Goal: Ask a question: Seek information or help from site administrators or community

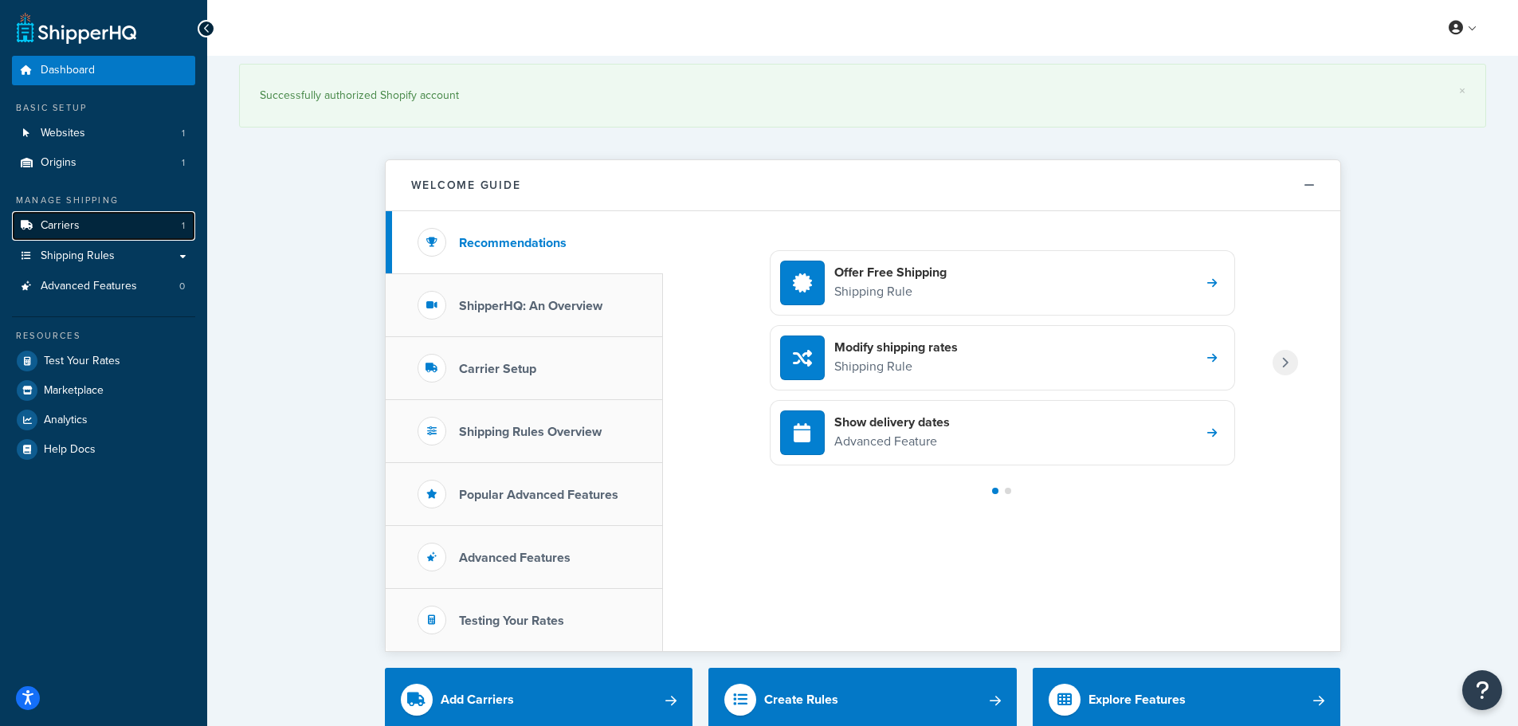
click at [66, 212] on link "Carriers 1" at bounding box center [103, 225] width 183 height 29
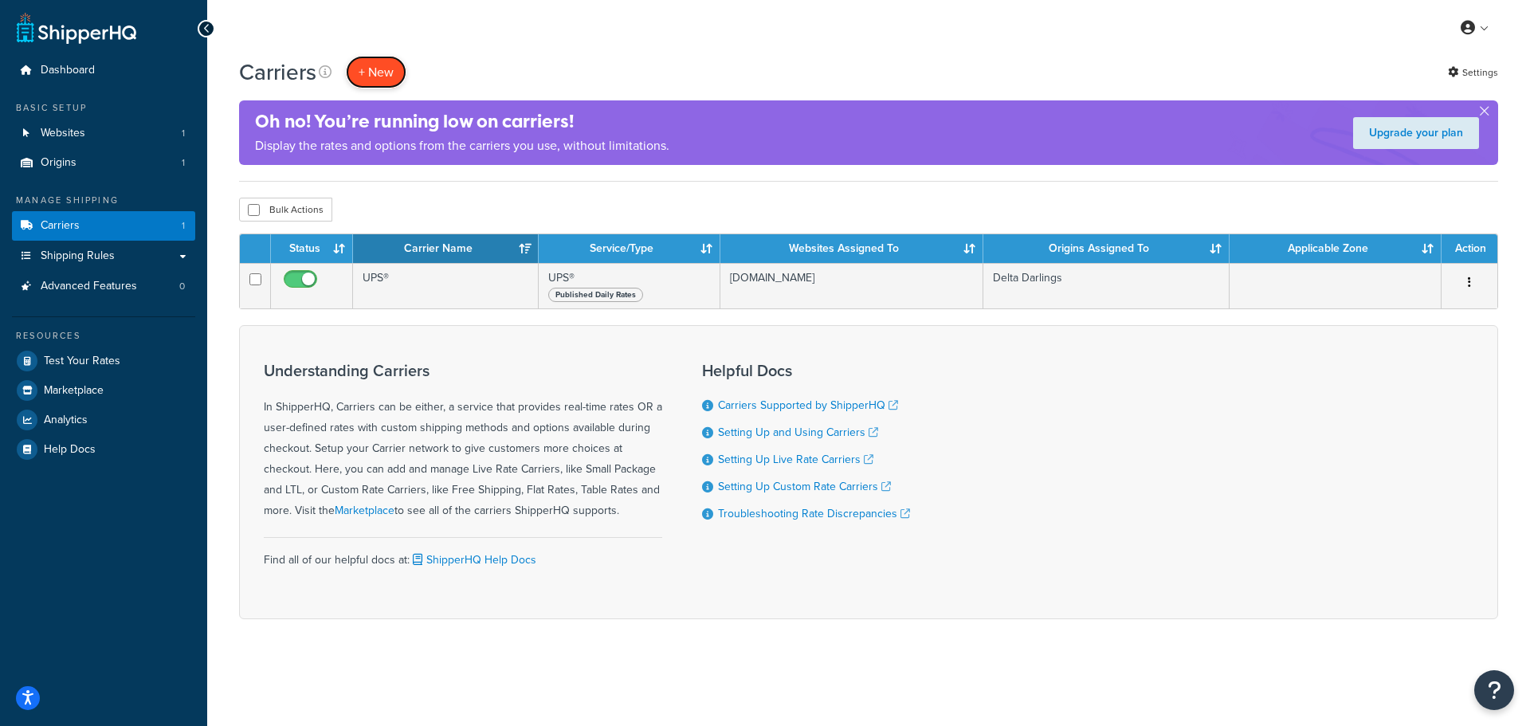
click at [376, 71] on button "+ New" at bounding box center [376, 72] width 61 height 33
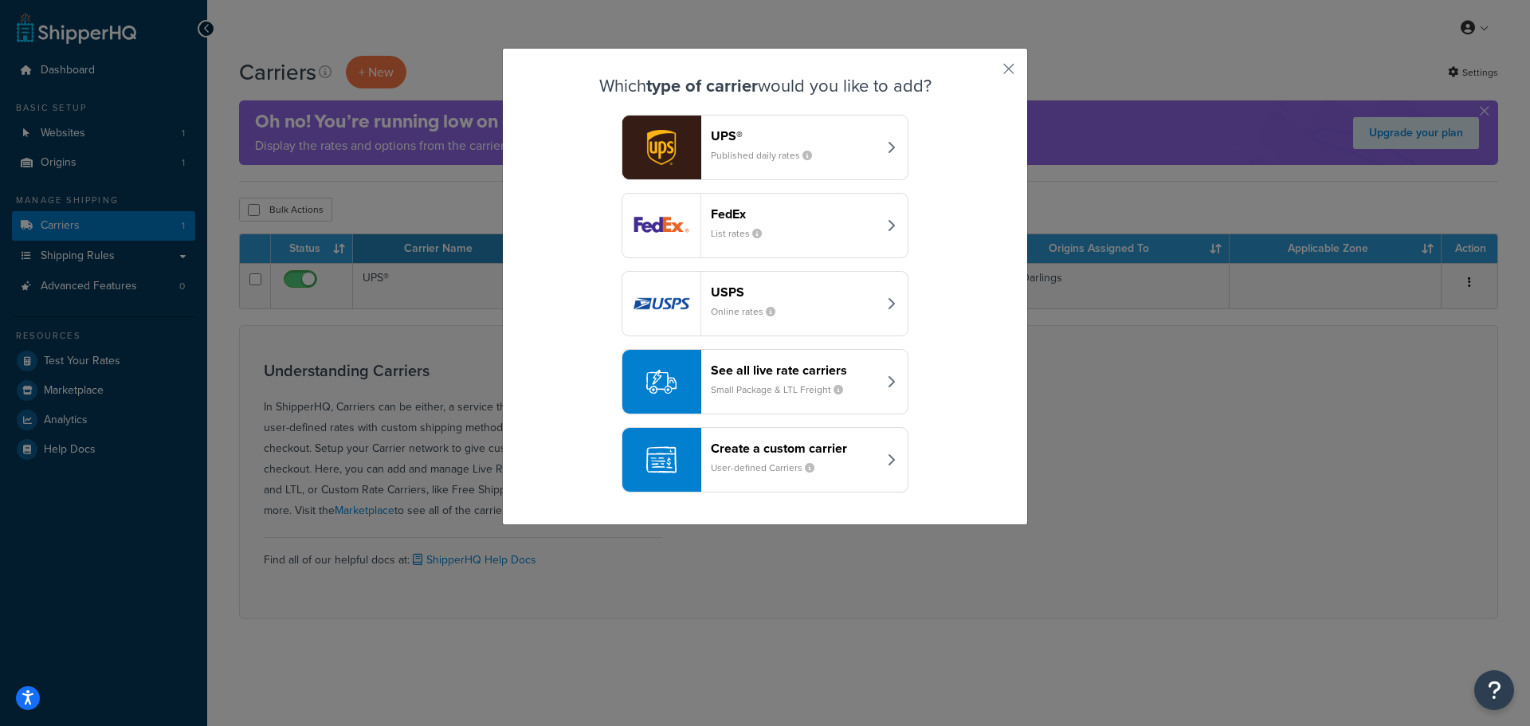
click at [867, 392] on div "See all live rate carriers Small Package & LTL Freight" at bounding box center [794, 382] width 167 height 38
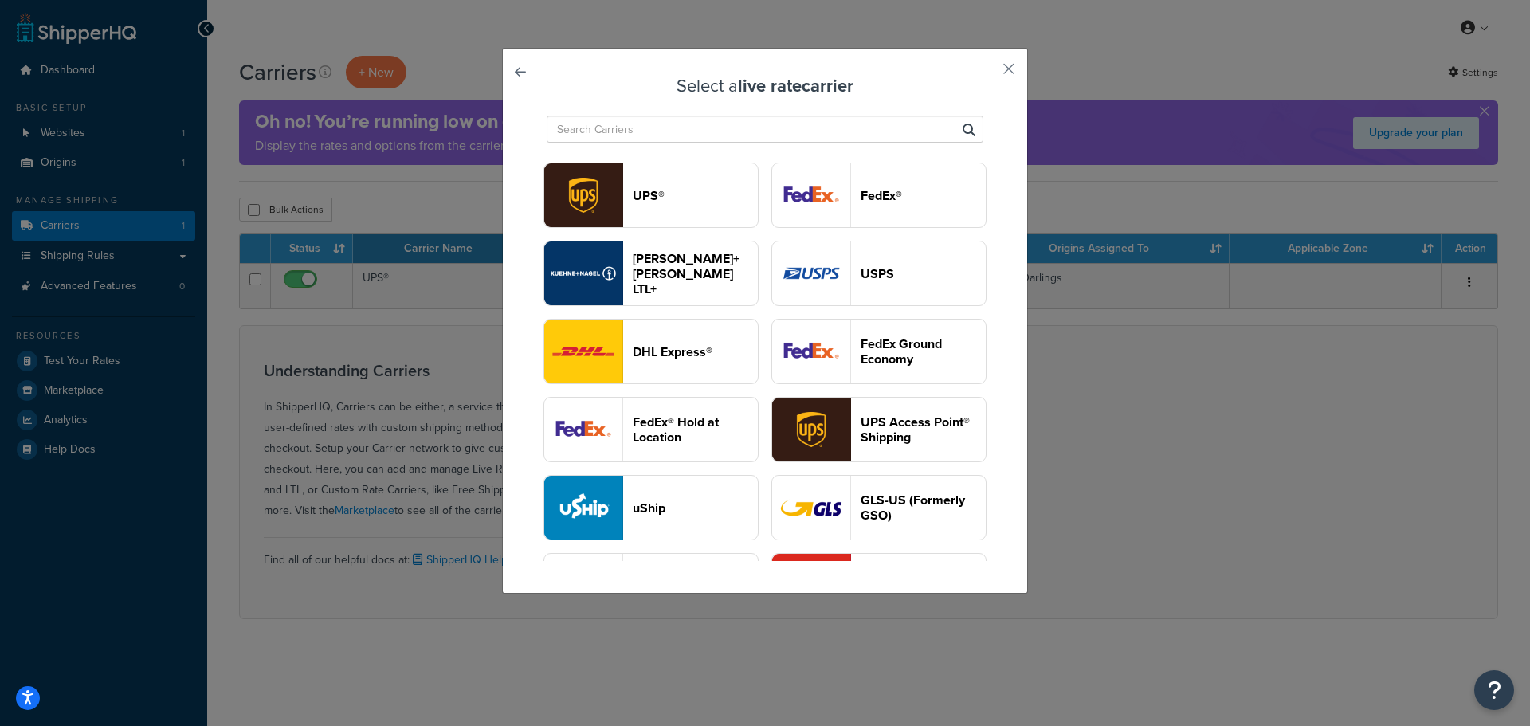
click at [622, 183] on img "button" at bounding box center [583, 195] width 78 height 64
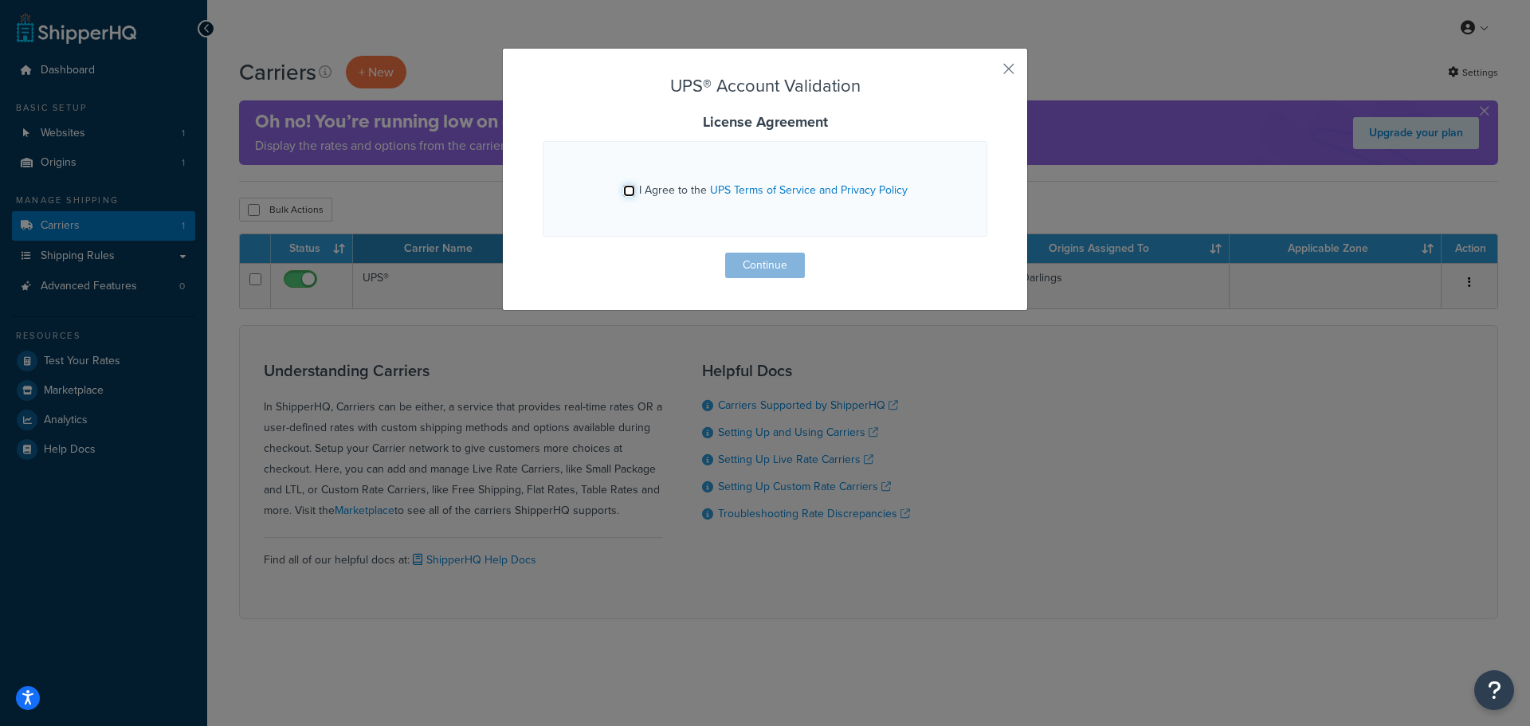
click at [624, 190] on input "I Agree to the UPS Terms of Service and Privacy Policy" at bounding box center [629, 191] width 12 height 12
checkbox input "true"
click at [795, 273] on button "Continue" at bounding box center [765, 266] width 80 height 26
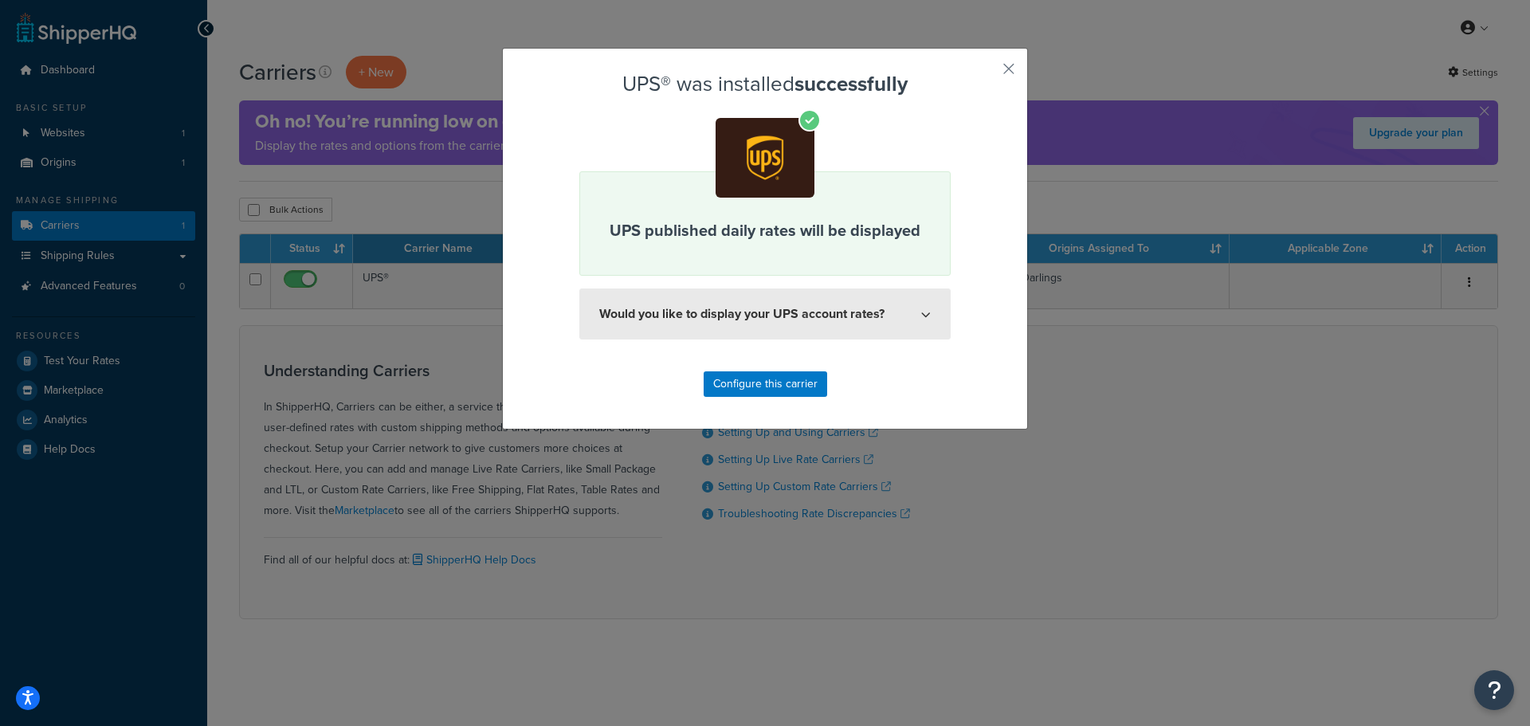
click at [766, 312] on button "Would you like to display your UPS account rates?" at bounding box center [764, 314] width 371 height 51
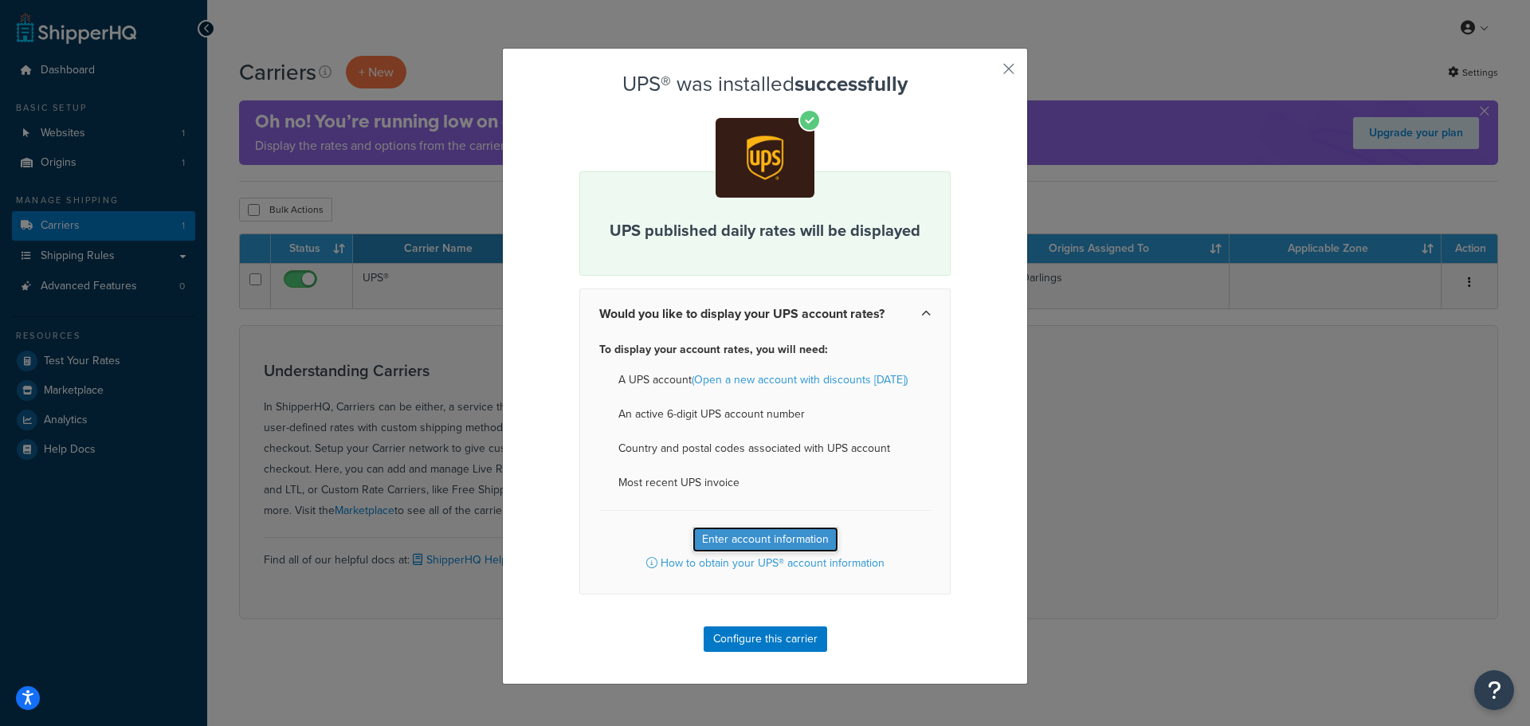
click at [766, 534] on button "Enter account information" at bounding box center [766, 540] width 146 height 26
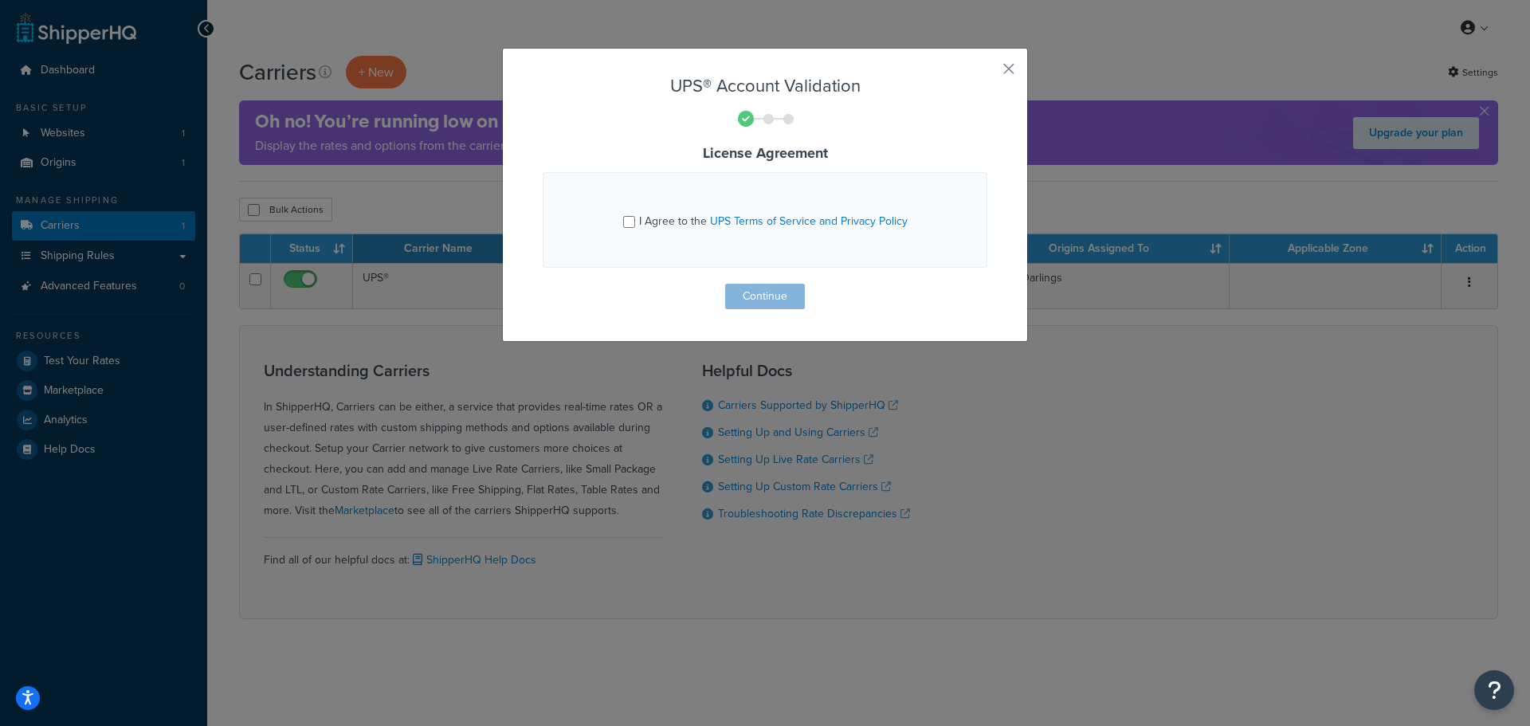
click at [618, 220] on div "I Agree to the UPS Terms of Service and Privacy Policy" at bounding box center [764, 219] width 403 height 41
click at [624, 221] on input "I Agree to the UPS Terms of Service and Privacy Policy" at bounding box center [629, 222] width 12 height 12
checkbox input "true"
click at [775, 308] on button "Continue" at bounding box center [765, 297] width 80 height 26
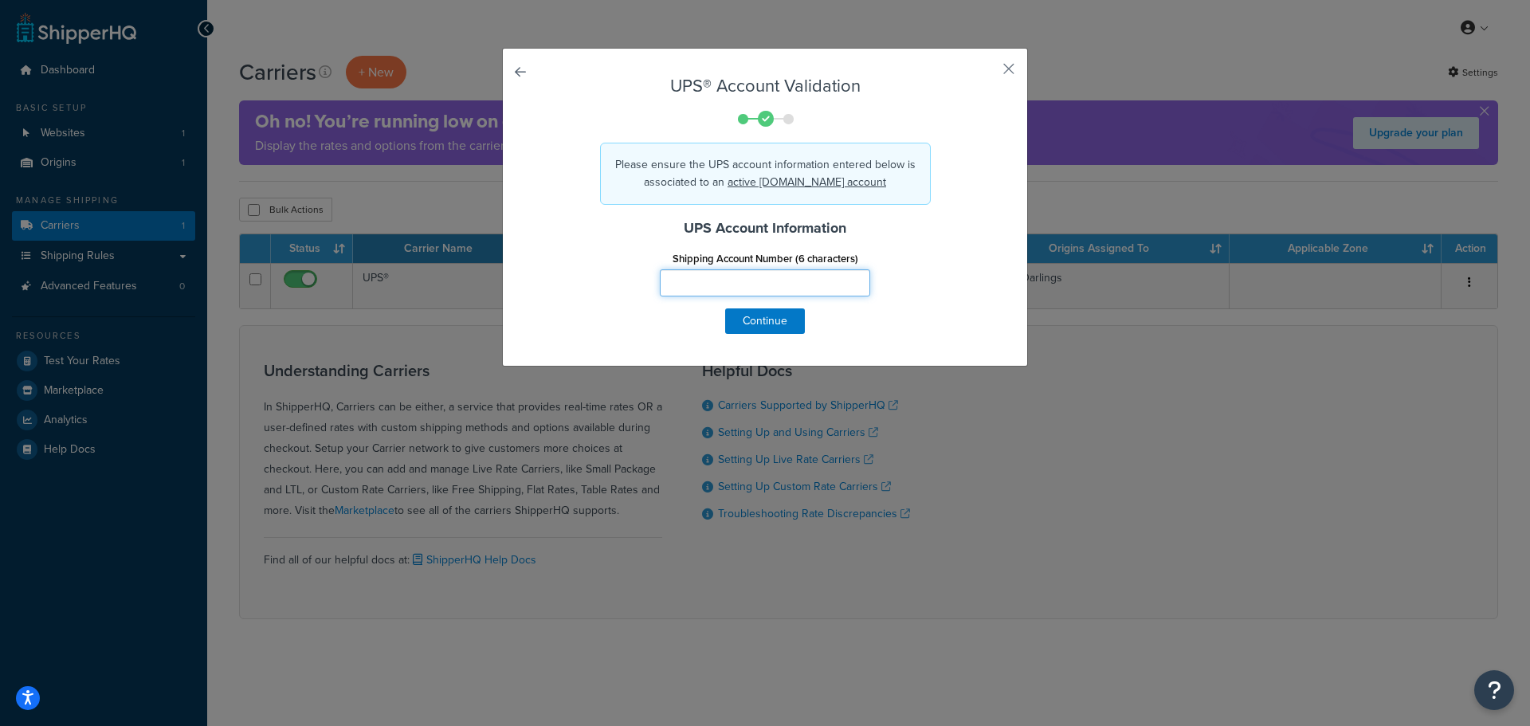
click at [764, 275] on input "Shipping Account Number (6 characters)" at bounding box center [765, 282] width 210 height 27
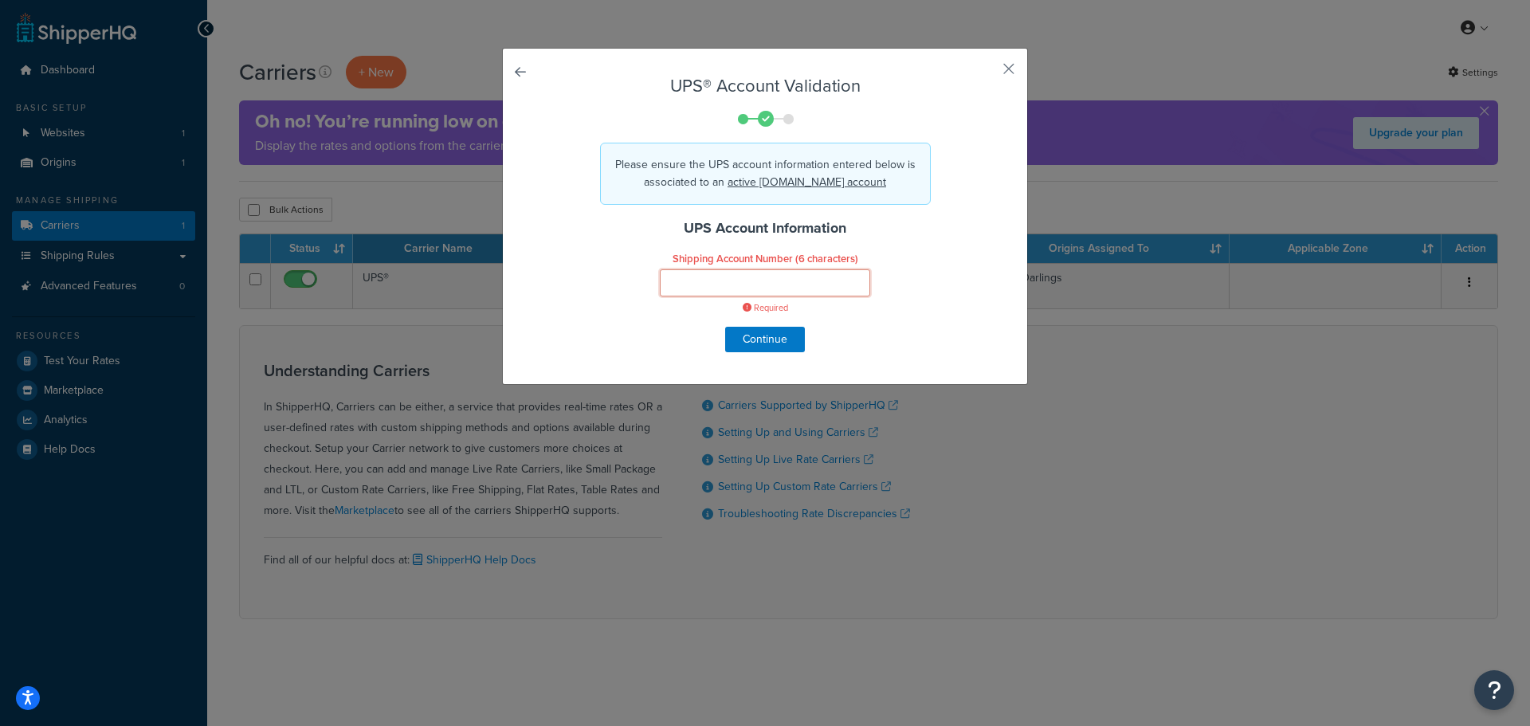
click at [751, 291] on input "Shipping Account Number (6 characters)" at bounding box center [765, 282] width 210 height 27
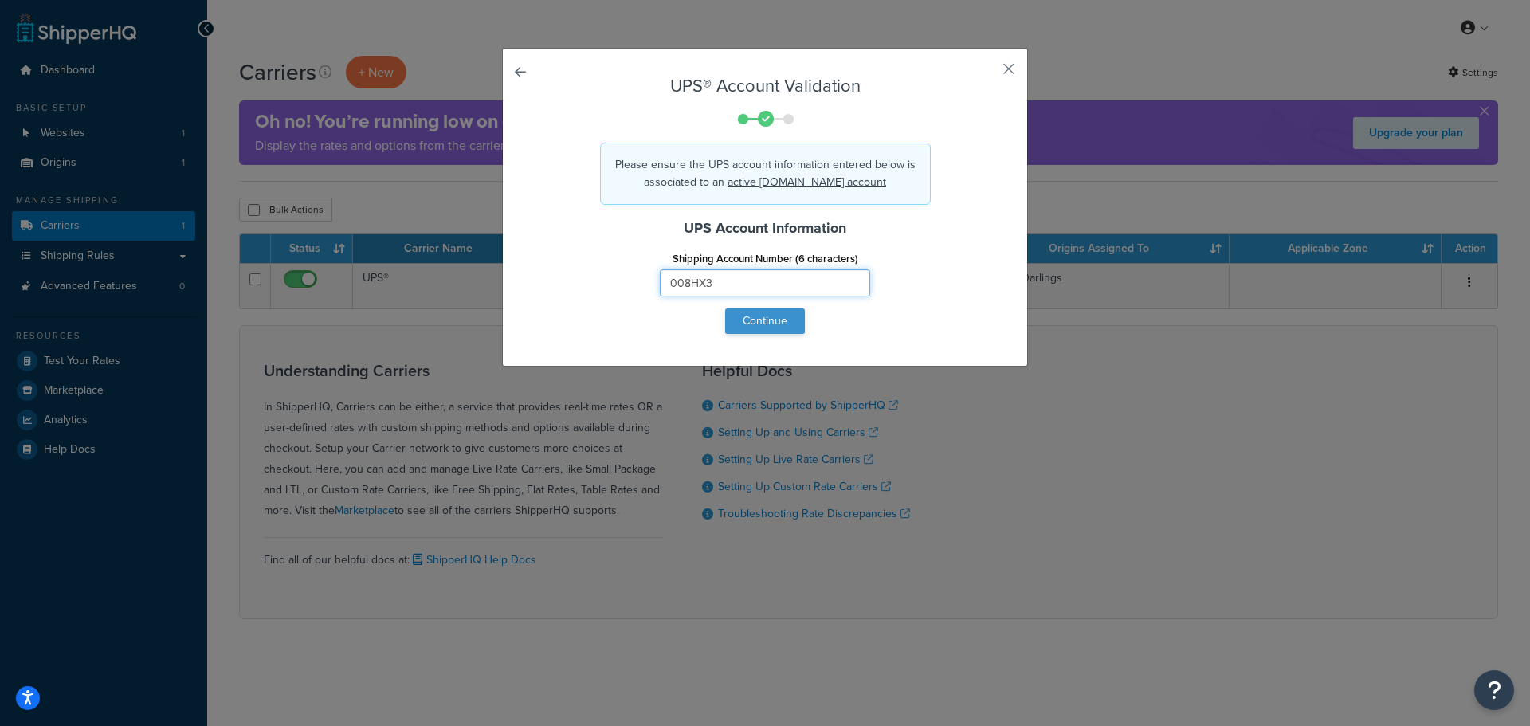
type input "008HX3"
click at [756, 324] on button "Continue" at bounding box center [765, 321] width 80 height 26
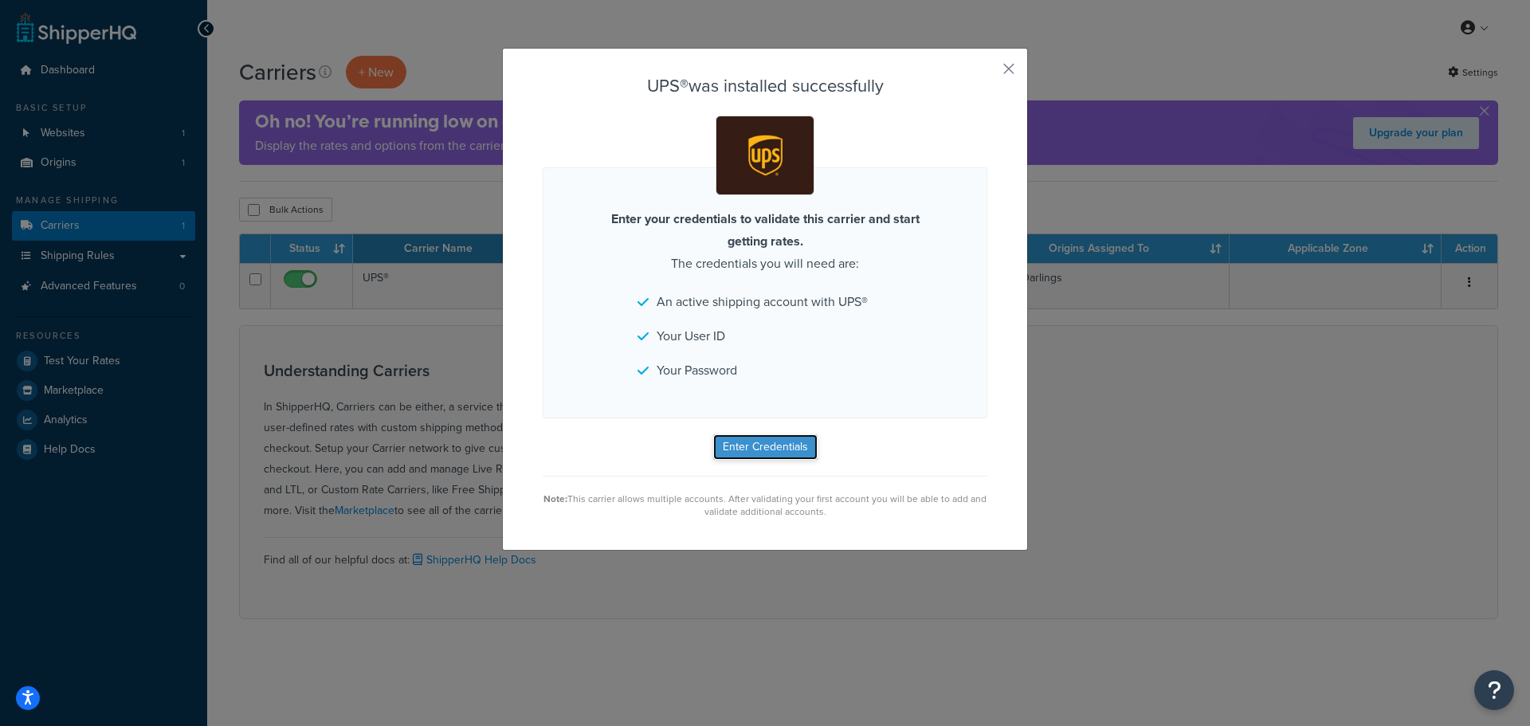
click at [783, 449] on button "Enter Credentials" at bounding box center [765, 447] width 104 height 26
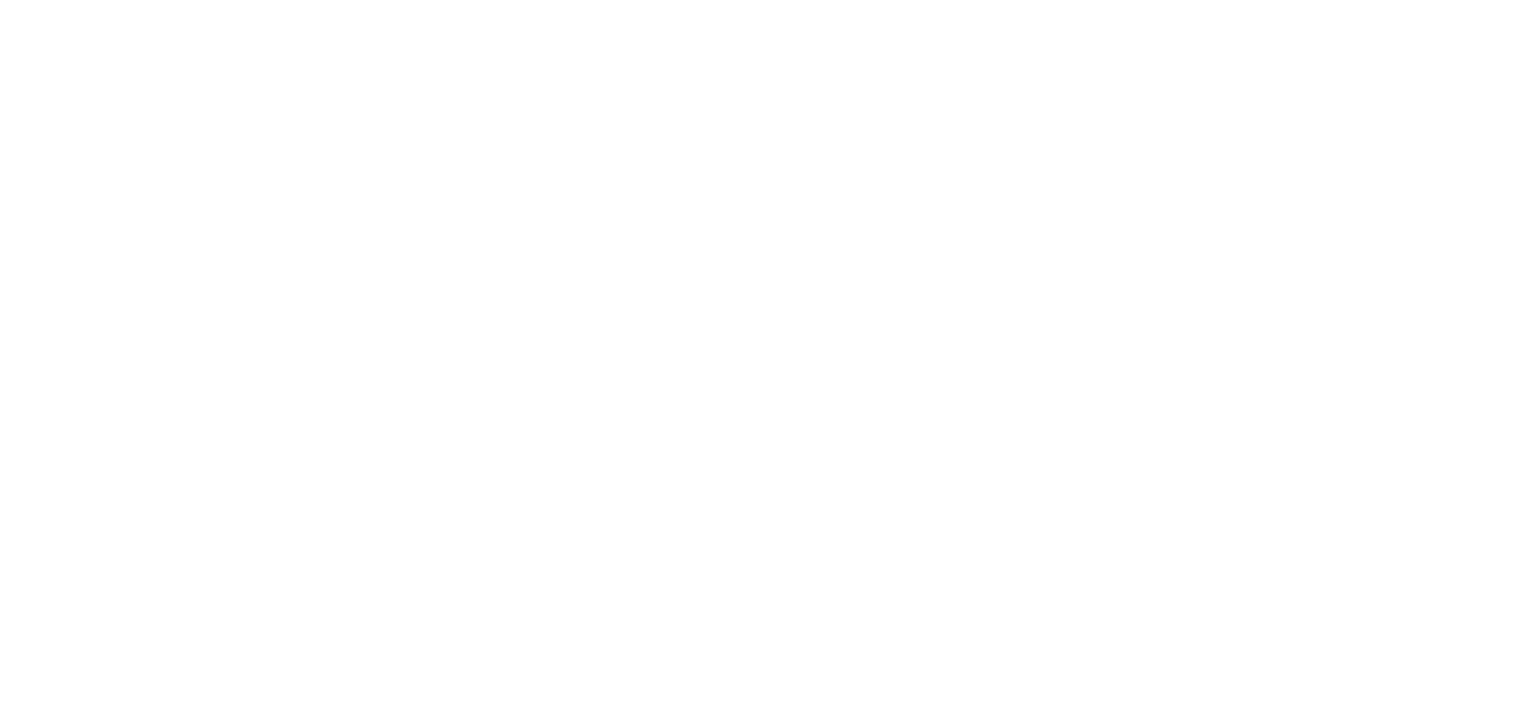
select select "ups"
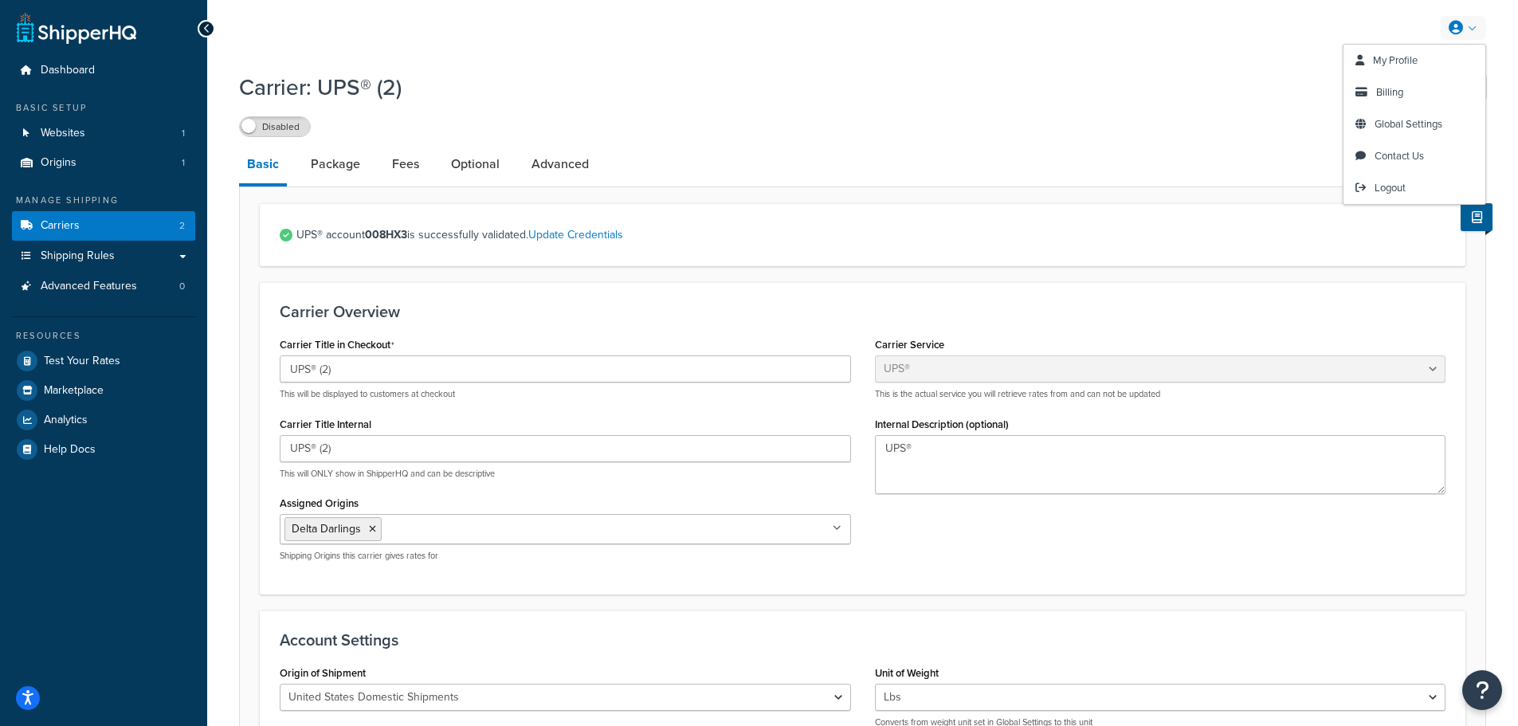
click at [1476, 14] on div "My Profile Billing Global Settings Contact Us Logout" at bounding box center [862, 28] width 1311 height 56
click at [1431, 55] on link "My Profile" at bounding box center [1415, 61] width 142 height 32
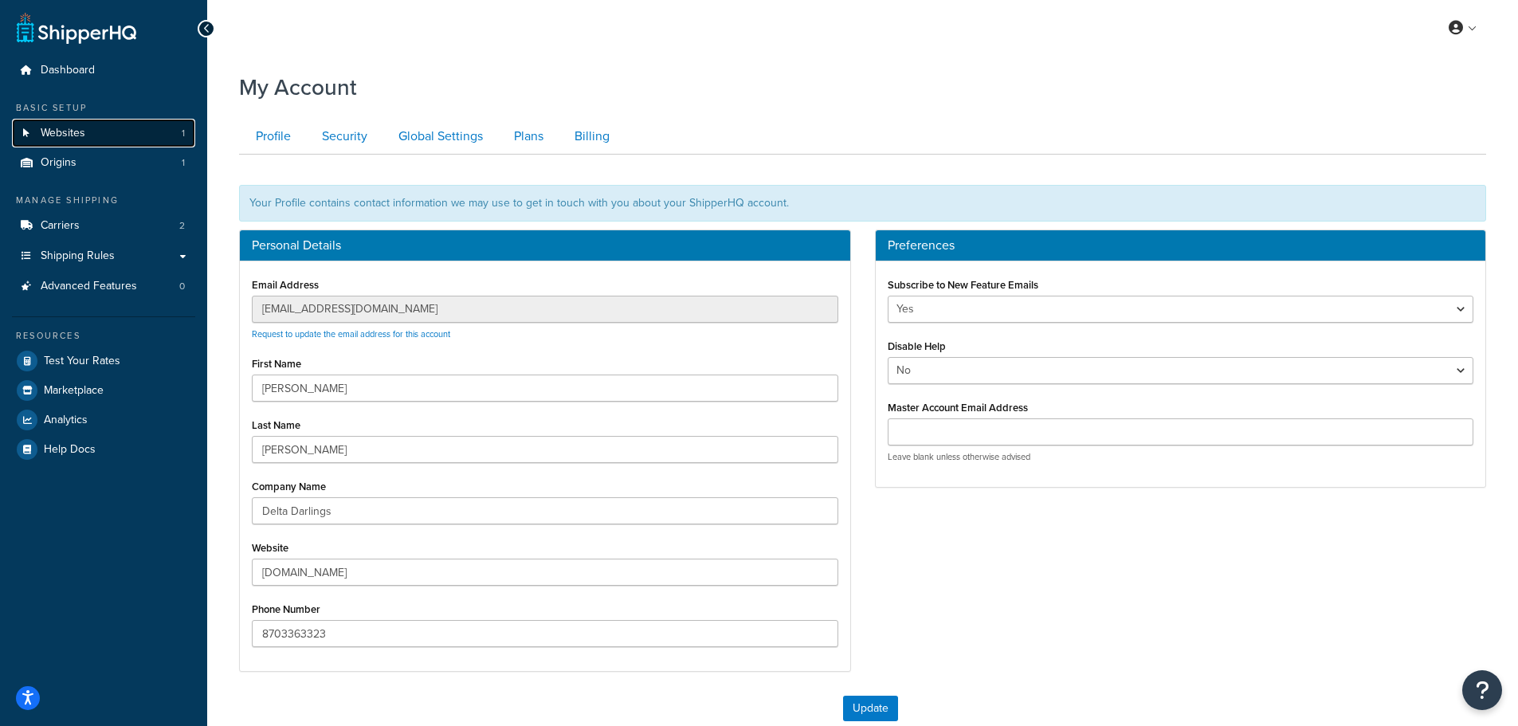
click at [132, 135] on link "Websites 1" at bounding box center [103, 133] width 183 height 29
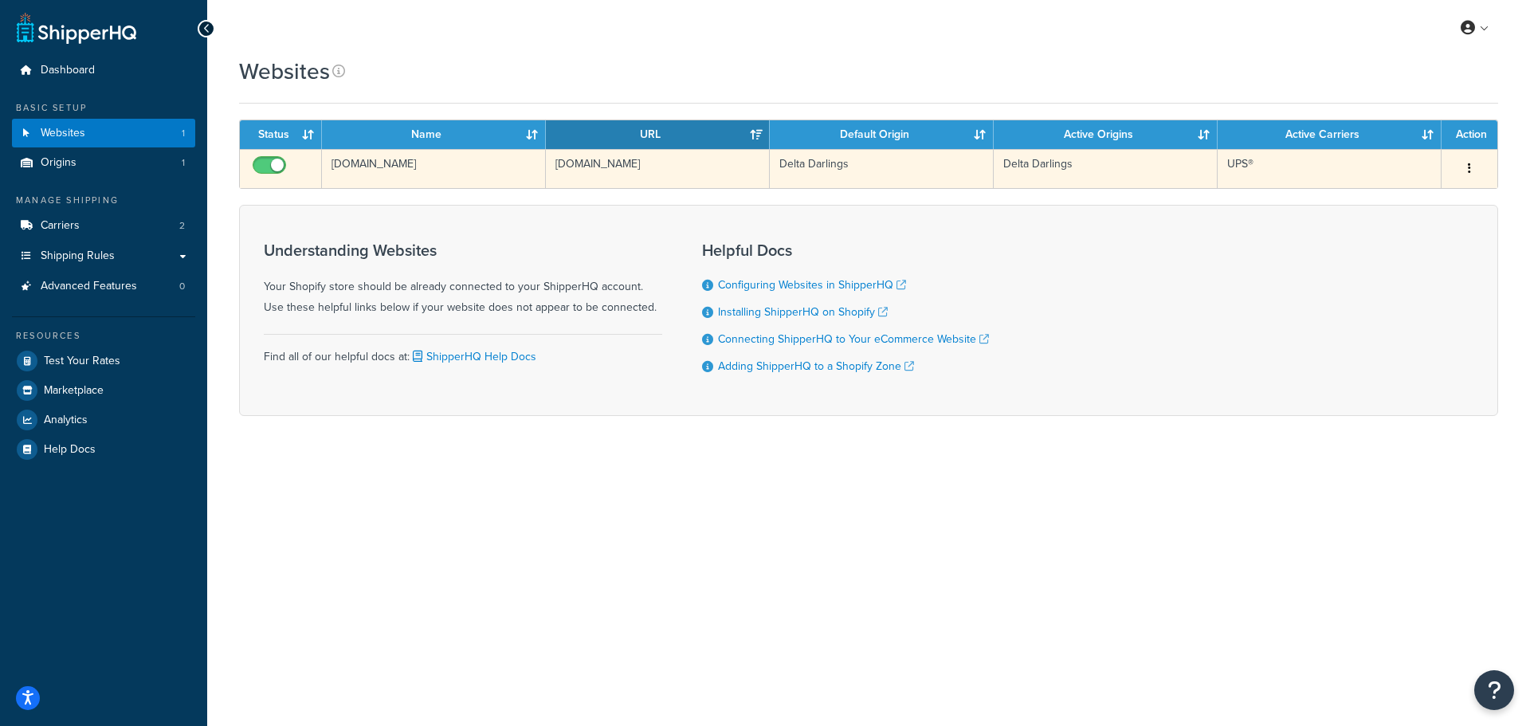
click at [1295, 162] on td "UPS®" at bounding box center [1330, 168] width 224 height 39
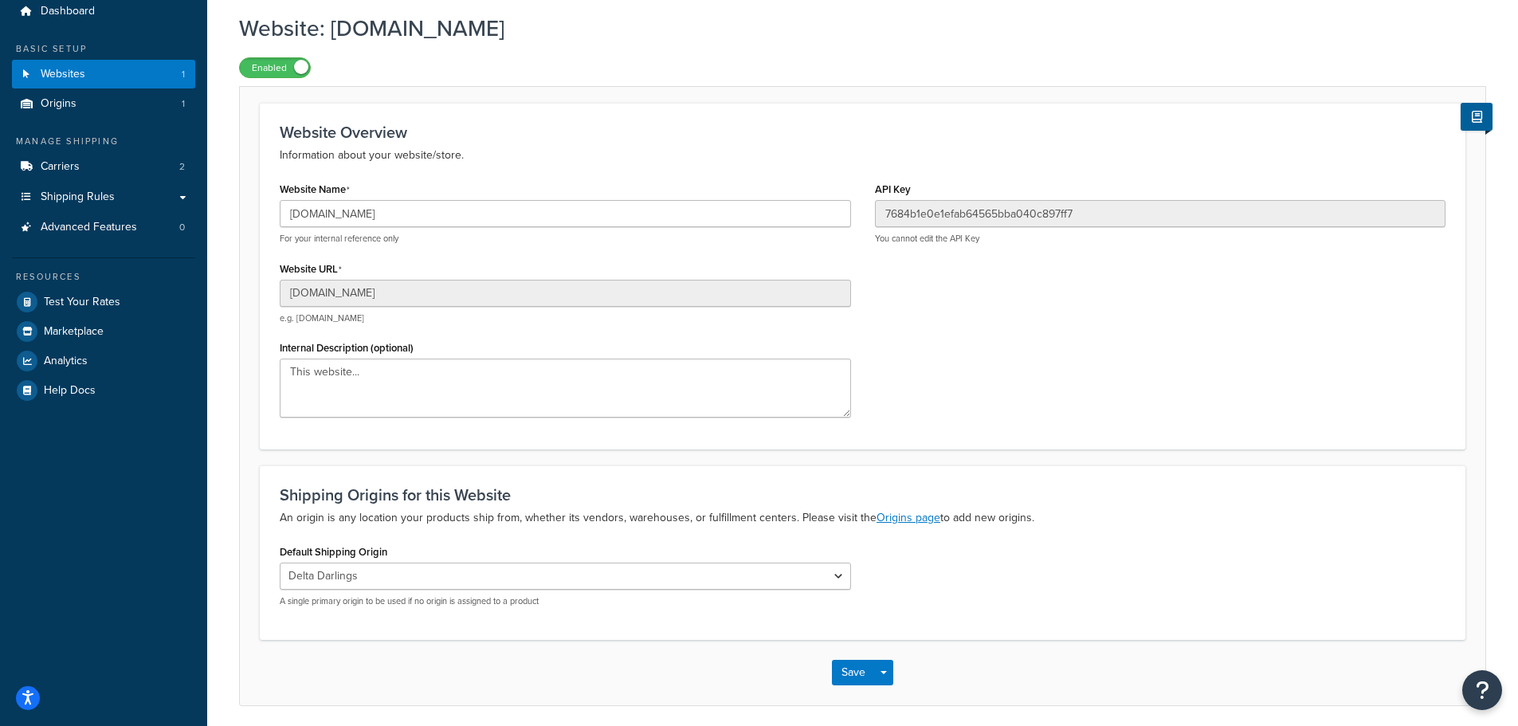
scroll to position [119, 0]
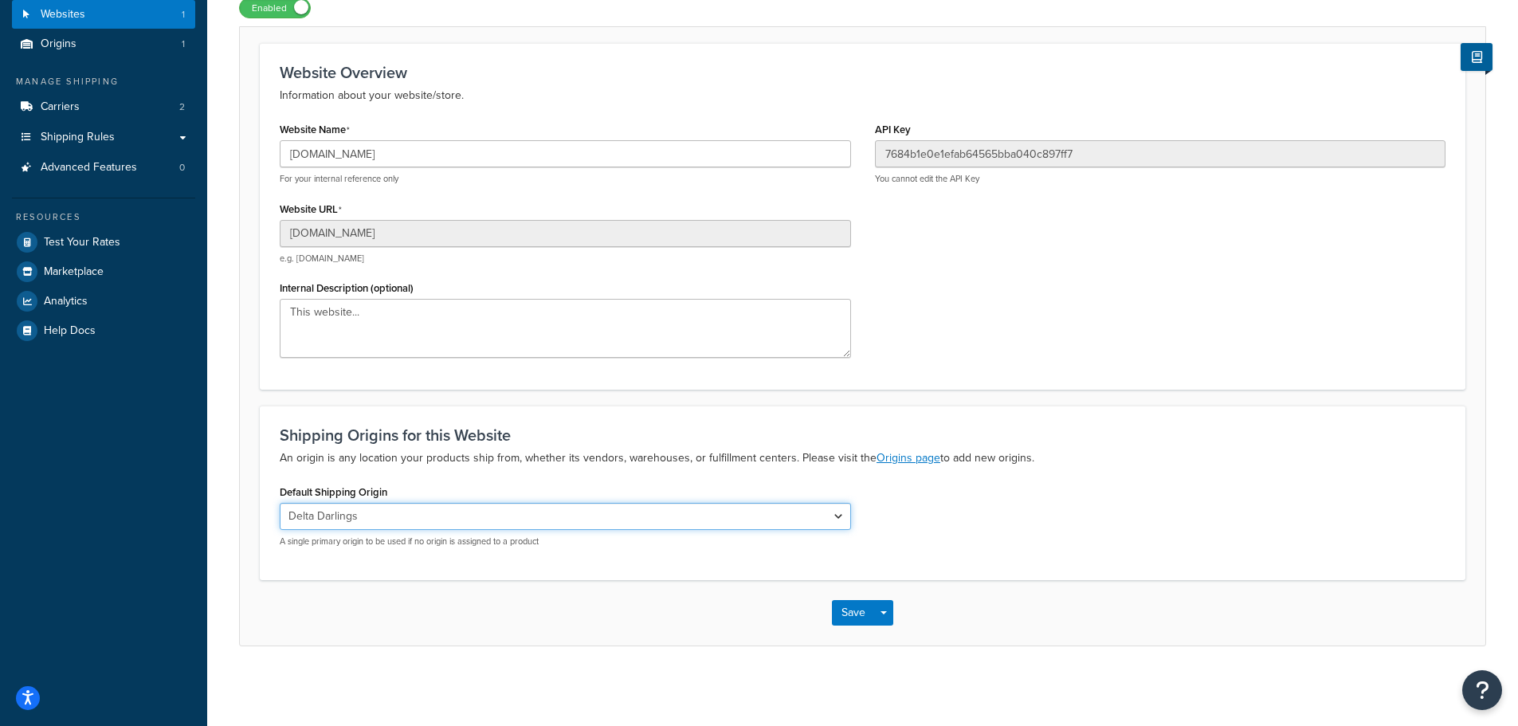
click at [544, 520] on select "Delta Darlings" at bounding box center [565, 516] width 571 height 27
click at [280, 503] on select "Delta Darlings" at bounding box center [565, 516] width 571 height 27
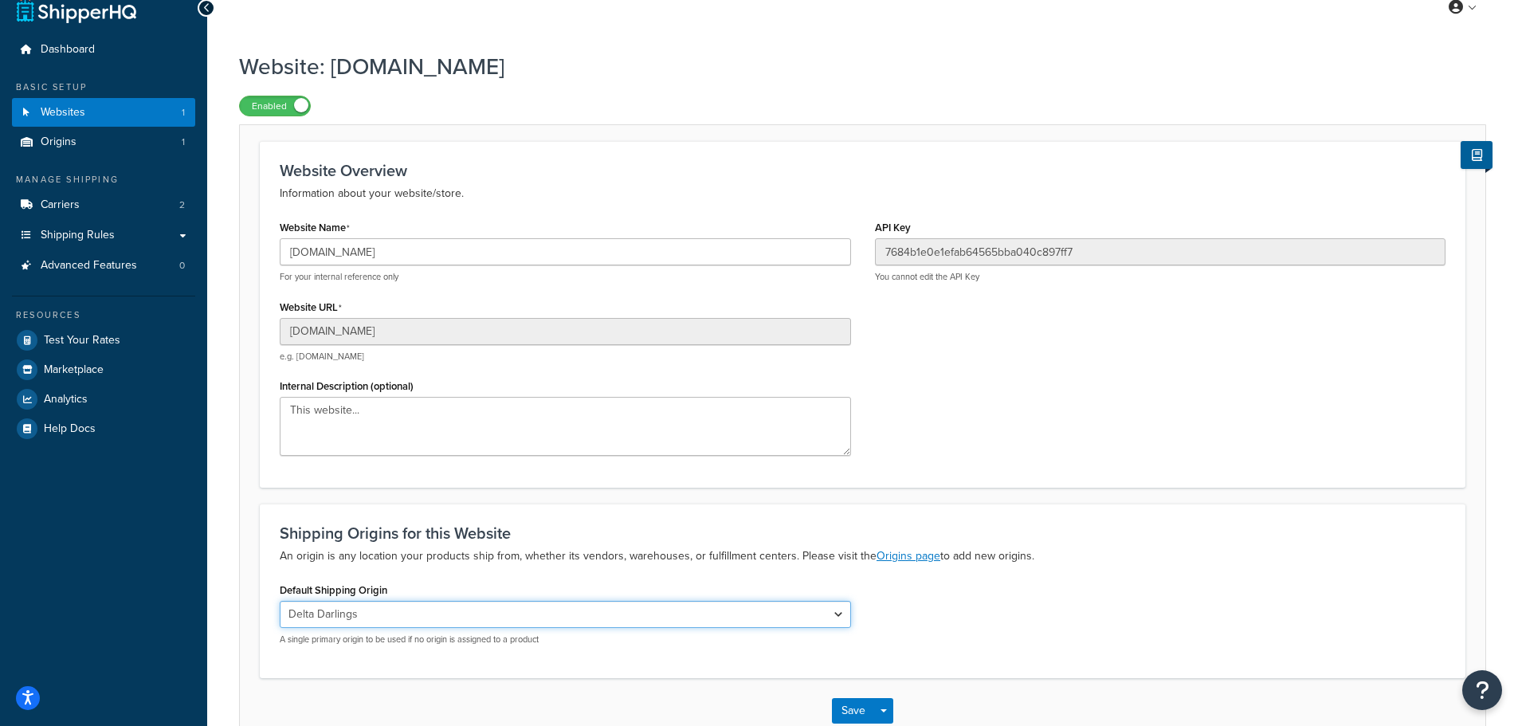
scroll to position [0, 0]
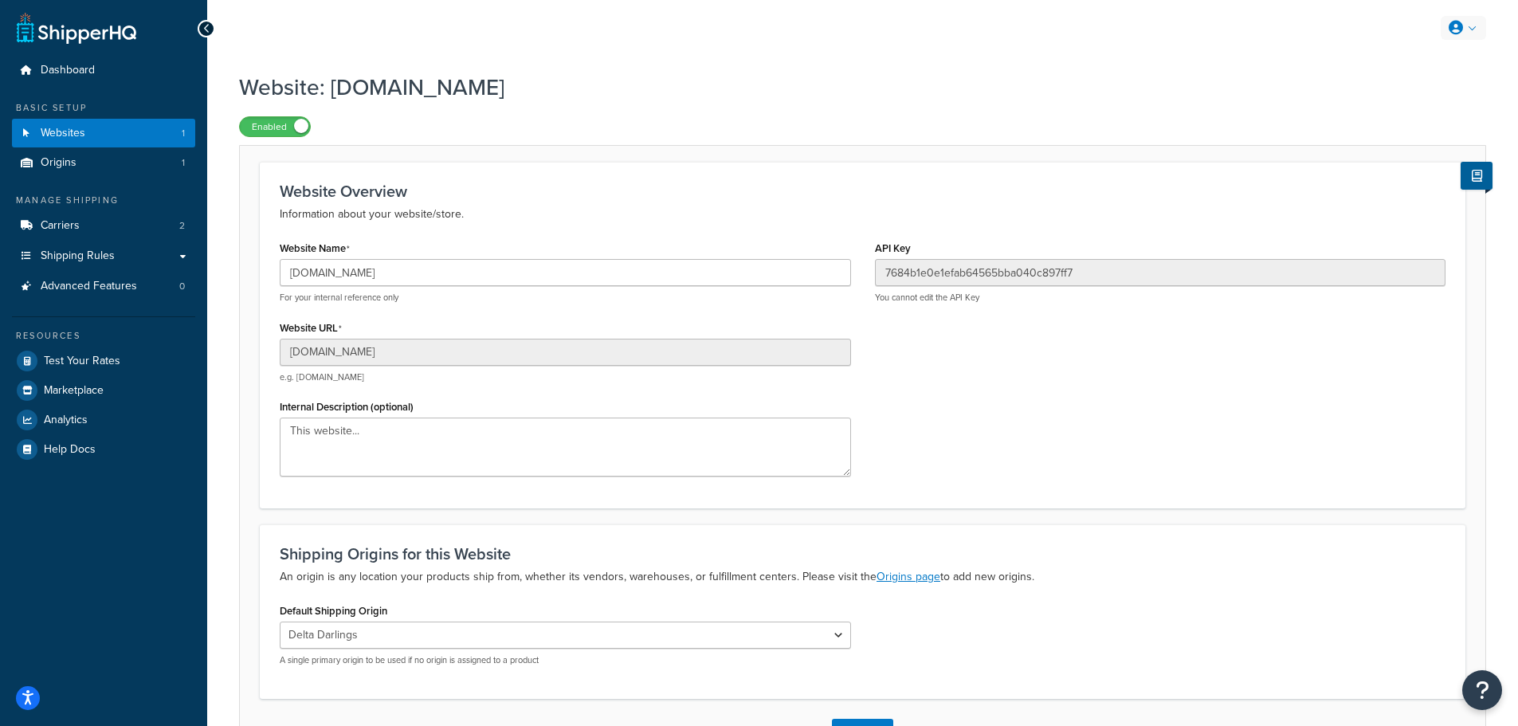
click at [1462, 27] on icon at bounding box center [1456, 28] width 14 height 14
click at [1397, 95] on span "Billing" at bounding box center [1389, 91] width 27 height 15
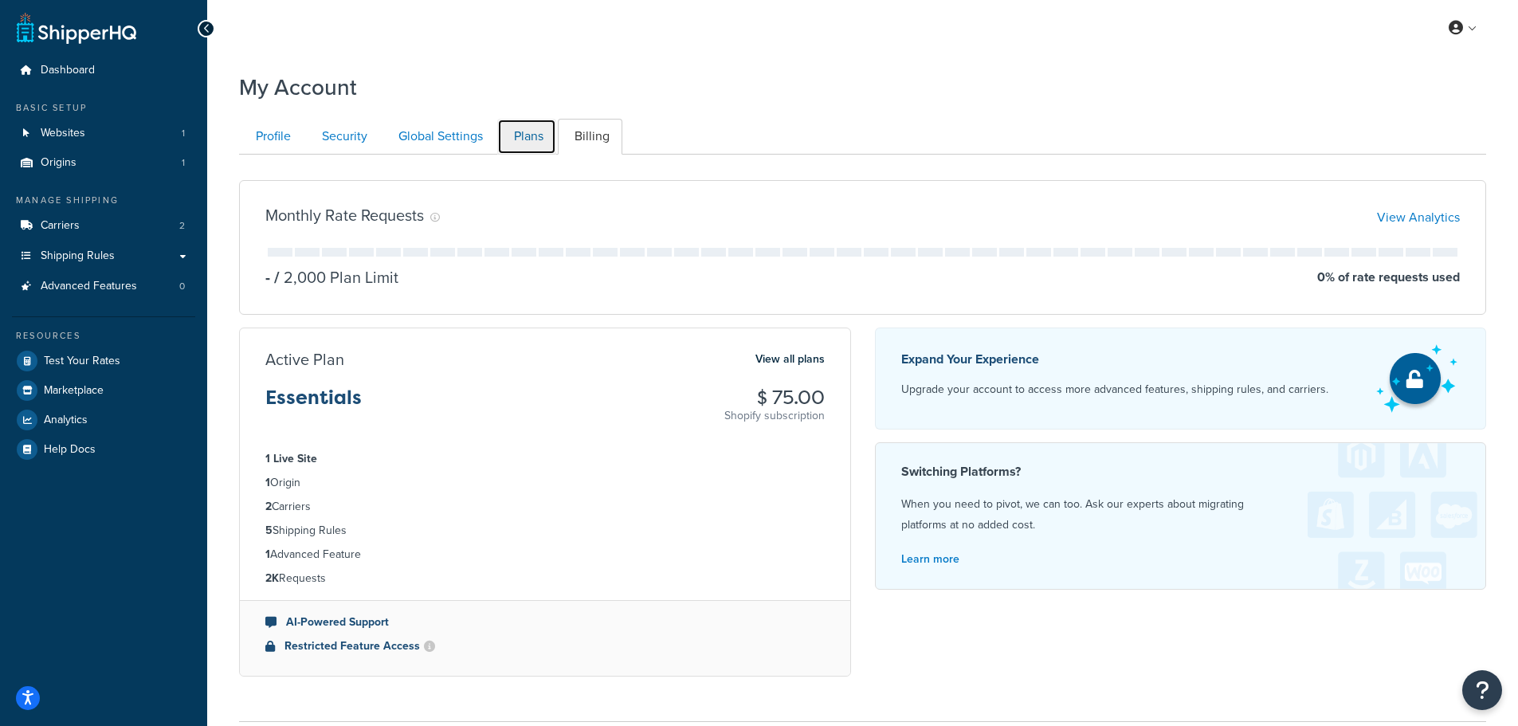
click at [549, 143] on link "Plans" at bounding box center [526, 137] width 59 height 36
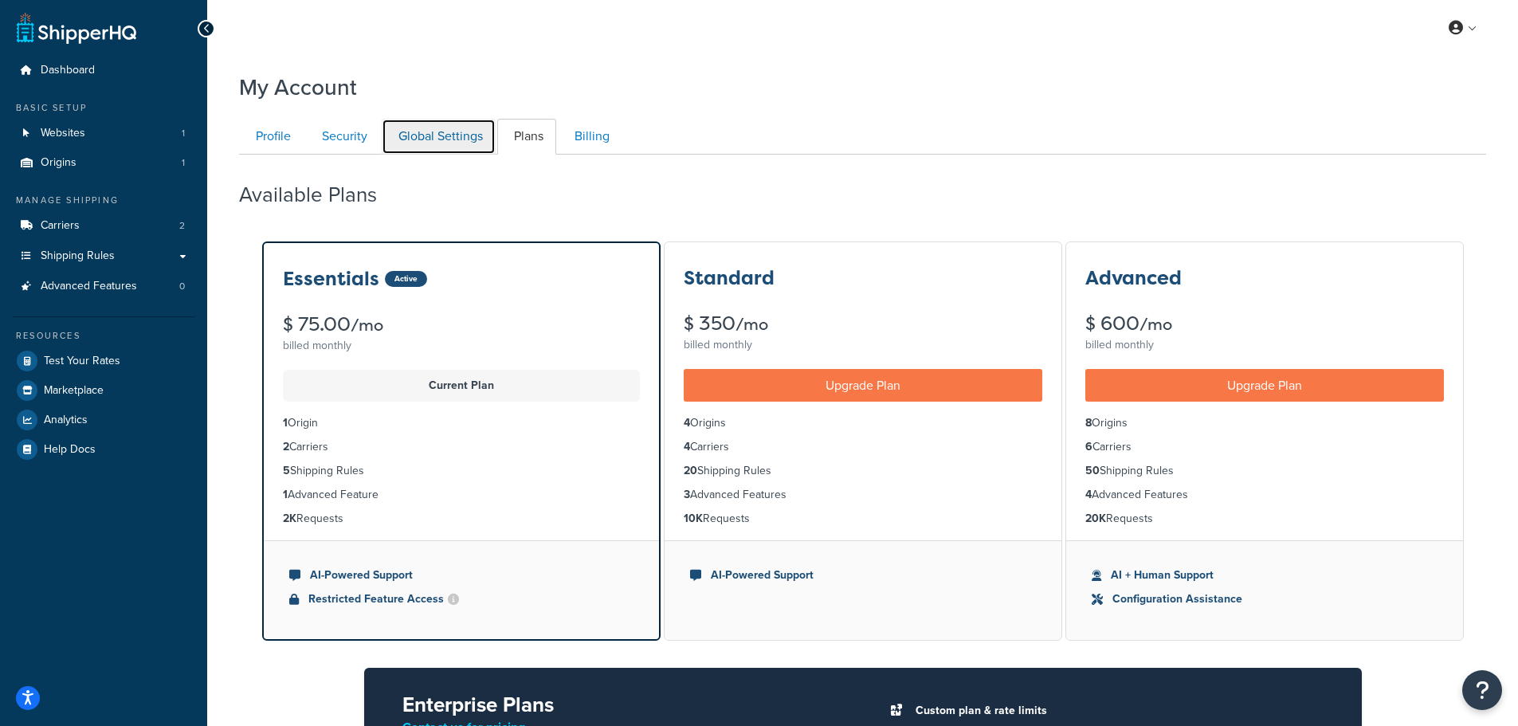
click at [403, 128] on link "Global Settings" at bounding box center [439, 137] width 114 height 36
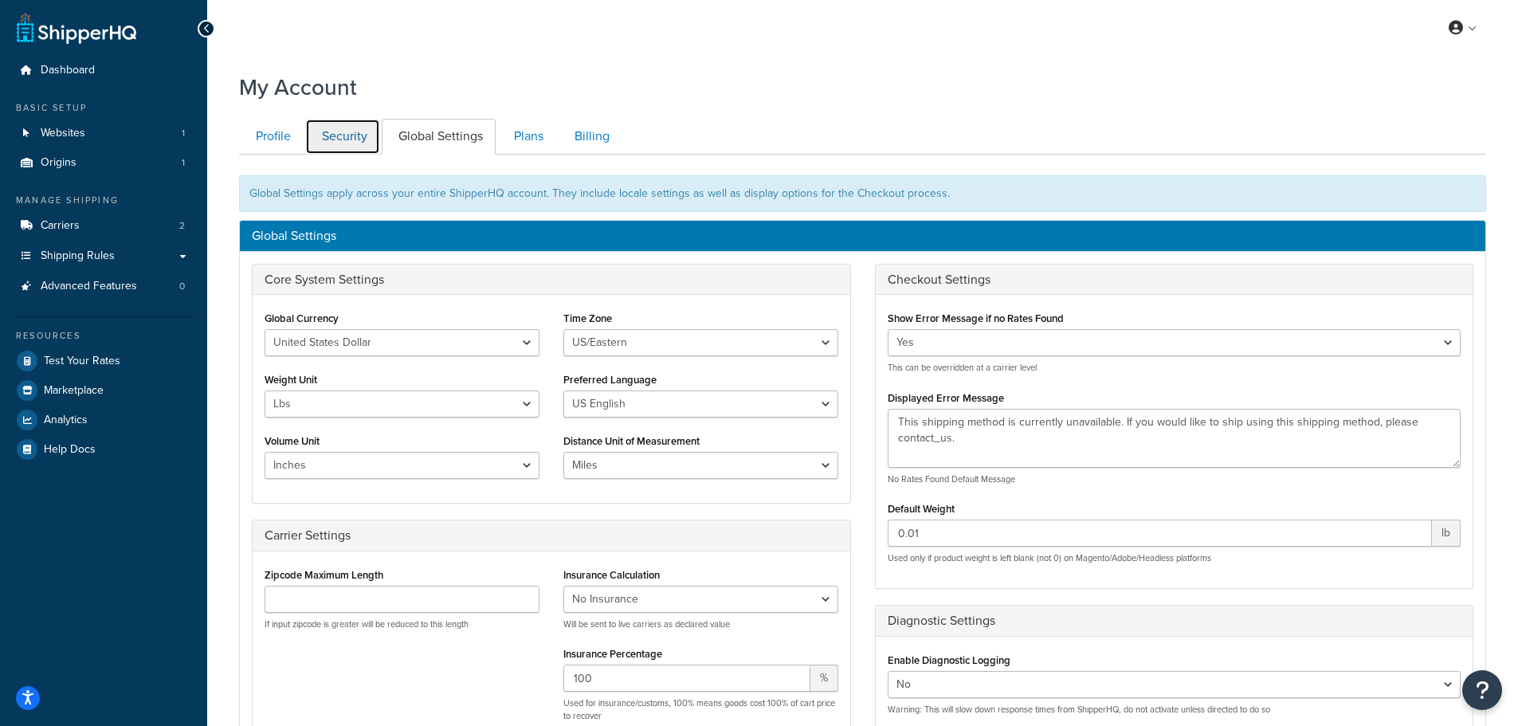
drag, startPoint x: 352, startPoint y: 120, endPoint x: 344, endPoint y: 124, distance: 8.6
click at [352, 121] on link "Security" at bounding box center [342, 137] width 75 height 36
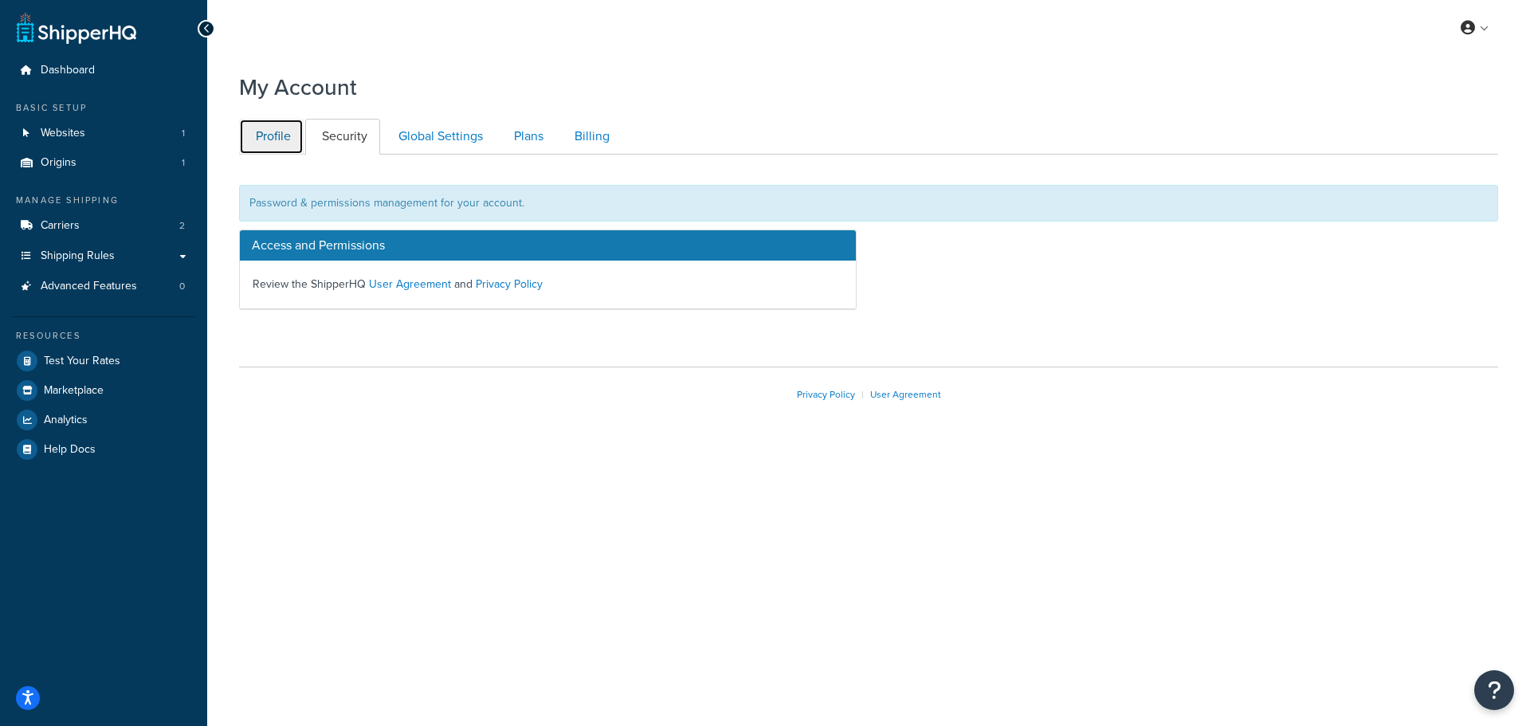
click at [267, 128] on link "Profile" at bounding box center [271, 137] width 65 height 36
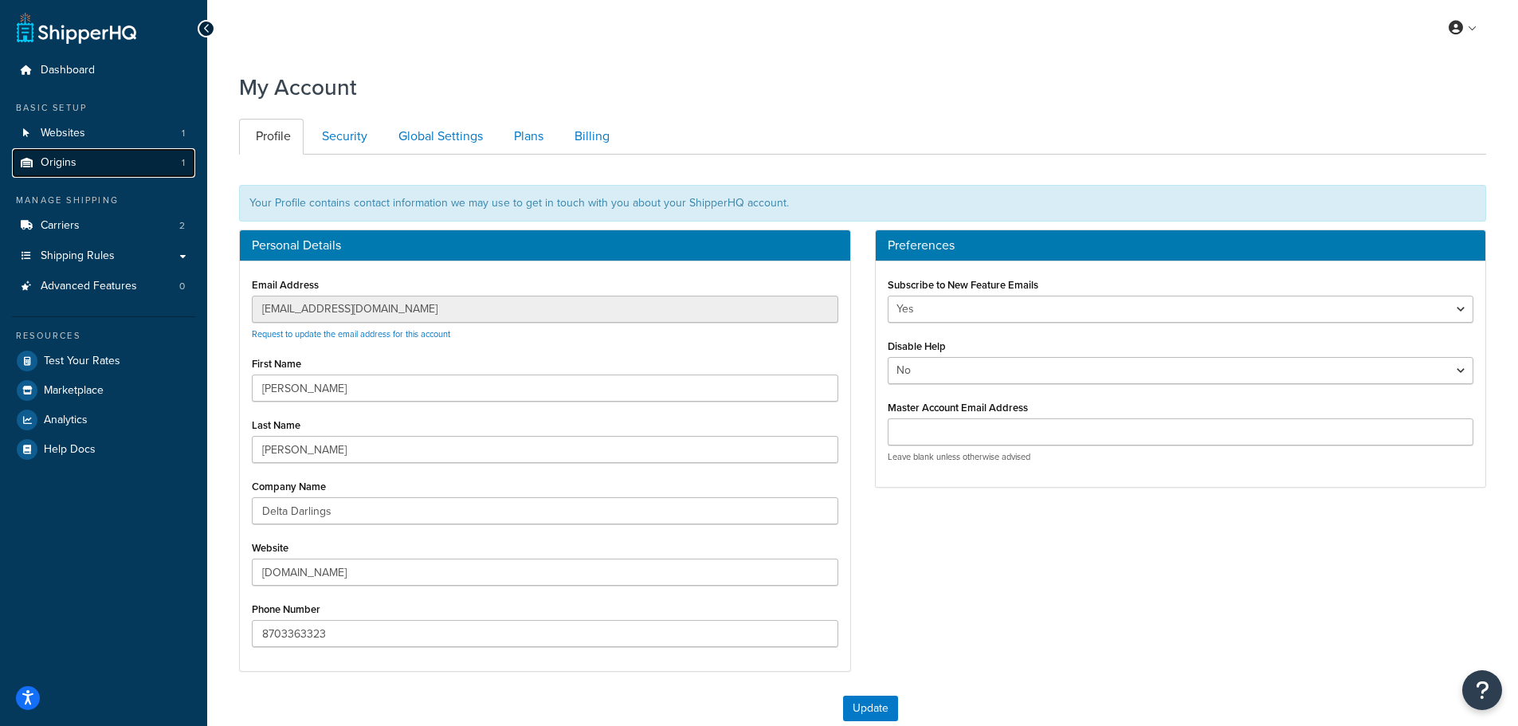
click at [106, 163] on link "Origins 1" at bounding box center [103, 162] width 183 height 29
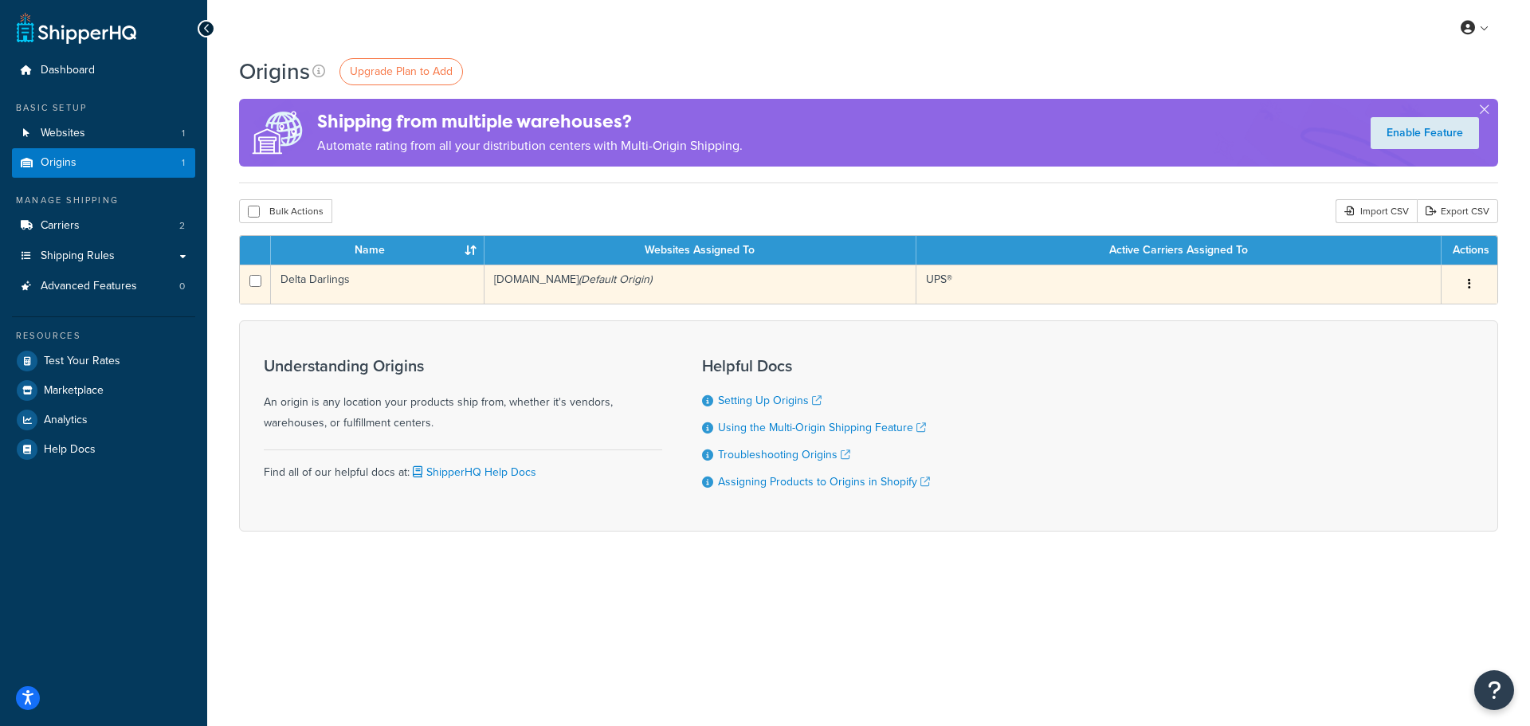
click at [1470, 285] on icon "button" at bounding box center [1469, 283] width 3 height 11
click at [1439, 309] on link "Edit" at bounding box center [1417, 314] width 126 height 33
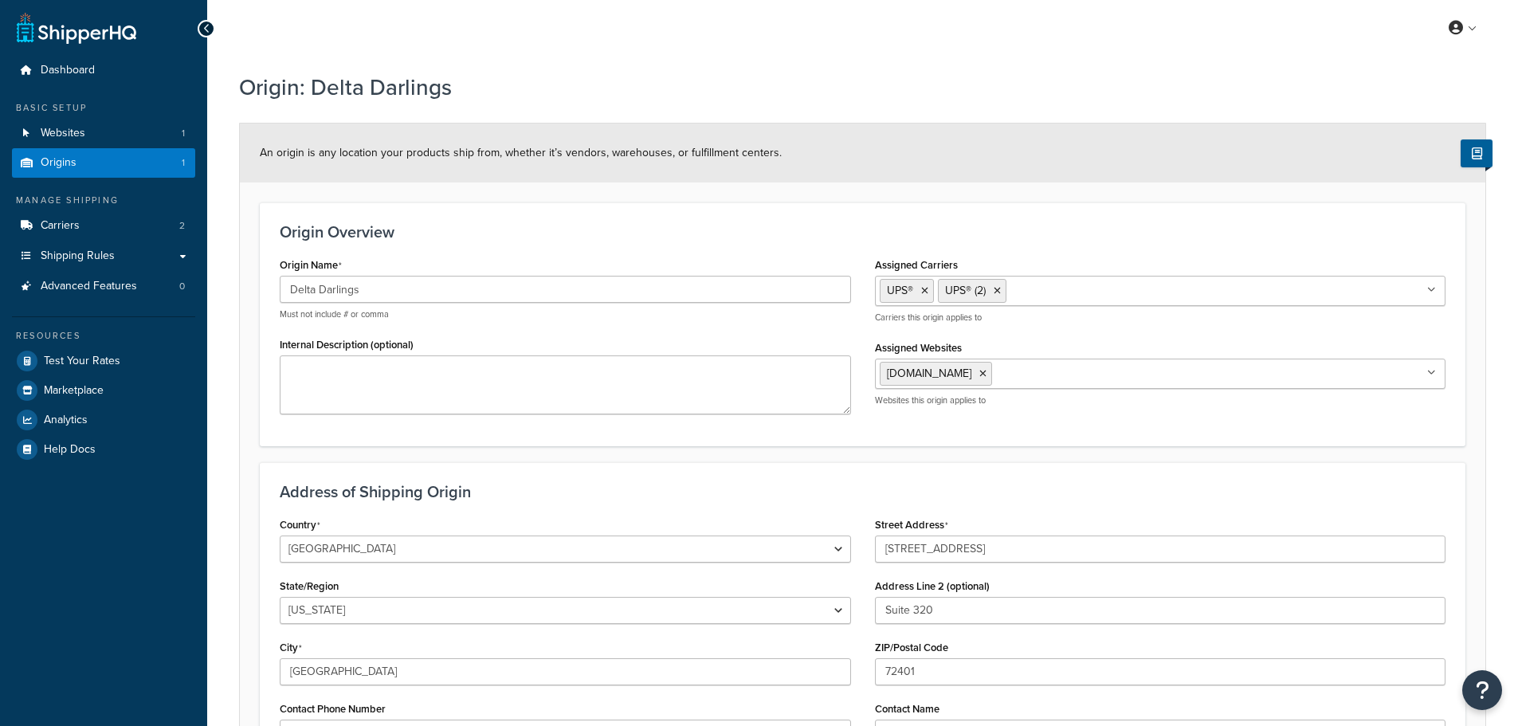
select select "4"
click at [995, 289] on icon at bounding box center [997, 291] width 7 height 10
click at [926, 290] on icon at bounding box center [924, 291] width 7 height 10
click at [954, 434] on div "Origin Overview Origin Name Delta Darlings Must not include # or comma Internal…" at bounding box center [863, 323] width 1206 height 243
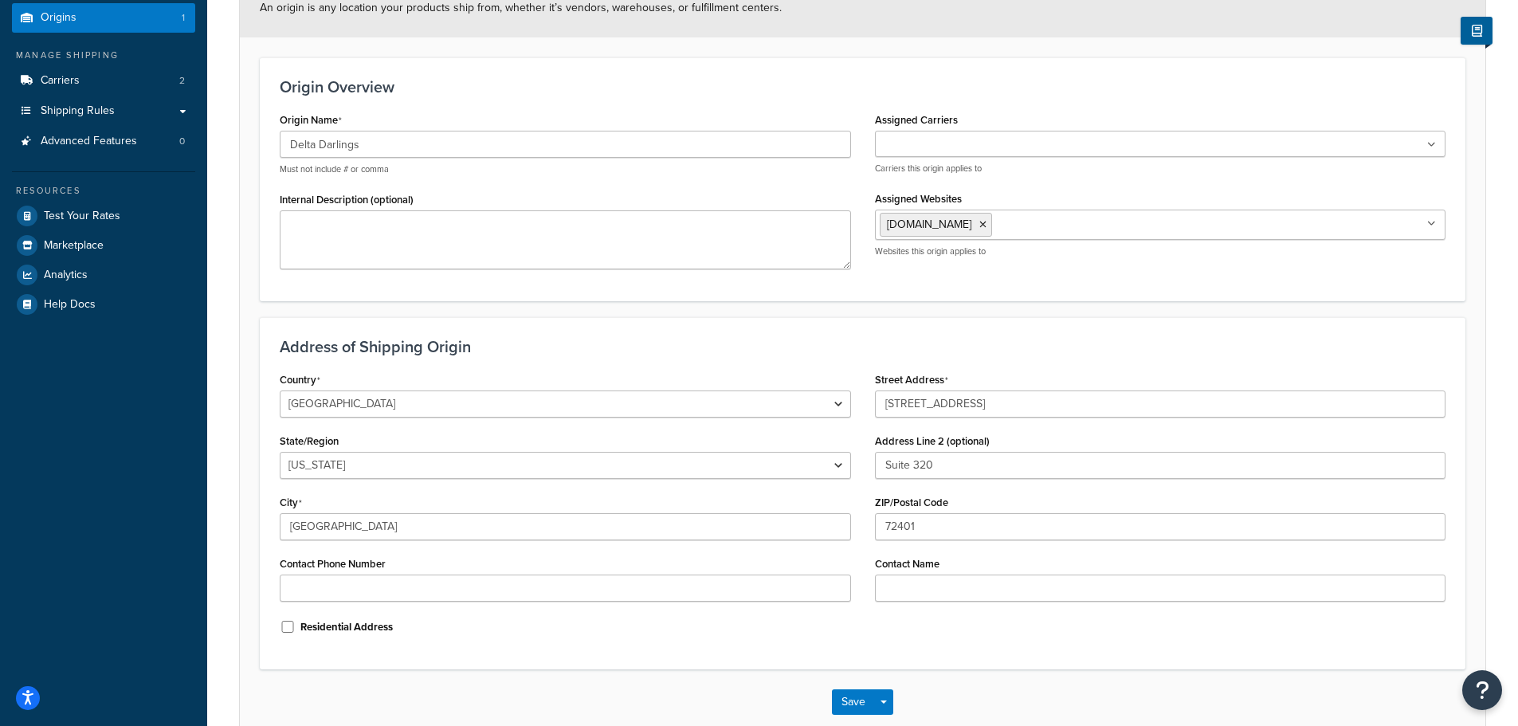
scroll to position [234, 0]
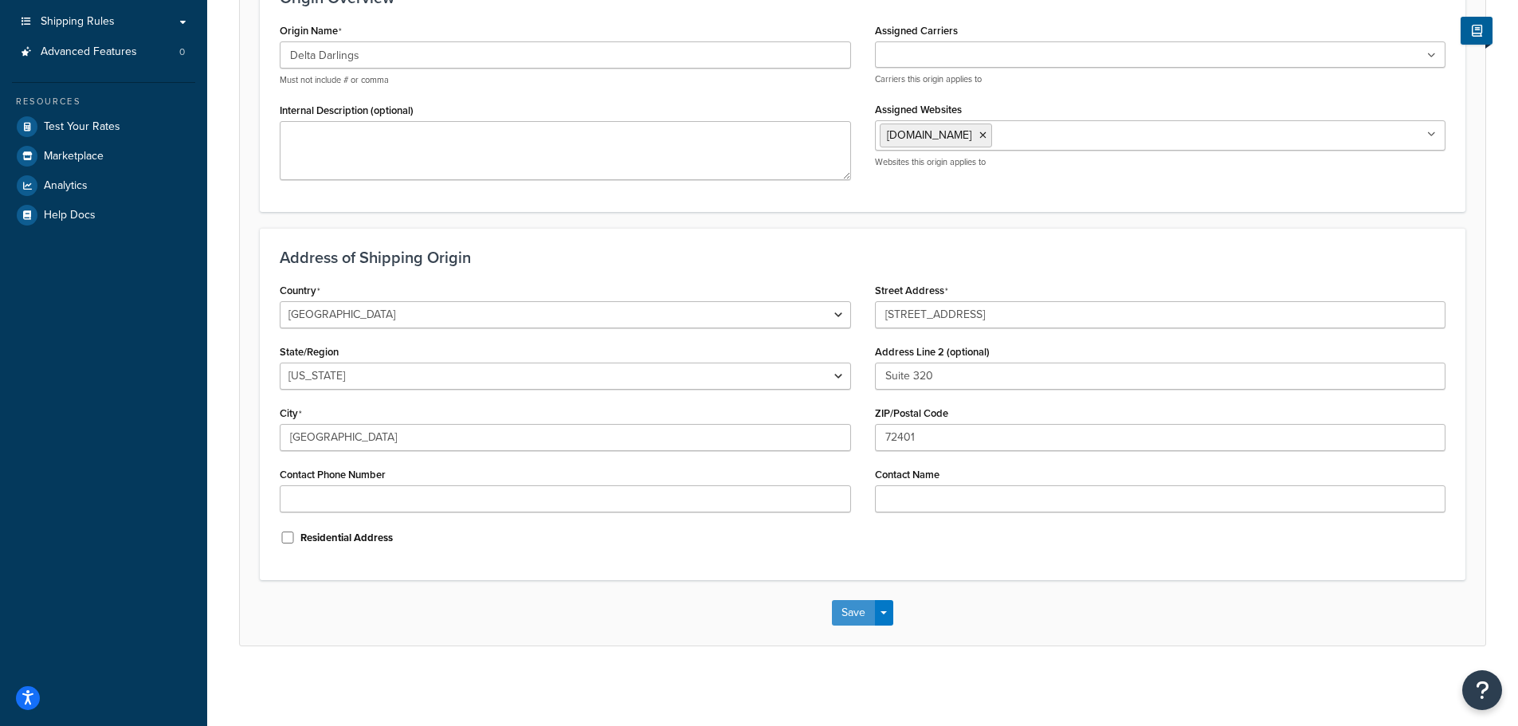
click at [862, 609] on button "Save" at bounding box center [853, 613] width 43 height 26
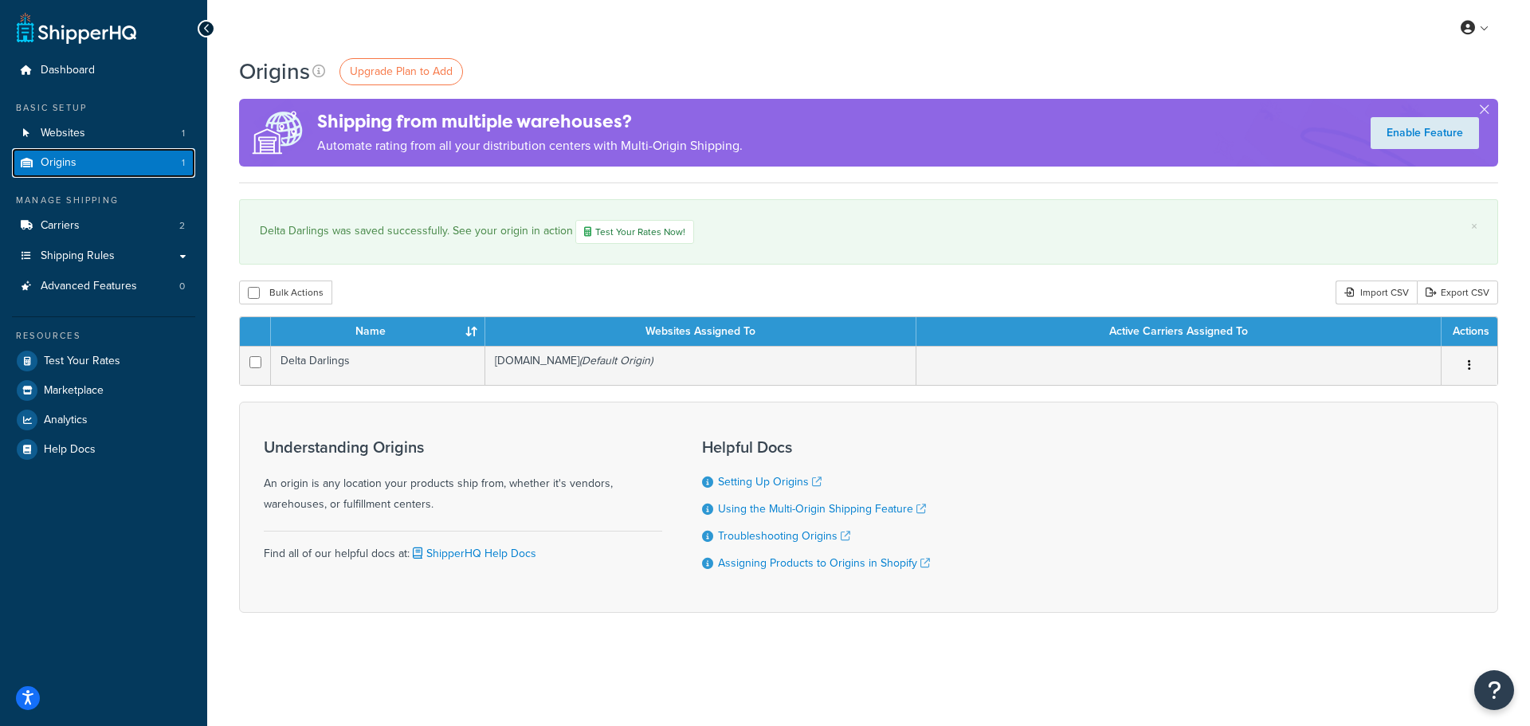
click at [138, 167] on link "Origins 1" at bounding box center [103, 162] width 183 height 29
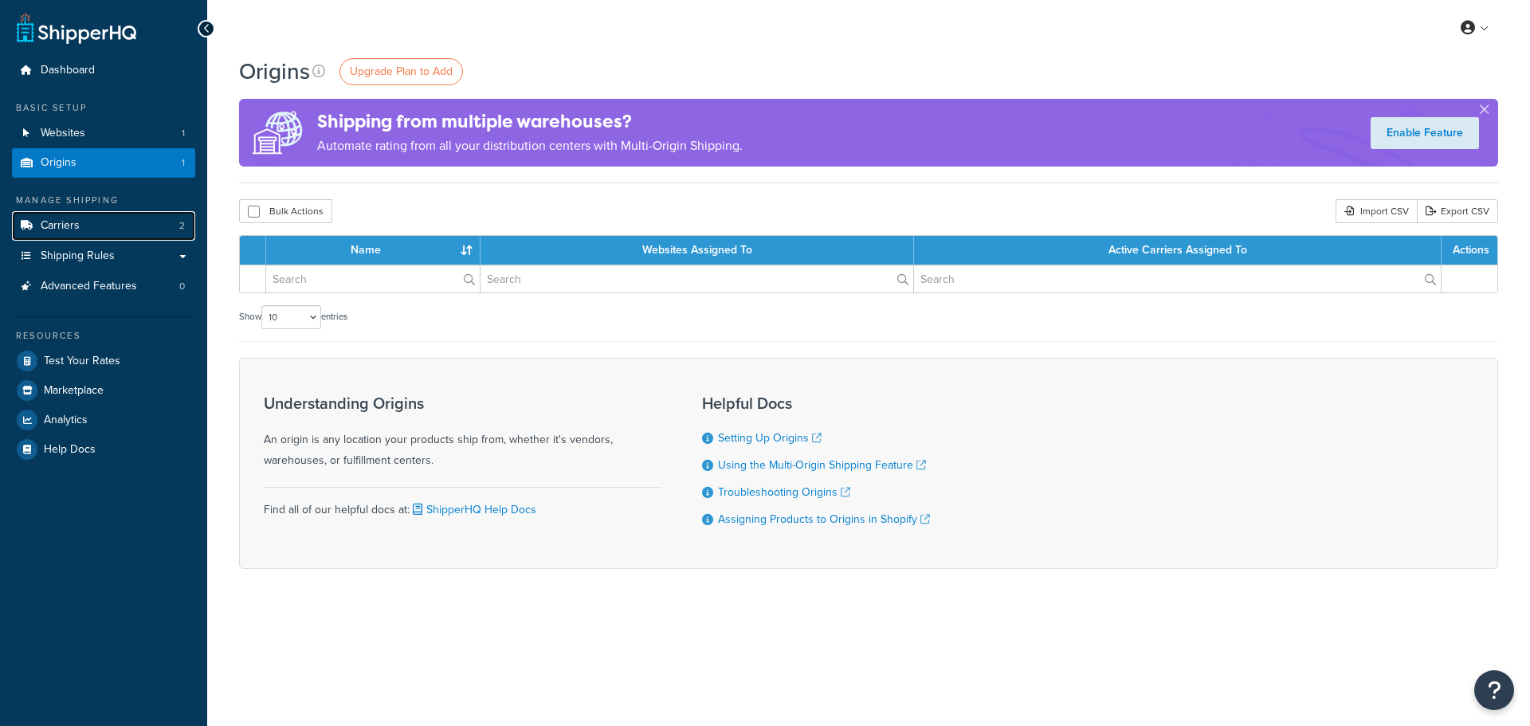
click at [126, 229] on link "Carriers 2" at bounding box center [103, 225] width 183 height 29
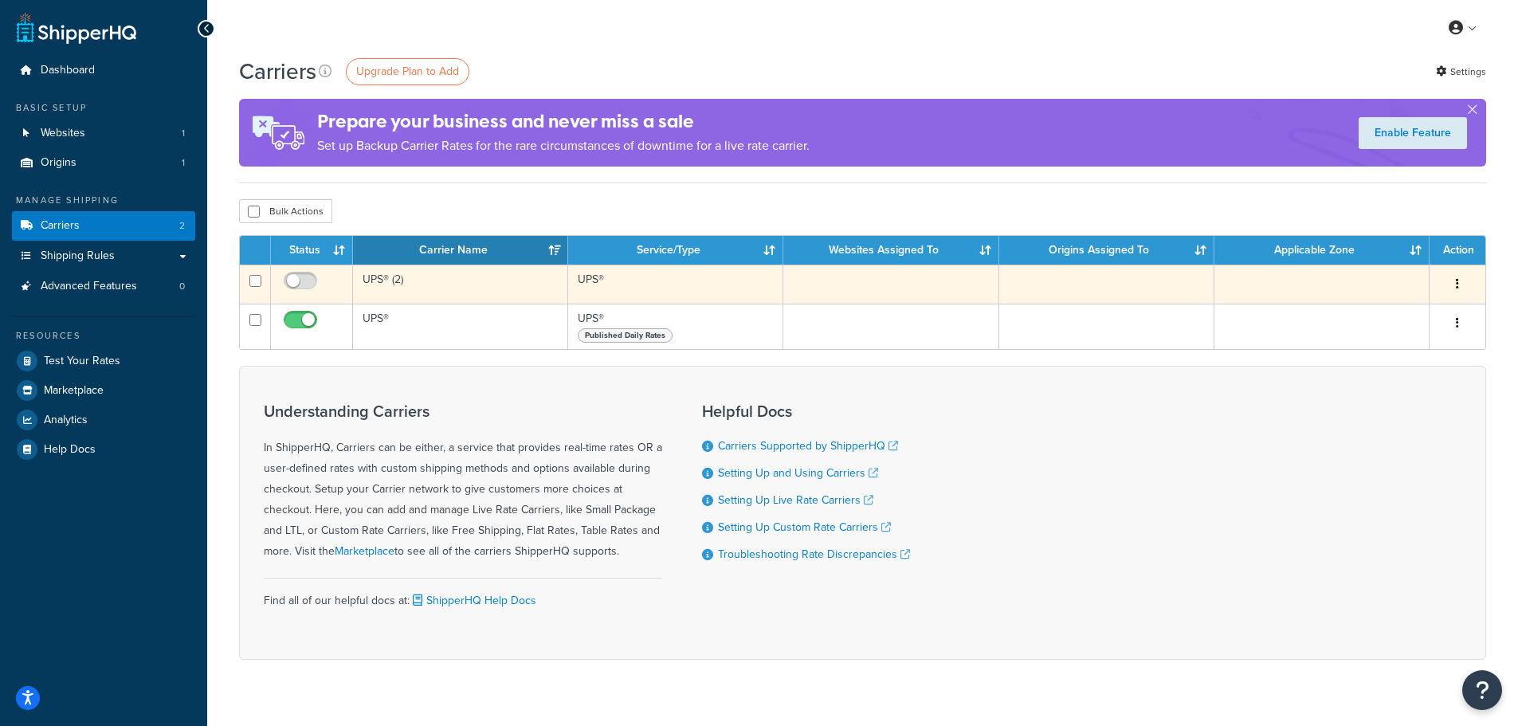
click at [851, 292] on td at bounding box center [890, 284] width 215 height 39
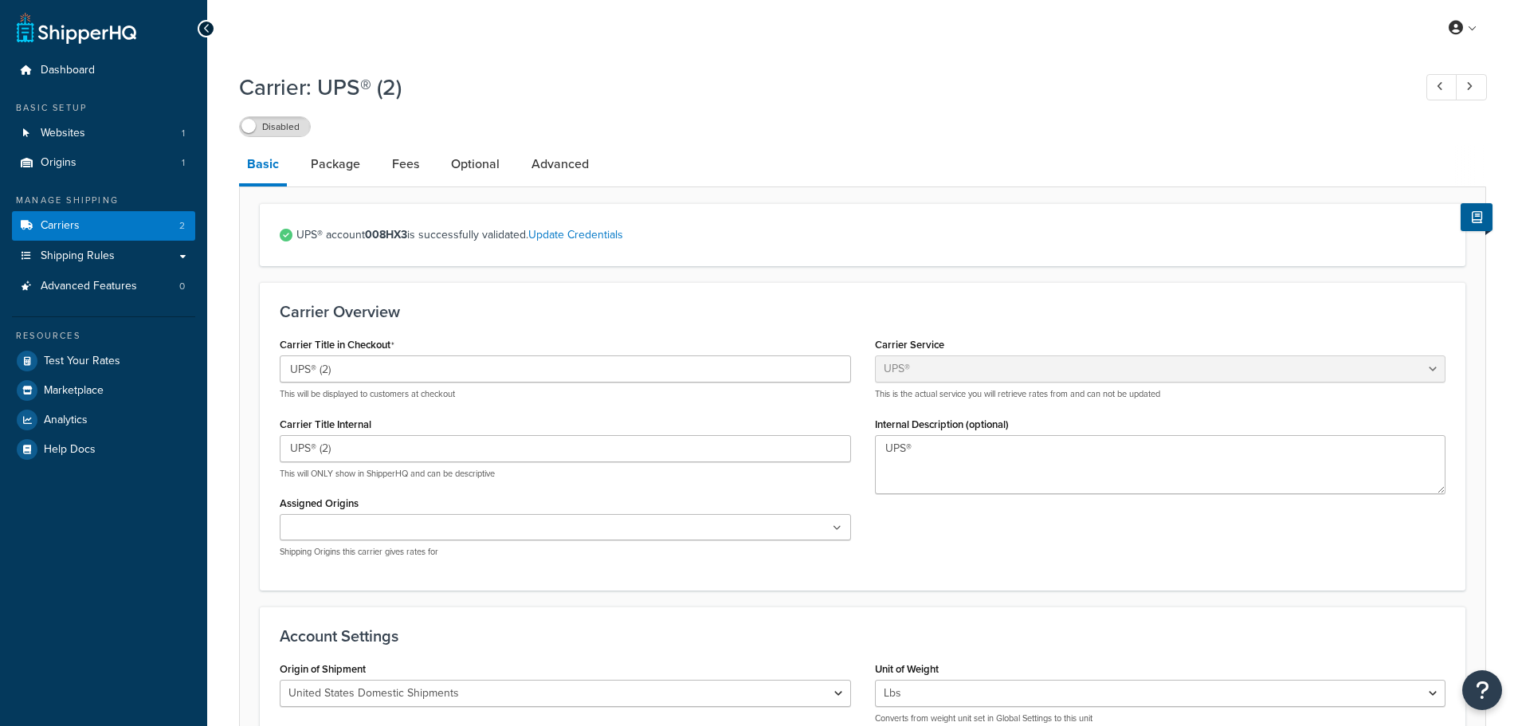
select select "ups"
click at [144, 220] on link "Carriers 2" at bounding box center [103, 225] width 183 height 29
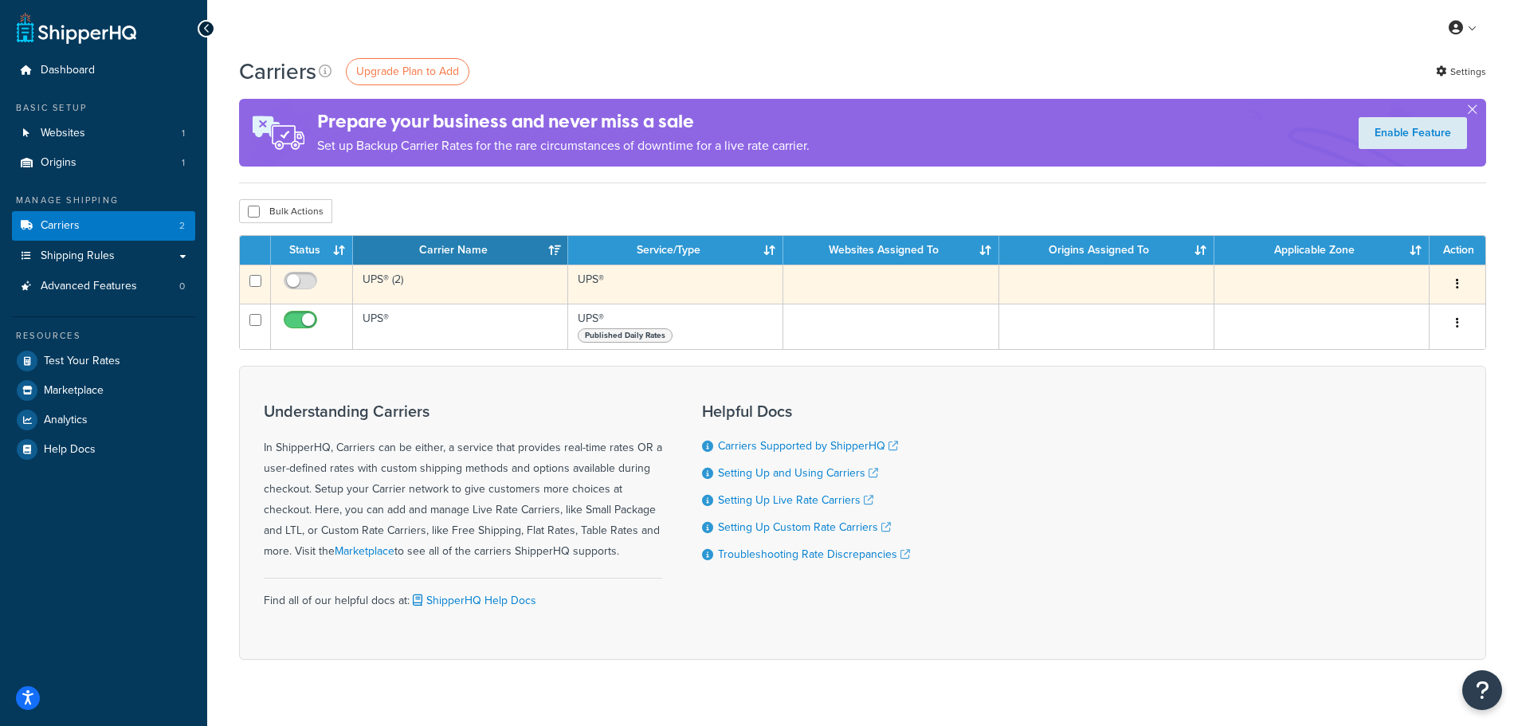
click at [1459, 279] on button "button" at bounding box center [1458, 285] width 22 height 26
click at [1405, 343] on link "Delete" at bounding box center [1393, 348] width 126 height 33
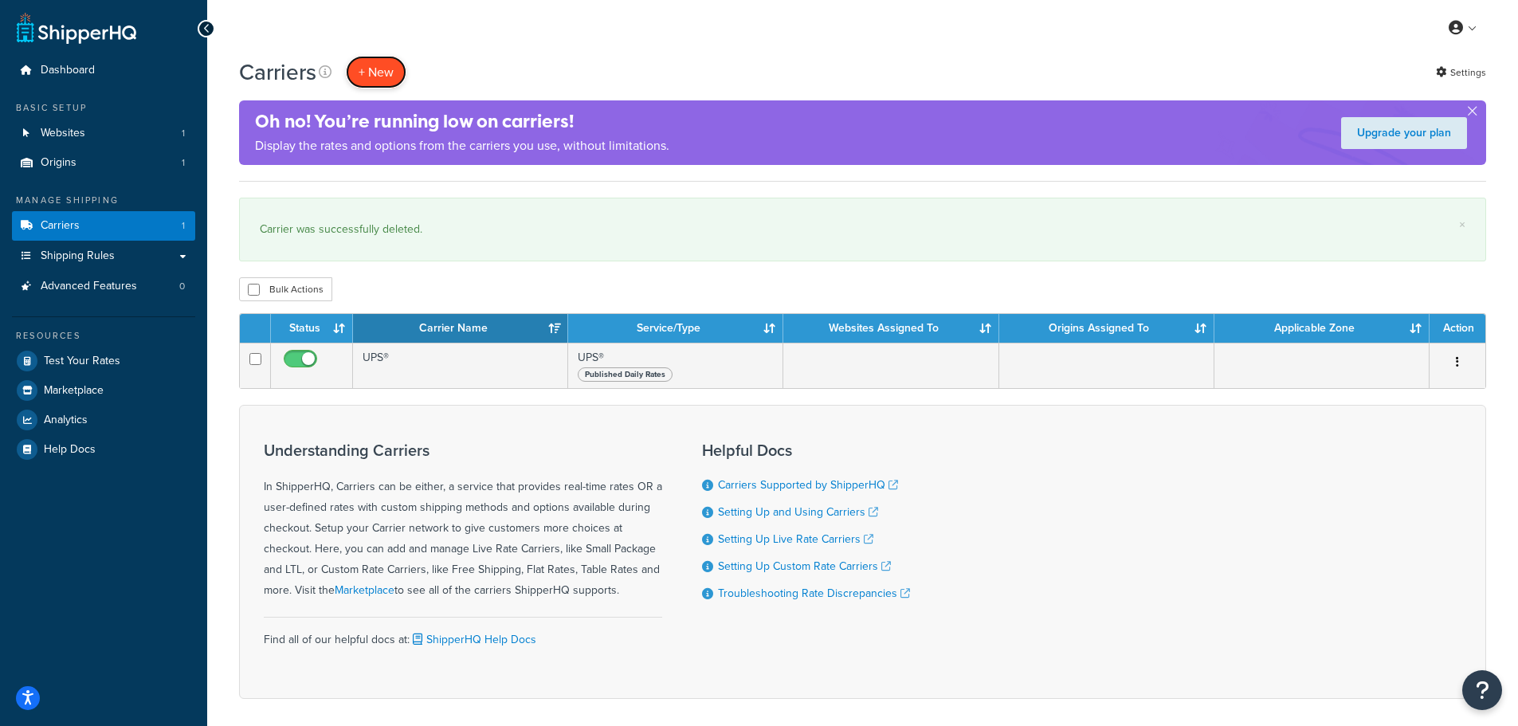
click at [366, 69] on button "+ New" at bounding box center [376, 72] width 61 height 33
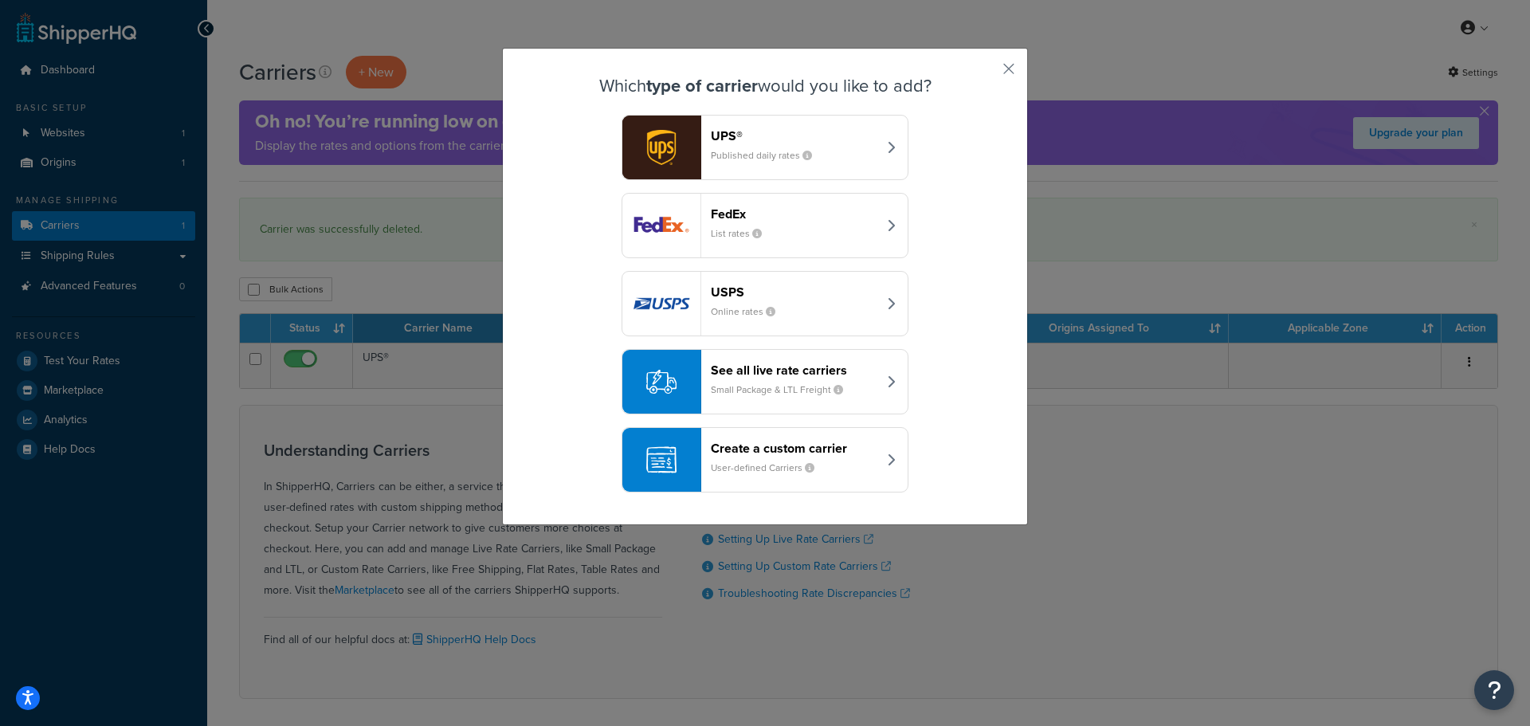
click at [740, 155] on small "Published daily rates" at bounding box center [768, 155] width 114 height 14
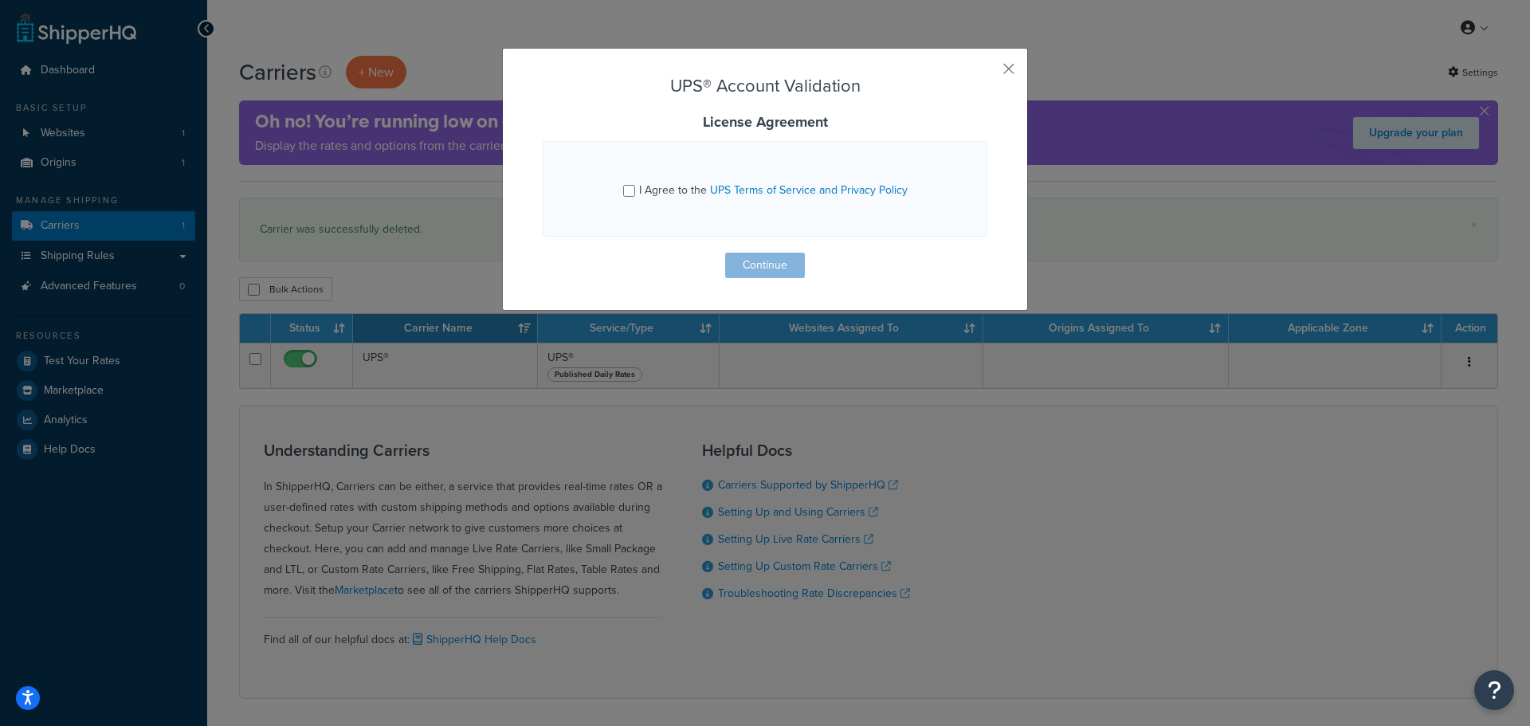
click at [632, 189] on div "I Agree to the UPS Terms of Service and Privacy Policy" at bounding box center [765, 189] width 285 height 26
click at [623, 192] on input "I Agree to the UPS Terms of Service and Privacy Policy" at bounding box center [629, 191] width 12 height 12
checkbox input "true"
click at [757, 266] on button "Continue" at bounding box center [765, 266] width 80 height 26
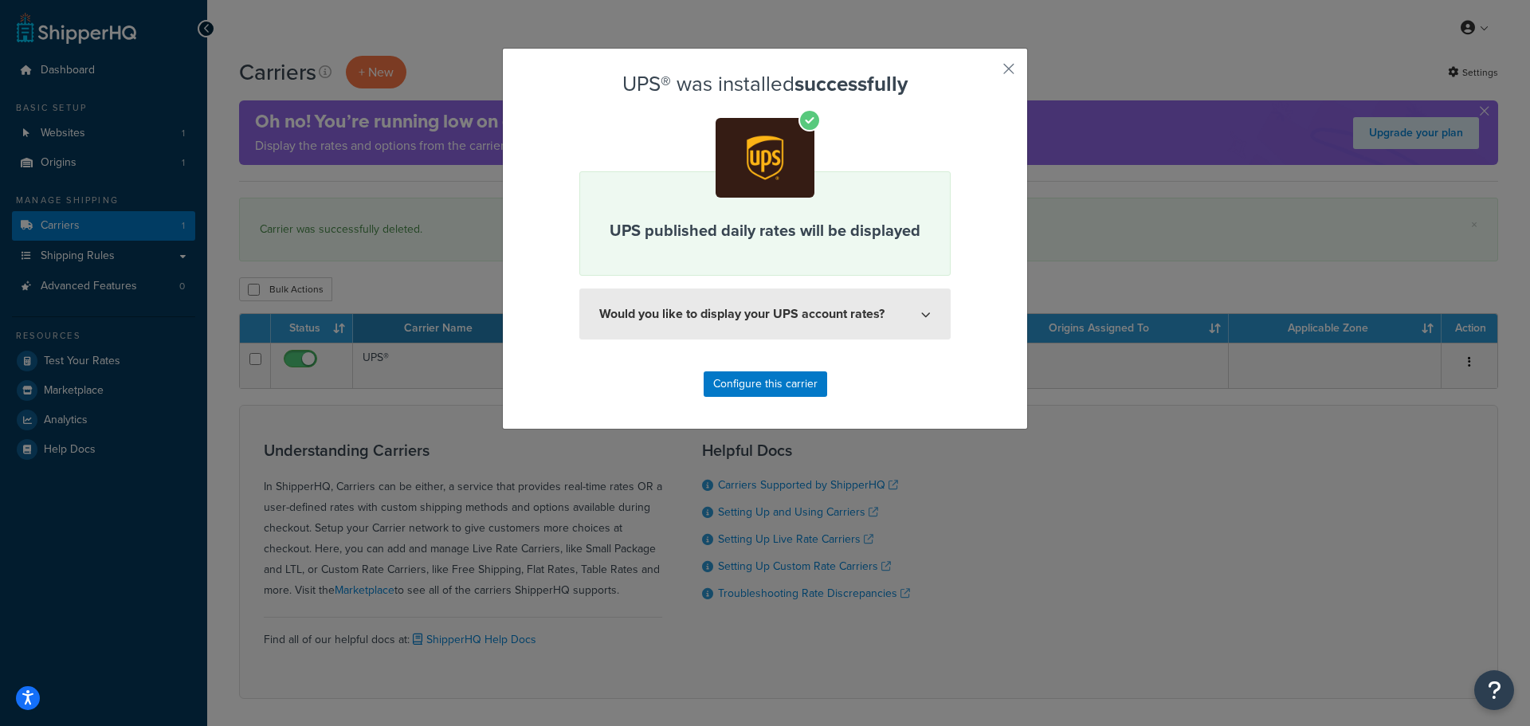
click at [771, 325] on button "Would you like to display your UPS account rates?" at bounding box center [764, 314] width 371 height 51
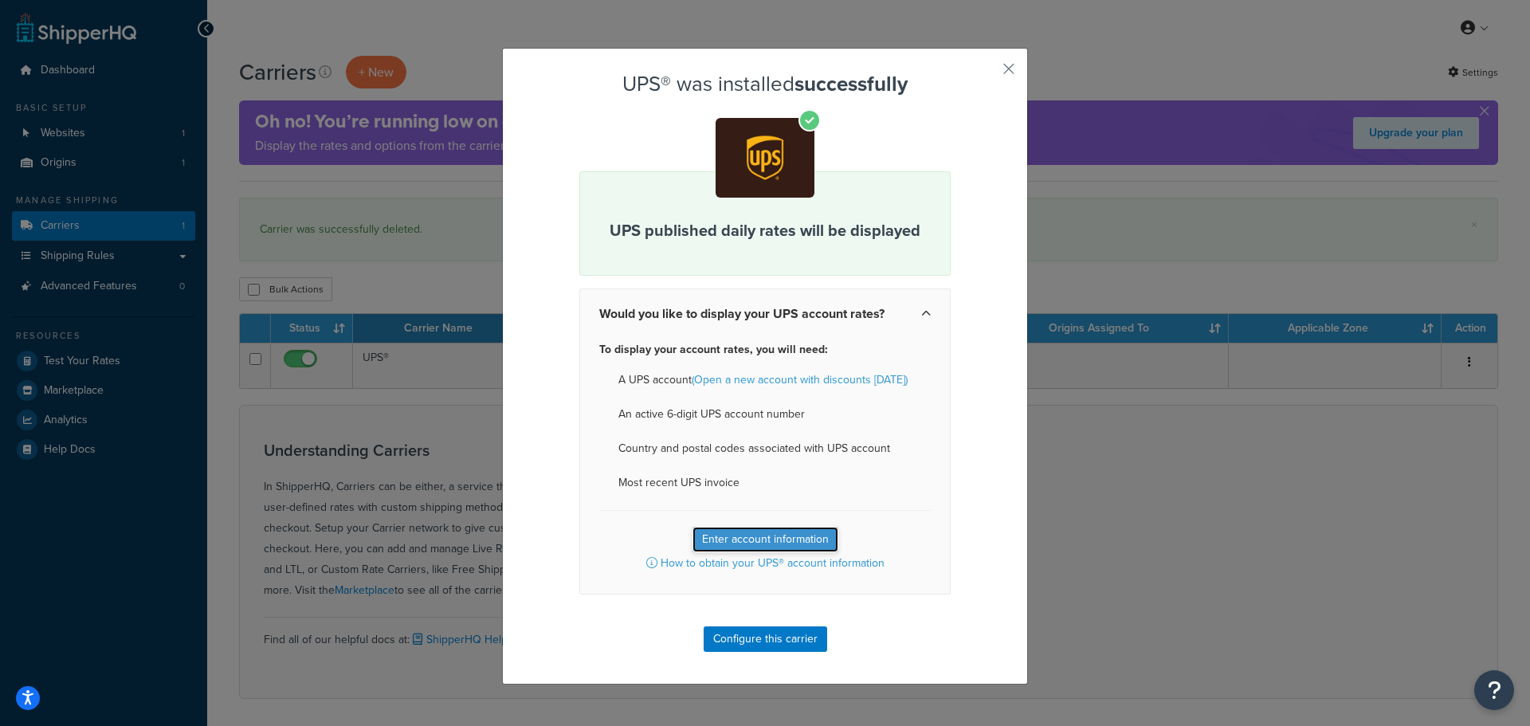
click at [776, 540] on button "Enter account information" at bounding box center [766, 540] width 146 height 26
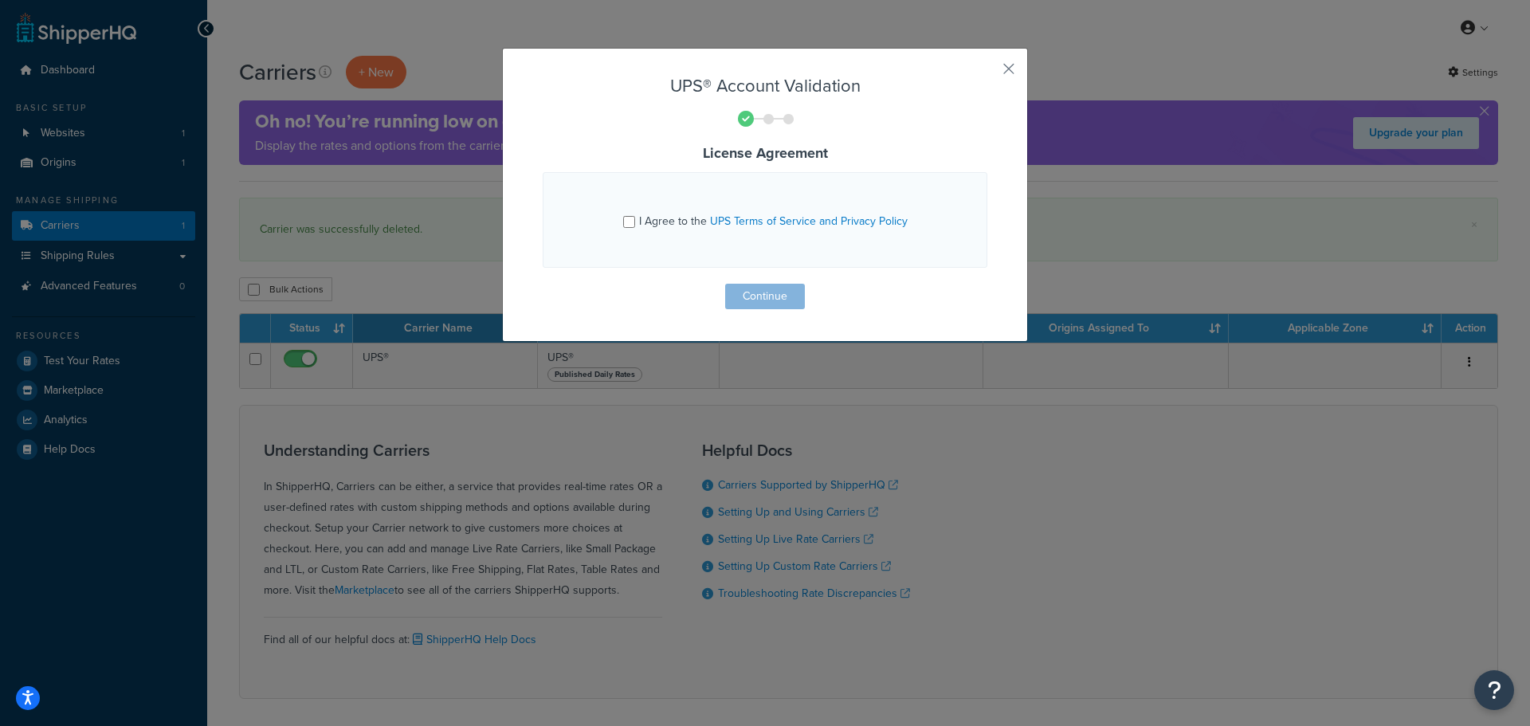
click at [616, 215] on div "I Agree to the UPS Terms of Service and Privacy Policy" at bounding box center [764, 219] width 403 height 41
click at [639, 222] on span "I Agree to the UPS Terms of Service and Privacy Policy" at bounding box center [773, 221] width 269 height 17
click at [635, 222] on input "I Agree to the UPS Terms of Service and Privacy Policy" at bounding box center [629, 222] width 12 height 12
checkbox input "true"
click at [732, 287] on button "Continue" at bounding box center [765, 297] width 80 height 26
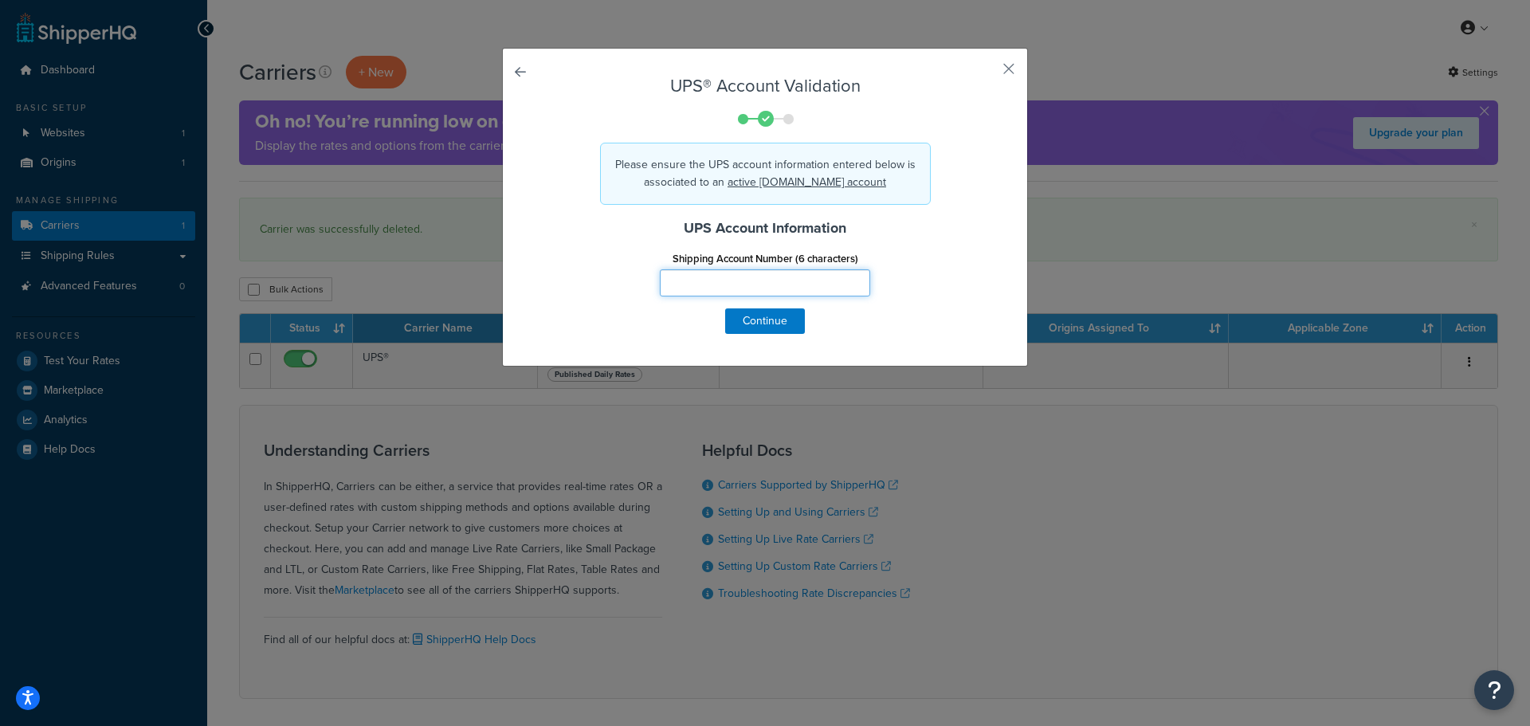
click at [736, 286] on input "Shipping Account Number (6 characters)" at bounding box center [765, 282] width 210 height 27
type input "008HX3"
click at [770, 319] on button "Continue" at bounding box center [765, 321] width 80 height 26
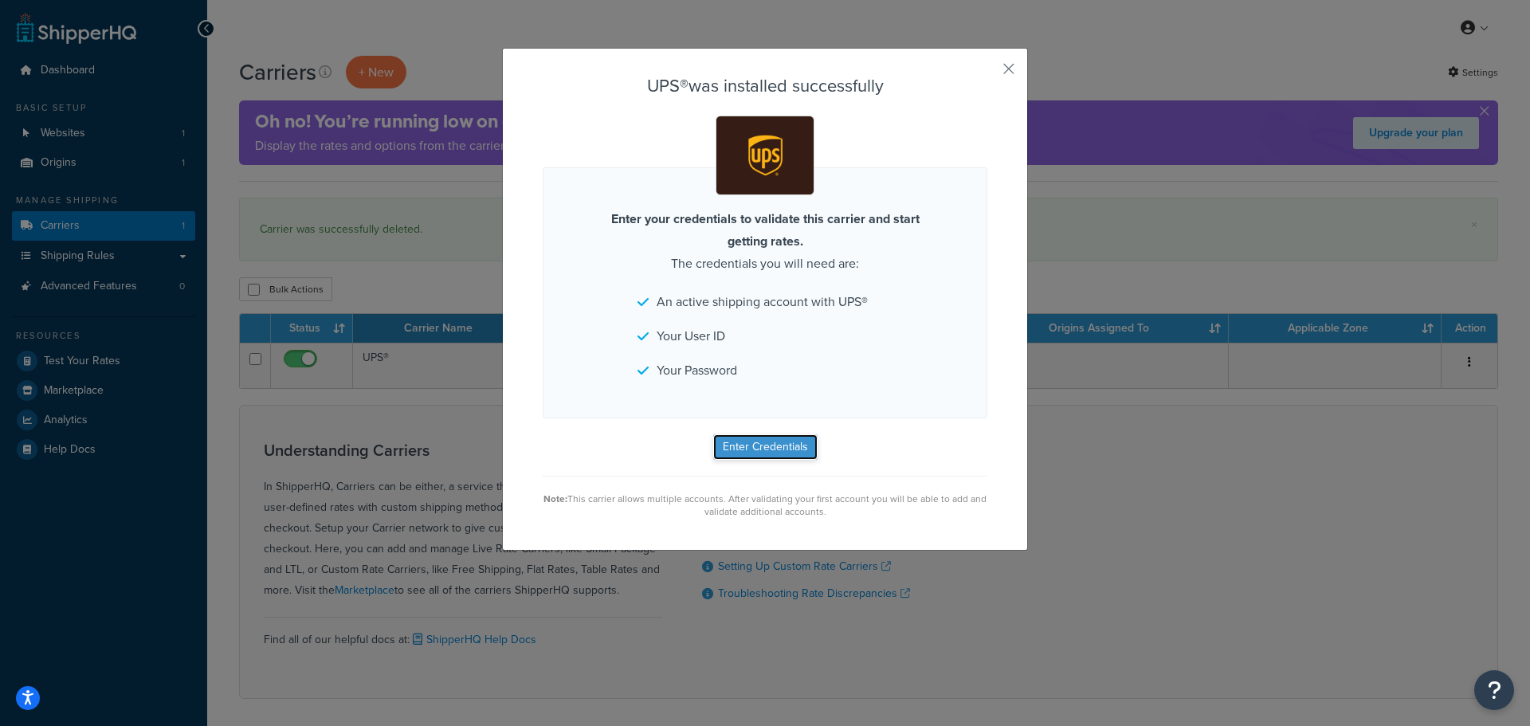
click at [770, 451] on button "Enter Credentials" at bounding box center [765, 447] width 104 height 26
click at [748, 439] on button "Enter Credentials" at bounding box center [765, 447] width 104 height 26
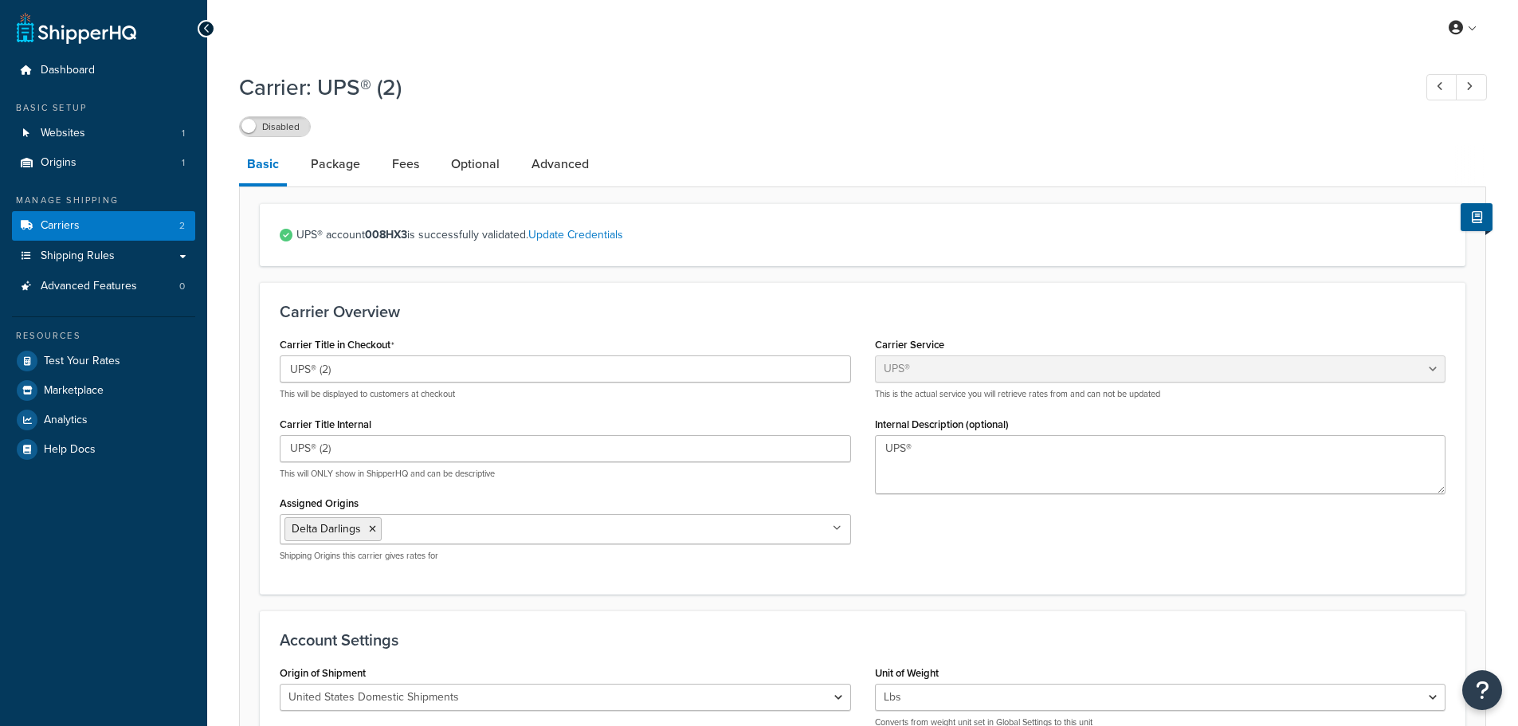
select select "ups"
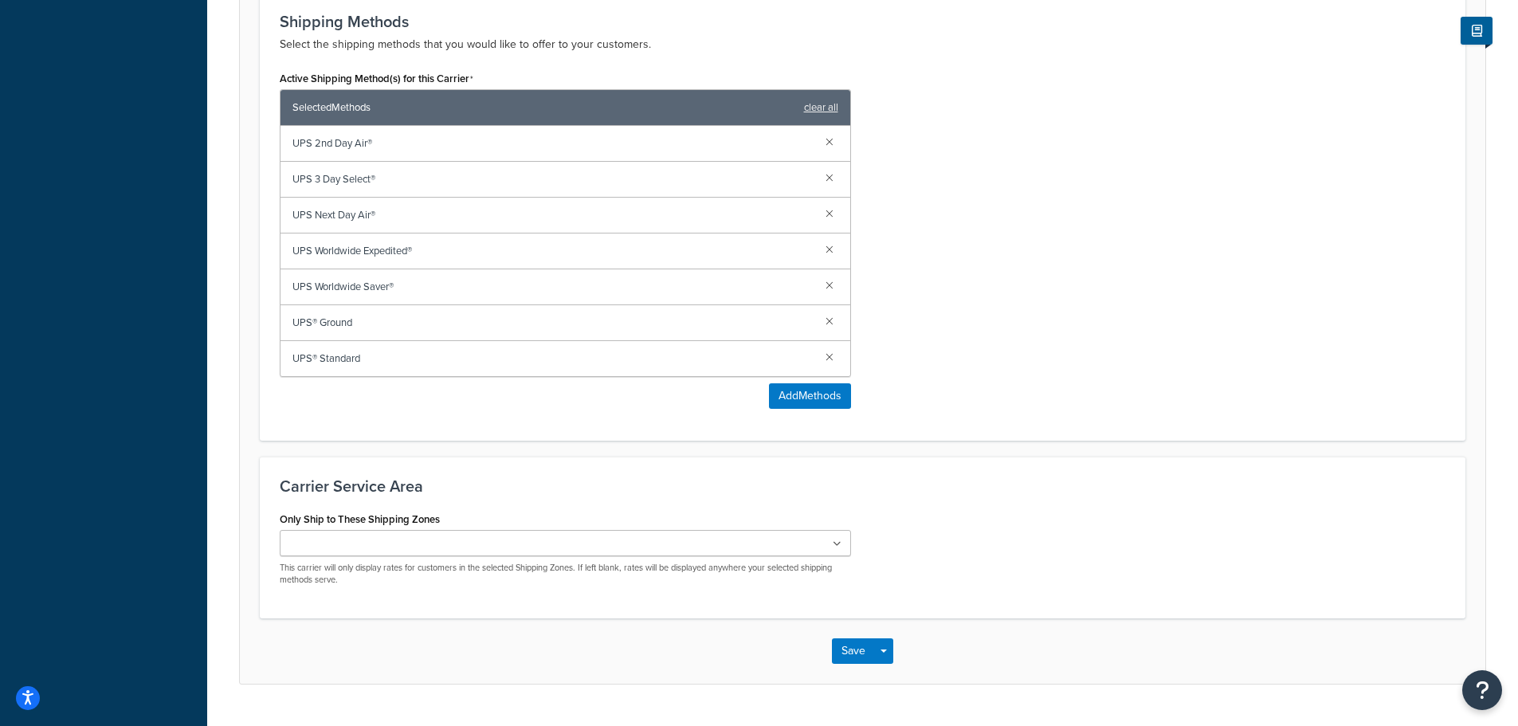
scroll to position [1007, 0]
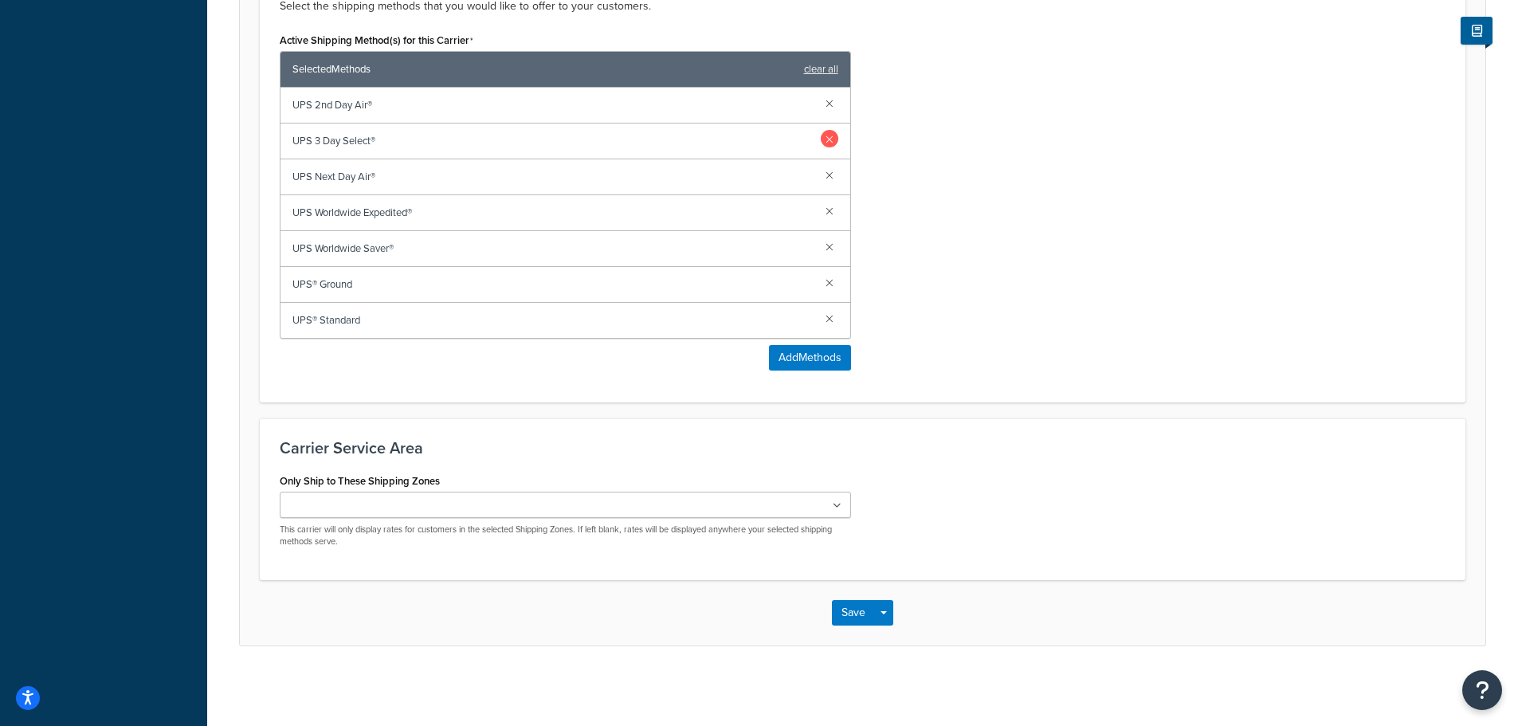
click at [826, 137] on link at bounding box center [830, 139] width 18 height 18
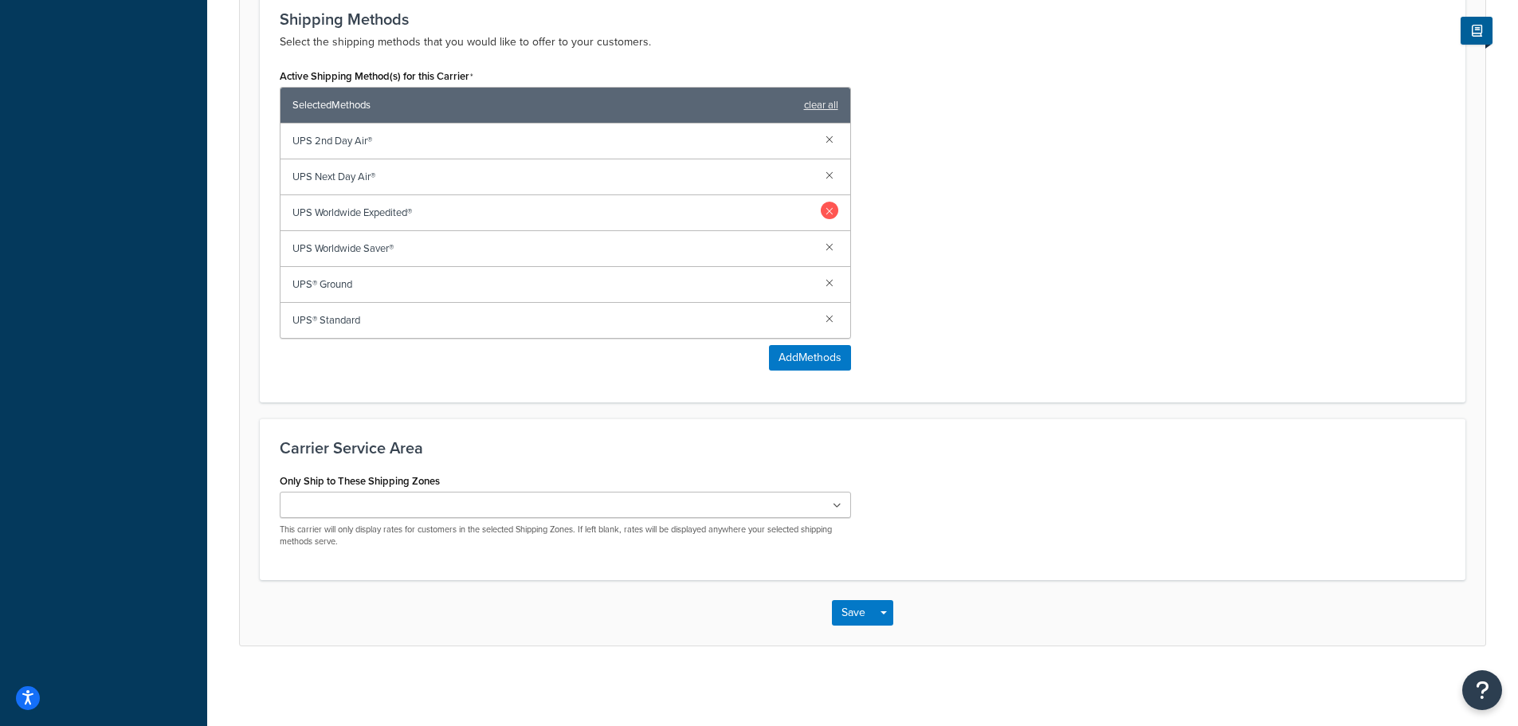
click at [829, 212] on link at bounding box center [830, 211] width 18 height 18
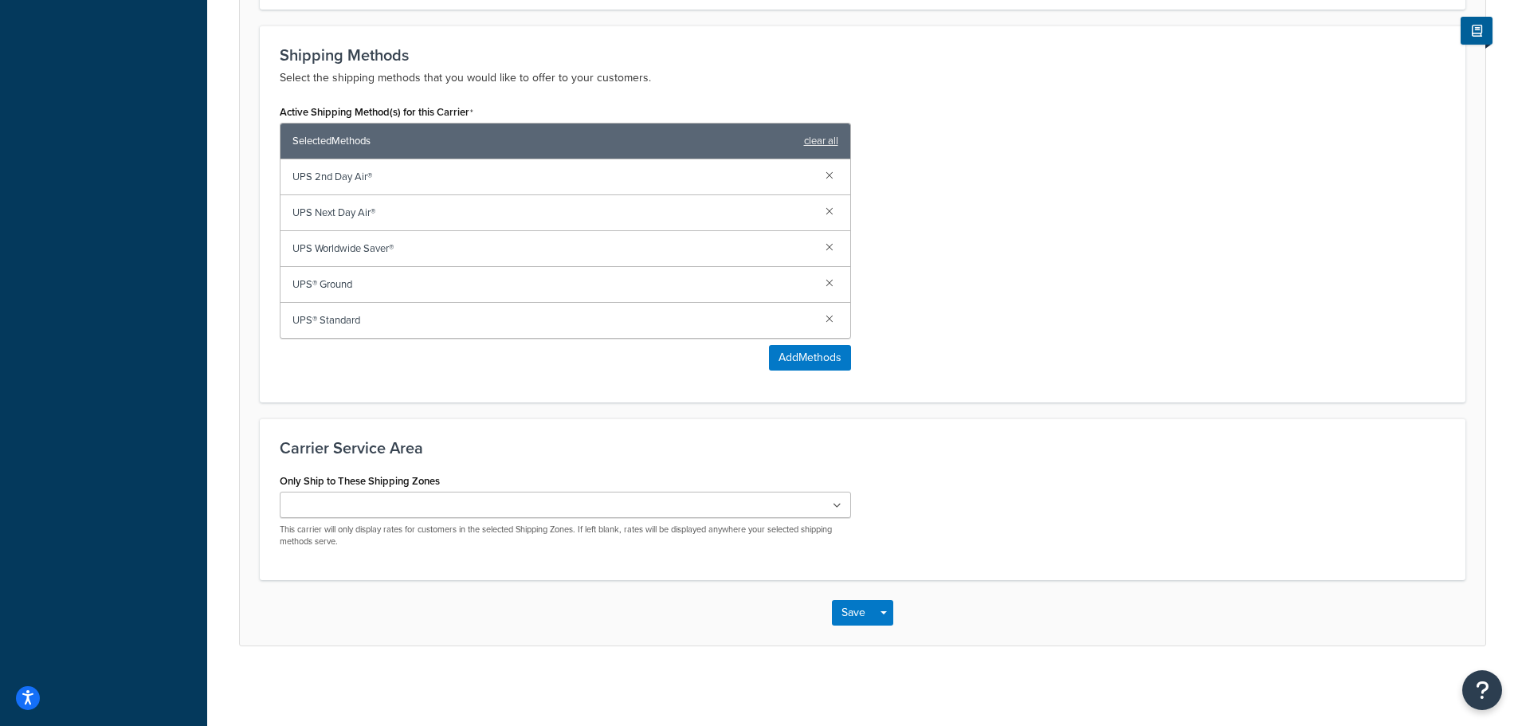
scroll to position [935, 0]
click at [826, 248] on link at bounding box center [830, 247] width 18 height 18
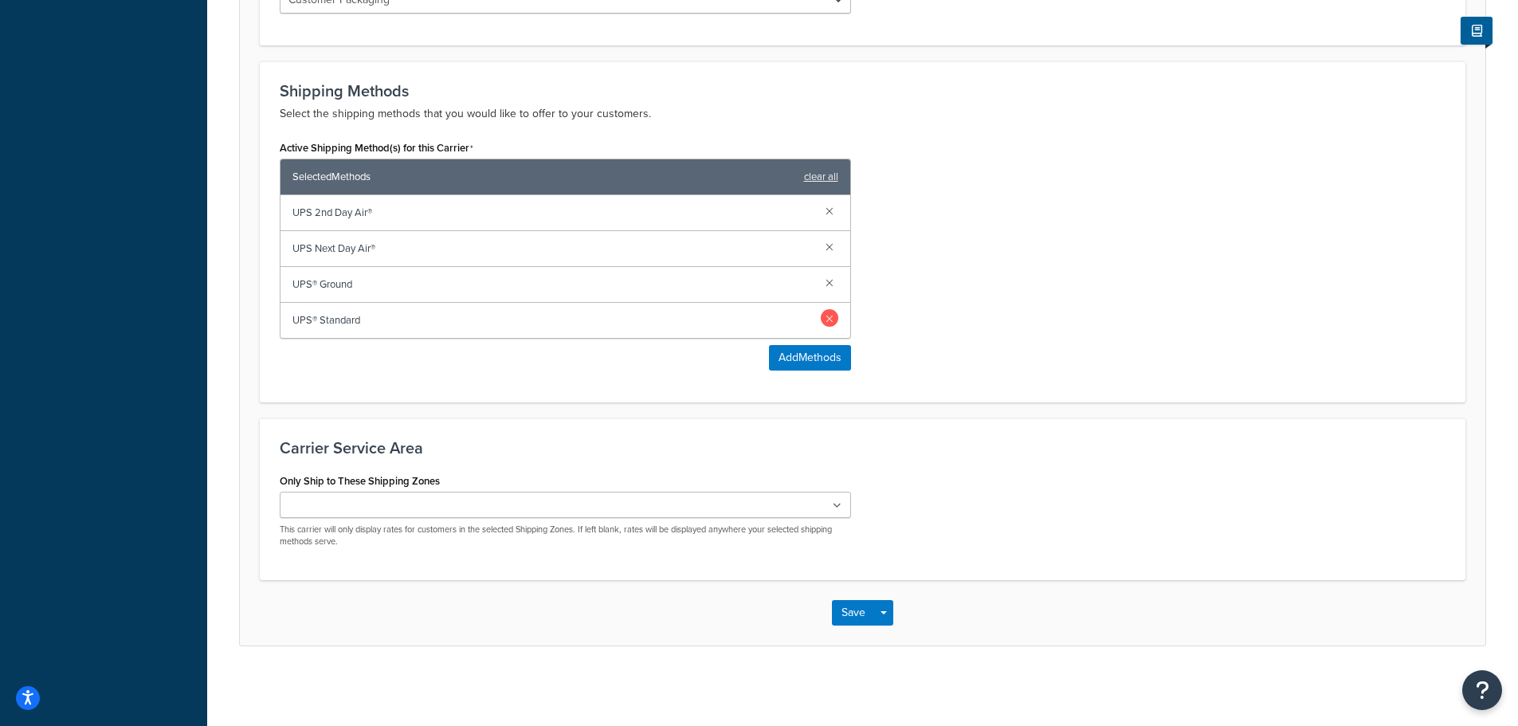
scroll to position [819, 0]
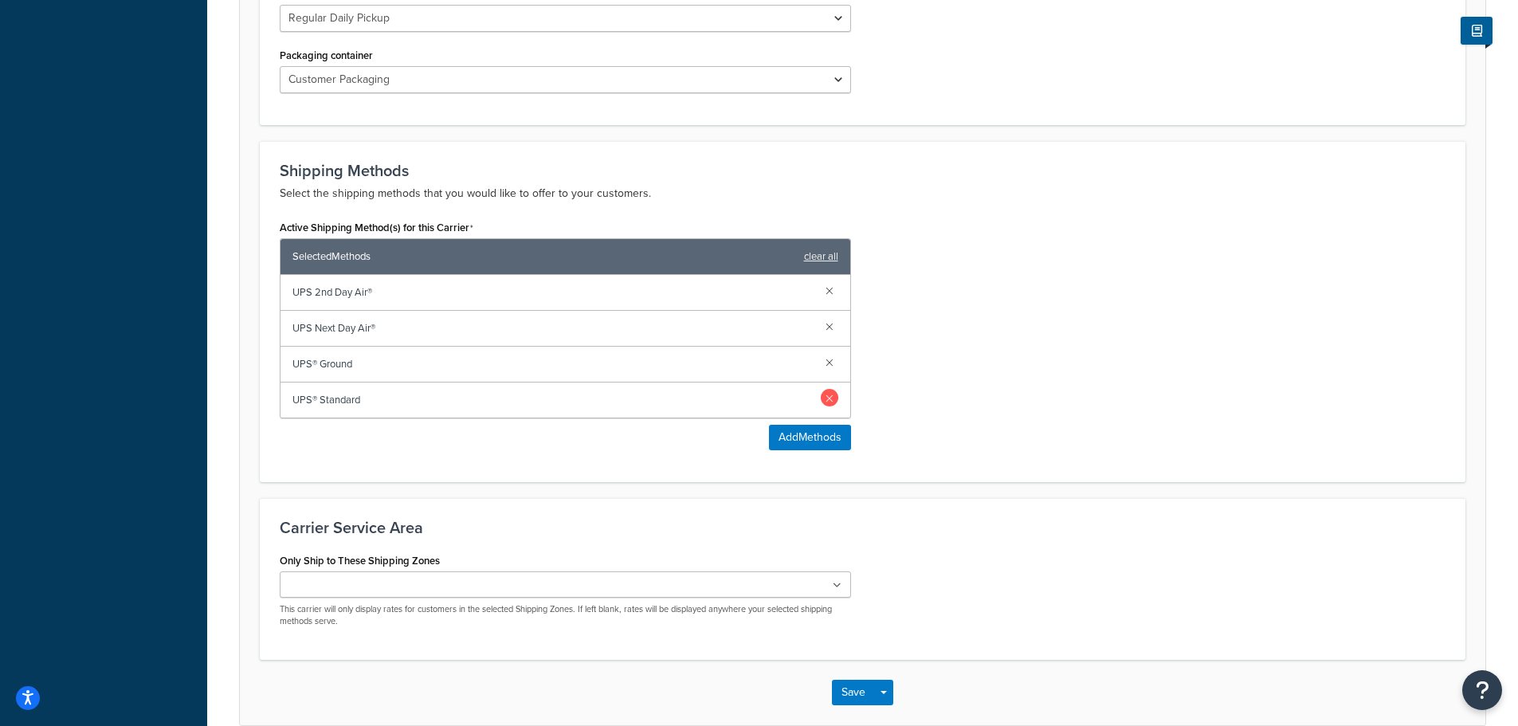
click at [827, 398] on link at bounding box center [830, 398] width 18 height 18
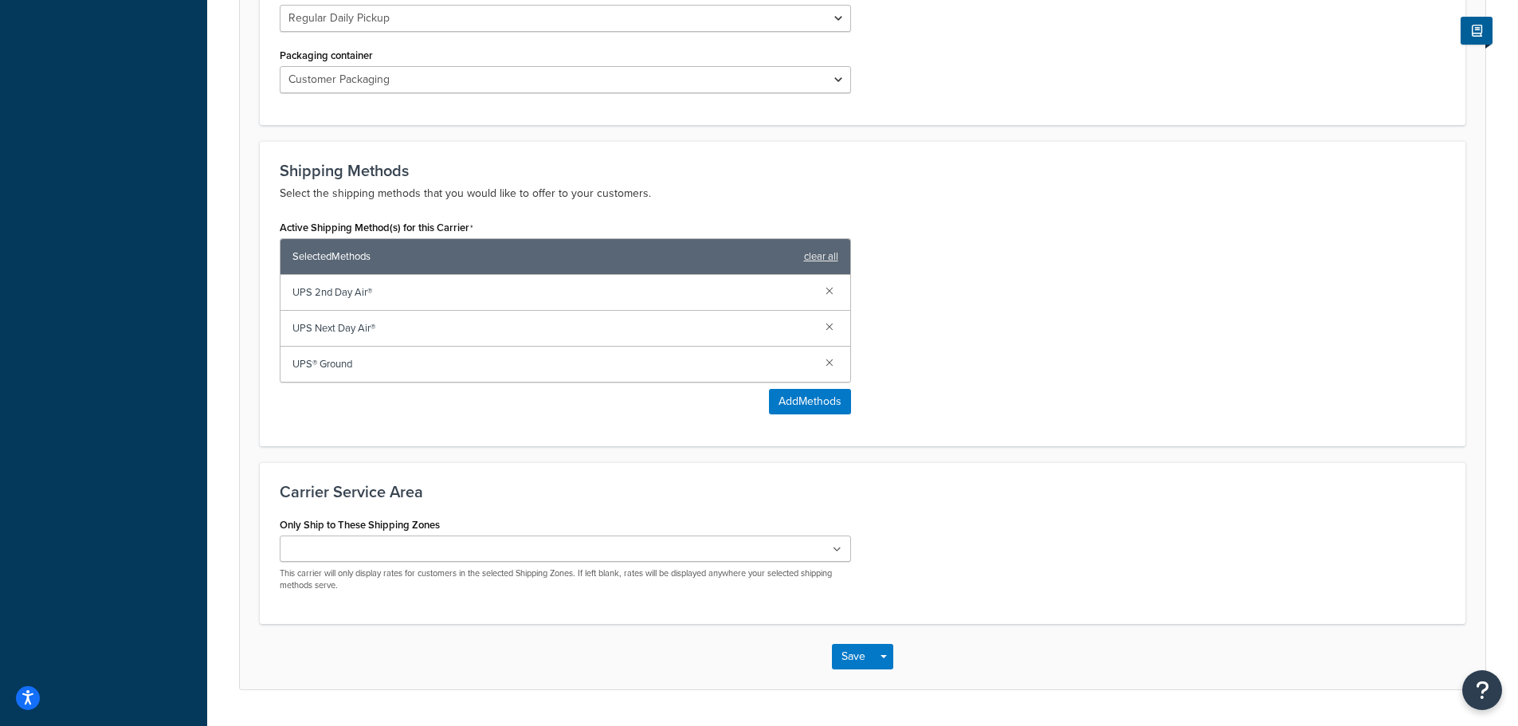
click at [549, 558] on ul at bounding box center [565, 549] width 571 height 26
click at [1113, 450] on form "UPS® account 008HX3 is successfully validated. Update Credentials Carrier Overv…" at bounding box center [863, 36] width 1246 height 1305
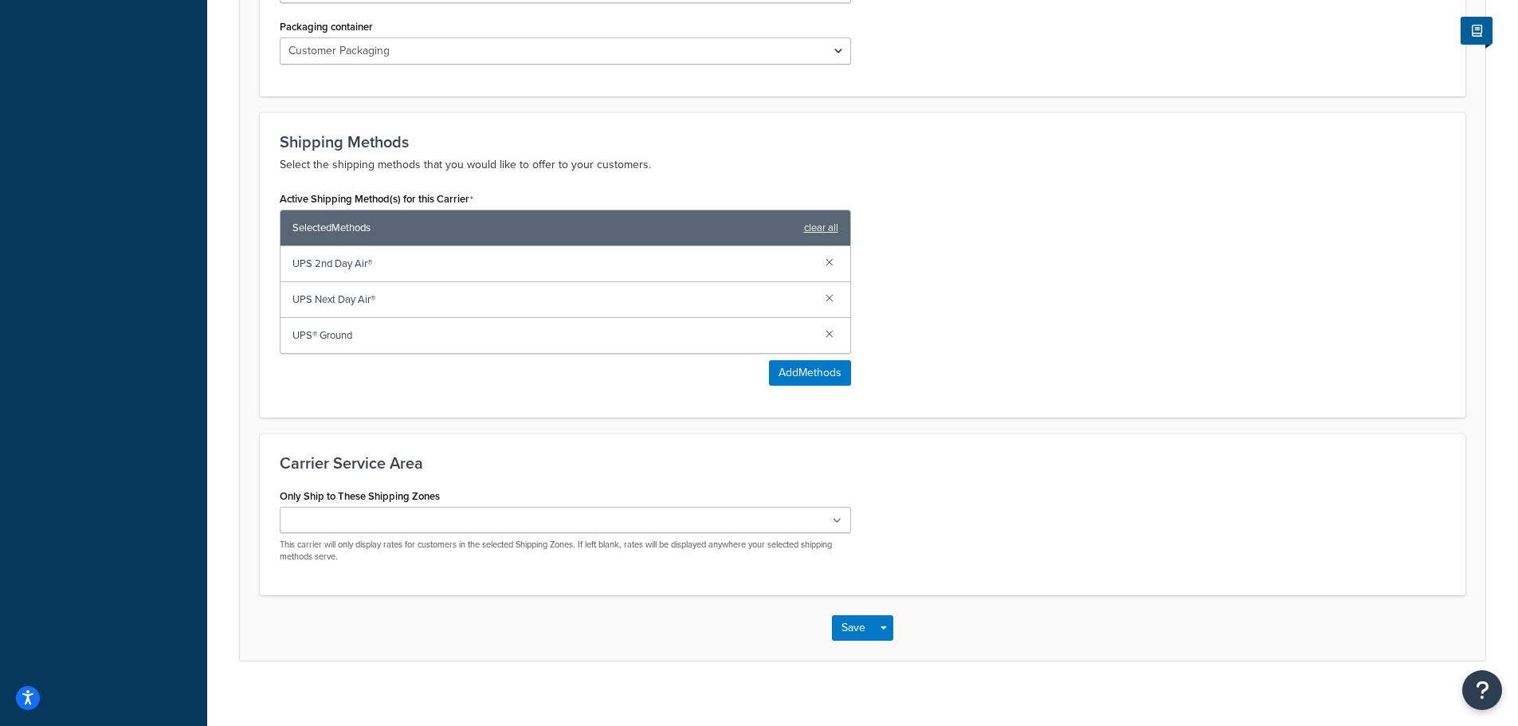
scroll to position [863, 0]
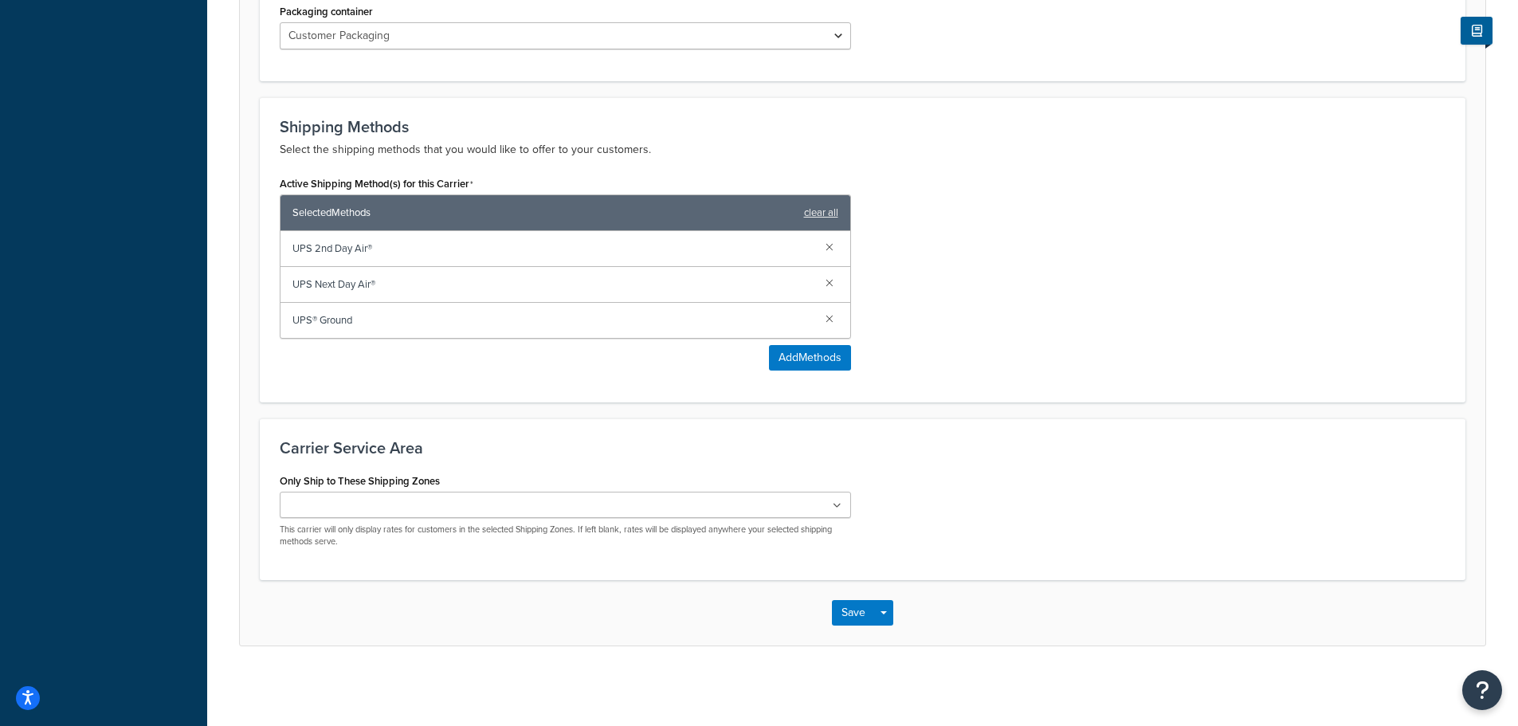
click at [822, 508] on ul at bounding box center [565, 505] width 571 height 26
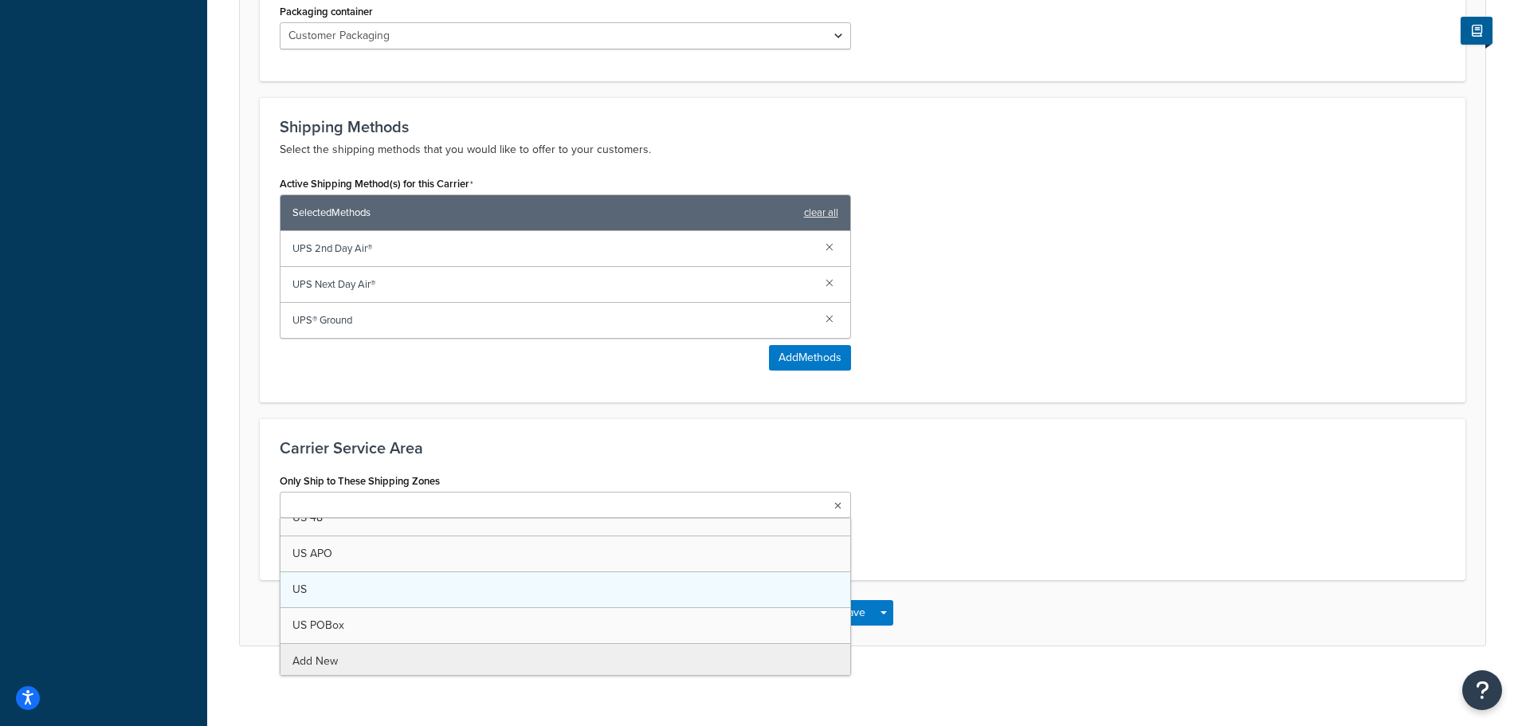
scroll to position [21, 0]
click at [1059, 504] on div "Only Ship to These Shipping Zones US 48 US APO US US POBox Add New This carrier…" at bounding box center [863, 514] width 1190 height 91
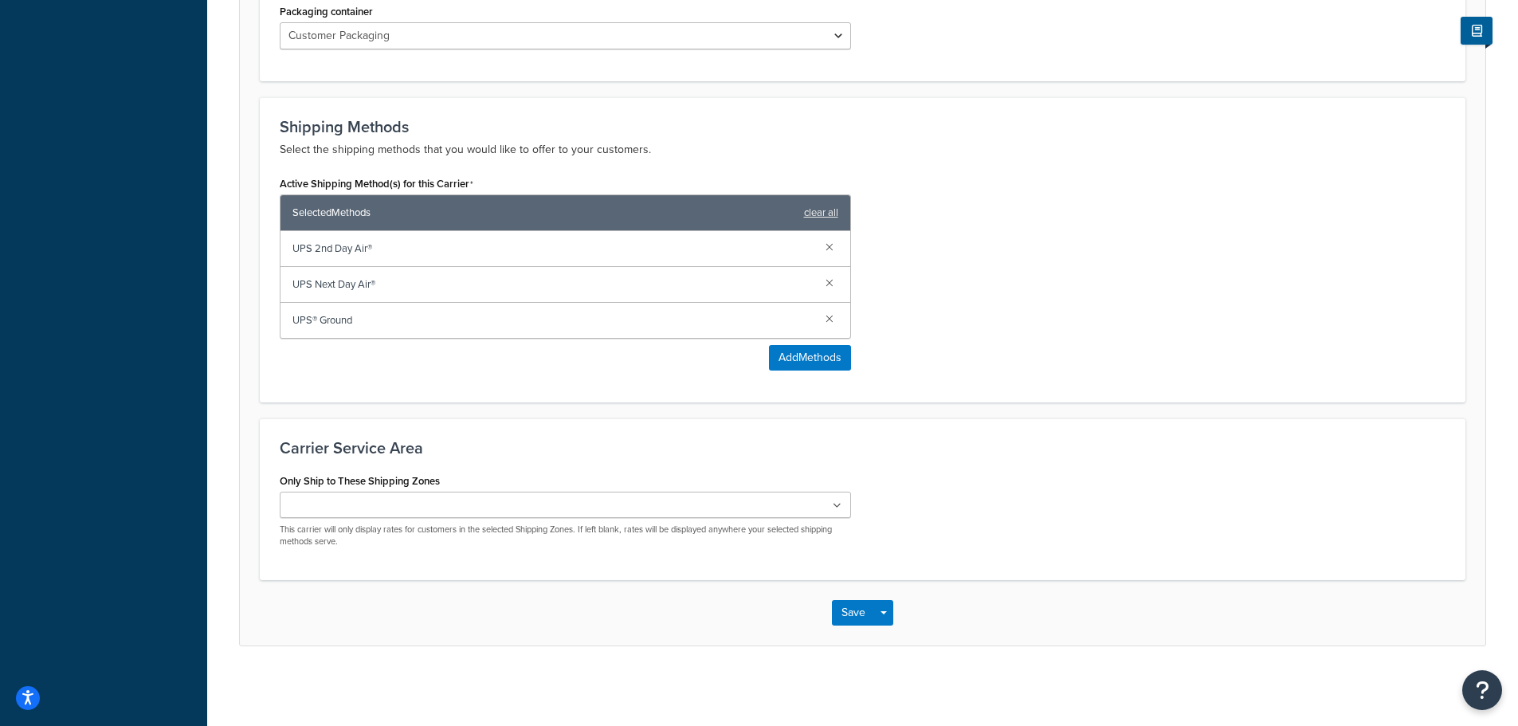
click at [779, 511] on ul at bounding box center [565, 505] width 571 height 26
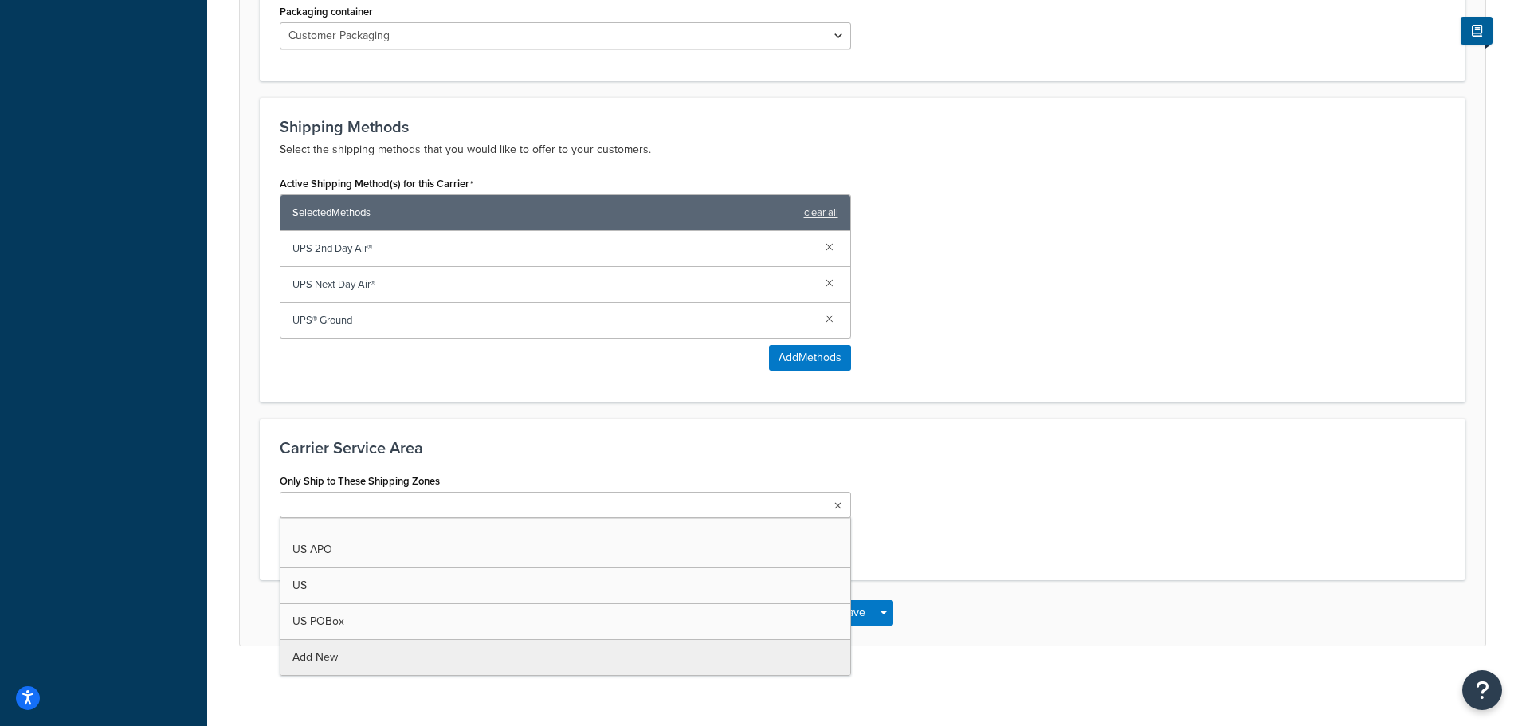
click at [1069, 556] on div "Only Ship to These Shipping Zones US 48 US APO US US POBox Add New This carrier…" at bounding box center [863, 514] width 1190 height 91
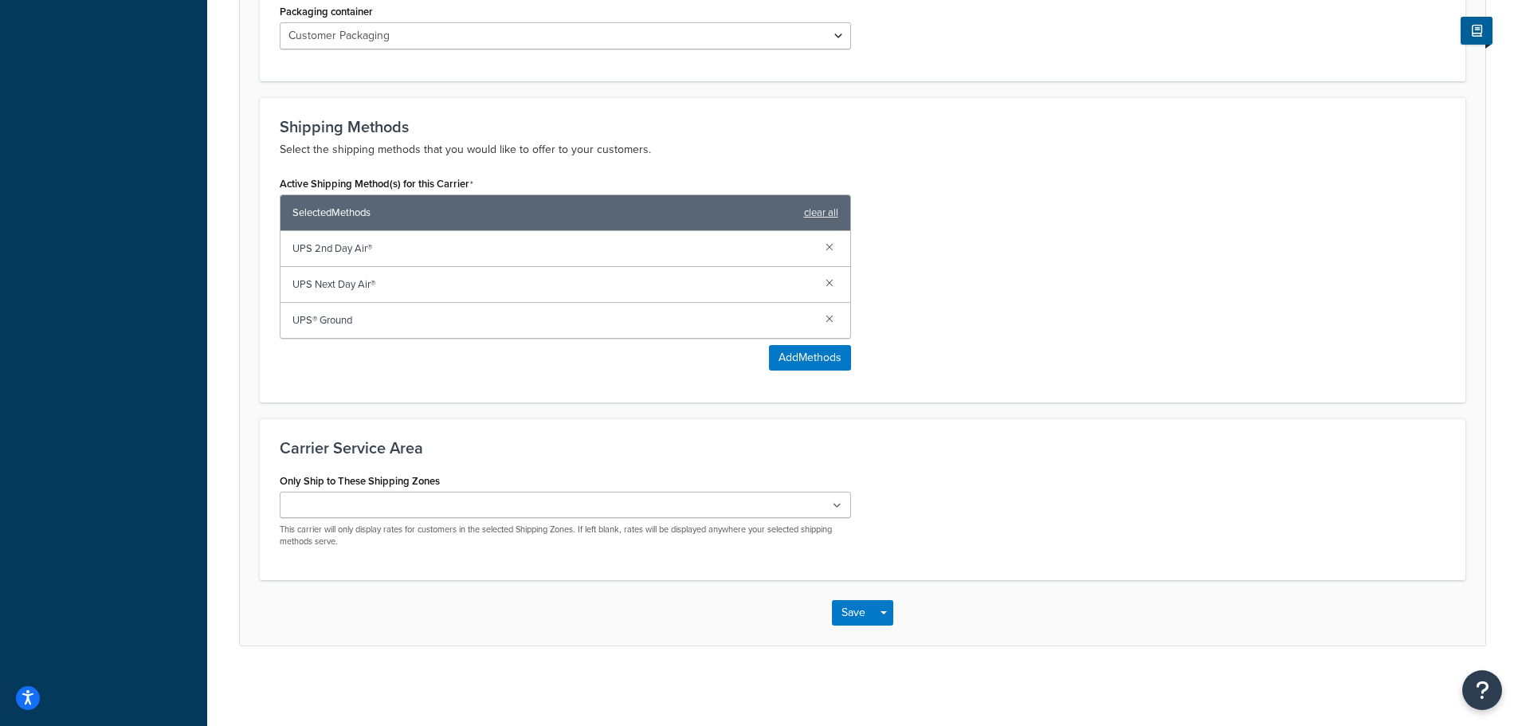
click at [711, 510] on ul at bounding box center [565, 505] width 571 height 26
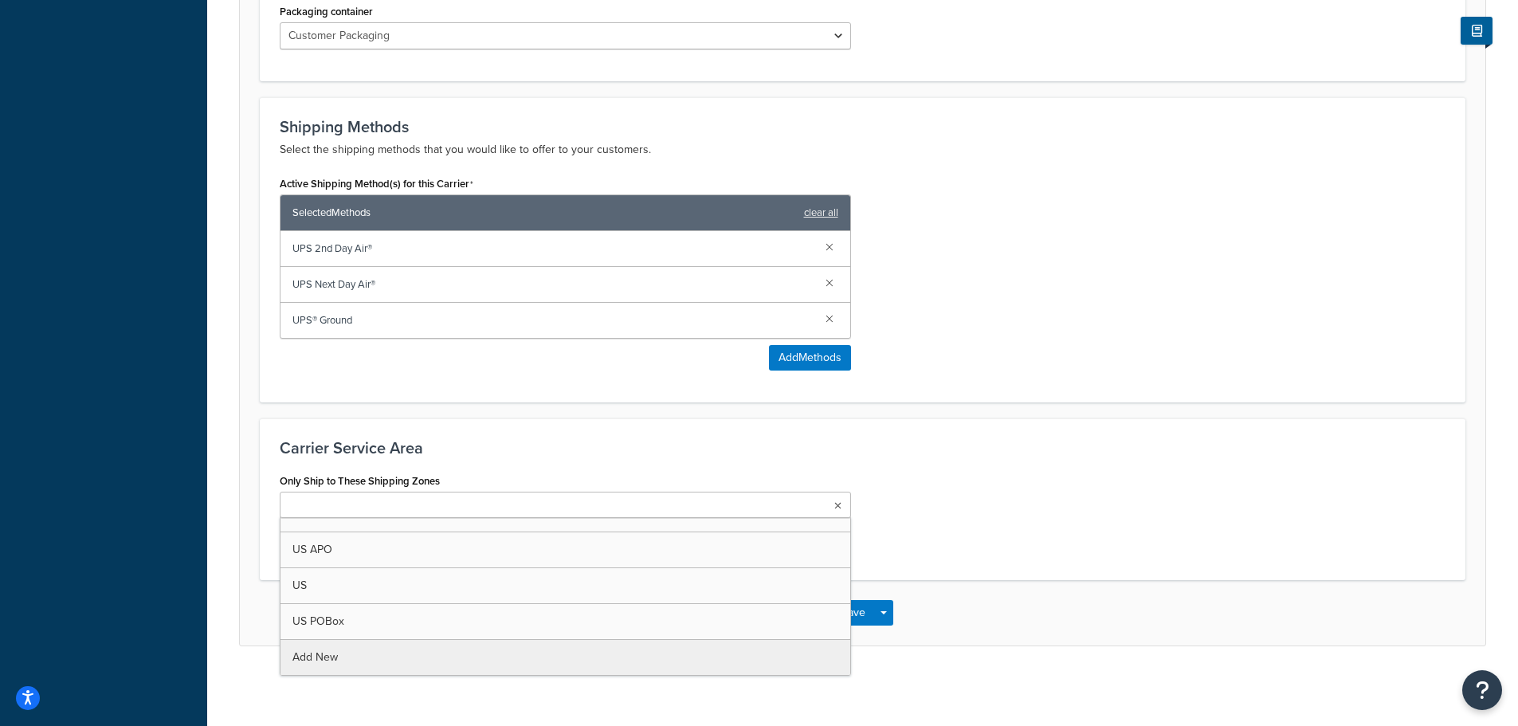
scroll to position [0, 0]
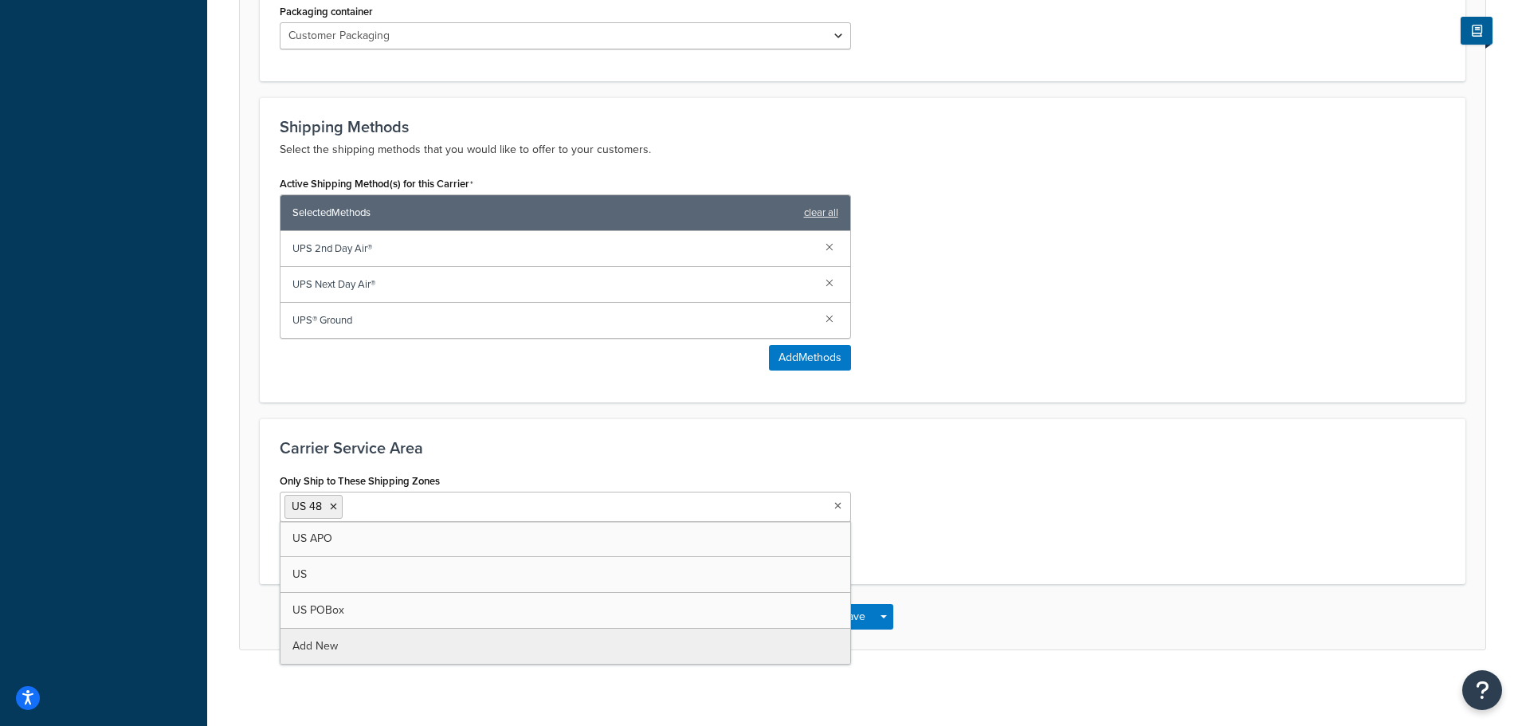
click at [582, 508] on ul "US 48" at bounding box center [565, 507] width 571 height 30
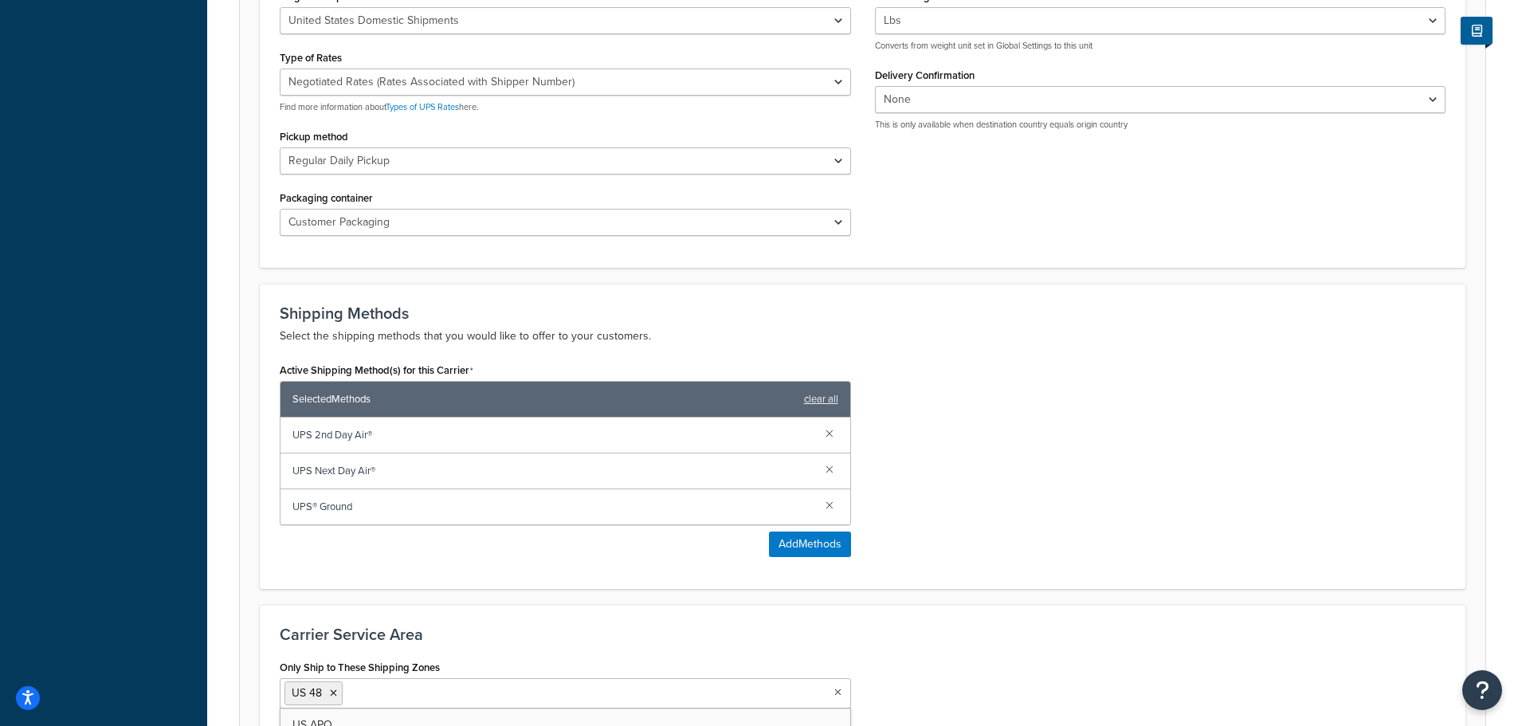
scroll to position [863, 0]
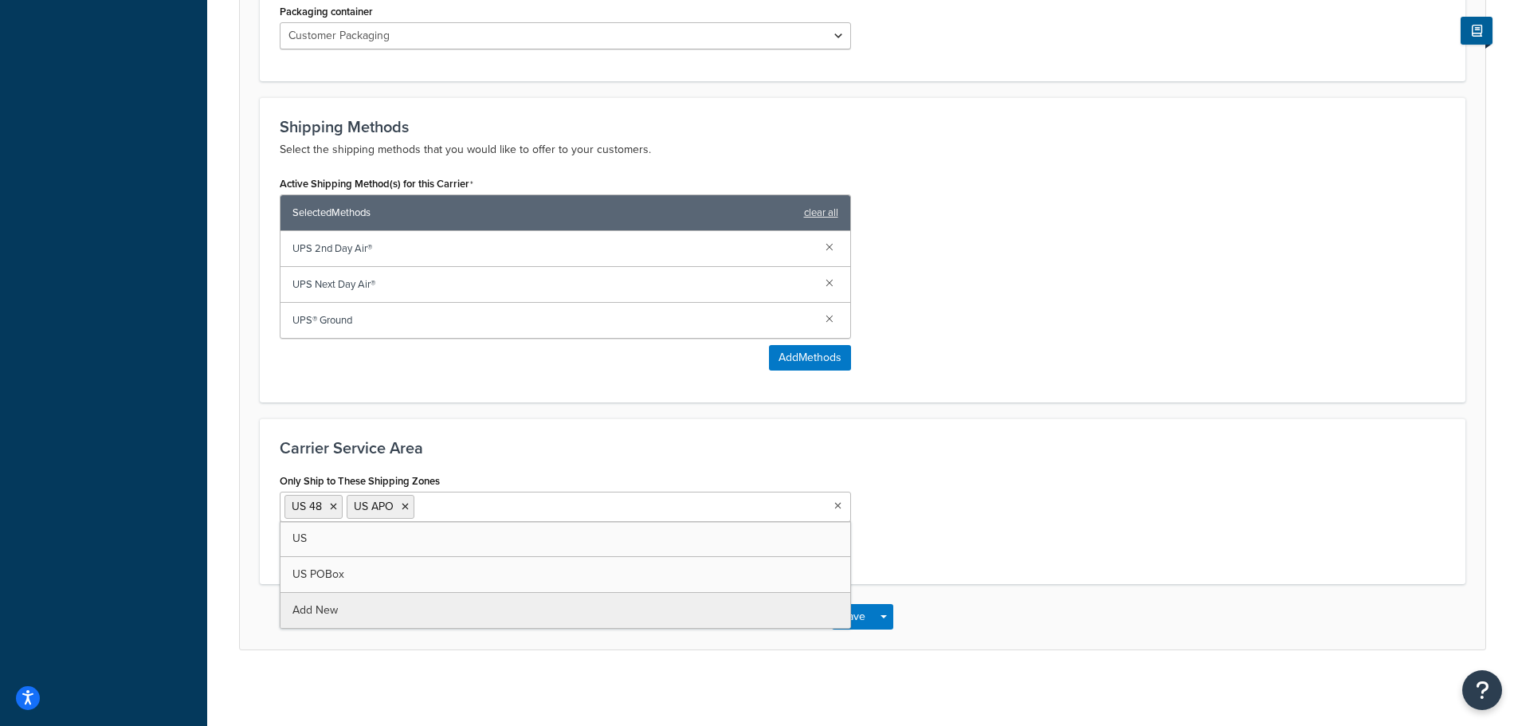
click at [476, 514] on input "Only Ship to These Shipping Zones" at bounding box center [488, 506] width 141 height 18
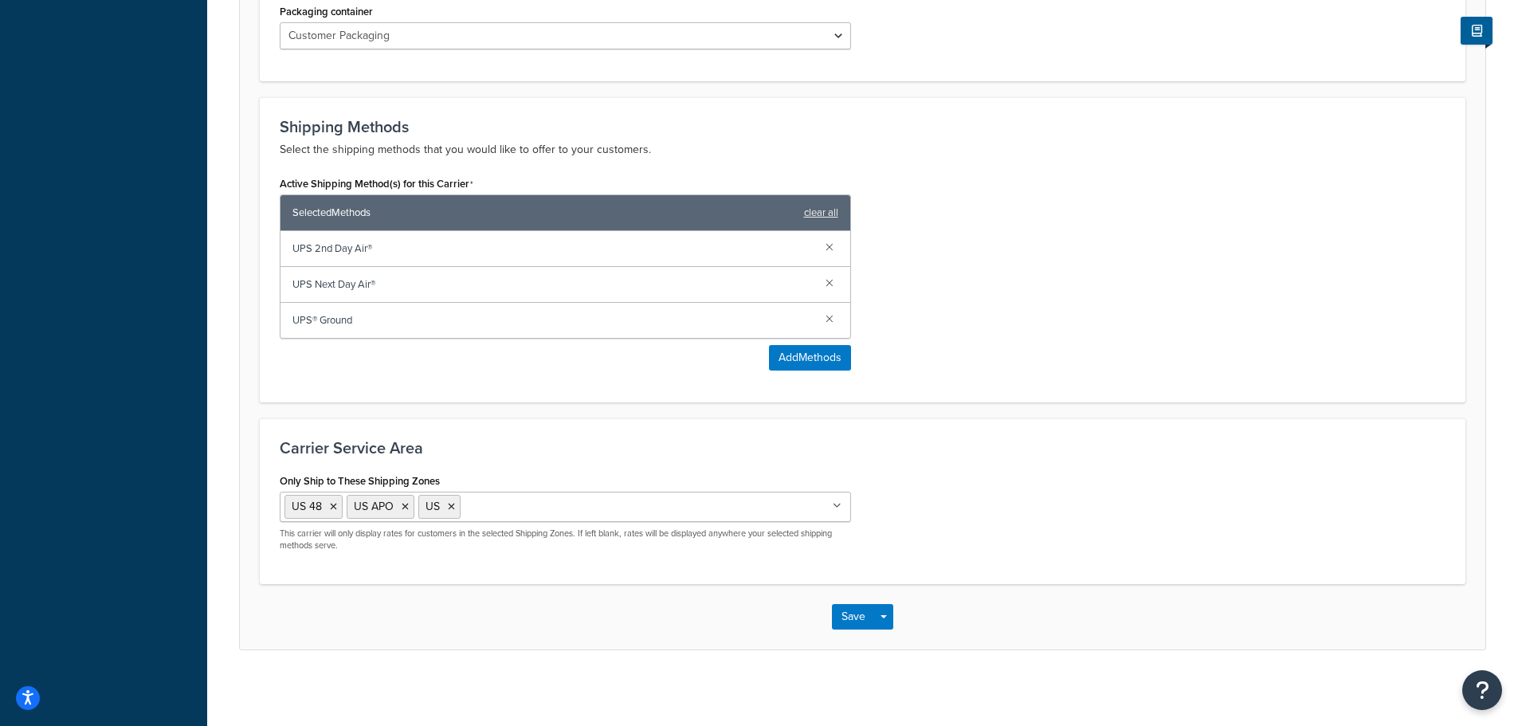
click at [996, 506] on div "Only Ship to These Shipping Zones US 48 US APO US US POBox Add New This carrier…" at bounding box center [863, 516] width 1190 height 95
click at [406, 507] on icon at bounding box center [405, 507] width 7 height 10
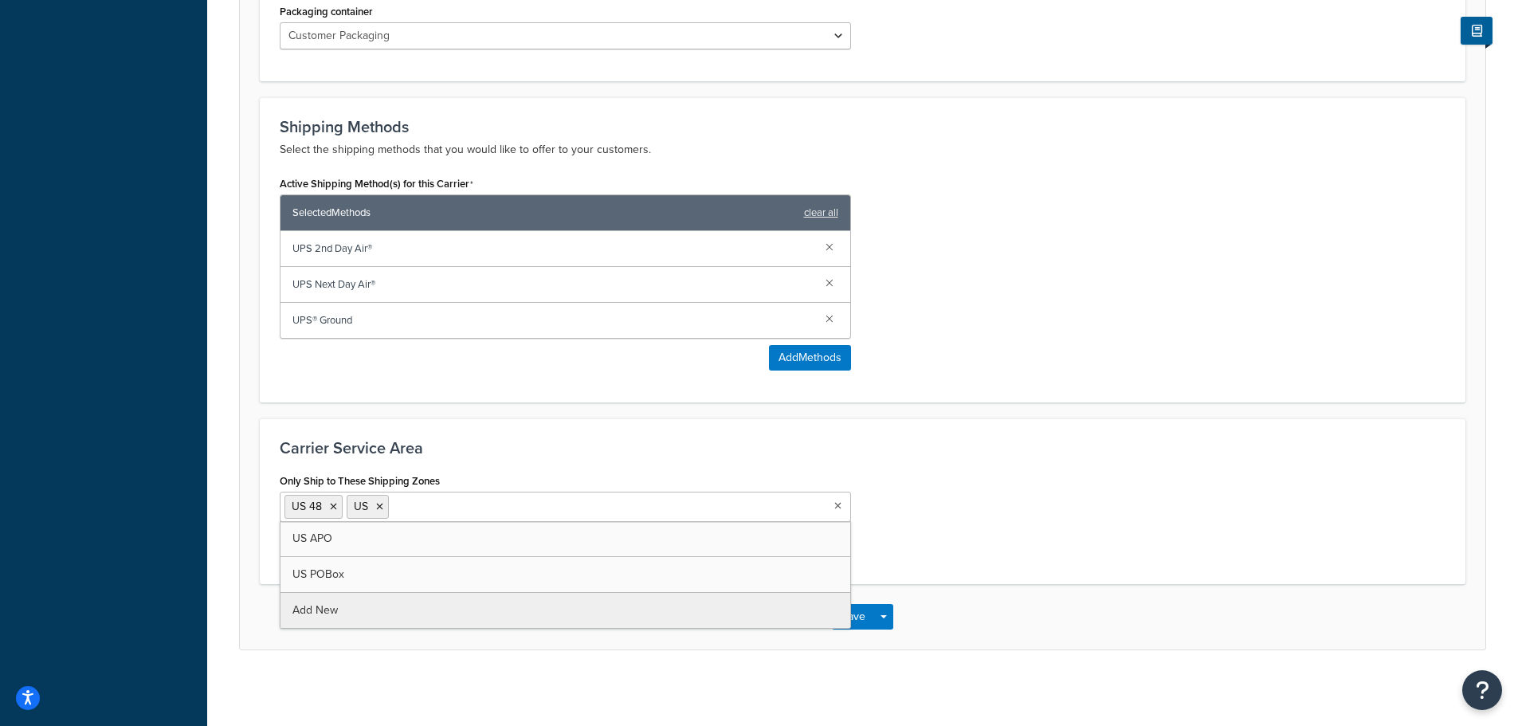
click at [996, 512] on div "Only Ship to These Shipping Zones US 48 US US APO US POBox Add New This carrier…" at bounding box center [863, 516] width 1190 height 95
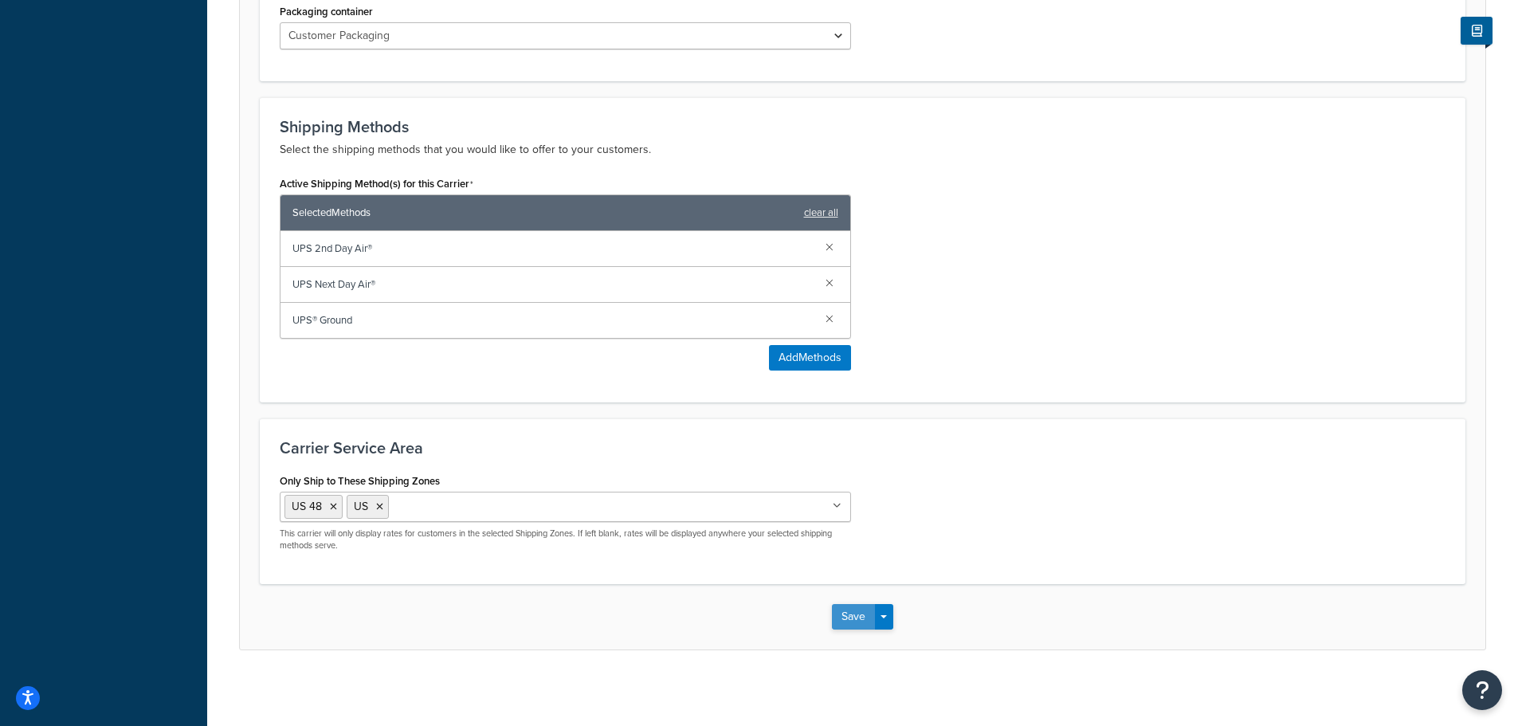
click at [866, 622] on button "Save" at bounding box center [853, 617] width 43 height 26
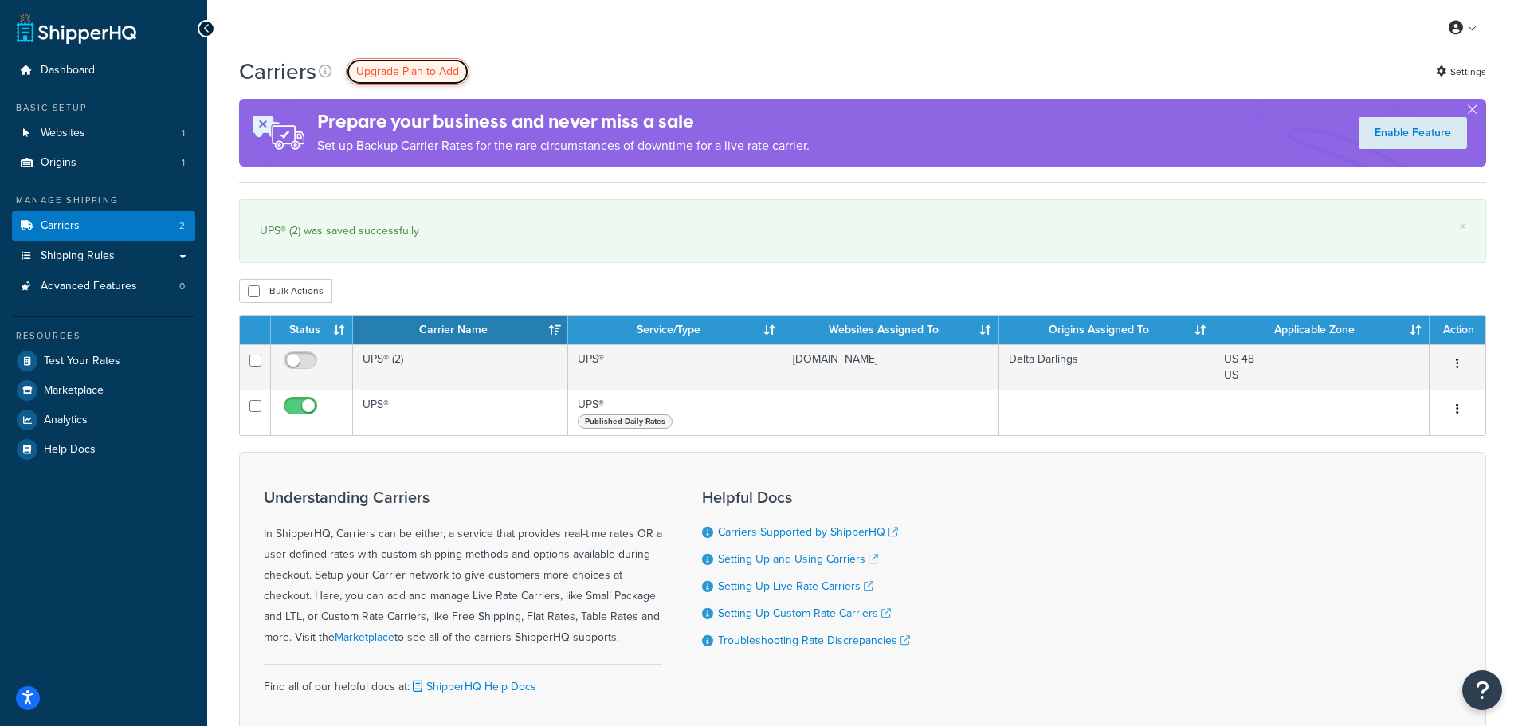
click at [396, 73] on span "Upgrade Plan to Add" at bounding box center [407, 71] width 103 height 17
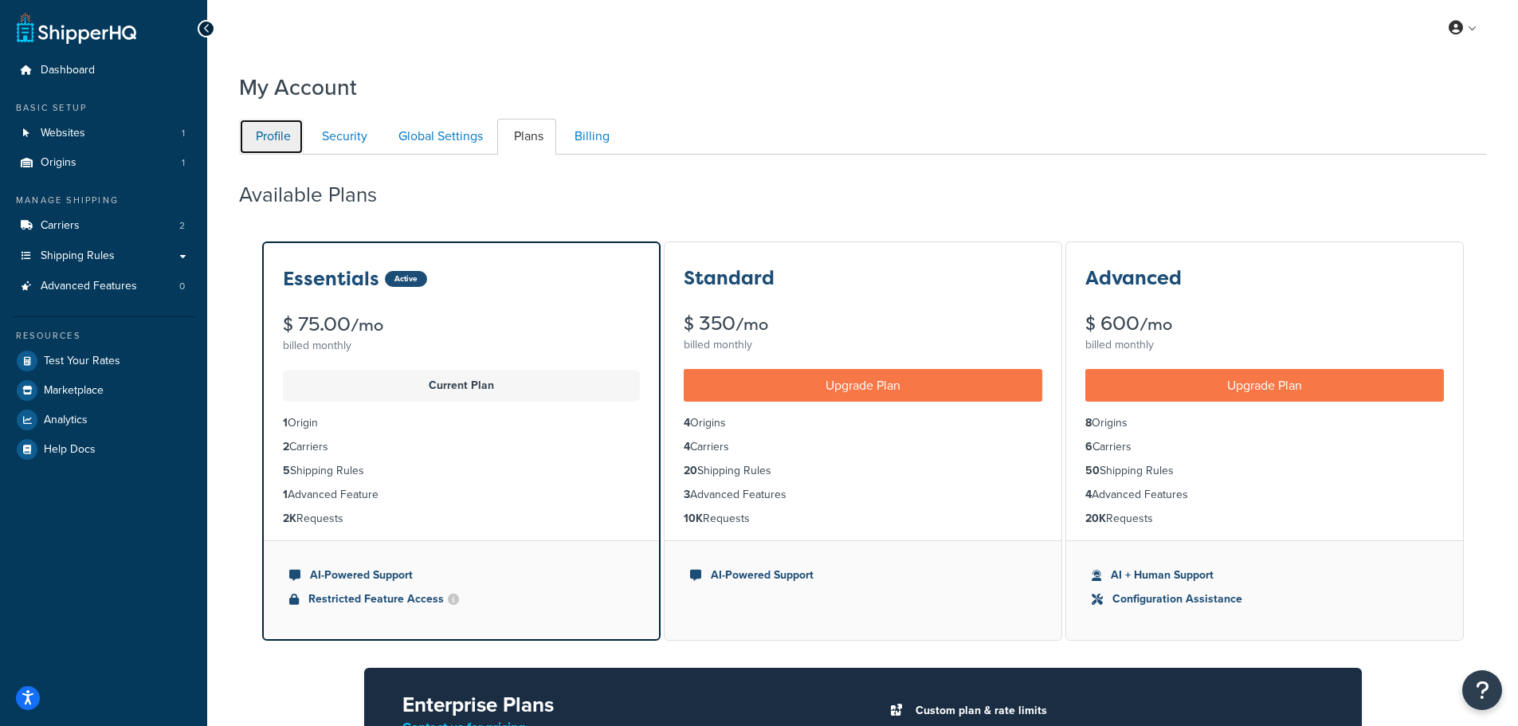
click at [249, 128] on link "Profile" at bounding box center [271, 137] width 65 height 36
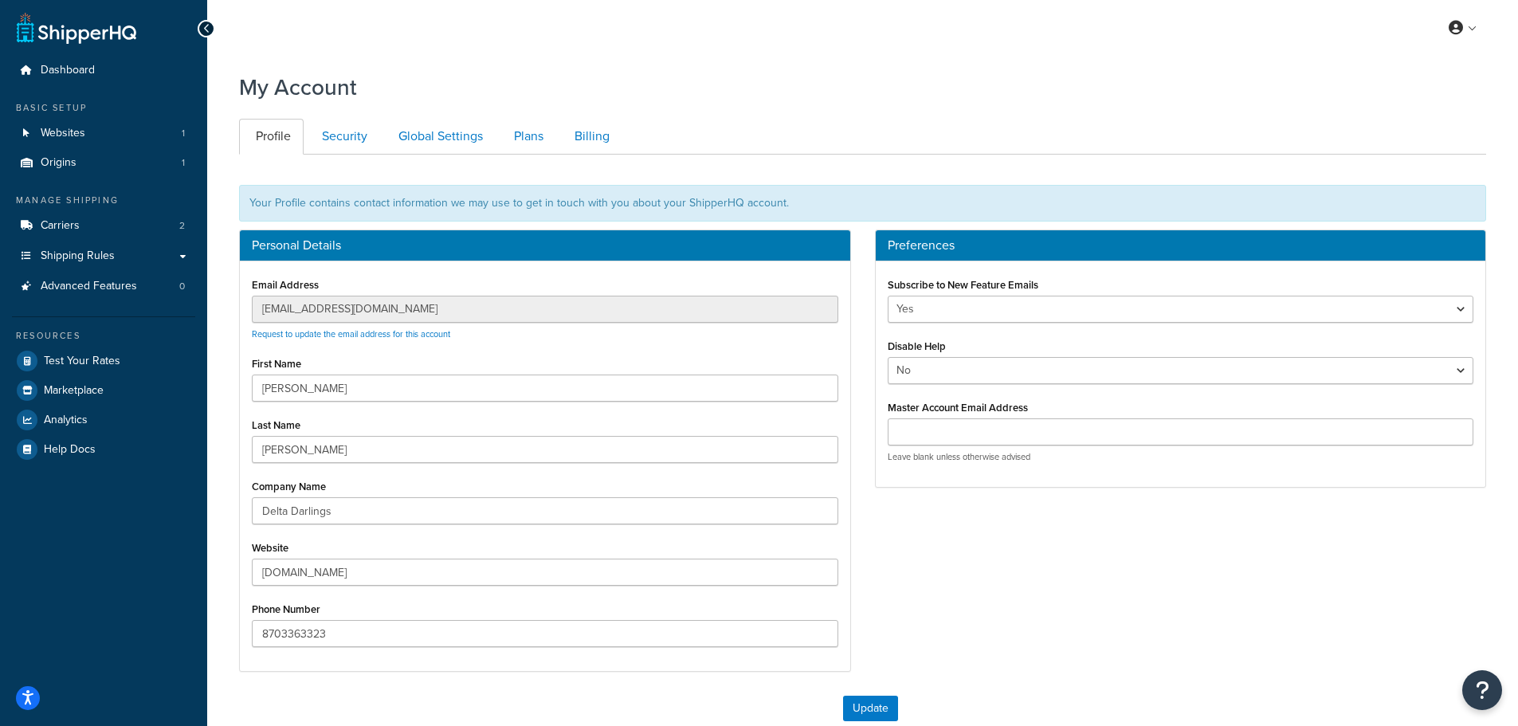
scroll to position [155, 0]
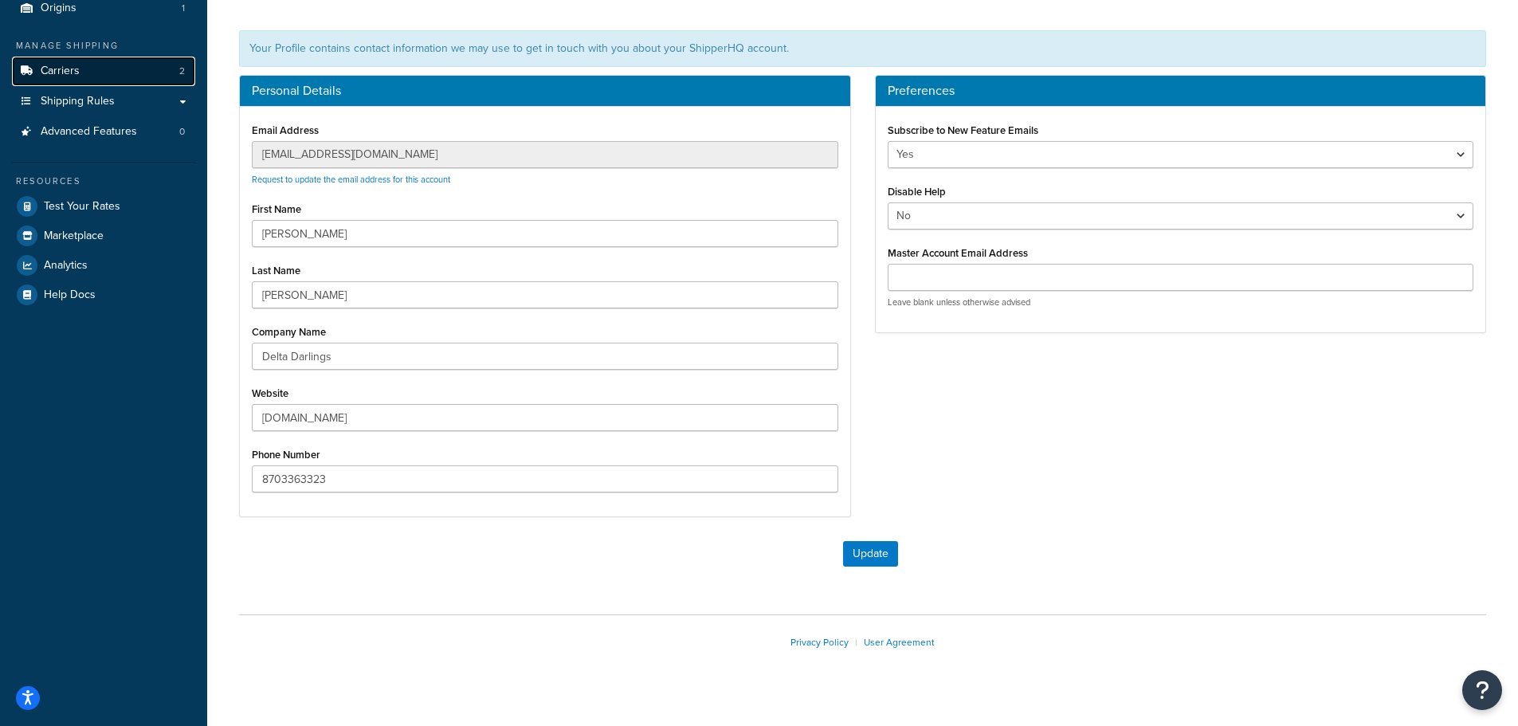
click at [92, 77] on link "Carriers 2" at bounding box center [103, 71] width 183 height 29
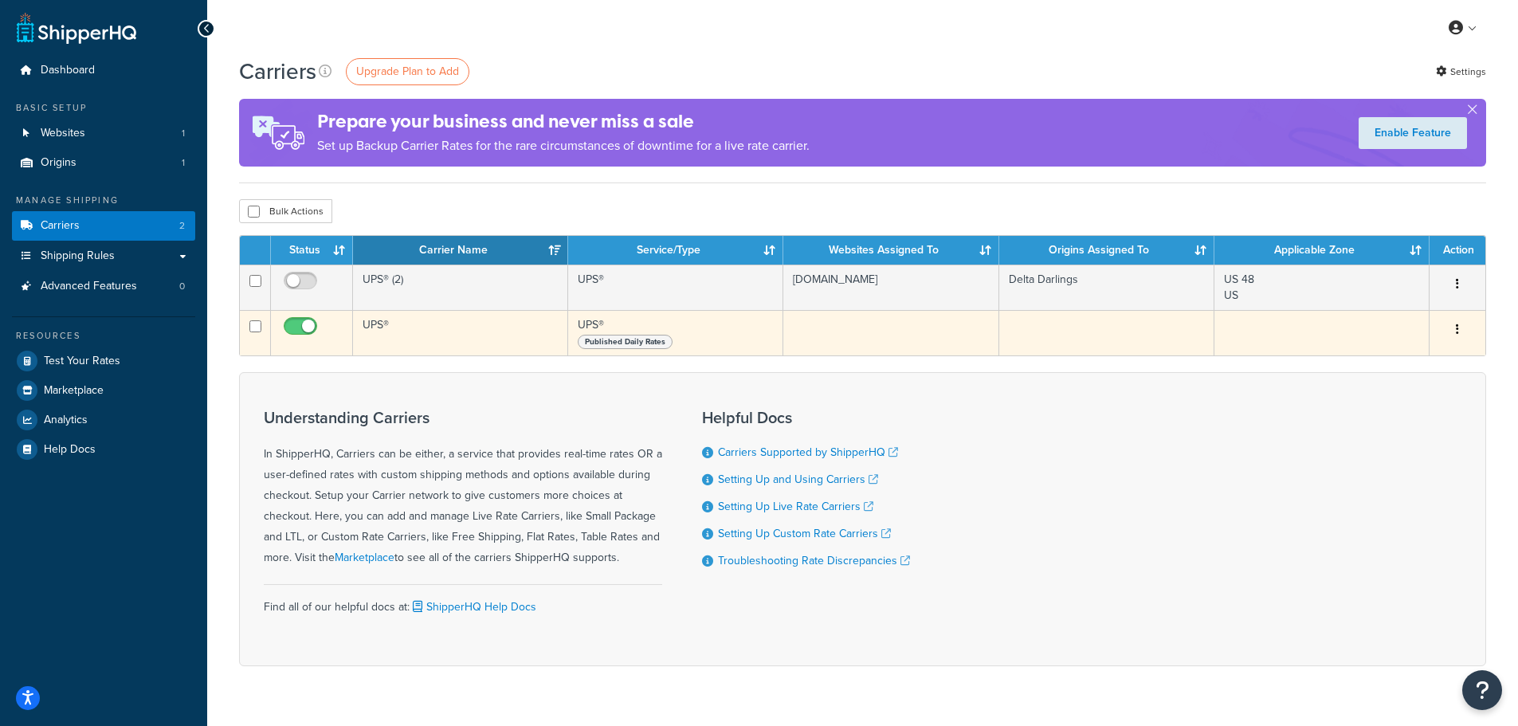
click at [431, 340] on td "UPS®" at bounding box center [460, 332] width 215 height 45
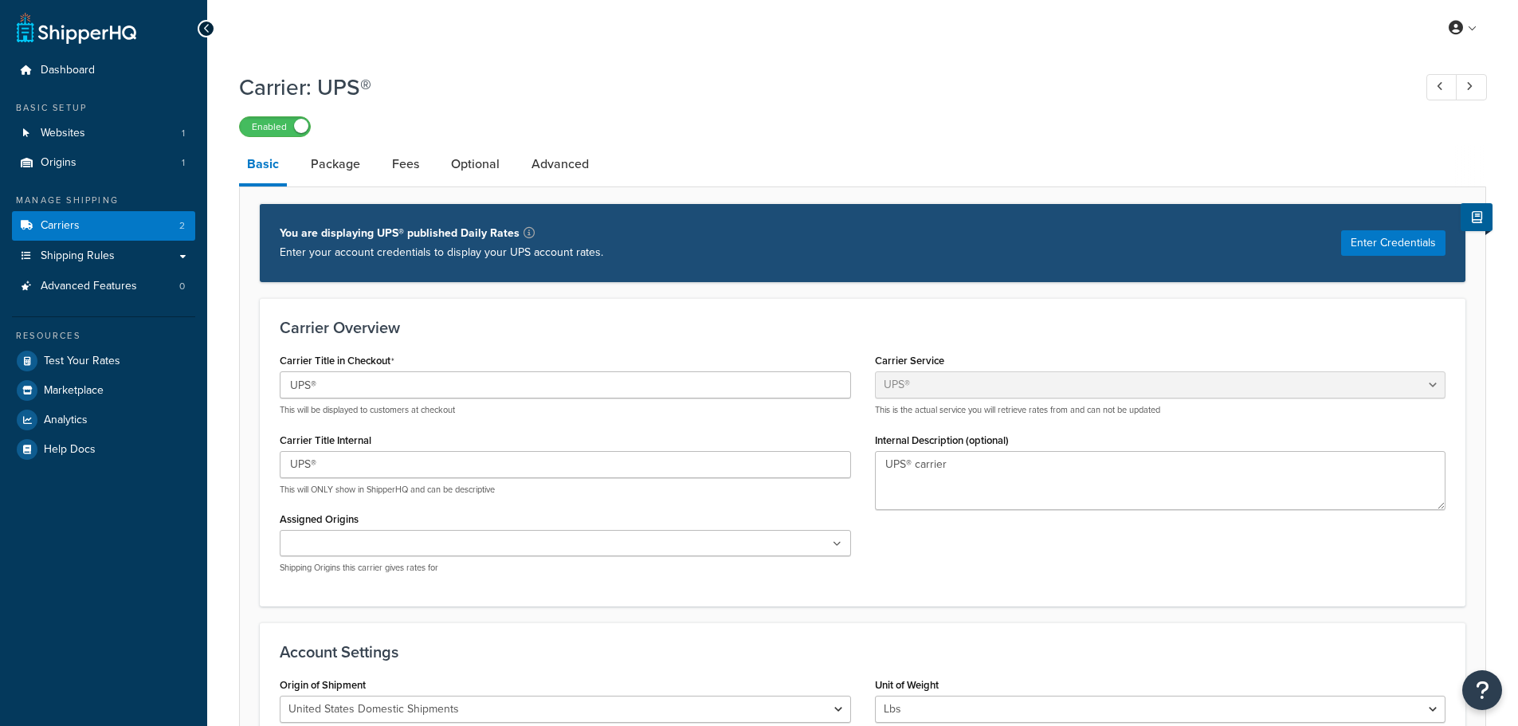
select select "ups"
click at [345, 174] on link "Package" at bounding box center [335, 164] width 65 height 38
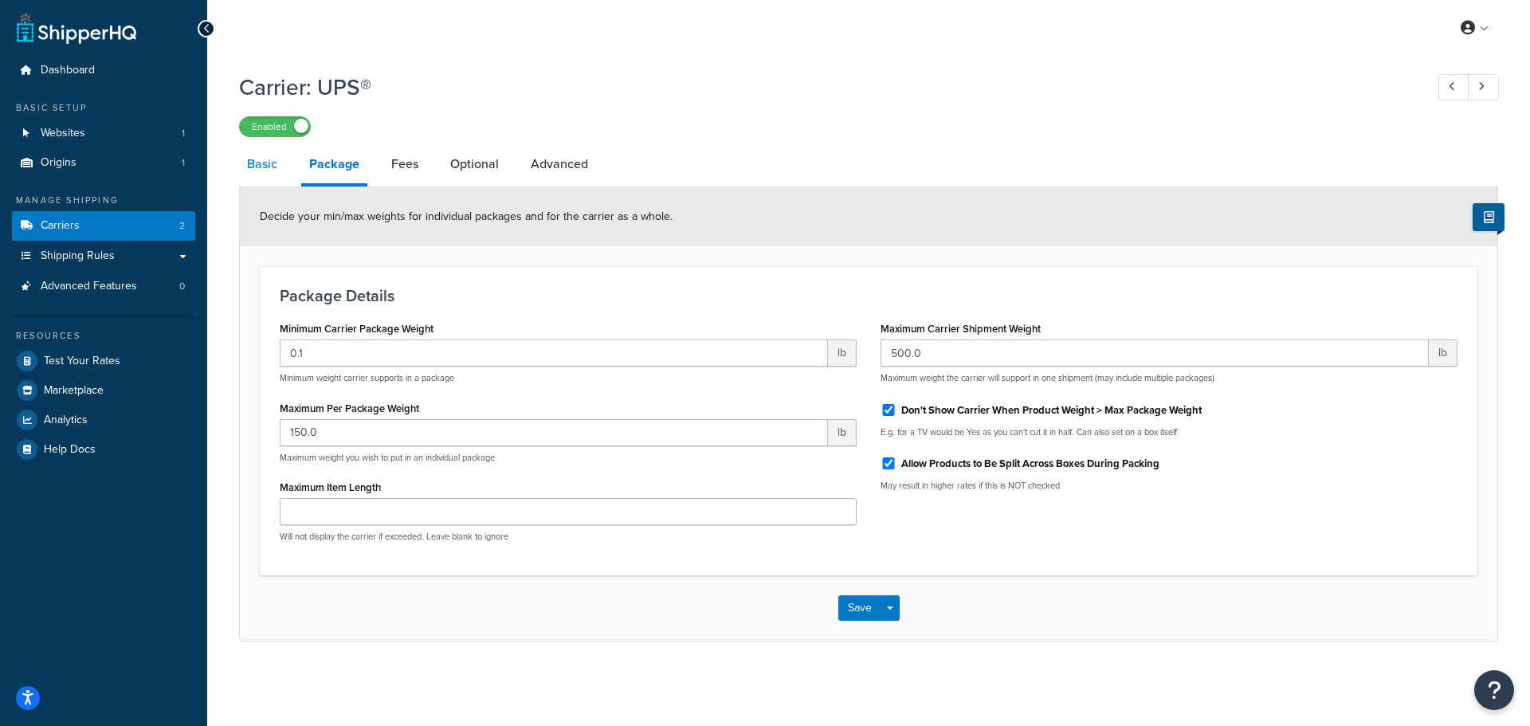
click at [242, 151] on link "Basic" at bounding box center [262, 164] width 46 height 38
select select "ups"
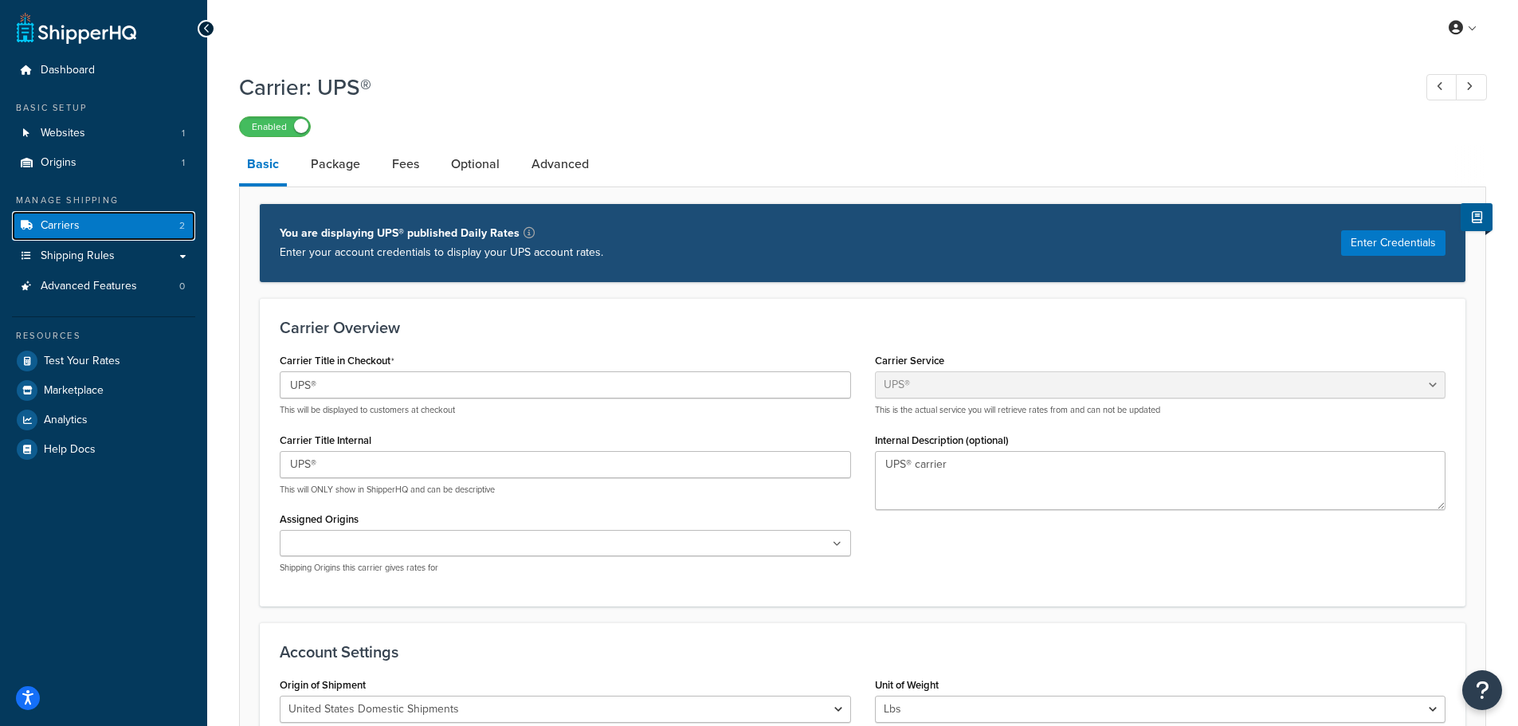
click at [132, 222] on link "Carriers 2" at bounding box center [103, 225] width 183 height 29
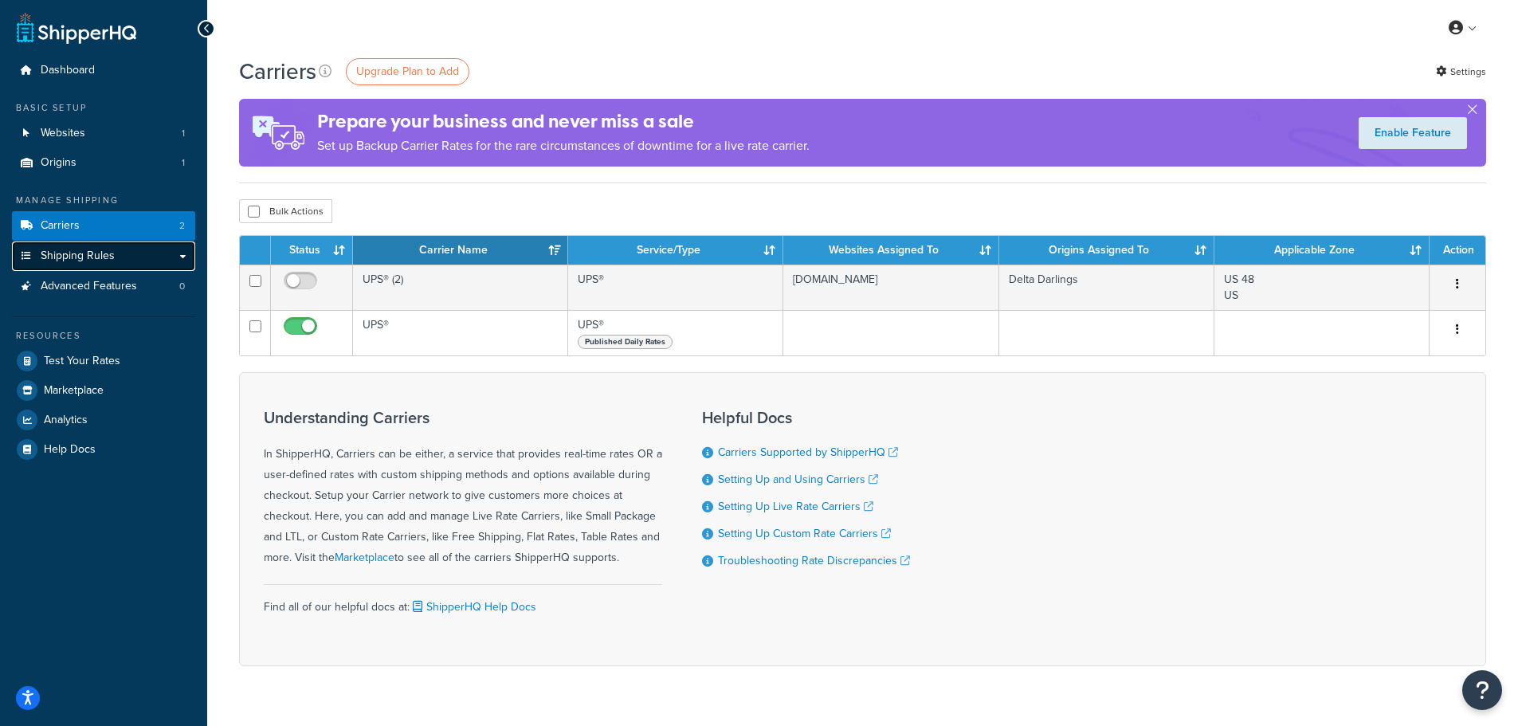
click at [137, 246] on link "Shipping Rules" at bounding box center [103, 255] width 183 height 29
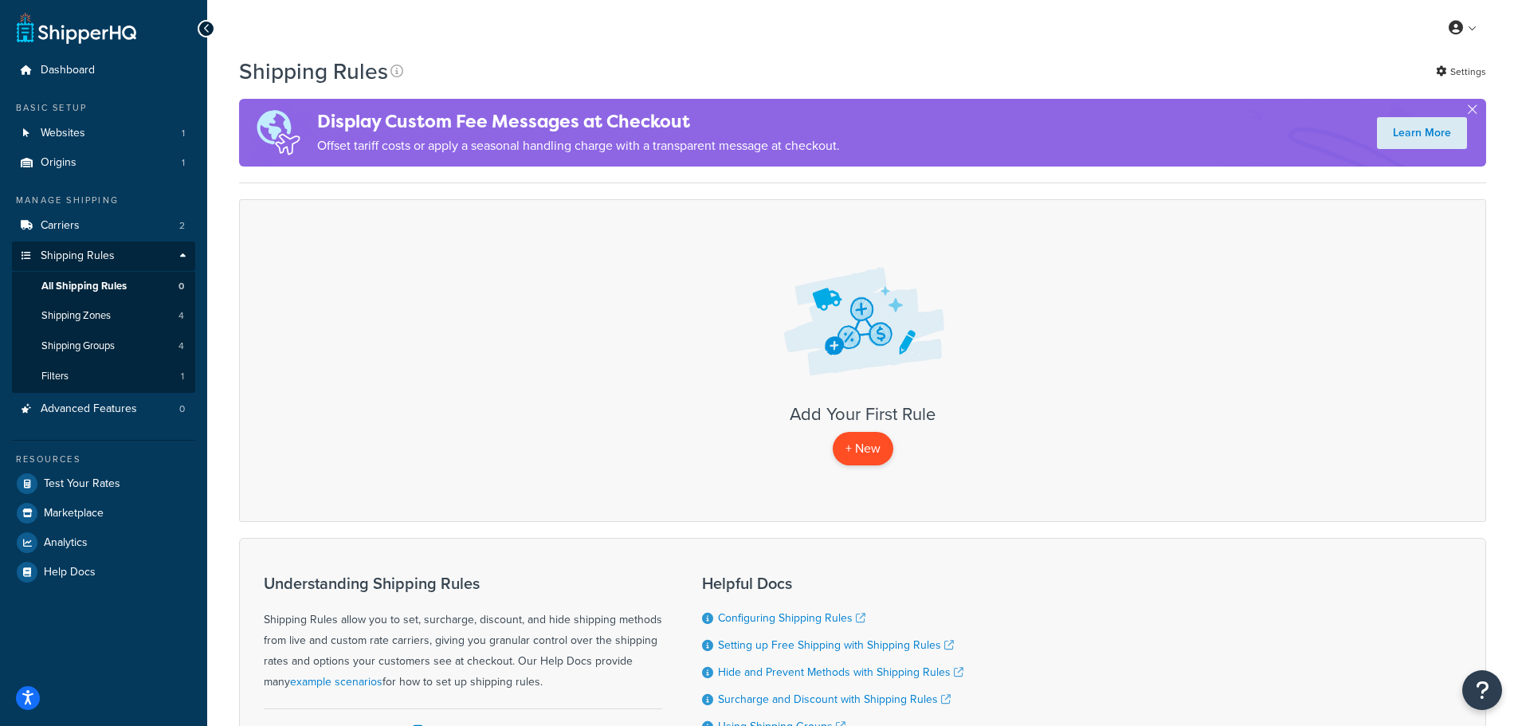
click at [866, 456] on p "+ New" at bounding box center [863, 448] width 61 height 33
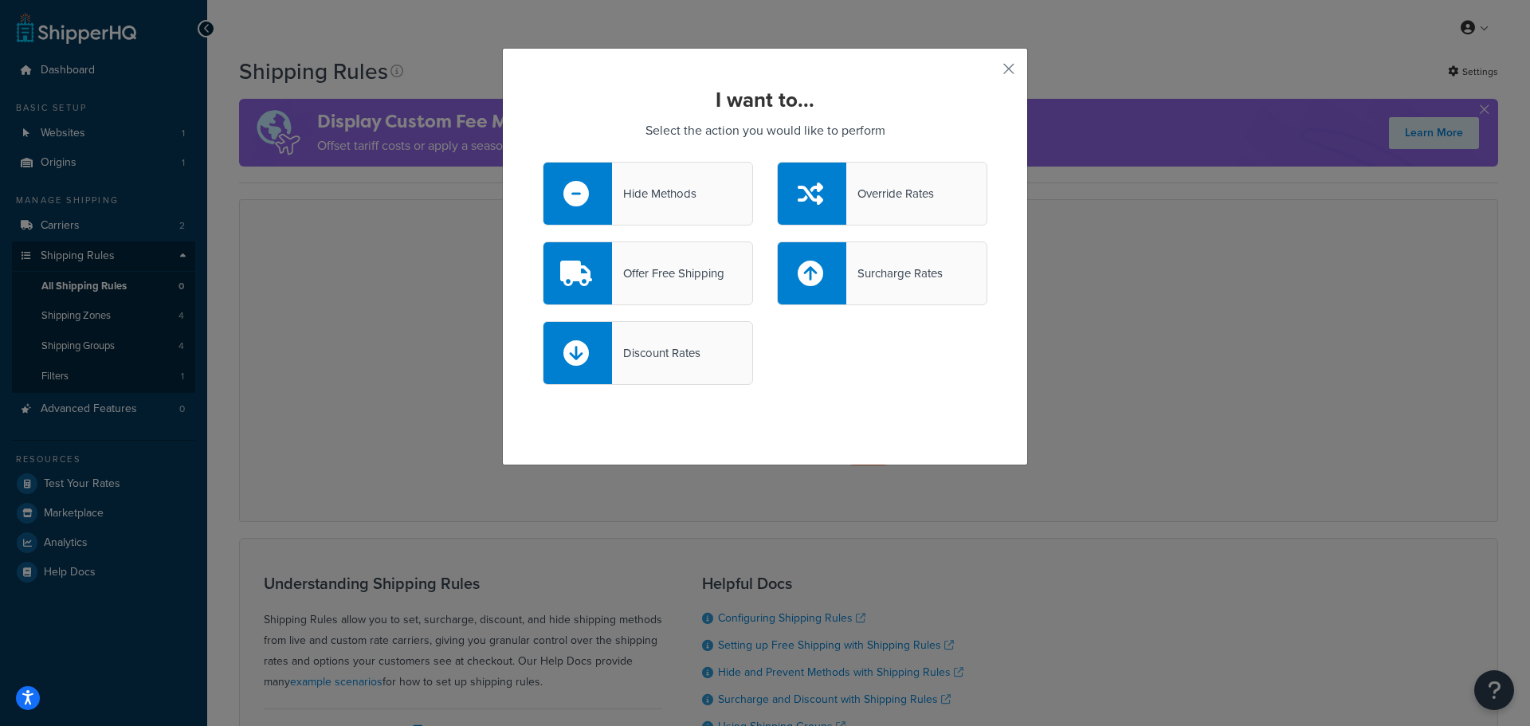
click at [652, 275] on div "Offer Free Shipping" at bounding box center [668, 273] width 112 height 22
click at [0, 0] on input "Offer Free Shipping" at bounding box center [0, 0] width 0 height 0
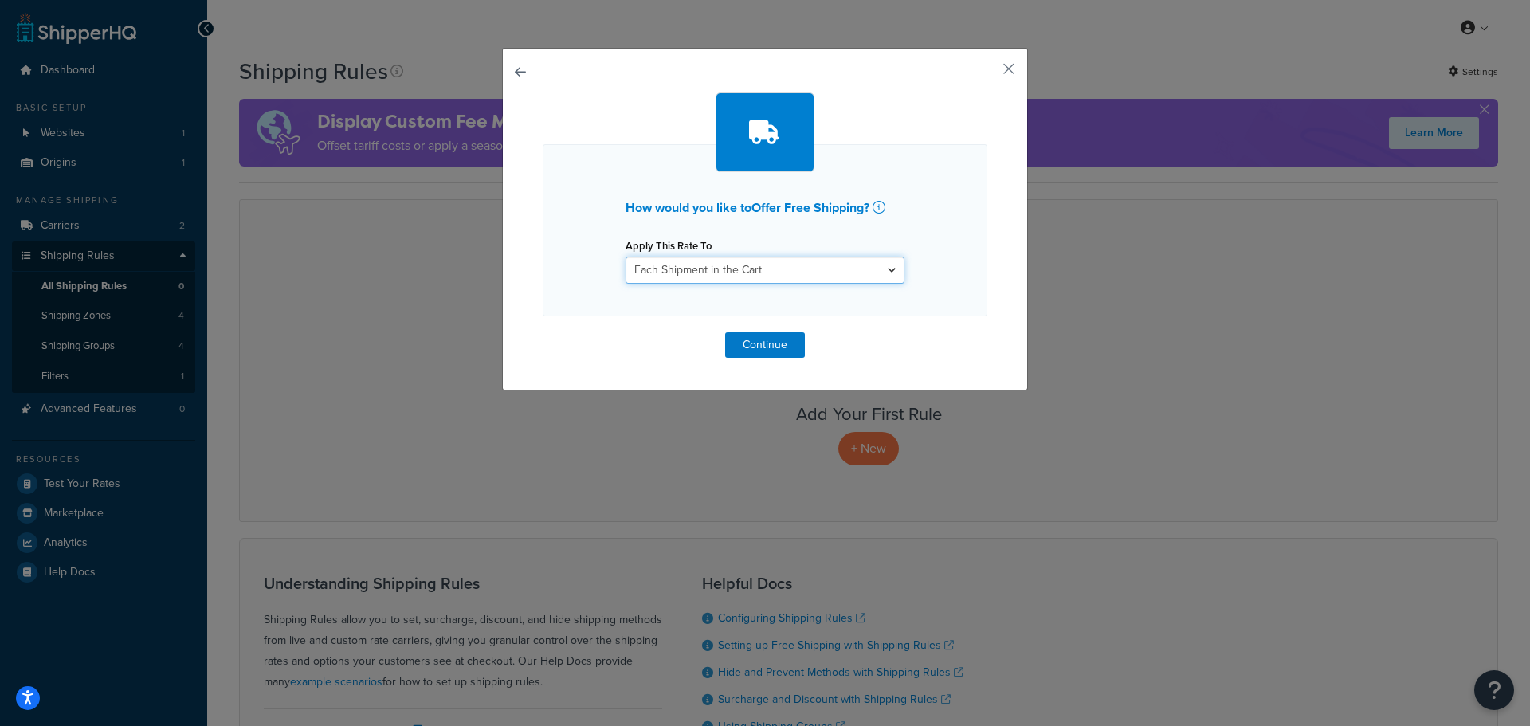
click at [728, 276] on select "Each Shipment in the Cart Each Shipping Group in the Cart Each Item within a Sh…" at bounding box center [765, 270] width 279 height 27
click at [626, 257] on select "Each Shipment in the Cart Each Shipping Group in the Cart Each Item within a Sh…" at bounding box center [765, 270] width 279 height 27
click at [768, 344] on button "Continue" at bounding box center [765, 345] width 80 height 26
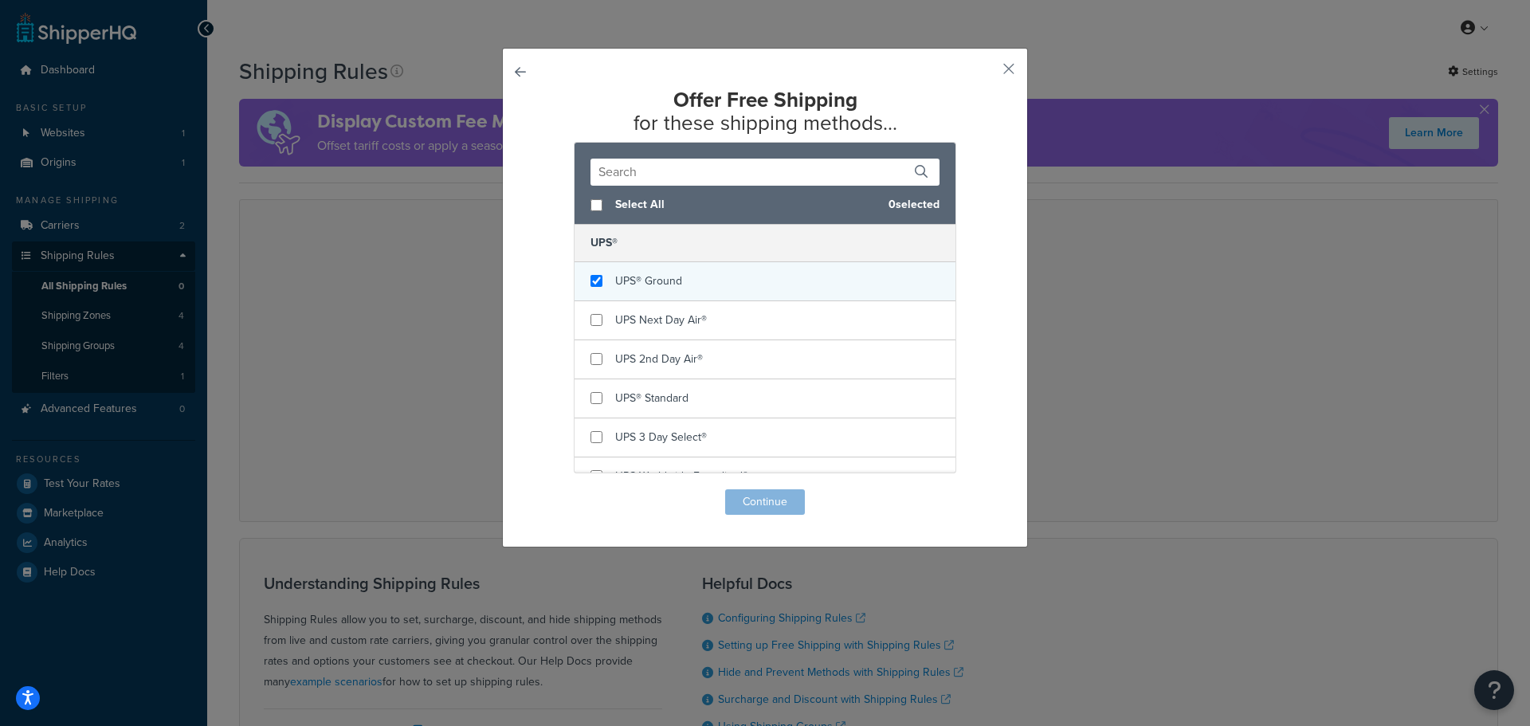
checkbox input "true"
drag, startPoint x: 677, startPoint y: 291, endPoint x: 681, endPoint y: 299, distance: 8.9
click at [677, 291] on div "UPS® Ground" at bounding box center [765, 281] width 381 height 39
click at [748, 501] on button "Continue" at bounding box center [765, 502] width 80 height 26
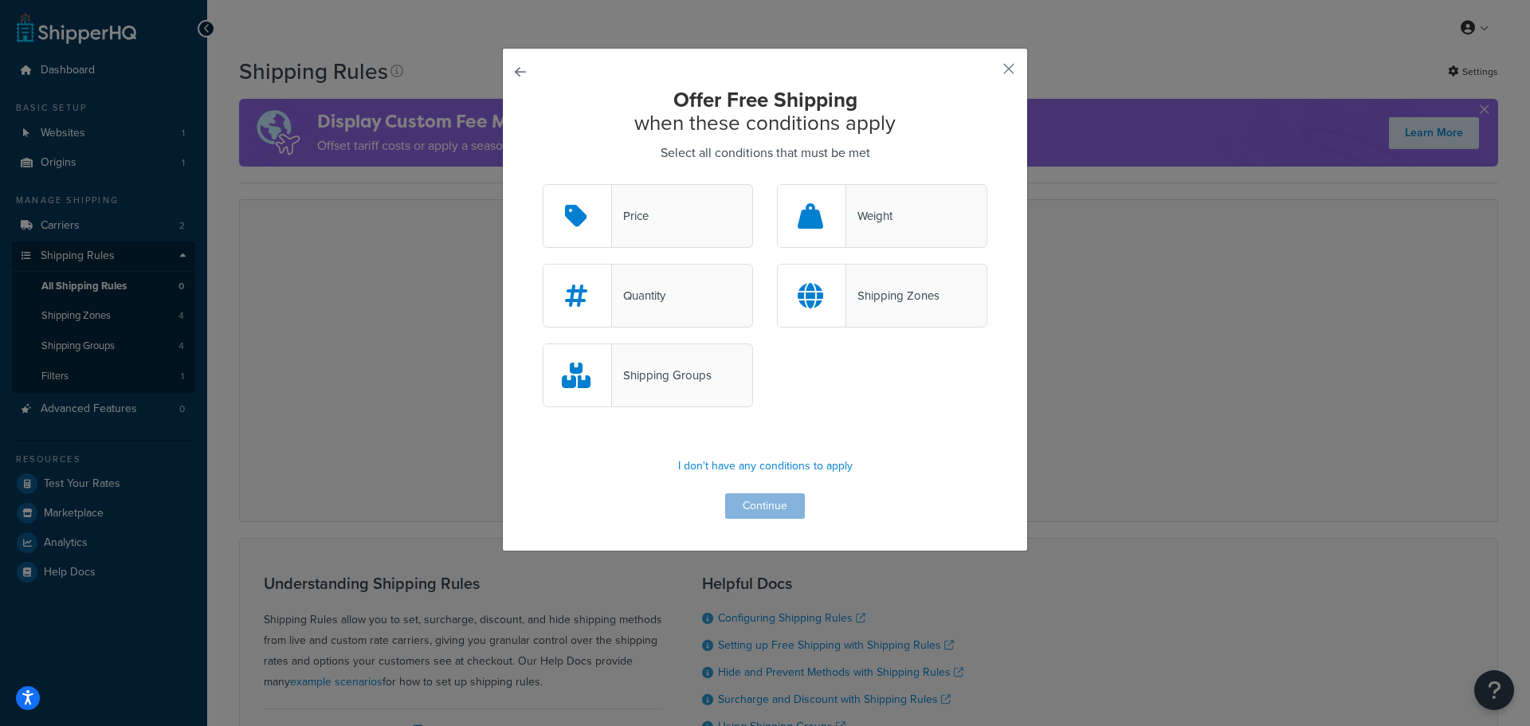
click at [577, 235] on div at bounding box center [578, 216] width 69 height 62
click at [0, 0] on input "Price" at bounding box center [0, 0] width 0 height 0
click at [746, 500] on button "Continue" at bounding box center [765, 506] width 80 height 26
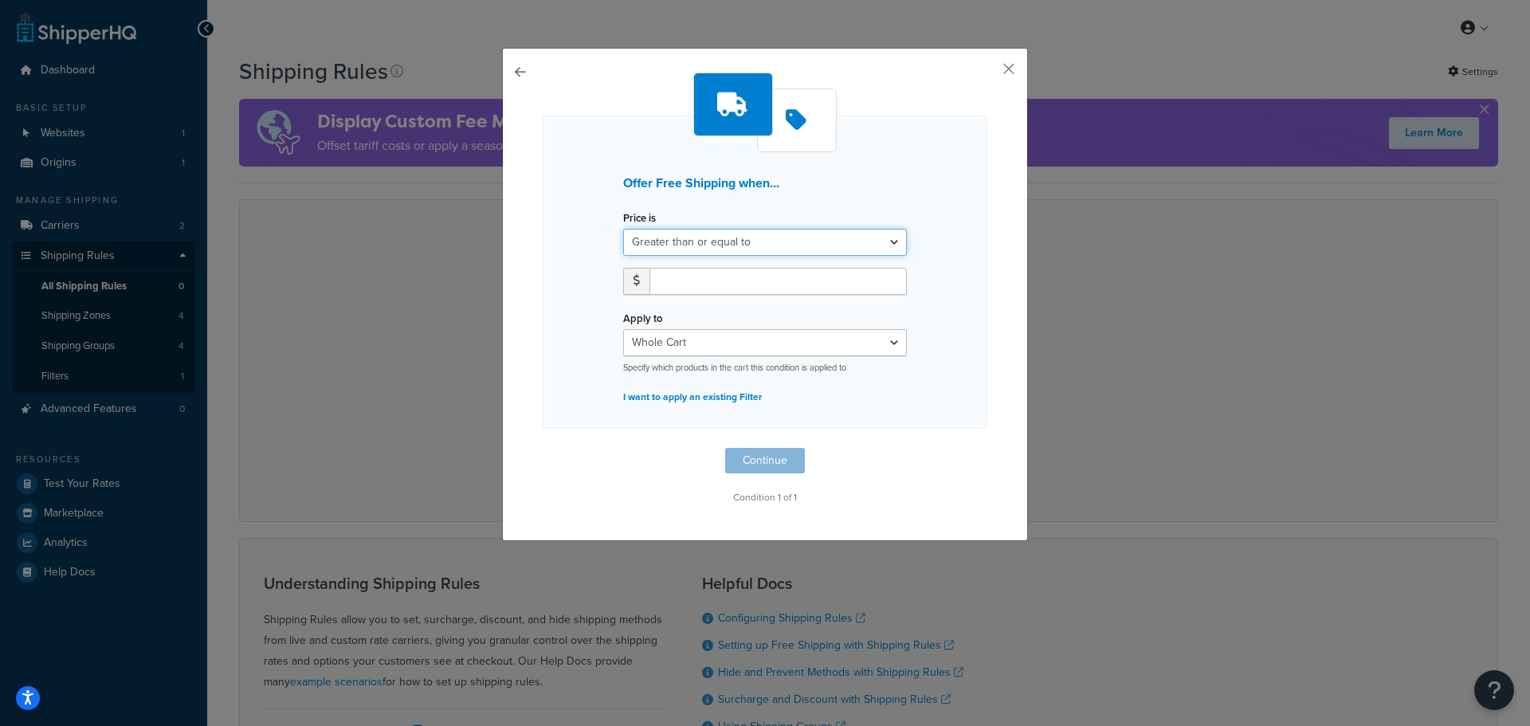
click at [744, 253] on select "Greater than or equal to Between or equal to Less than or equal to" at bounding box center [765, 242] width 284 height 27
click at [623, 229] on select "Greater than or equal to Between or equal to Less than or equal to" at bounding box center [765, 242] width 284 height 27
click at [756, 277] on input "number" at bounding box center [778, 281] width 257 height 27
type input "100"
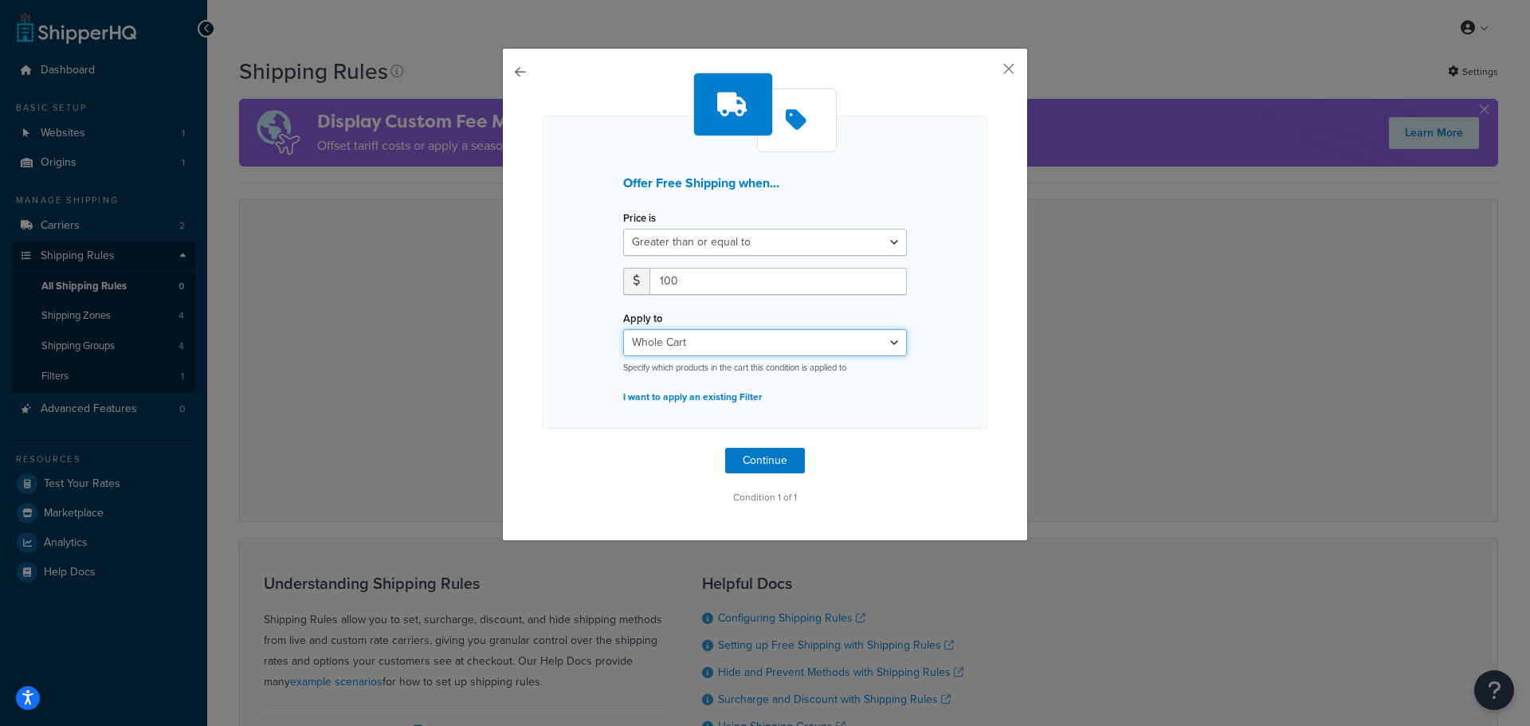
click at [732, 338] on select "Whole Cart Everything in Shipping Group Everything at Origin Each Item within S…" at bounding box center [765, 342] width 284 height 27
click at [623, 329] on select "Whole Cart Everything in Shipping Group Everything at Origin Each Item within S…" at bounding box center [765, 342] width 284 height 27
click at [720, 404] on p "I want to apply an existing Filter" at bounding box center [765, 397] width 284 height 22
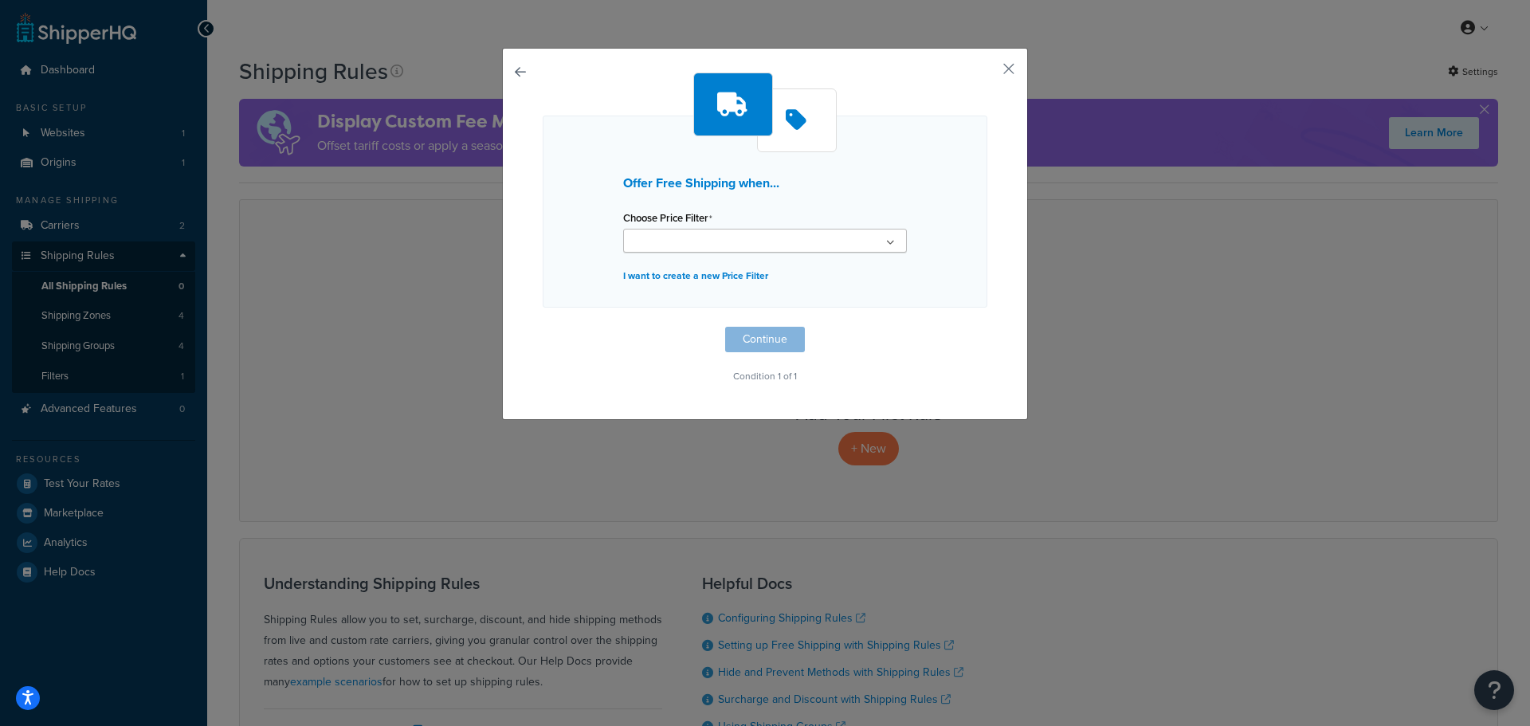
click at [737, 244] on ul at bounding box center [765, 241] width 284 height 24
click at [782, 244] on ul at bounding box center [765, 241] width 284 height 24
click at [853, 246] on ul at bounding box center [765, 241] width 284 height 24
click at [816, 245] on ul at bounding box center [765, 241] width 284 height 24
click at [758, 233] on ul at bounding box center [765, 241] width 284 height 24
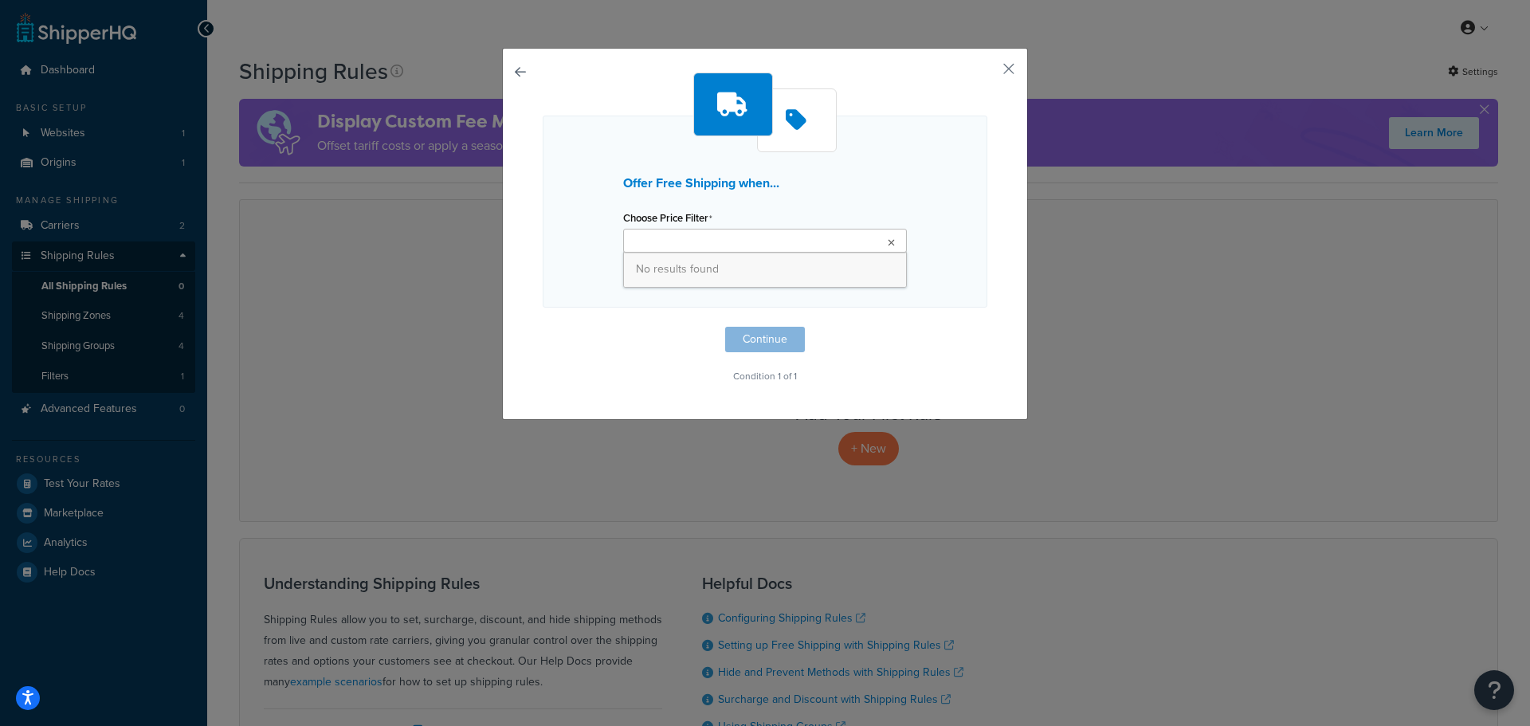
click at [758, 233] on ul at bounding box center [765, 241] width 284 height 24
click at [543, 327] on button "button" at bounding box center [543, 327] width 0 height 0
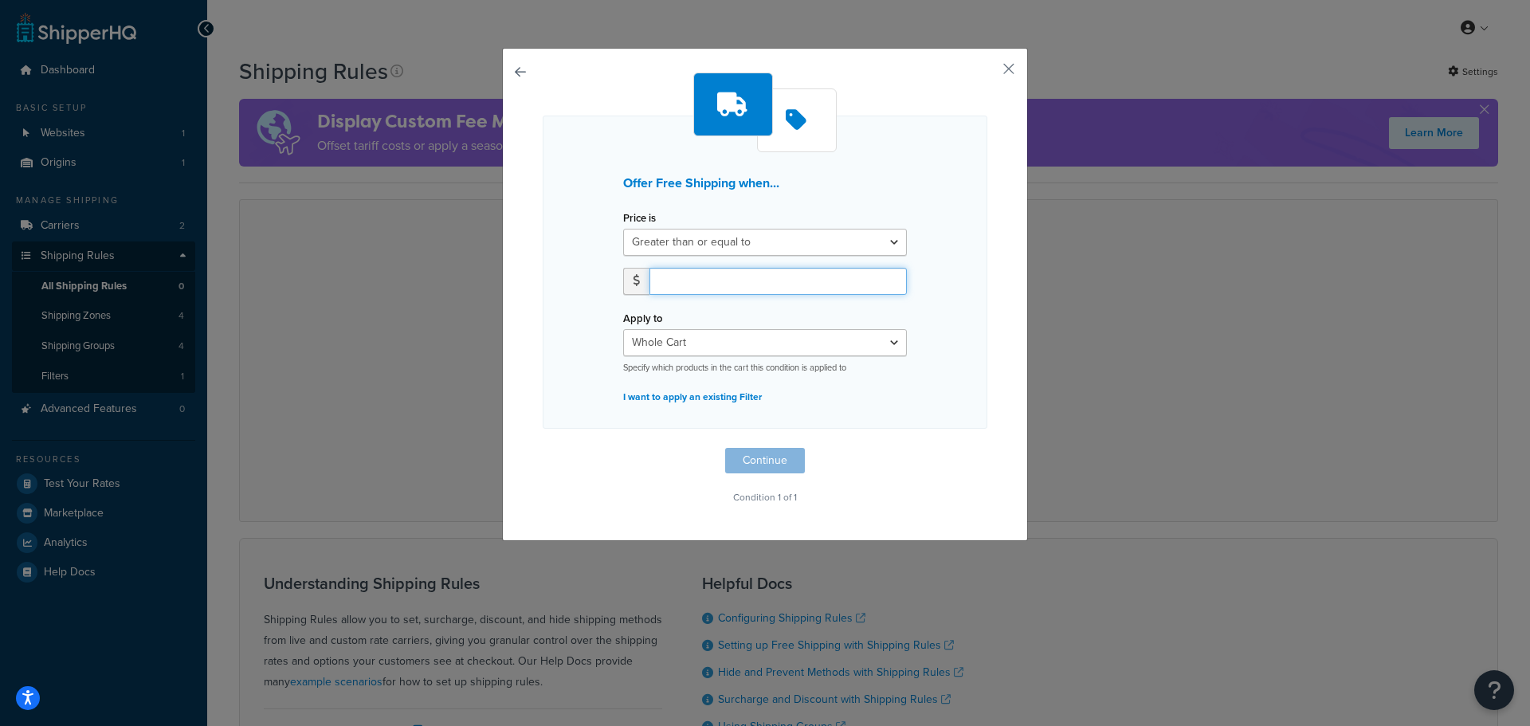
click at [718, 285] on input "number" at bounding box center [778, 281] width 257 height 27
type input "100"
click at [791, 454] on button "Continue" at bounding box center [765, 461] width 80 height 26
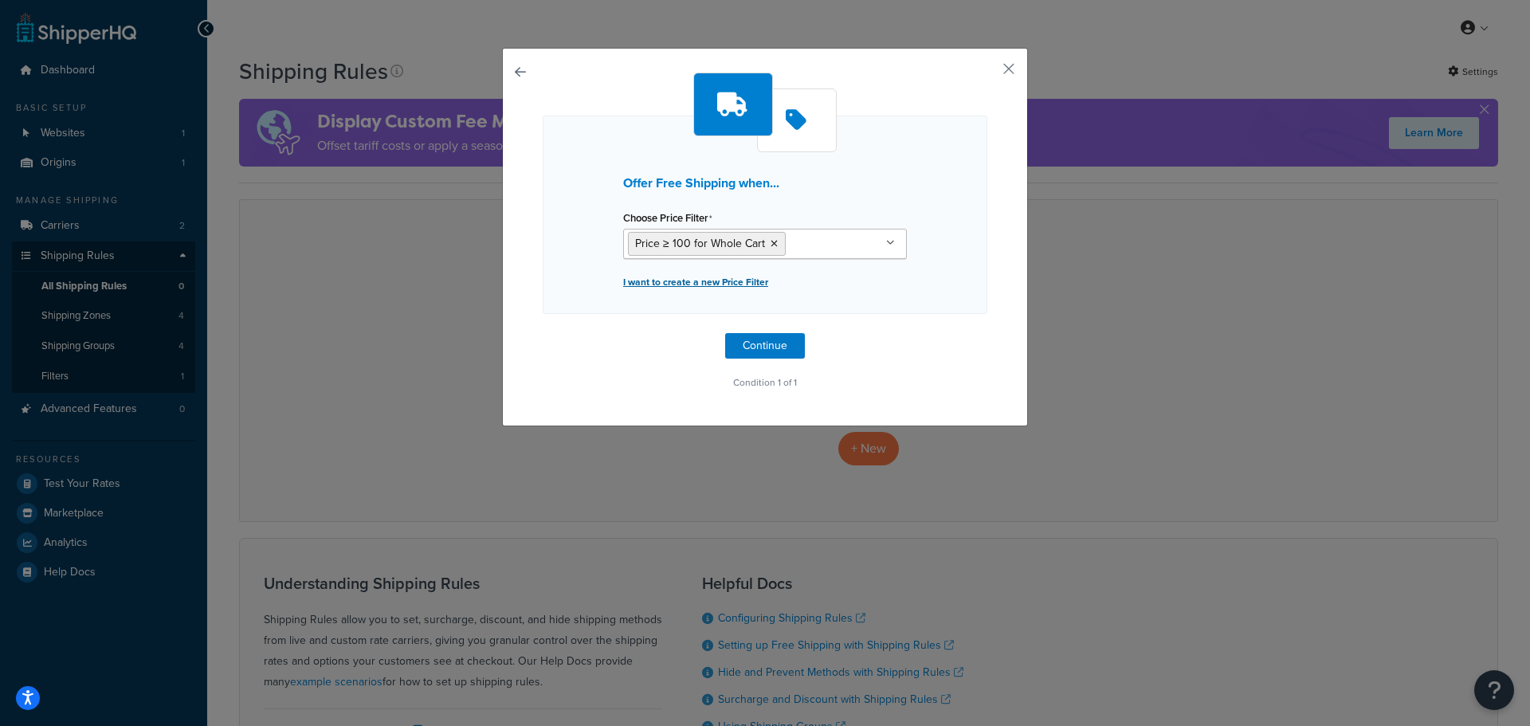
click at [740, 285] on p "I want to create a new Price Filter" at bounding box center [765, 282] width 284 height 22
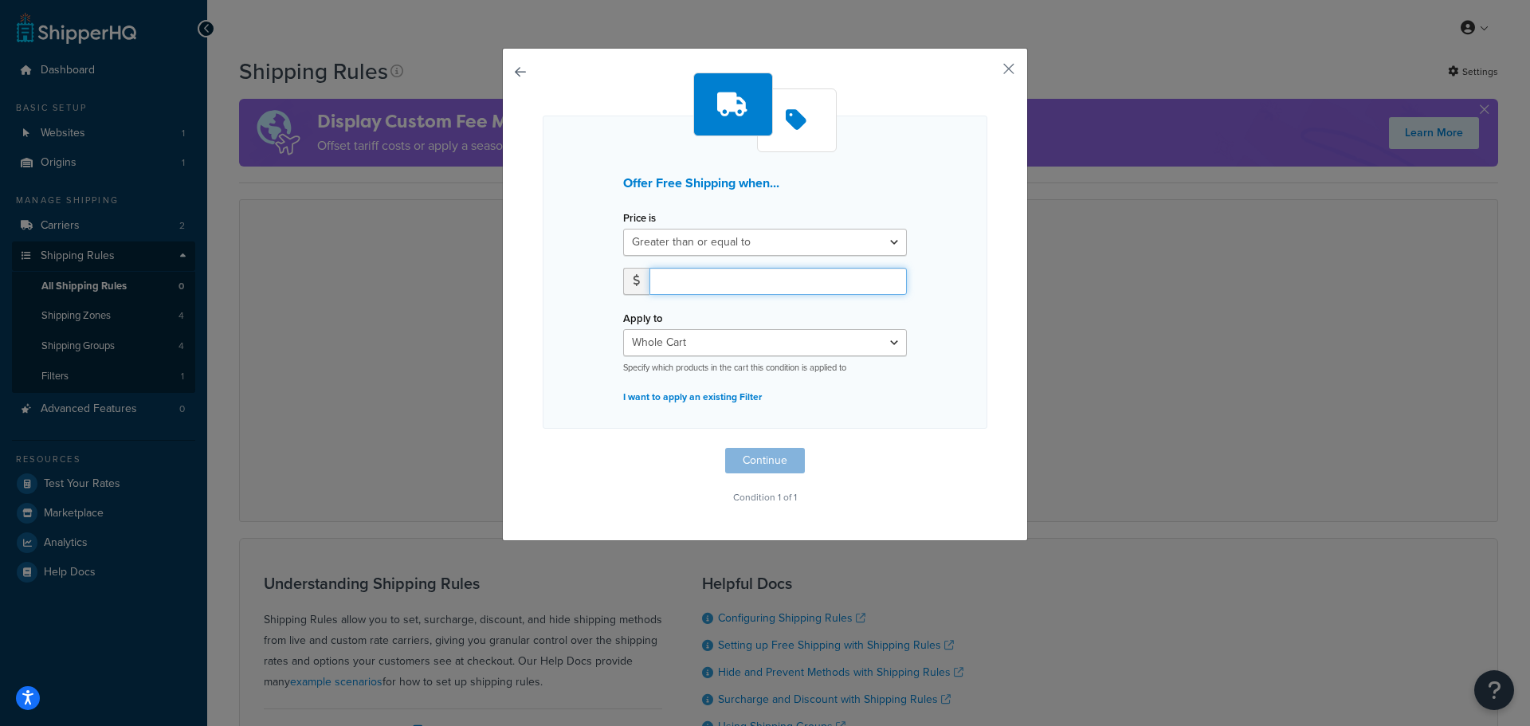
click at [730, 285] on input "number" at bounding box center [778, 281] width 257 height 27
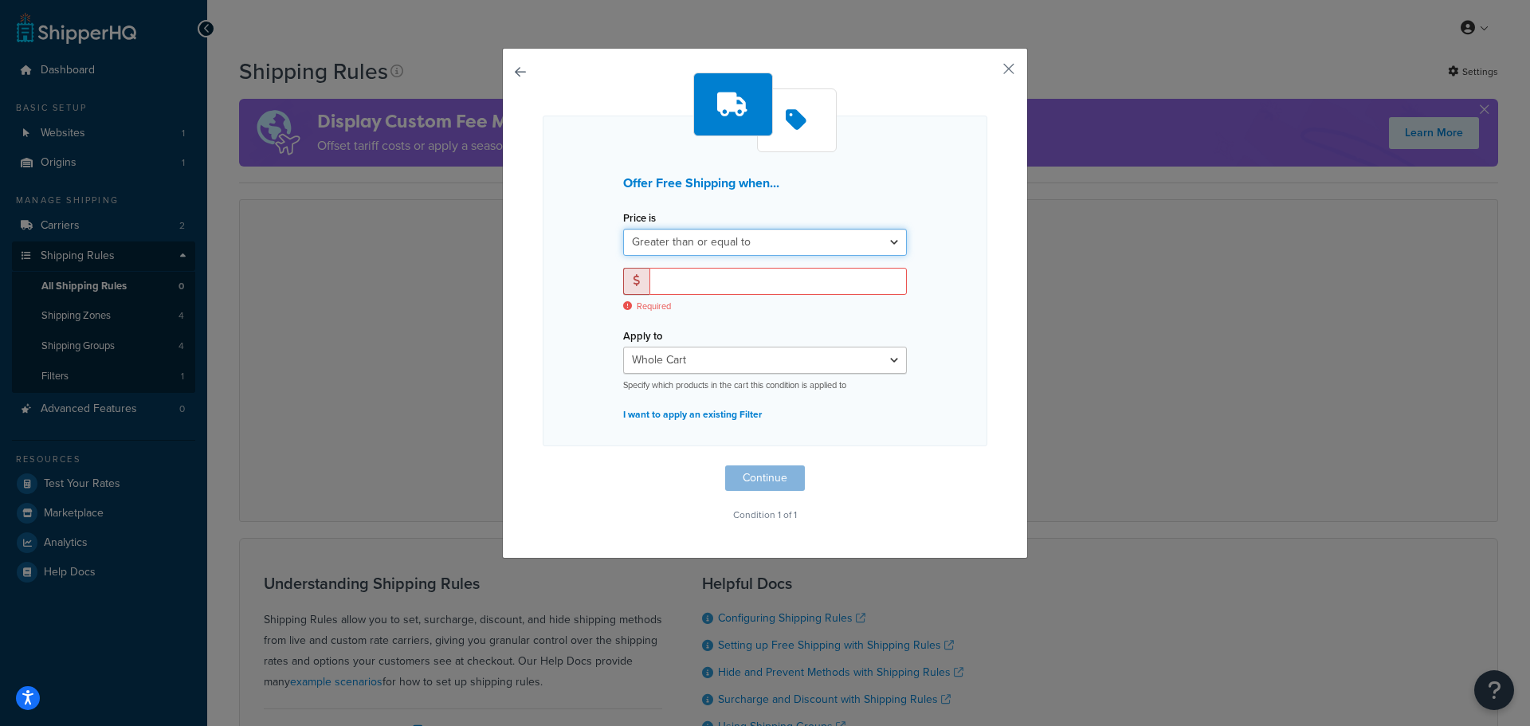
click at [723, 239] on select "Greater than or equal to Between or equal to Less than or equal to" at bounding box center [765, 242] width 284 height 27
click at [970, 245] on div "Offer Free Shipping when... Price is Greater than or equal to Between or equal …" at bounding box center [765, 281] width 445 height 331
click at [830, 342] on div "Apply to Whole Cart Everything in Shipping Group Everything at Origin Each Item…" at bounding box center [765, 357] width 284 height 67
click at [826, 359] on select "Whole Cart Everything in Shipping Group Everything at Origin Each Item within S…" at bounding box center [765, 360] width 284 height 27
click at [917, 332] on div "Offer Free Shipping when... Price is Greater than or equal to Between or equal …" at bounding box center [765, 281] width 445 height 331
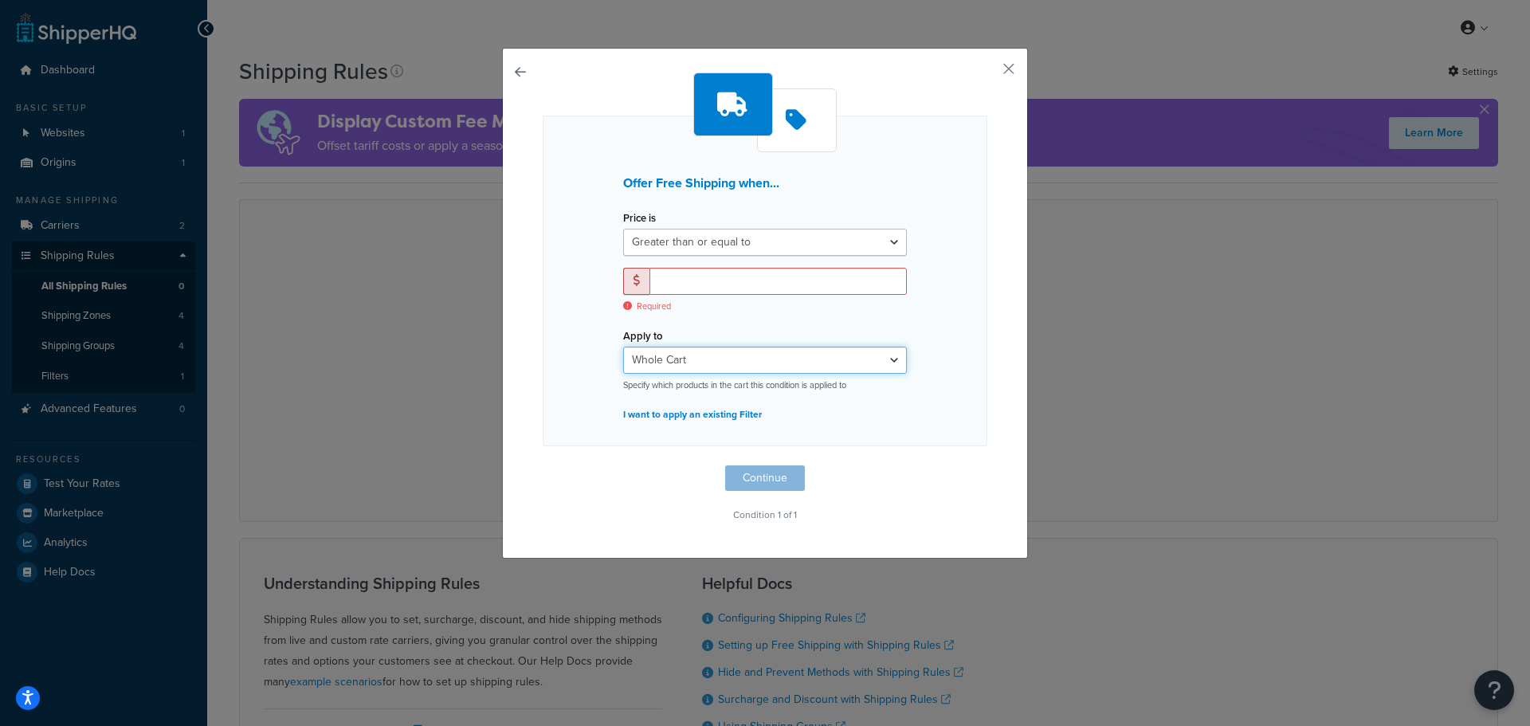
click at [866, 368] on select "Whole Cart Everything in Shipping Group Everything at Origin Each Item within S…" at bounding box center [765, 360] width 284 height 27
select select "ITEM"
click at [623, 347] on select "Whole Cart Everything in Shipping Group Everything at Origin Each Item within S…" at bounding box center [765, 360] width 284 height 27
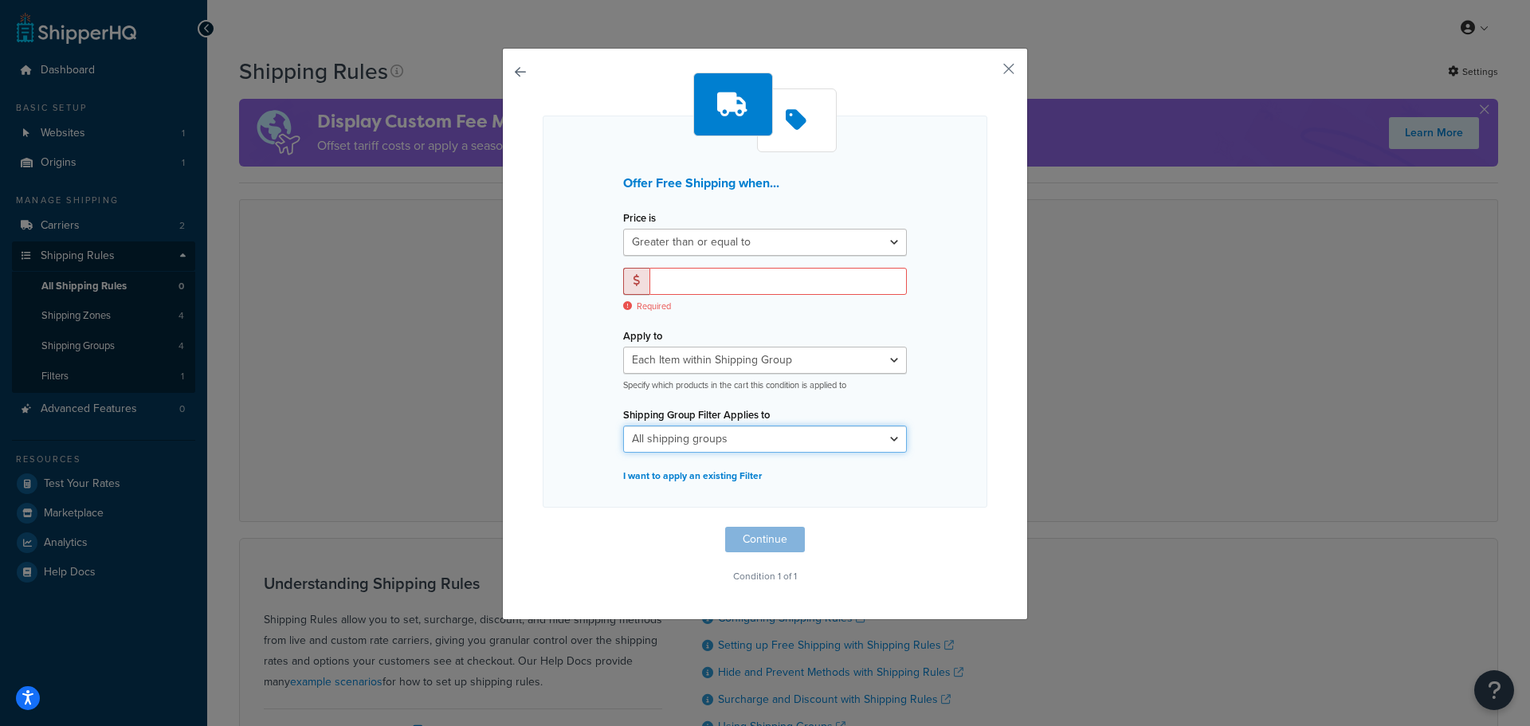
click at [809, 430] on select "All shipping groups Large Medium Small All Products not assigned to a Shipping …" at bounding box center [765, 439] width 284 height 27
select select "302654"
click at [623, 426] on select "All shipping groups Large Medium Small All Products not assigned to a Shipping …" at bounding box center [765, 439] width 284 height 27
click at [505, 71] on div "Offer Free Shipping when... Price is Greater than or equal to Between or equal …" at bounding box center [765, 334] width 526 height 572
click at [543, 527] on button "button" at bounding box center [543, 527] width 0 height 0
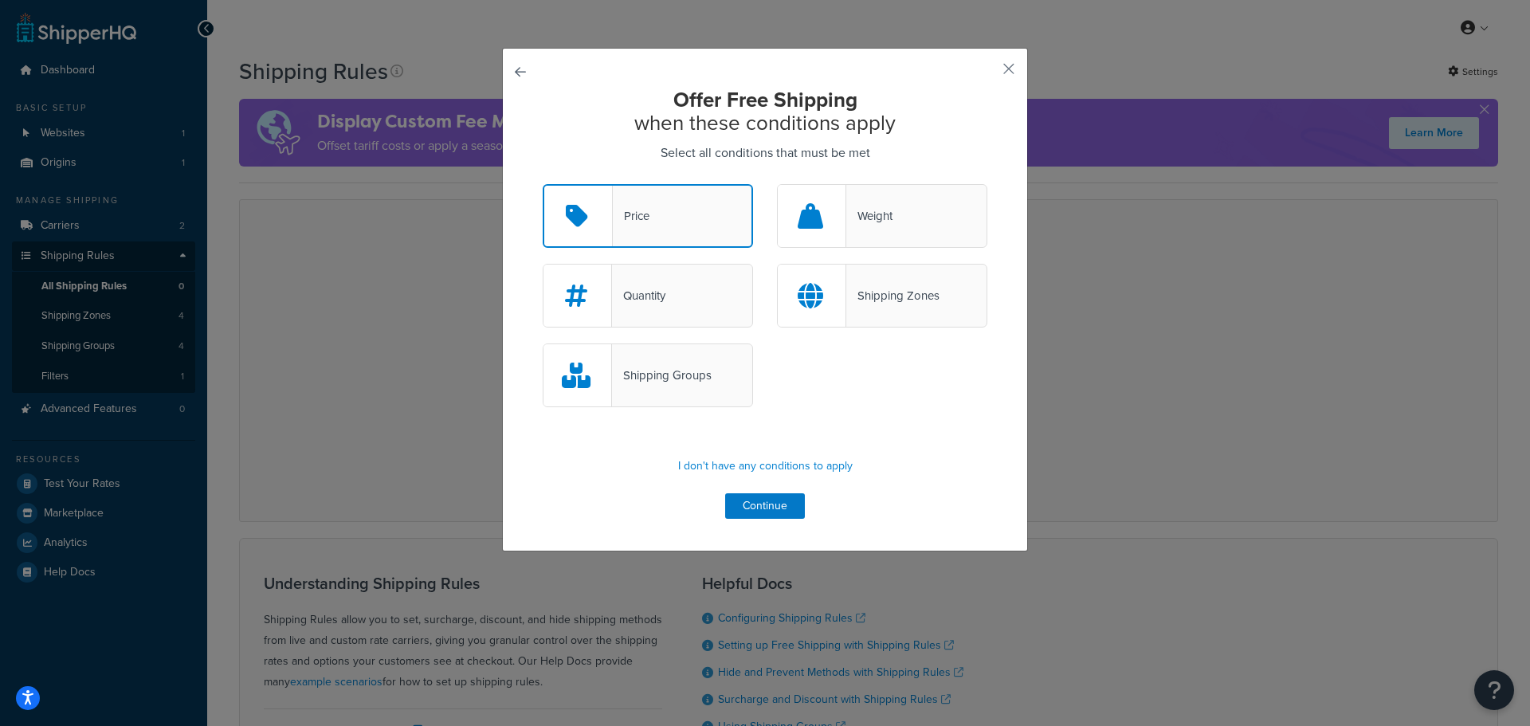
click at [504, 69] on div "Offer Free Shipping when these conditions apply Select all conditions that must…" at bounding box center [765, 300] width 526 height 504
click at [543, 184] on button "button" at bounding box center [543, 184] width 0 height 0
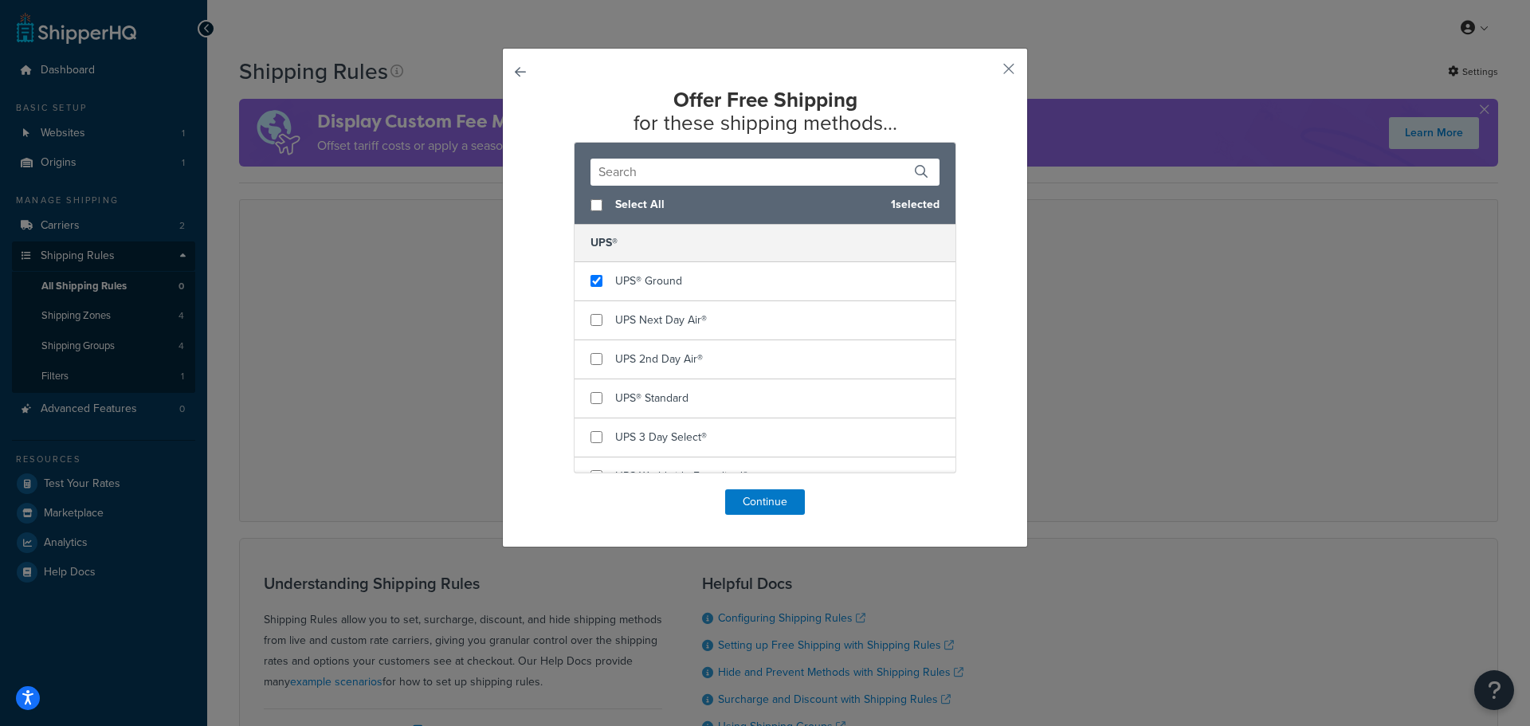
click at [505, 69] on div "Offer Free Shipping for these shipping methods... Select All 1 selected UPS® UP…" at bounding box center [765, 298] width 526 height 500
click at [543, 489] on button "button" at bounding box center [543, 489] width 0 height 0
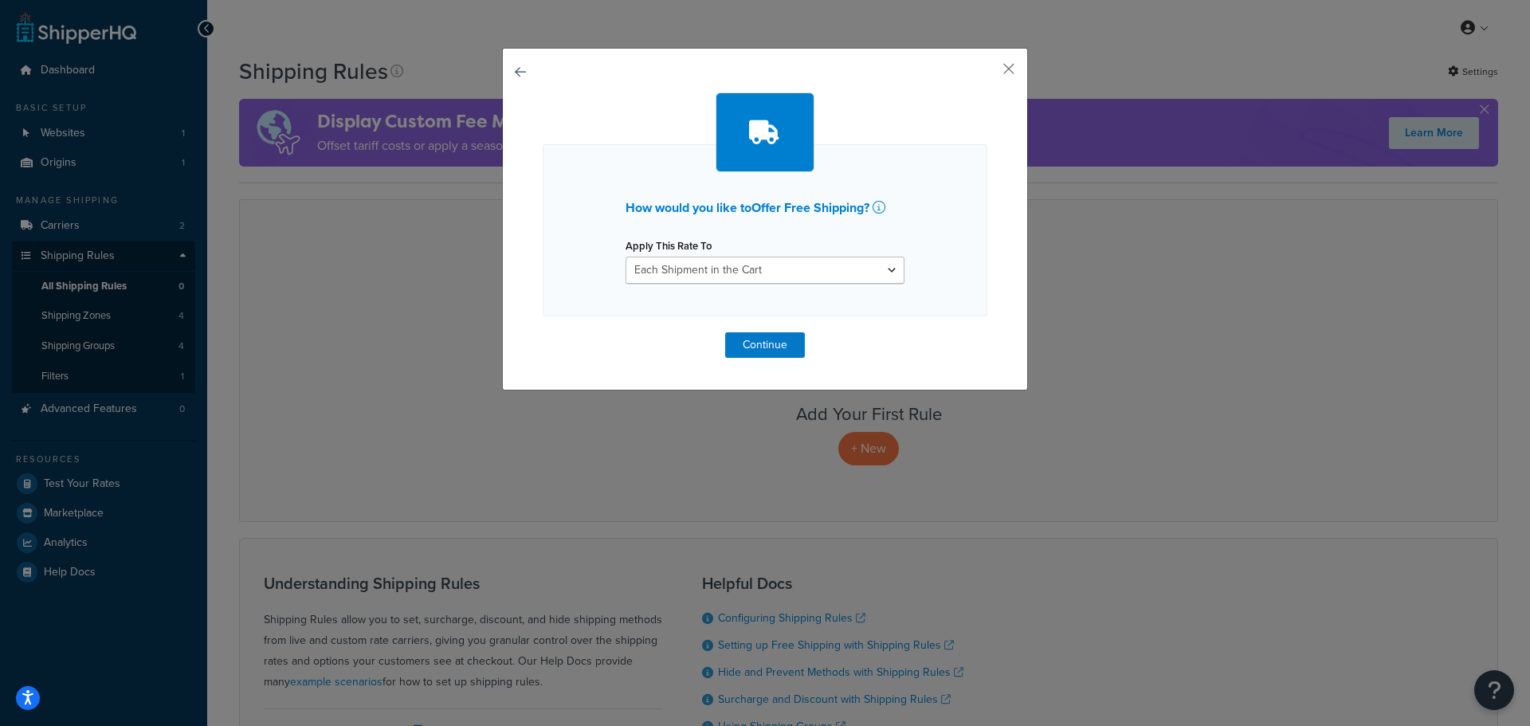
click at [543, 332] on button "button" at bounding box center [543, 332] width 0 height 0
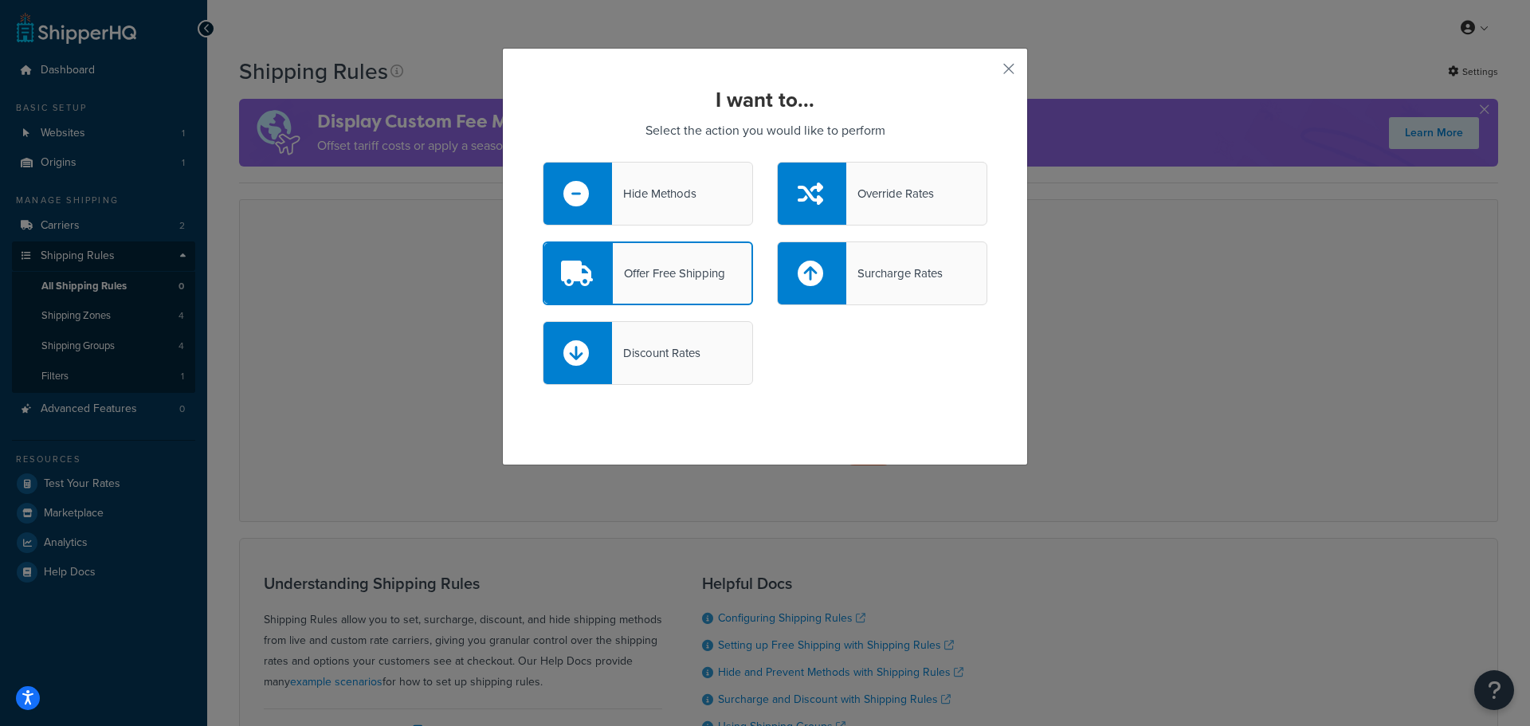
click at [666, 338] on div "Discount Rates" at bounding box center [648, 353] width 210 height 64
click at [0, 0] on input "Discount Rates" at bounding box center [0, 0] width 0 height 0
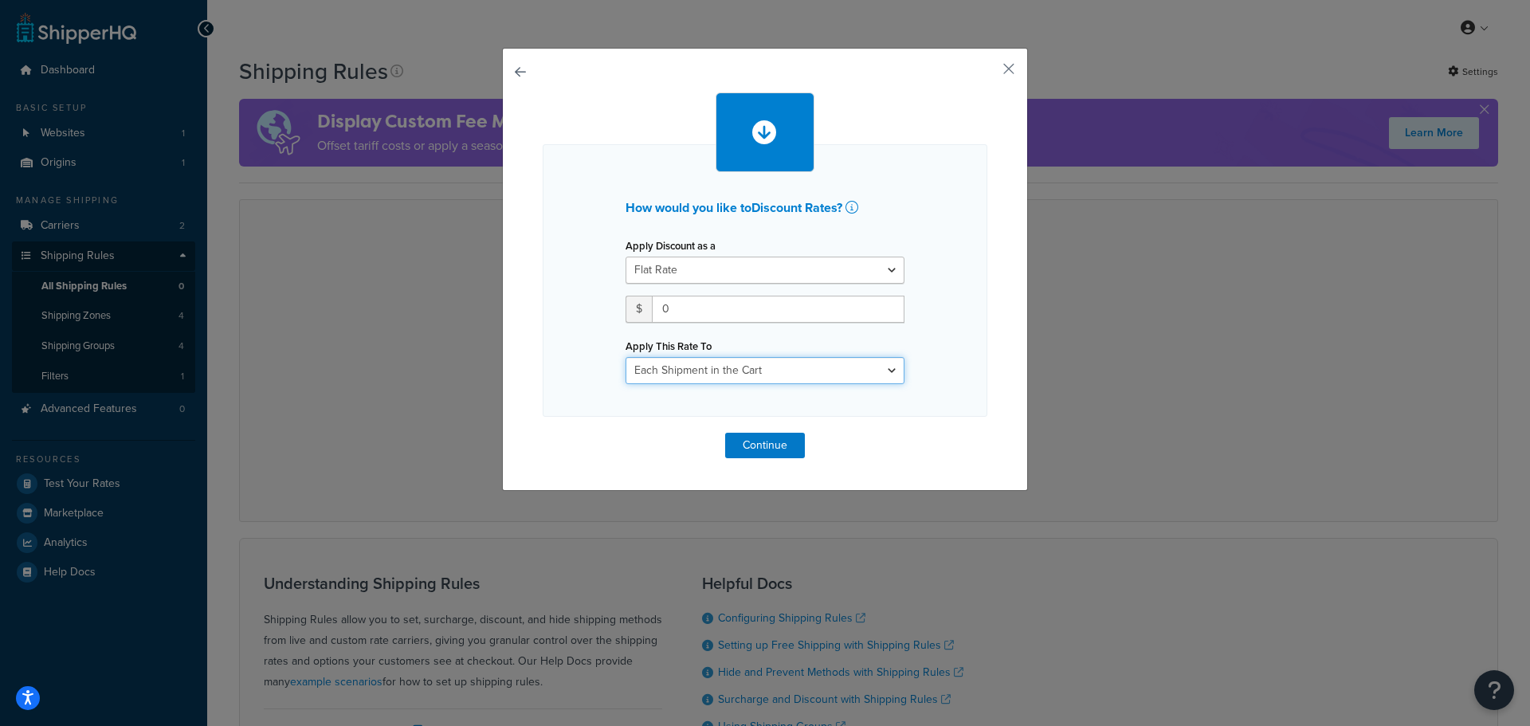
click at [706, 375] on select "Each Shipment in the Cart Each Shipping Group in the Cart Each Item within a Sh…" at bounding box center [765, 370] width 279 height 27
click at [507, 76] on div "How would you like to Discount Rates ? Apply Discount as a Flat Rate Percentage…" at bounding box center [765, 269] width 526 height 443
click at [543, 433] on button "button" at bounding box center [543, 433] width 0 height 0
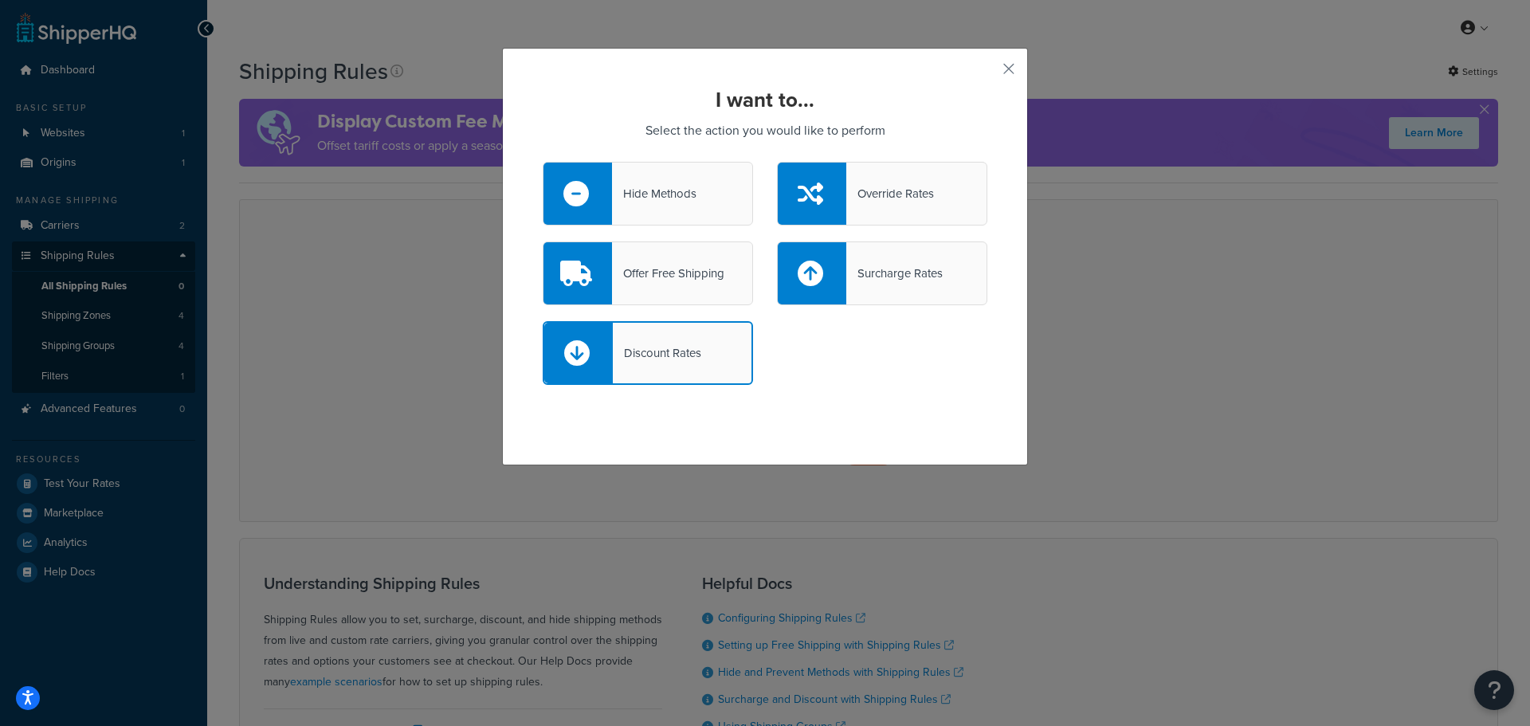
click at [684, 258] on div "Offer Free Shipping" at bounding box center [648, 273] width 210 height 64
click at [0, 0] on input "Offer Free Shipping" at bounding box center [0, 0] width 0 height 0
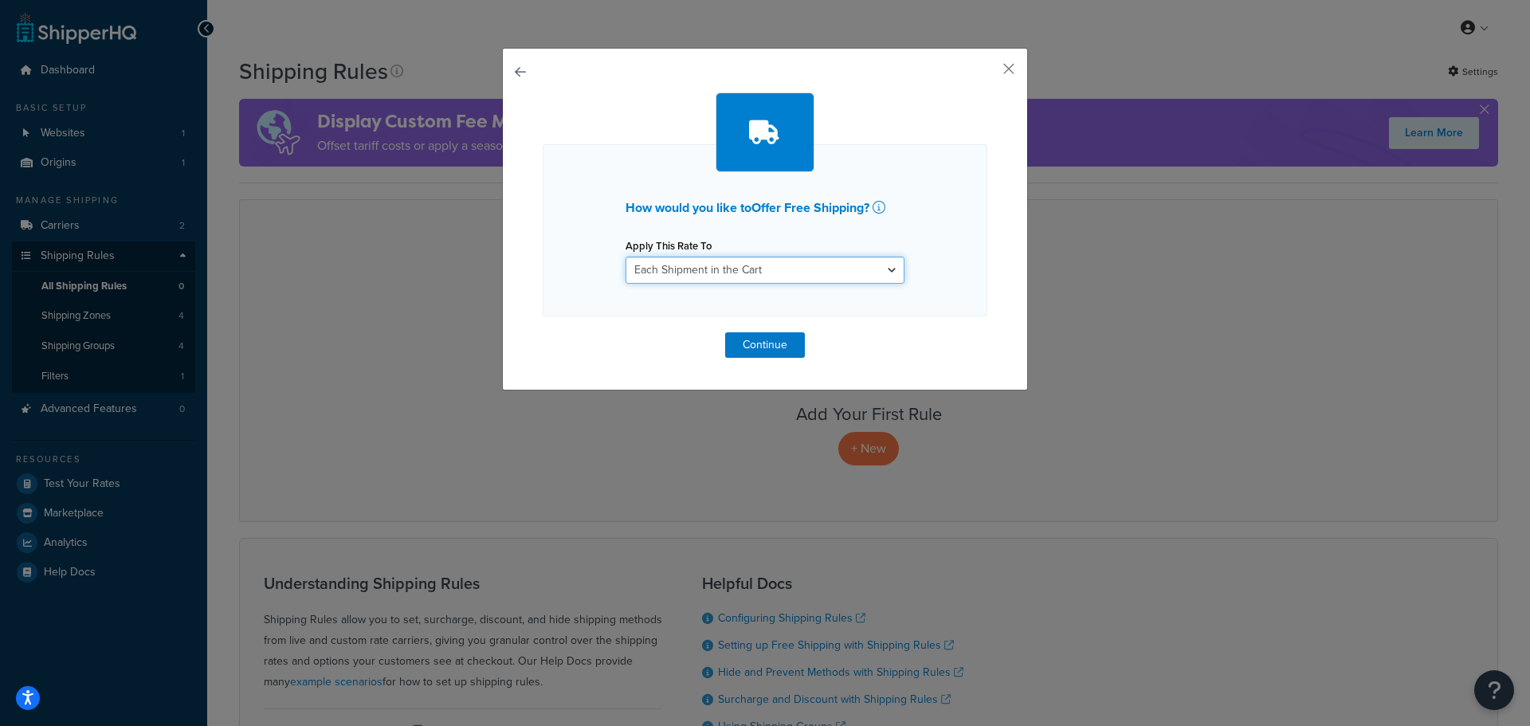
click at [713, 271] on select "Each Shipment in the Cart Each Shipping Group in the Cart Each Item within a Sh…" at bounding box center [765, 270] width 279 height 27
click at [626, 257] on select "Each Shipment in the Cart Each Shipping Group in the Cart Each Item within a Sh…" at bounding box center [765, 270] width 279 height 27
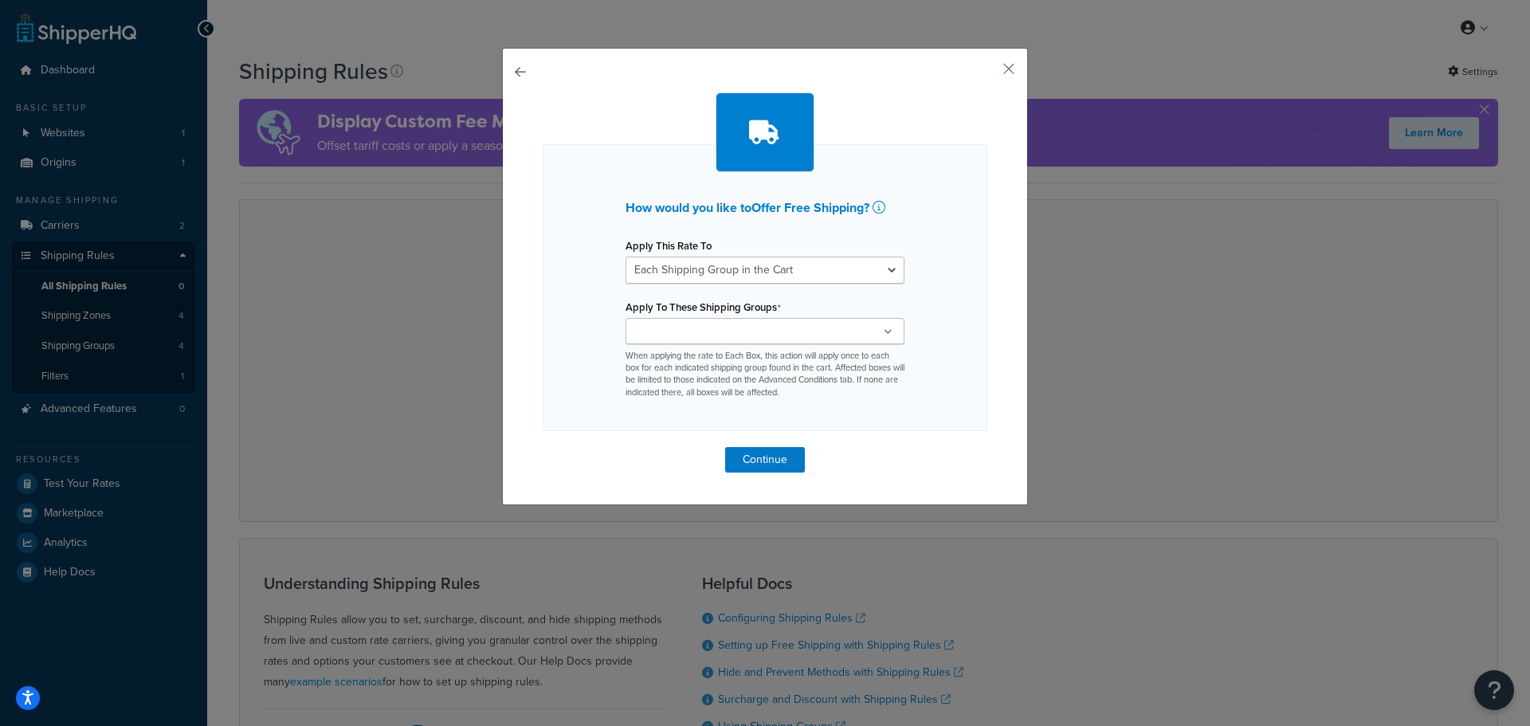
click at [736, 328] on input "Apply To These Shipping Groups" at bounding box center [700, 333] width 141 height 18
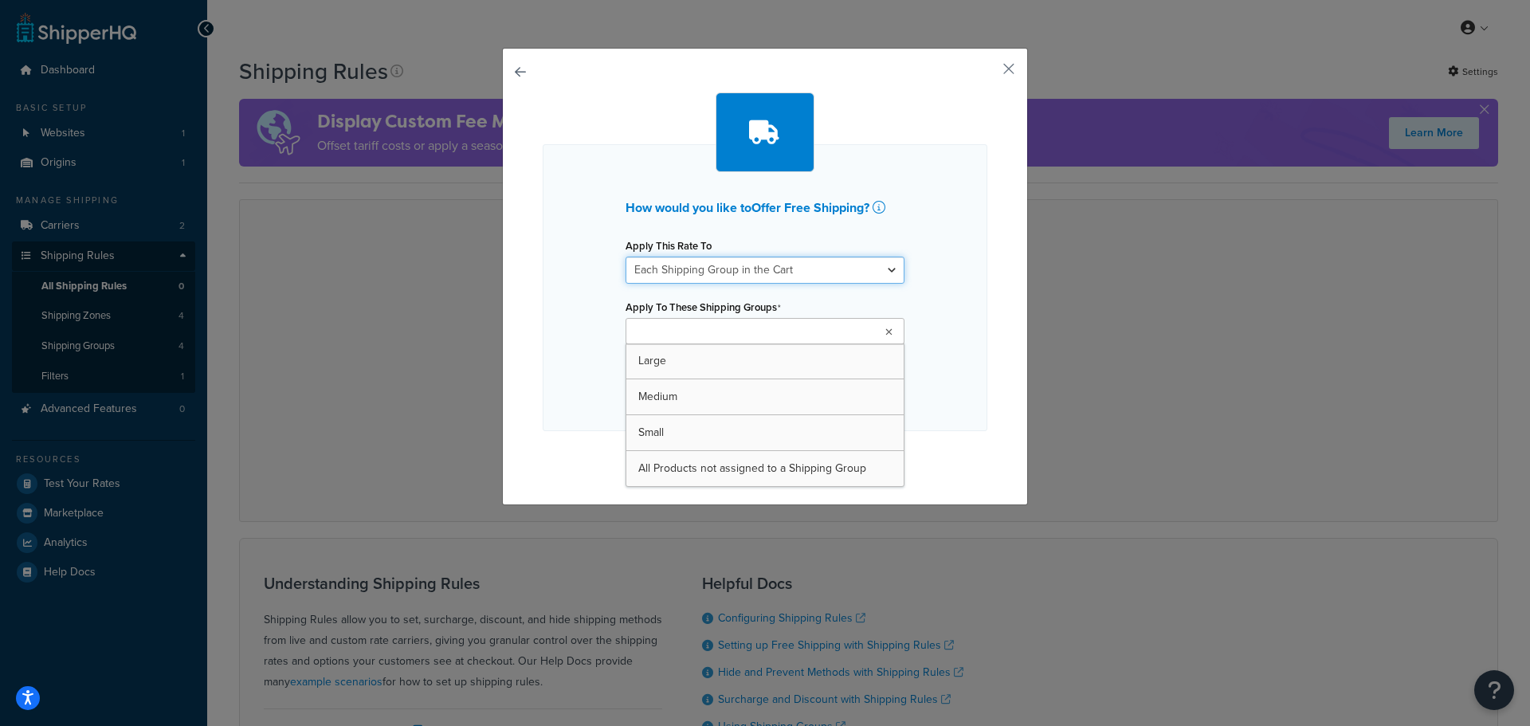
click at [763, 267] on select "Each Shipment in the Cart Each Shipping Group in the Cart Each Item within a Sh…" at bounding box center [765, 270] width 279 height 27
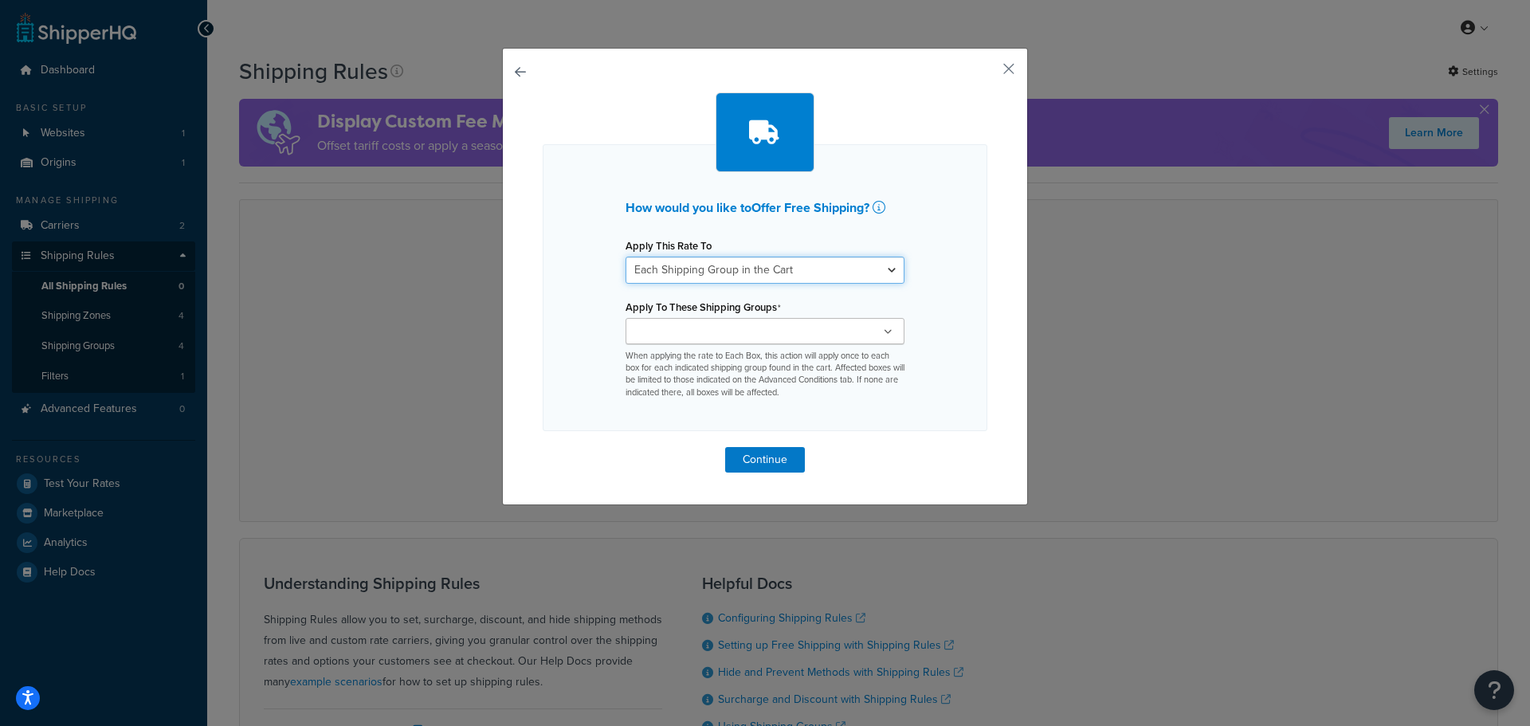
select select "CART"
click at [626, 257] on select "Each Shipment in the Cart Each Shipping Group in the Cart Each Item within a Sh…" at bounding box center [765, 270] width 279 height 27
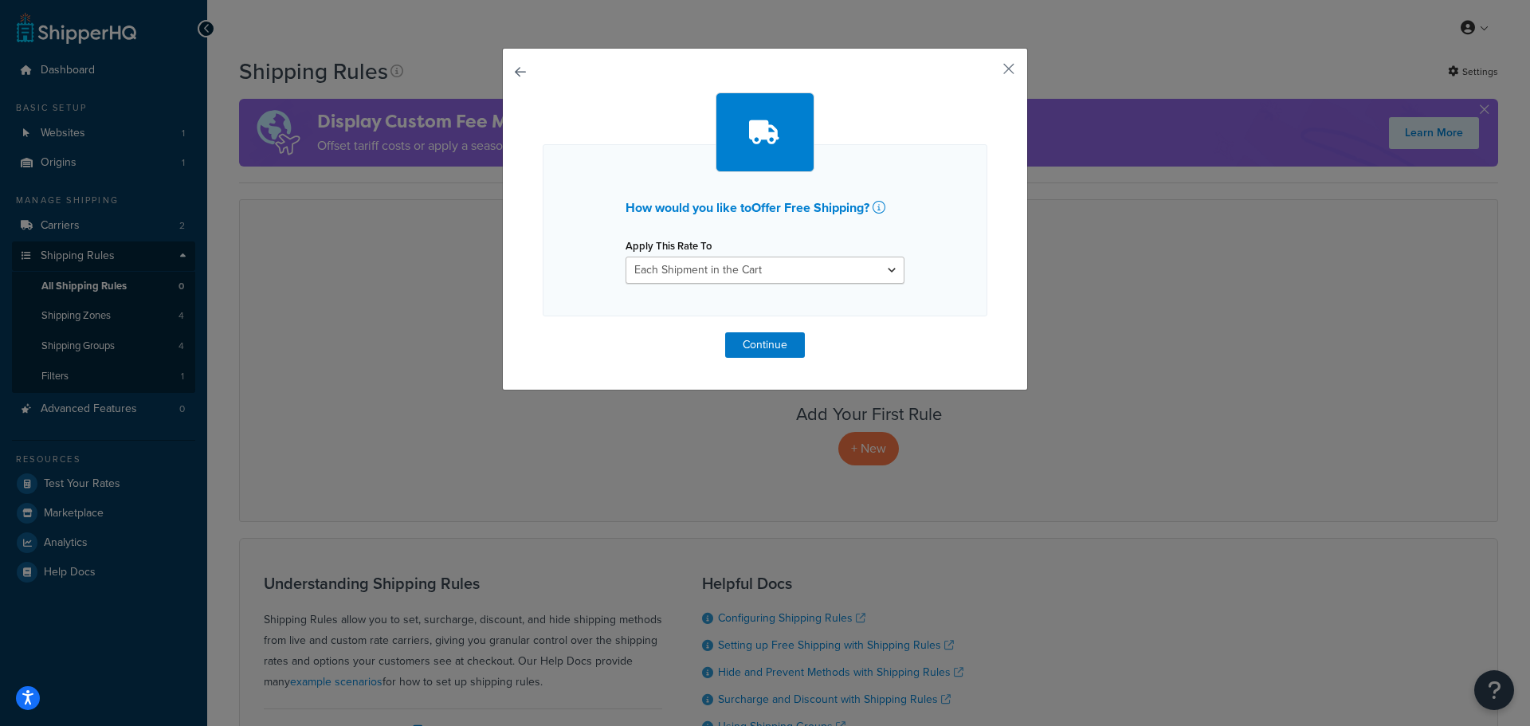
click at [543, 332] on button "button" at bounding box center [543, 332] width 0 height 0
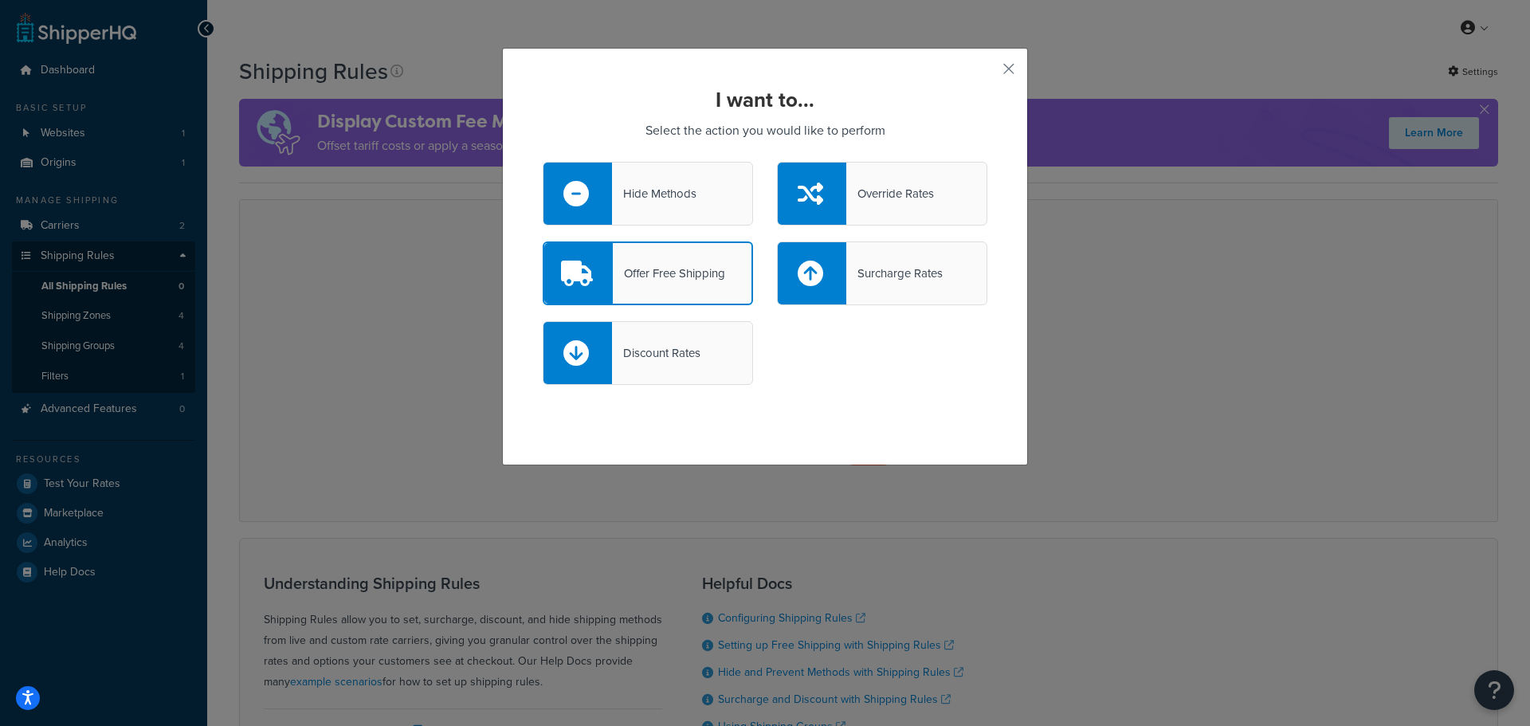
click at [685, 343] on div "Discount Rates" at bounding box center [656, 353] width 88 height 22
click at [0, 0] on input "Discount Rates" at bounding box center [0, 0] width 0 height 0
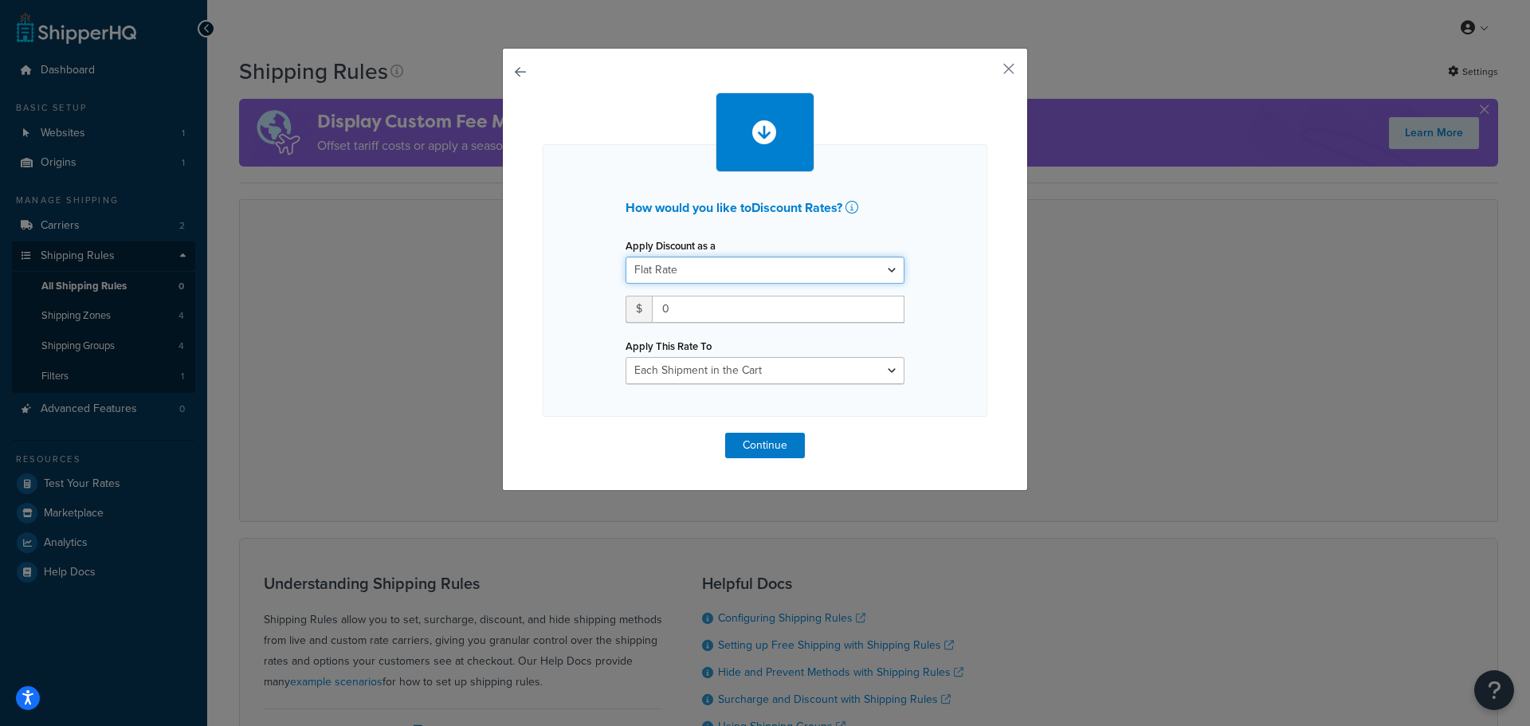
click at [739, 281] on select "Flat Rate Percentage Flat Rate & Percentage" at bounding box center [765, 270] width 279 height 27
click at [626, 257] on select "Flat Rate Percentage Flat Rate & Percentage" at bounding box center [765, 270] width 279 height 27
click at [739, 312] on input "0" at bounding box center [778, 309] width 253 height 27
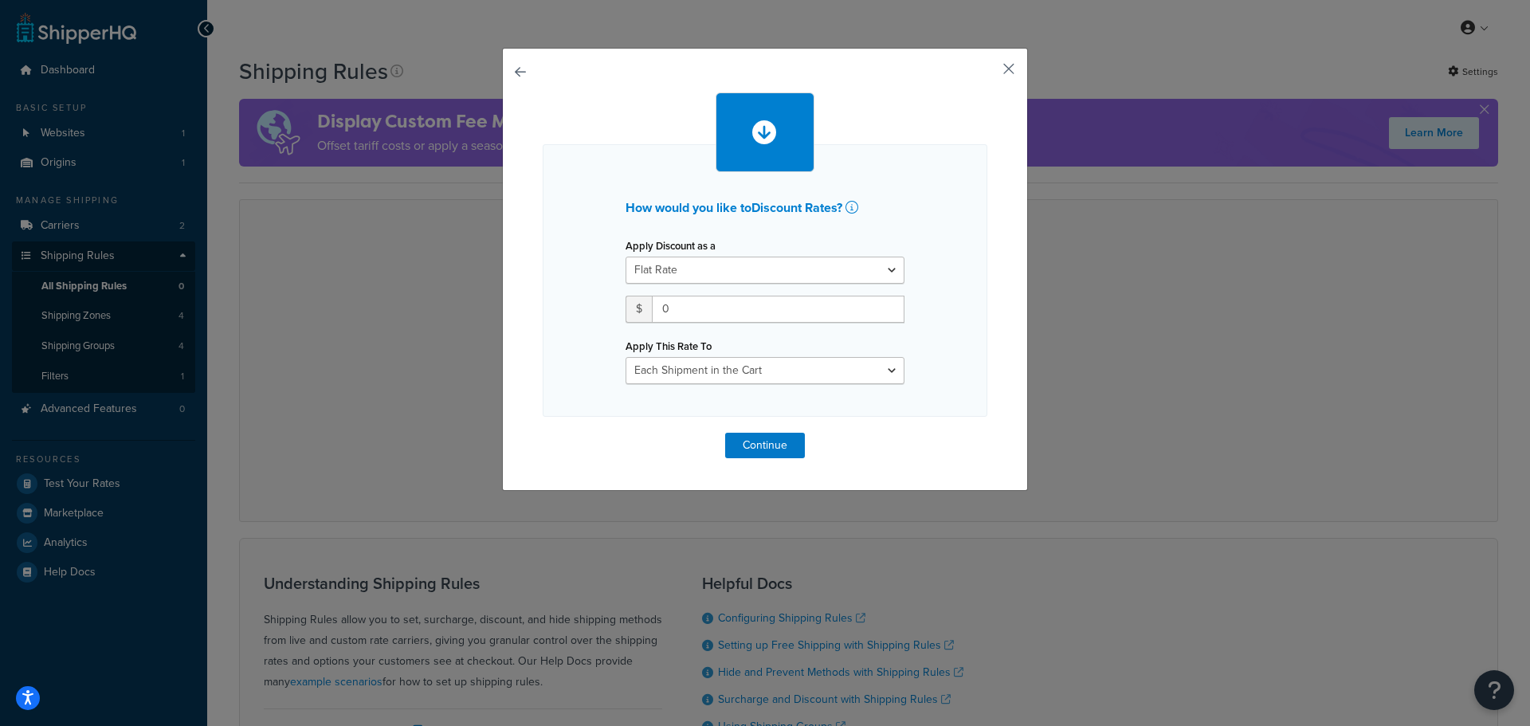
click at [987, 73] on button "button" at bounding box center [985, 75] width 4 height 4
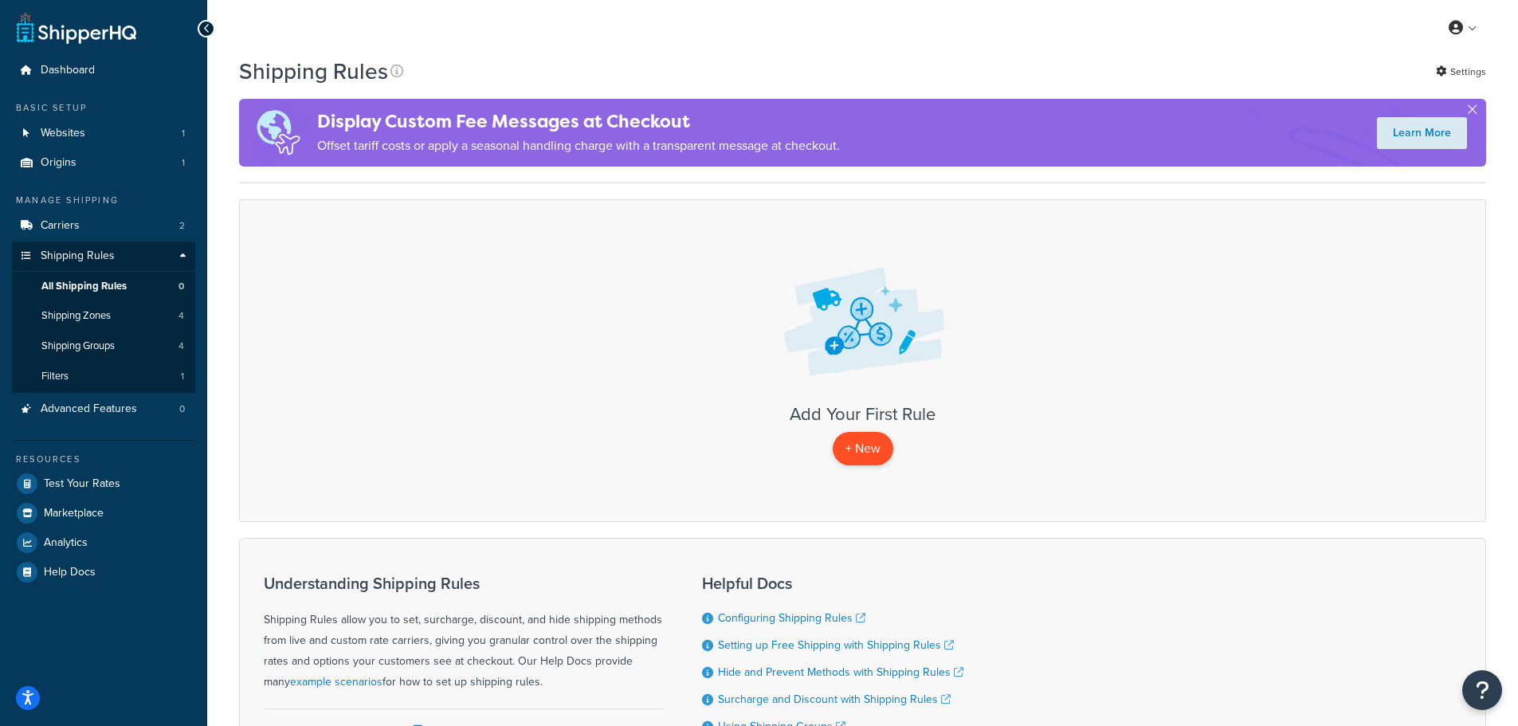
click at [866, 443] on p "+ New" at bounding box center [863, 448] width 61 height 33
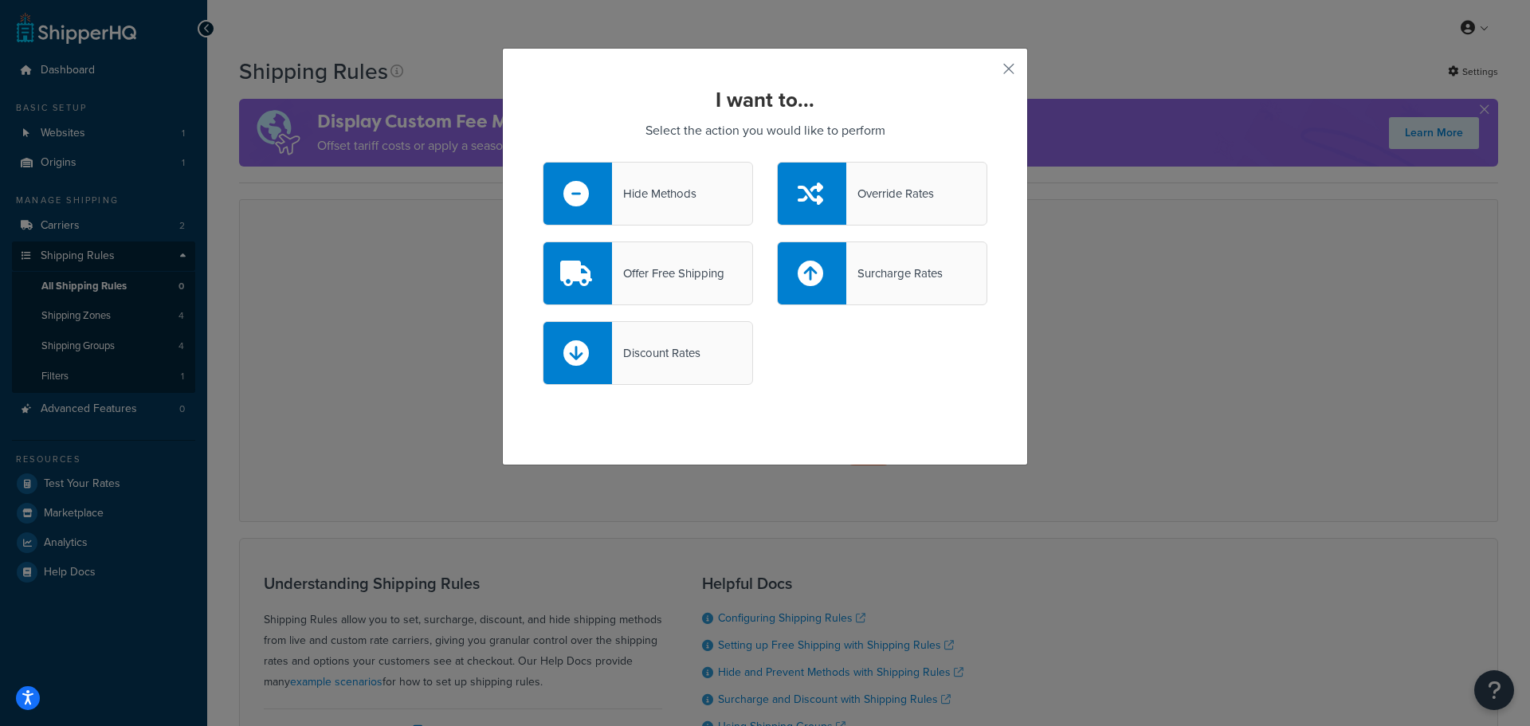
click at [595, 194] on div at bounding box center [578, 194] width 69 height 62
click at [0, 0] on input "Hide Methods" at bounding box center [0, 0] width 0 height 0
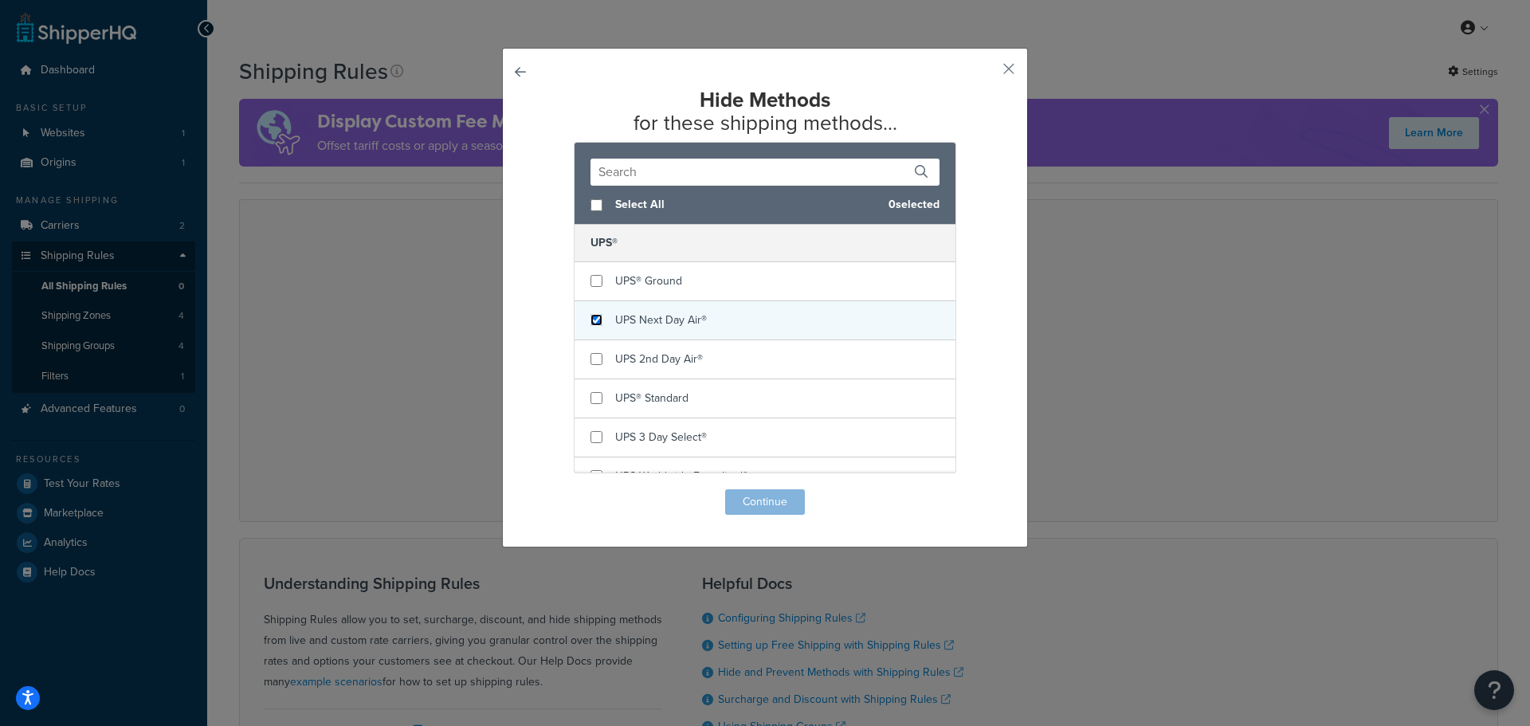
click at [591, 321] on input "checkbox" at bounding box center [597, 320] width 12 height 12
checkbox input "true"
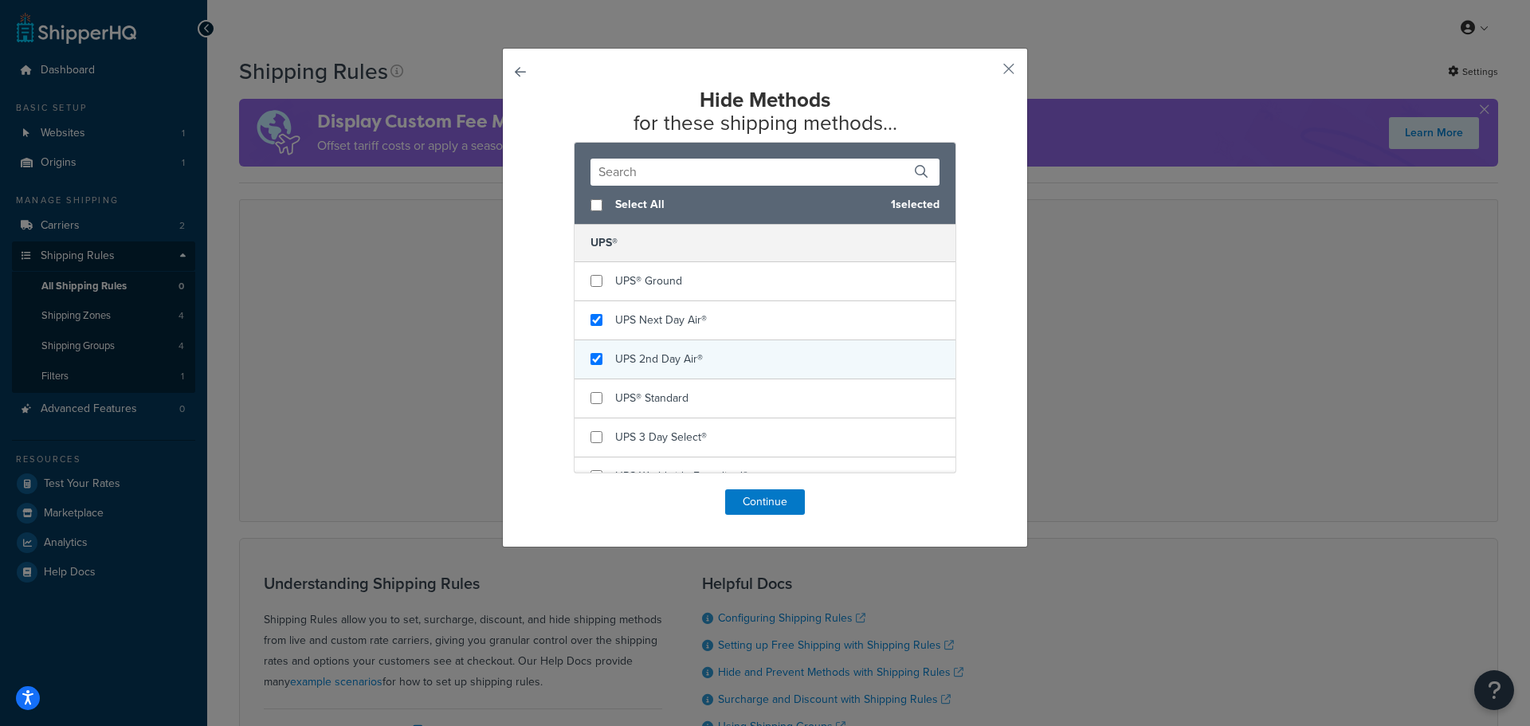
checkbox input "true"
click at [576, 356] on div "UPS 2nd Day Air®" at bounding box center [765, 359] width 381 height 39
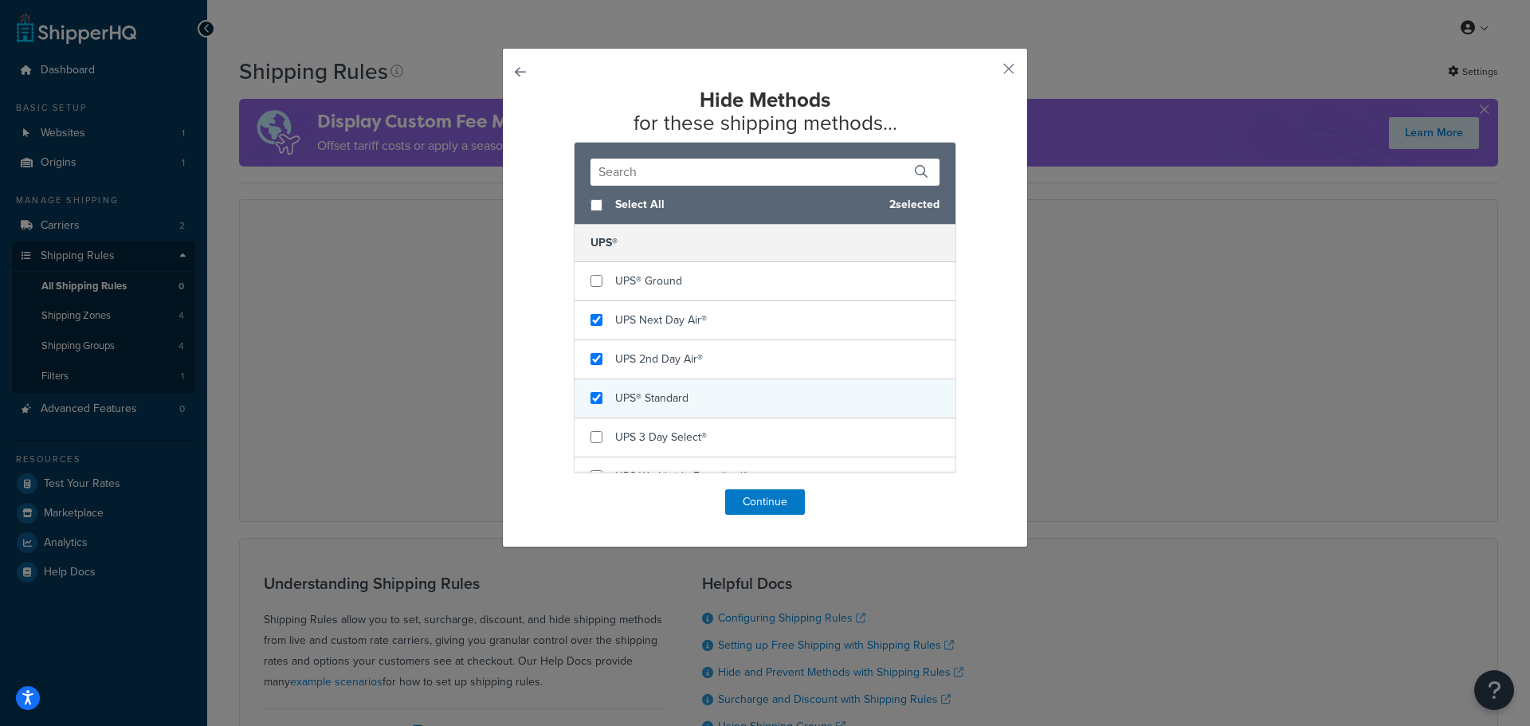
checkbox input "true"
click at [587, 395] on div "UPS® Standard" at bounding box center [765, 398] width 381 height 39
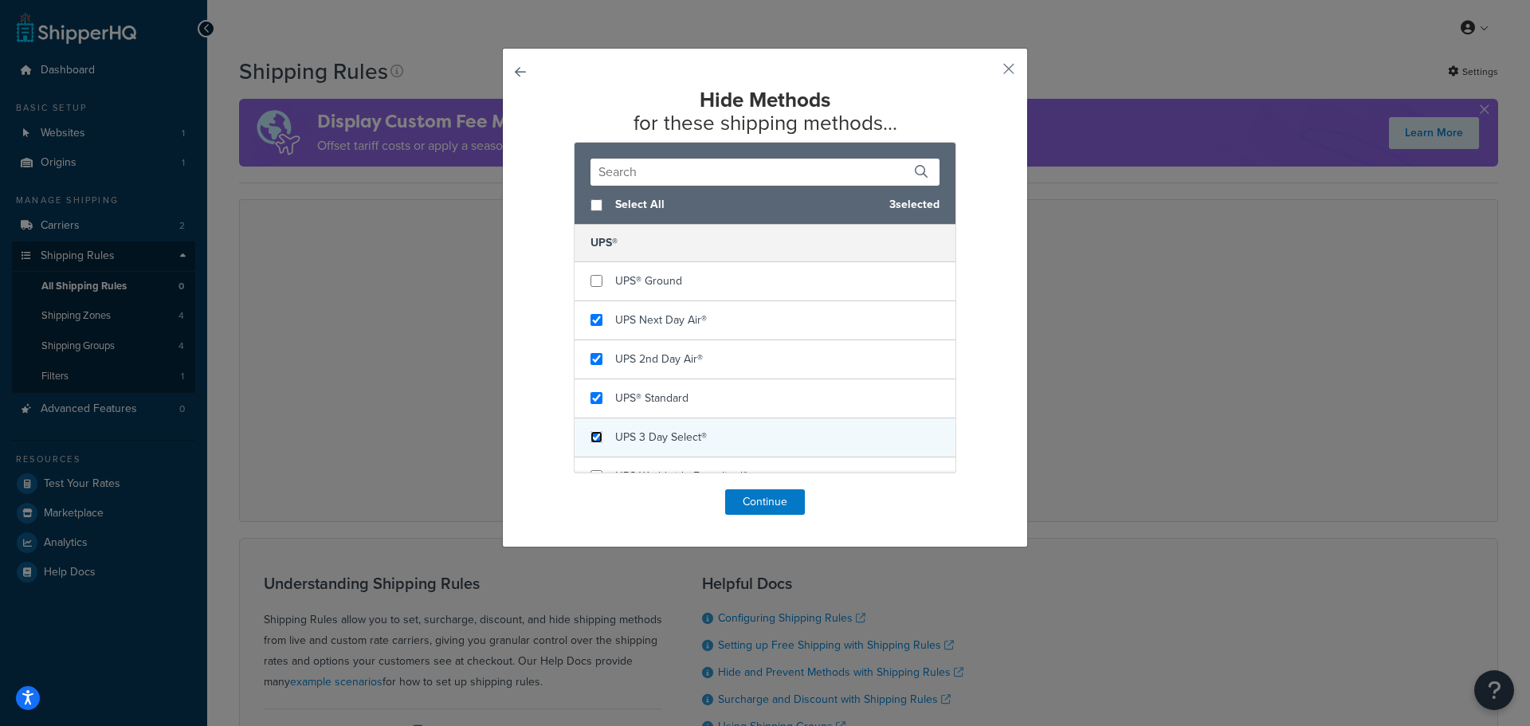
click at [591, 434] on input "checkbox" at bounding box center [597, 437] width 12 height 12
checkbox input "true"
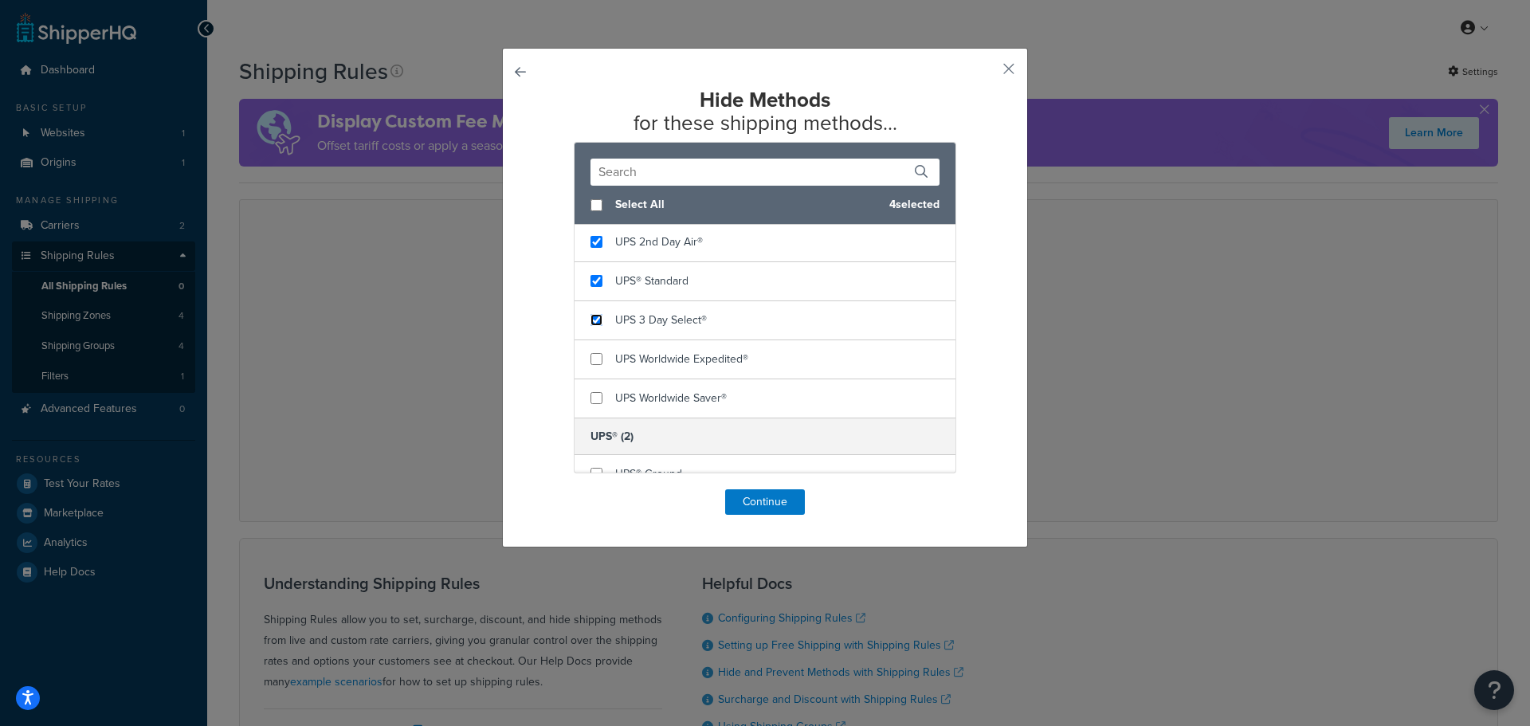
scroll to position [216, 0]
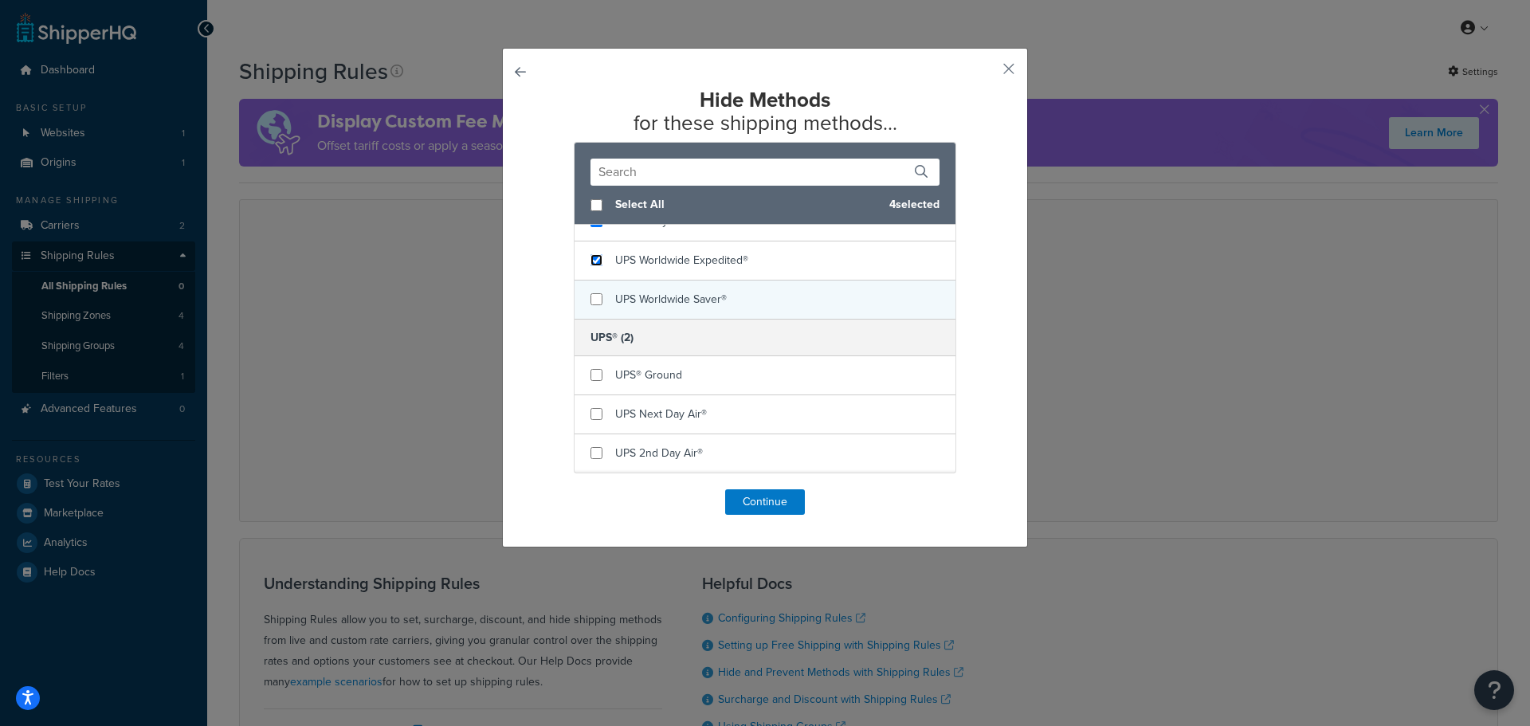
drag, startPoint x: 590, startPoint y: 260, endPoint x: 588, endPoint y: 283, distance: 23.2
click at [591, 260] on input "checkbox" at bounding box center [597, 260] width 12 height 12
checkbox input "true"
click at [588, 292] on div "UPS Worldwide Saver®" at bounding box center [765, 300] width 381 height 38
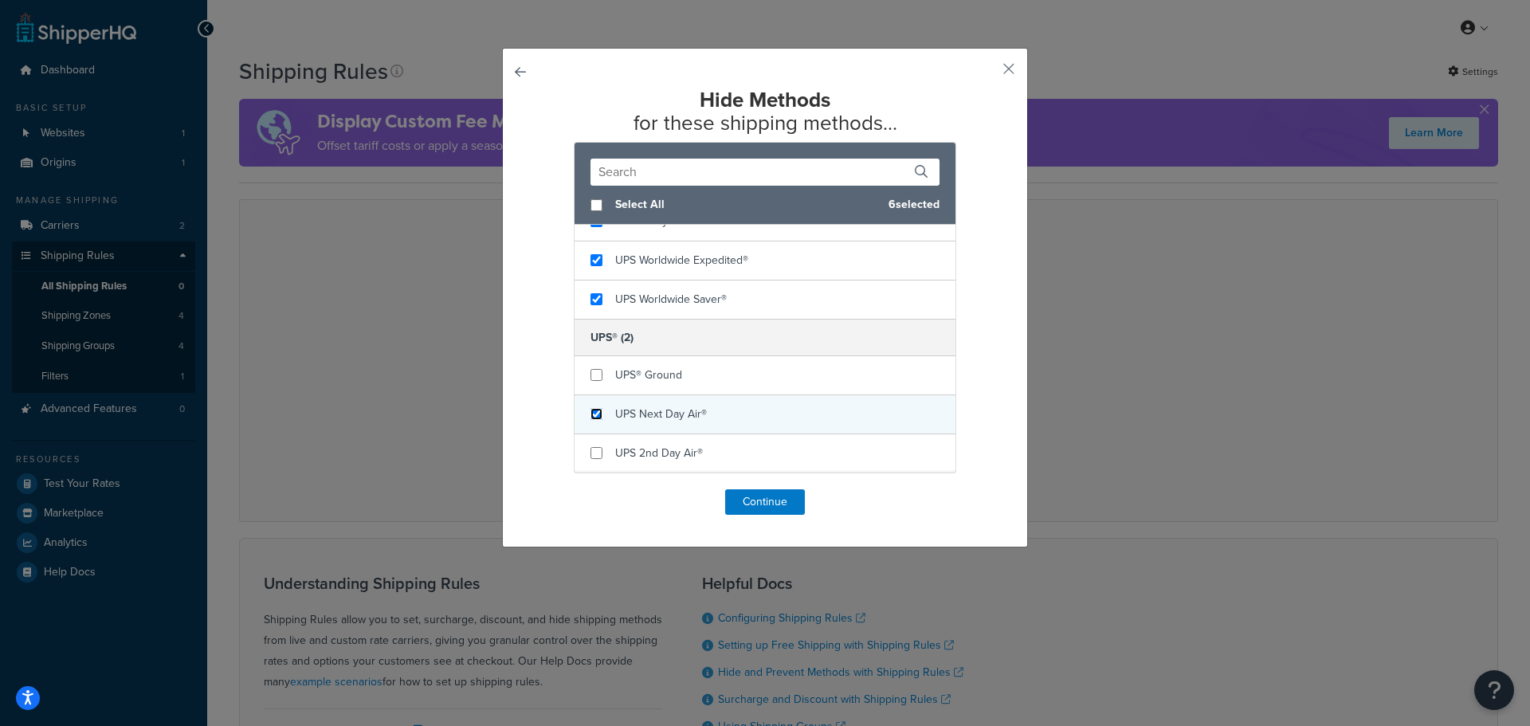
click at [591, 415] on input "checkbox" at bounding box center [597, 414] width 12 height 12
checkbox input "true"
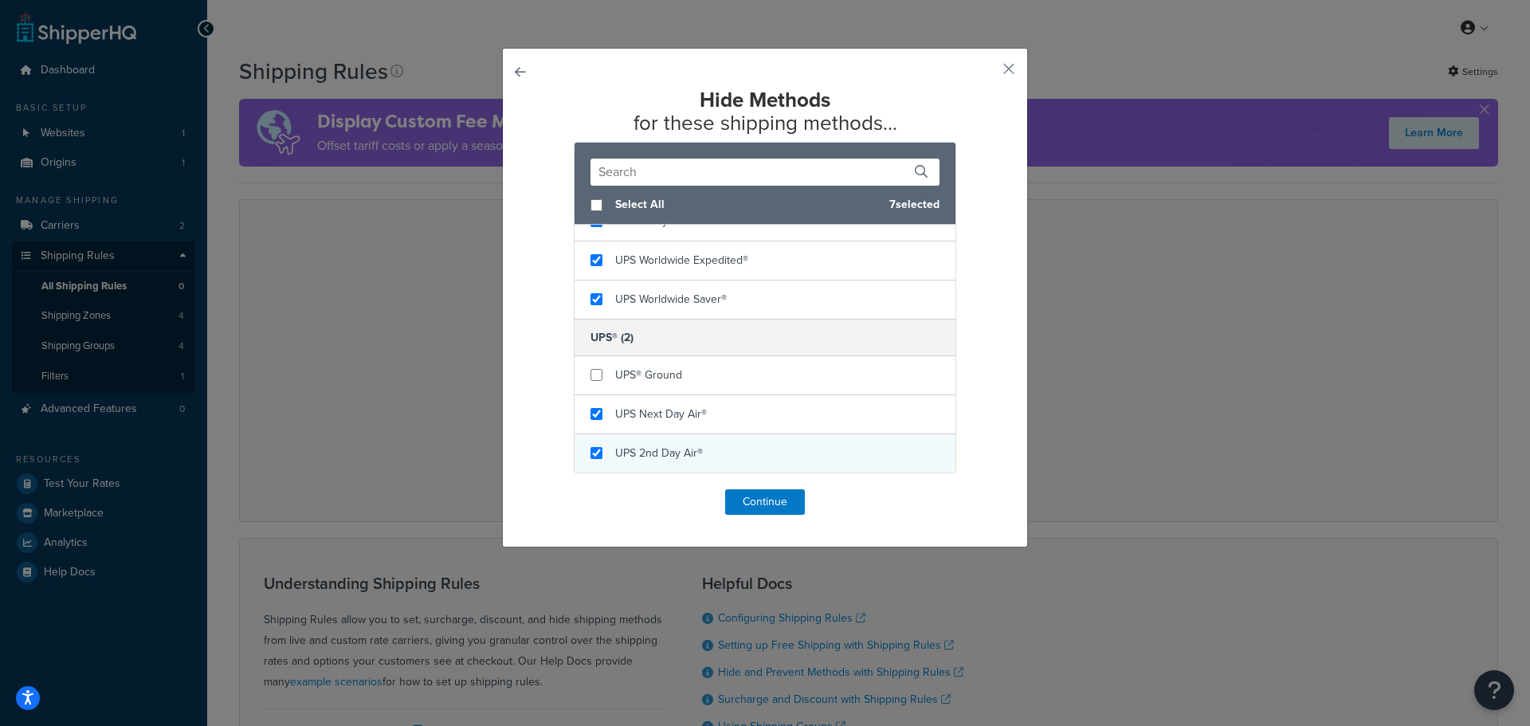
checkbox input "true"
click at [583, 453] on div "UPS 2nd Day Air®" at bounding box center [765, 453] width 381 height 38
click at [750, 505] on button "Continue" at bounding box center [765, 502] width 80 height 26
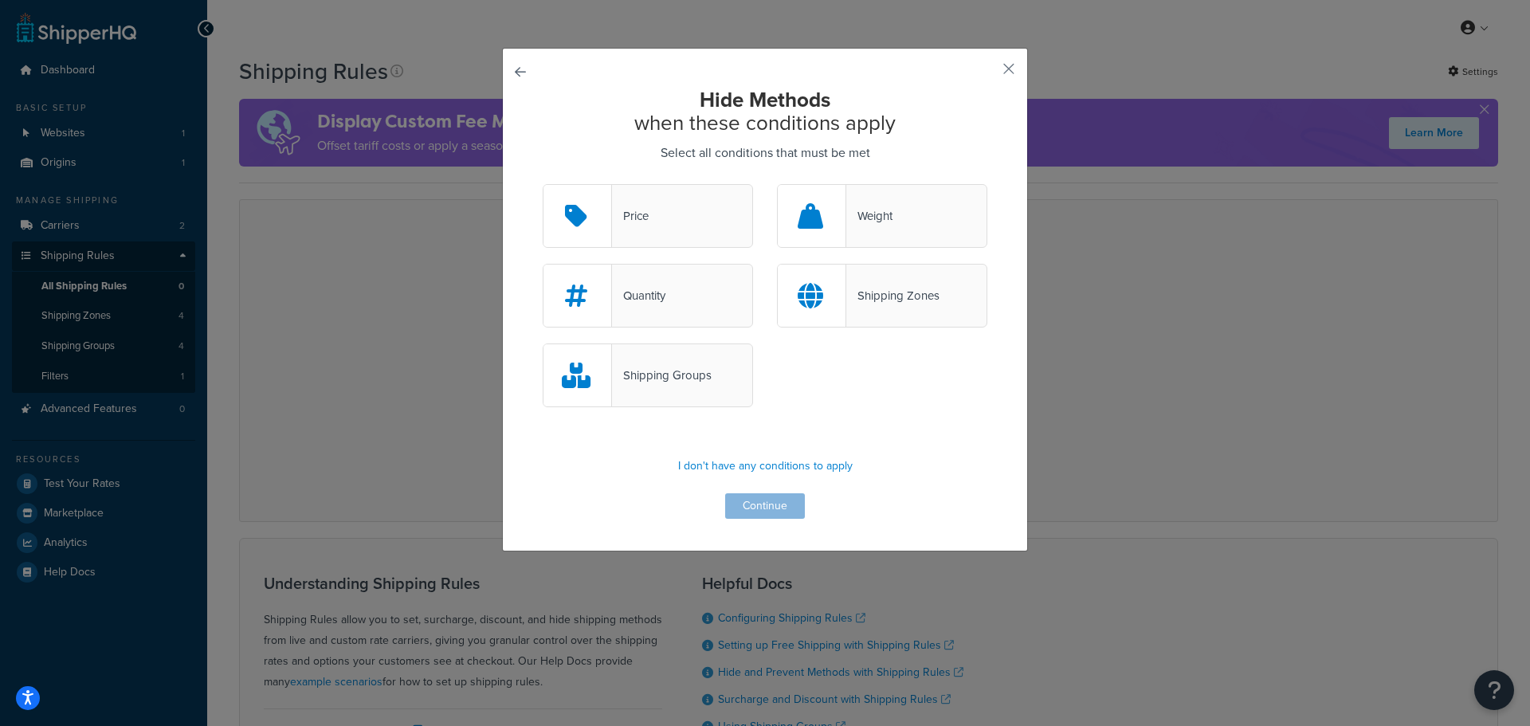
drag, startPoint x: 662, startPoint y: 385, endPoint x: 676, endPoint y: 385, distance: 14.3
click at [662, 385] on div "Shipping Groups" at bounding box center [662, 375] width 100 height 22
click at [0, 0] on input "Shipping Groups" at bounding box center [0, 0] width 0 height 0
click at [764, 511] on button "Continue" at bounding box center [765, 506] width 80 height 26
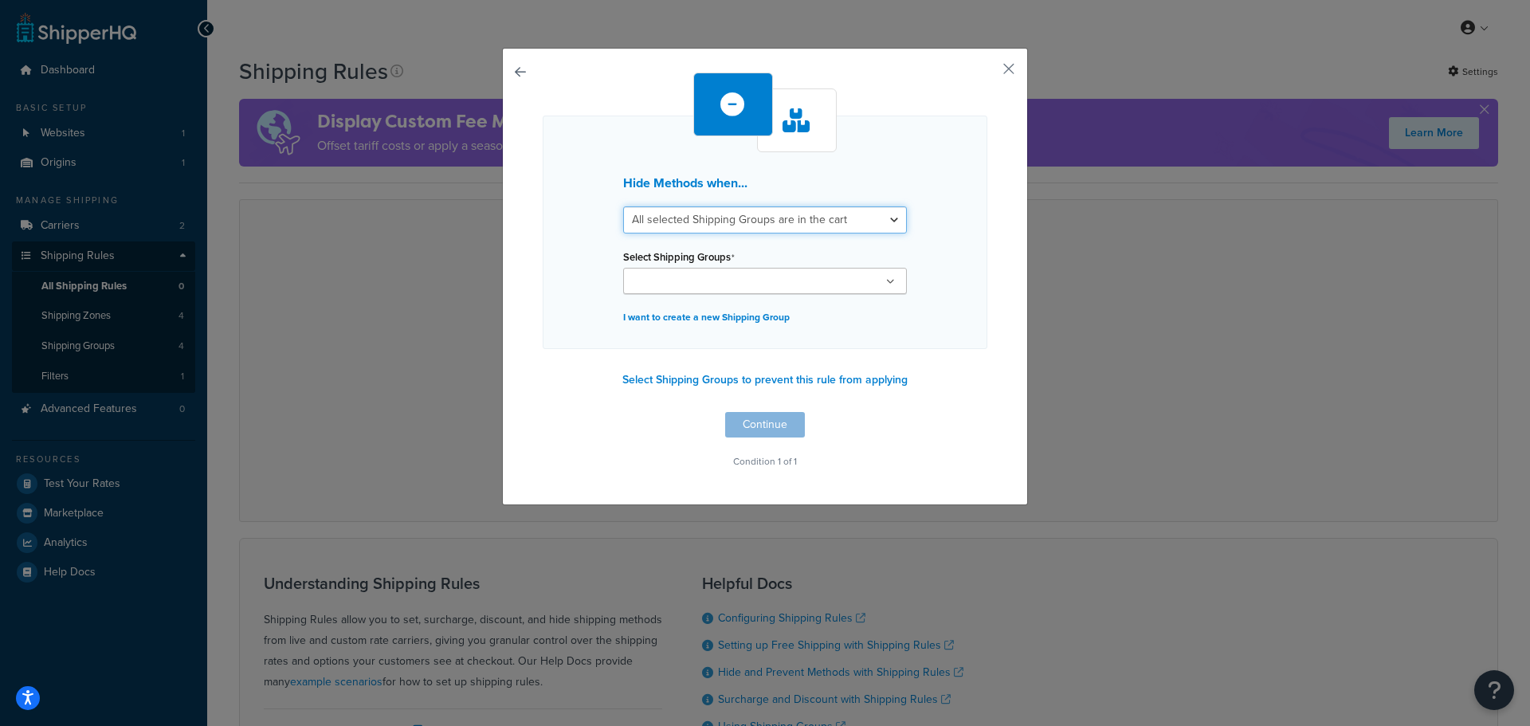
click at [815, 221] on select "All selected Shipping Groups are in the cart Any selected Shipping Groups are i…" at bounding box center [765, 219] width 284 height 27
select select "any"
click at [623, 206] on select "All selected Shipping Groups are in the cart Any selected Shipping Groups are i…" at bounding box center [765, 219] width 284 height 27
click at [807, 272] on ul at bounding box center [765, 281] width 284 height 26
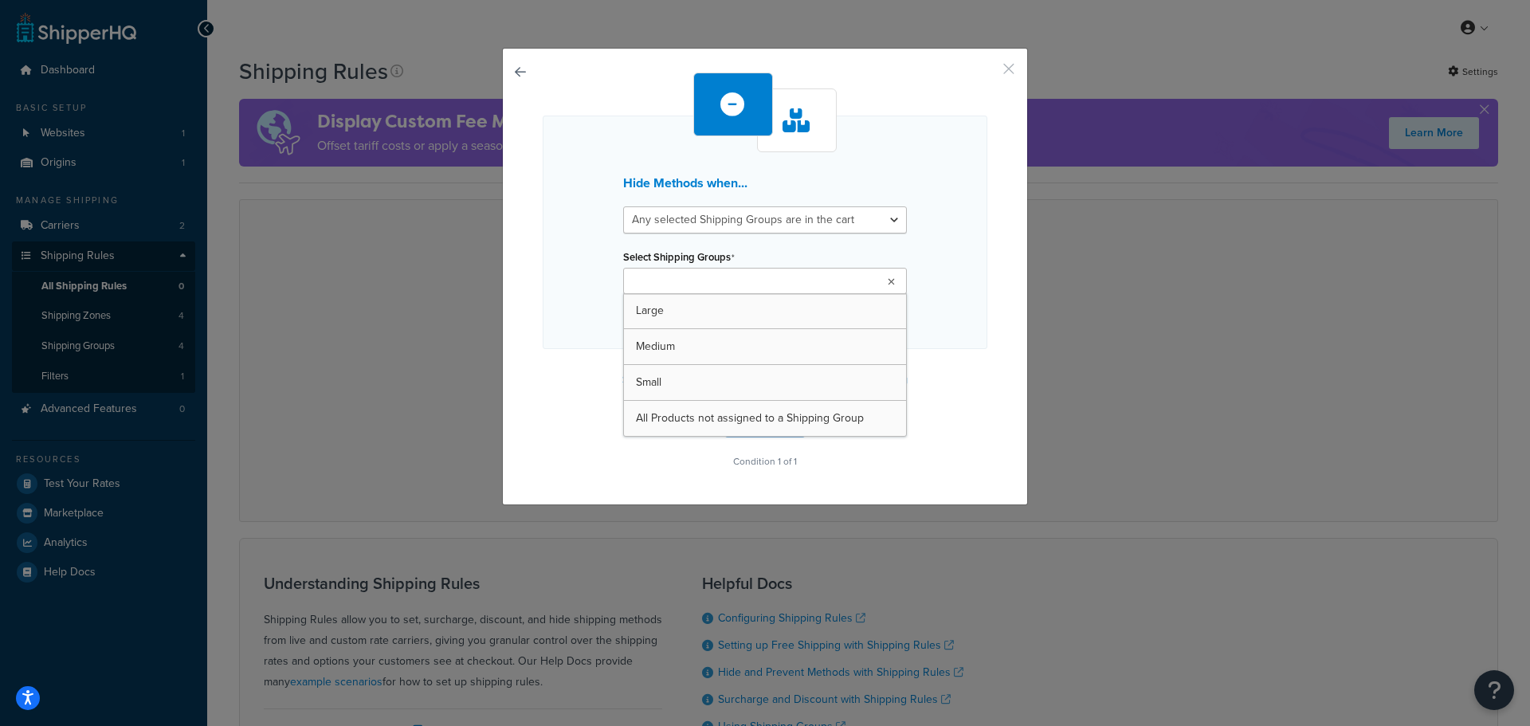
click at [987, 73] on button "button" at bounding box center [985, 75] width 4 height 4
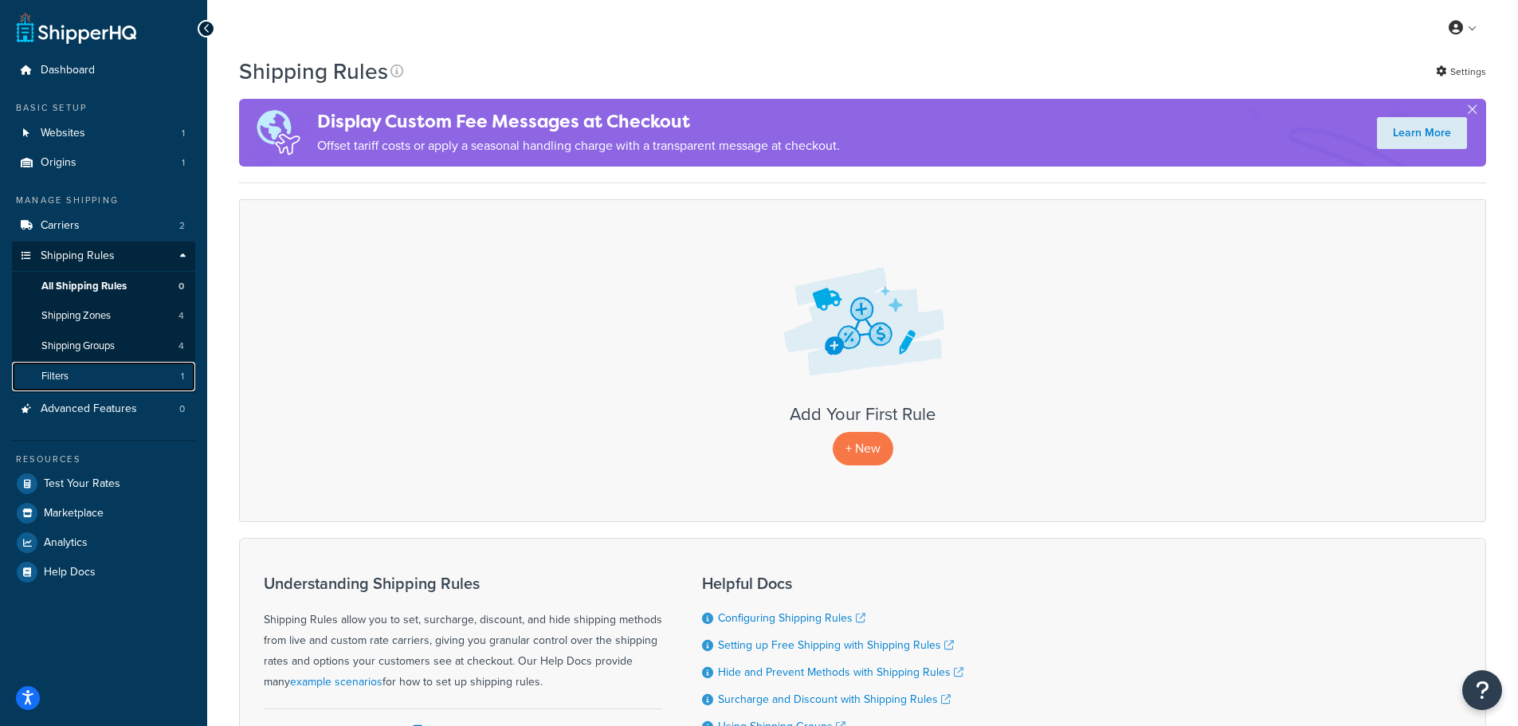
click at [106, 375] on link "Filters 1" at bounding box center [103, 376] width 183 height 29
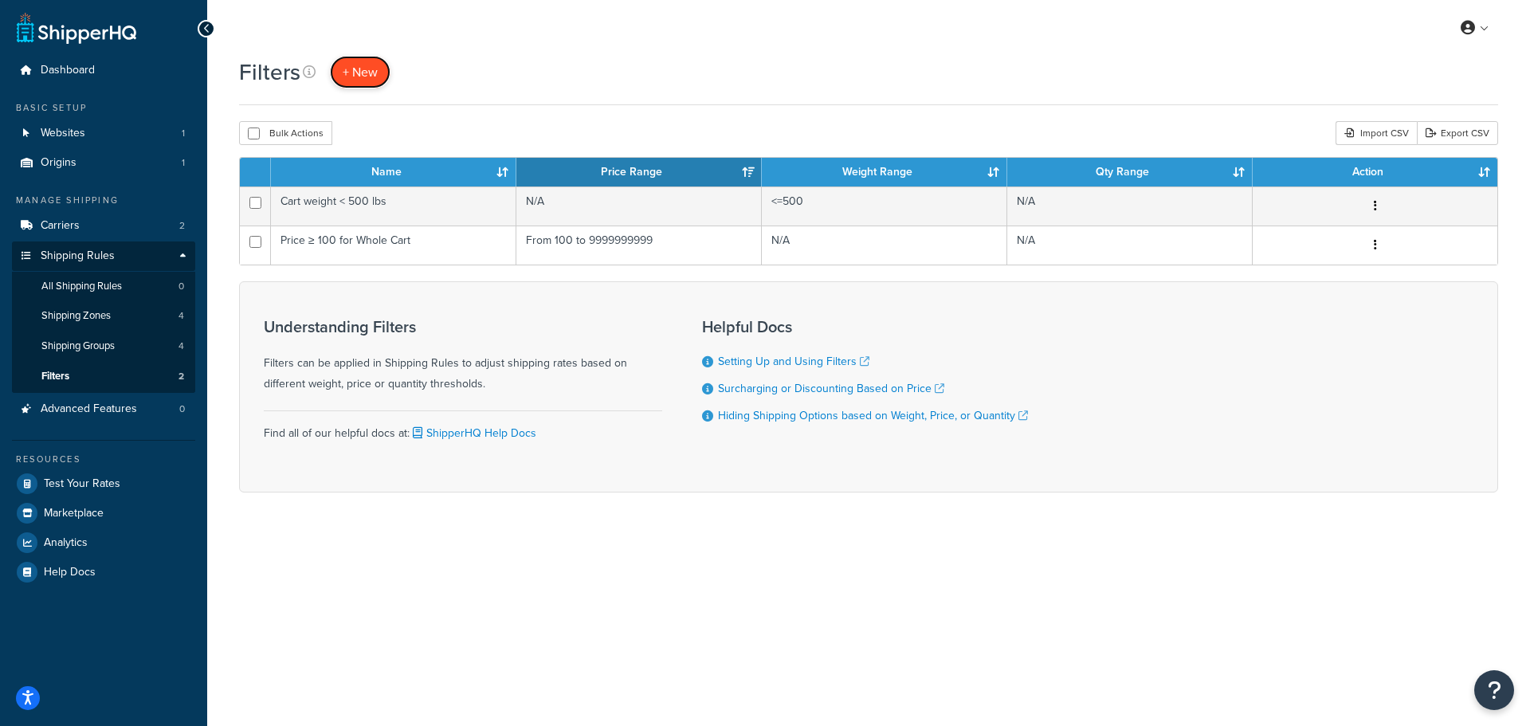
click at [369, 73] on span "+ New" at bounding box center [360, 72] width 35 height 18
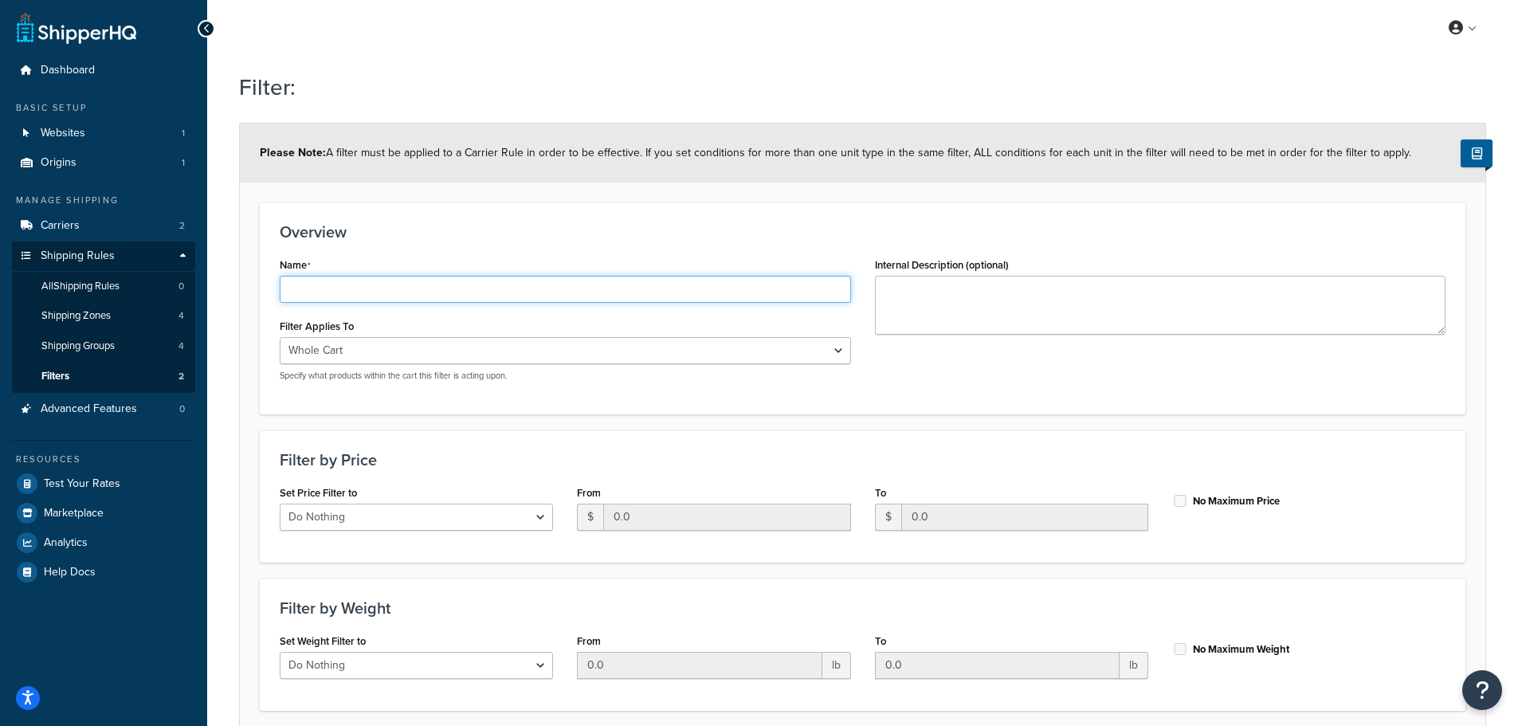
click at [664, 299] on input "Name" at bounding box center [565, 289] width 571 height 27
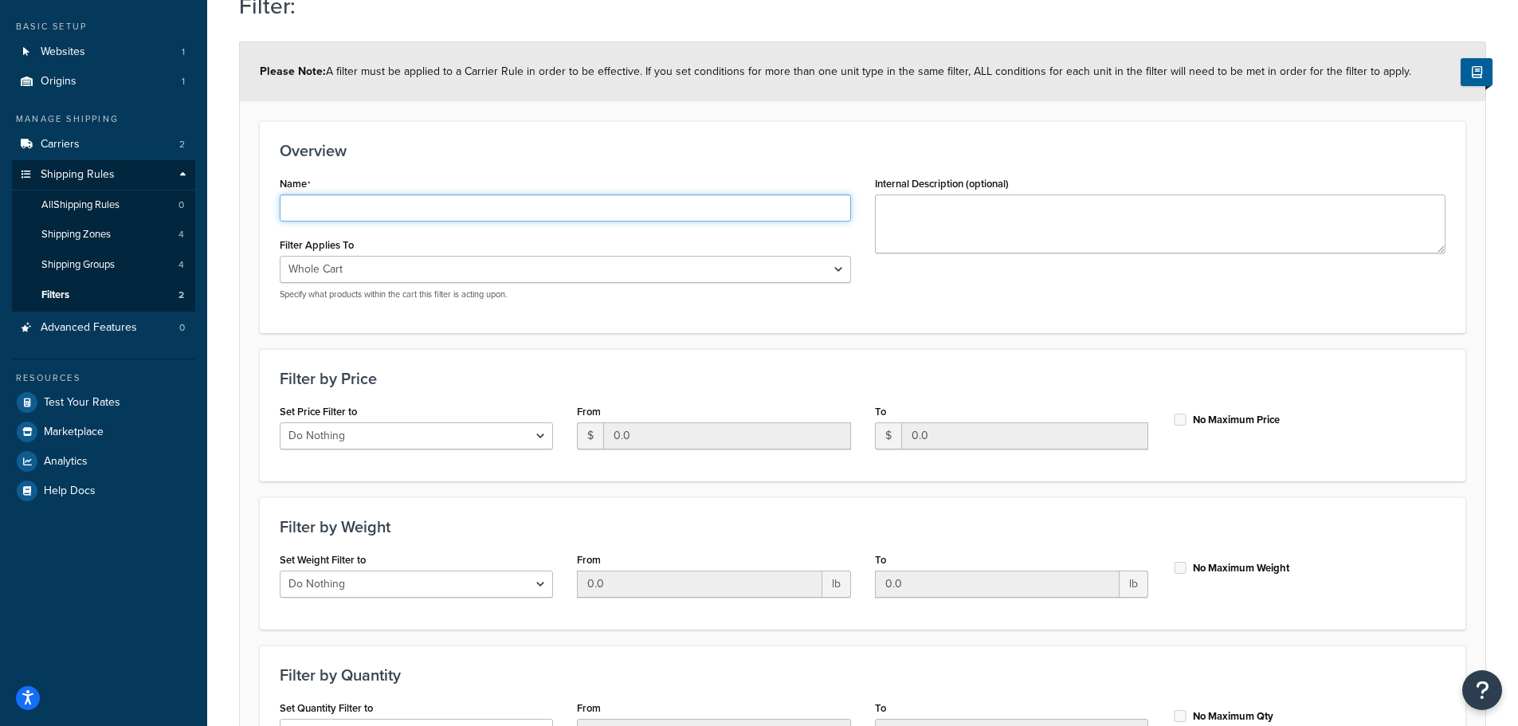
scroll to position [80, 0]
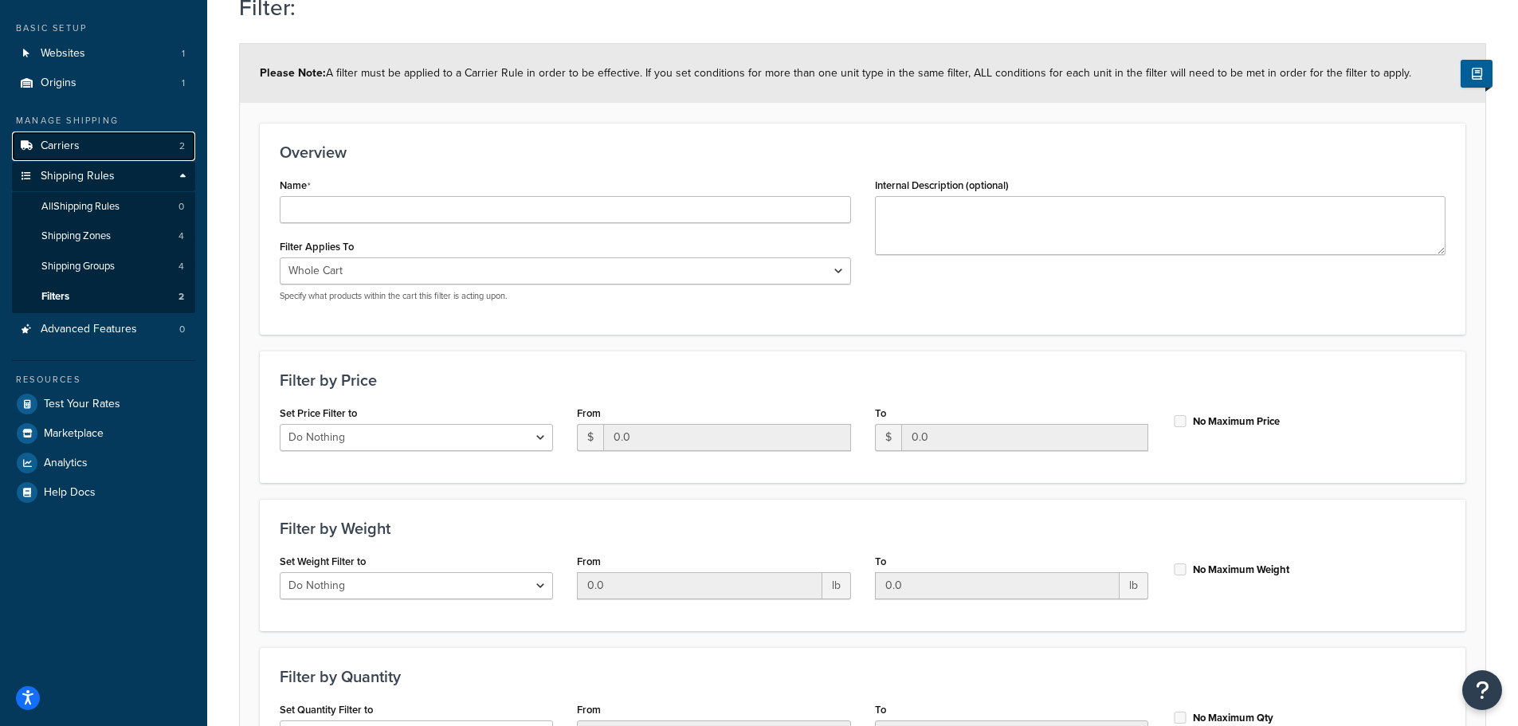
click at [107, 153] on link "Carriers 2" at bounding box center [103, 146] width 183 height 29
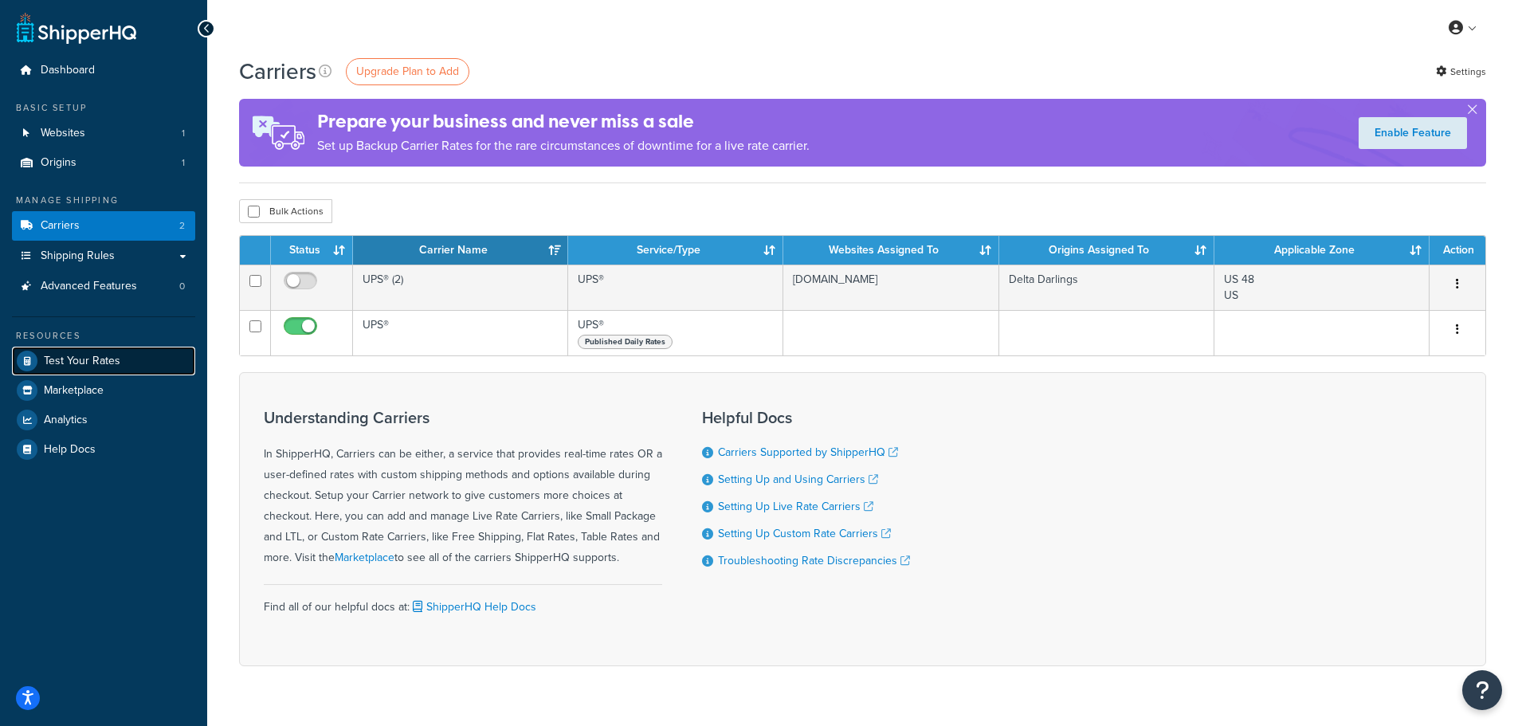
click at [91, 355] on span "Test Your Rates" at bounding box center [82, 362] width 77 height 14
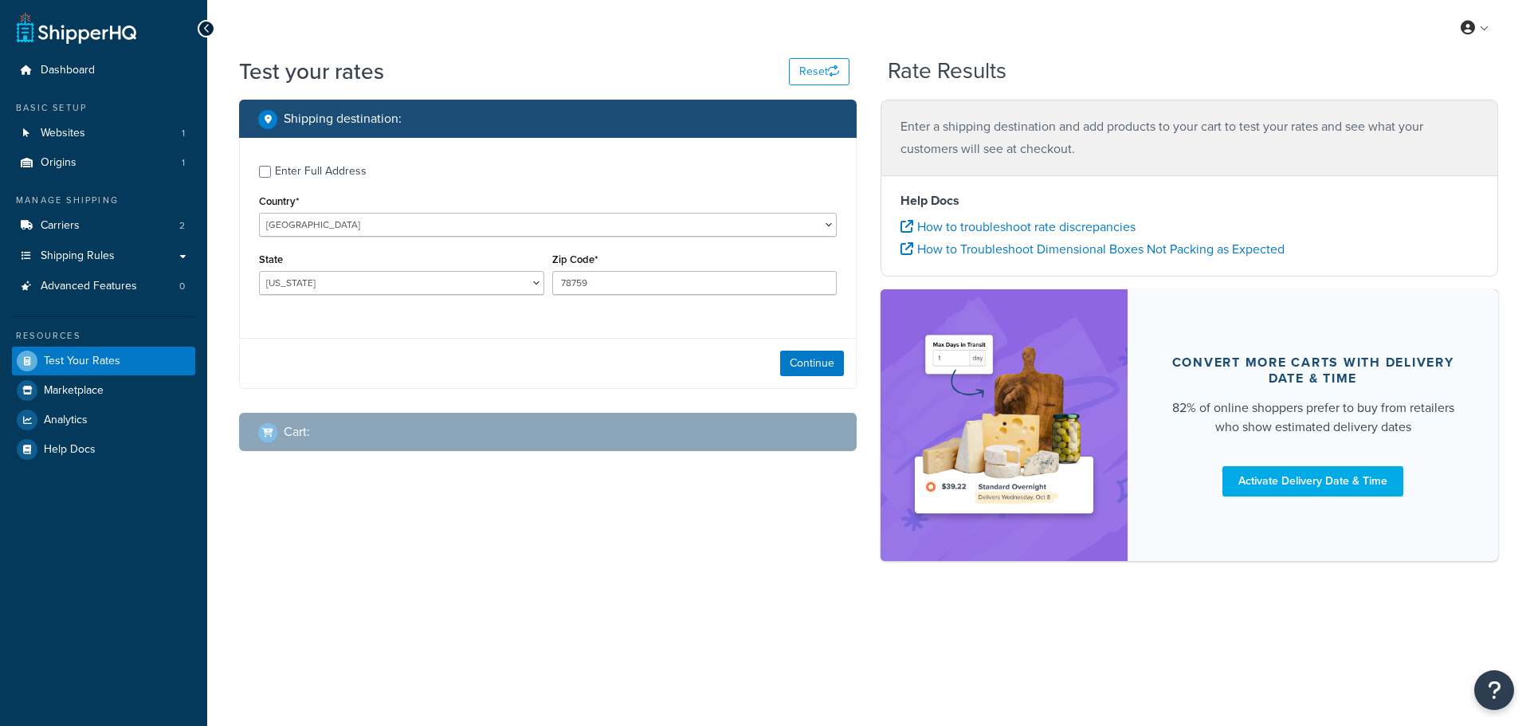
select select "[GEOGRAPHIC_DATA]"
click at [347, 237] on select "[GEOGRAPHIC_DATA] [GEOGRAPHIC_DATA] [GEOGRAPHIC_DATA] [GEOGRAPHIC_DATA] [GEOGRA…" at bounding box center [548, 225] width 578 height 24
click at [259, 213] on select "[GEOGRAPHIC_DATA] [GEOGRAPHIC_DATA] [GEOGRAPHIC_DATA] [GEOGRAPHIC_DATA] [GEOGRA…" at bounding box center [548, 225] width 578 height 24
click at [797, 363] on button "Continue" at bounding box center [812, 364] width 64 height 26
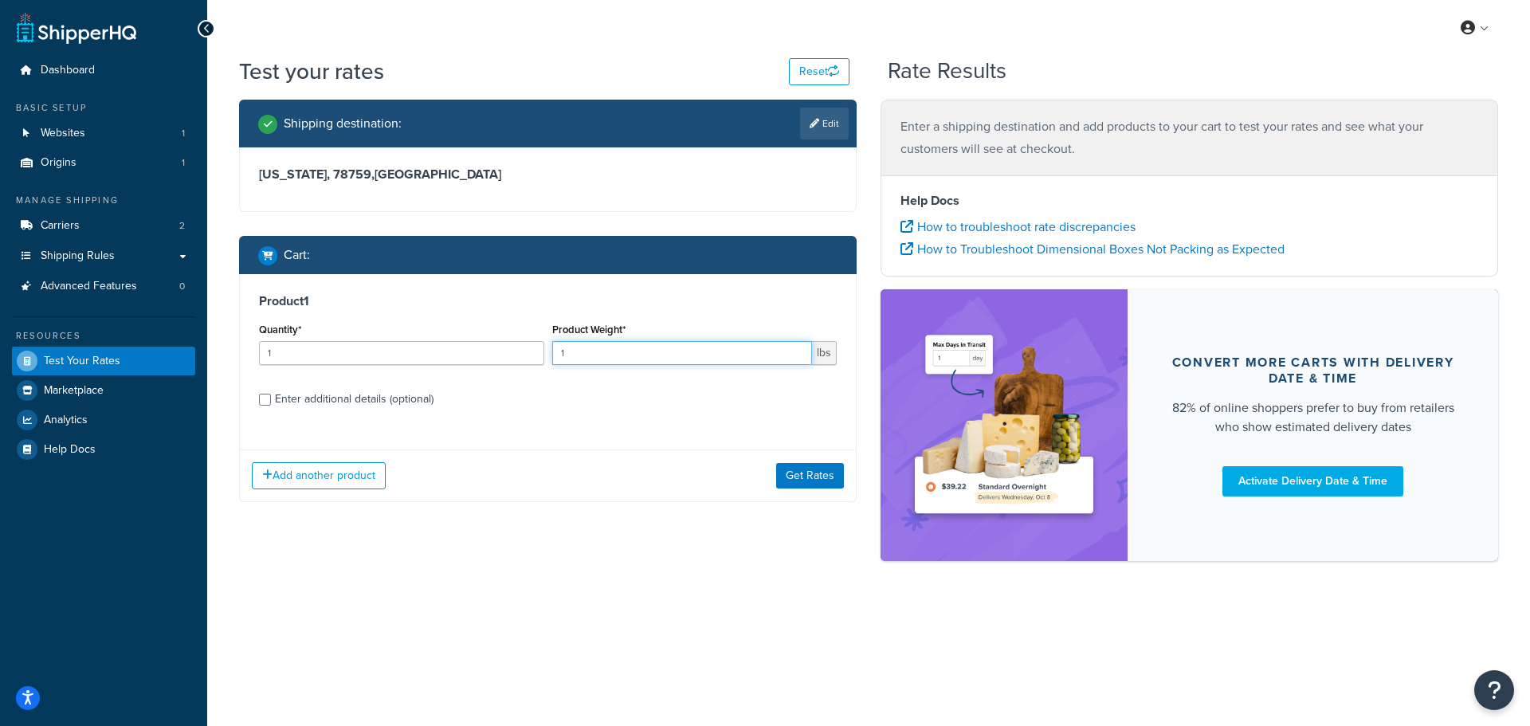
click at [622, 358] on input "1" at bounding box center [682, 353] width 261 height 24
drag, startPoint x: 606, startPoint y: 355, endPoint x: 554, endPoint y: 351, distance: 51.9
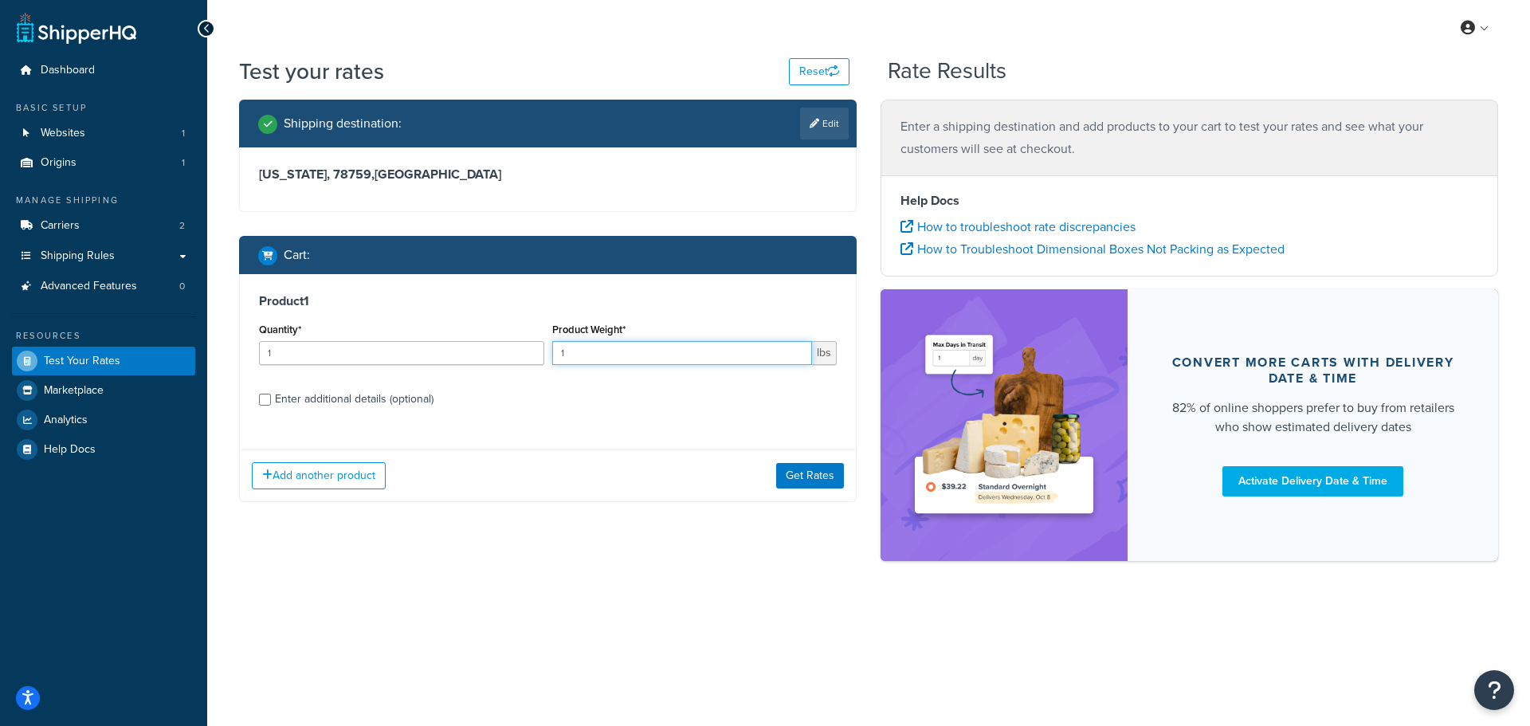
click at [554, 351] on input "1" at bounding box center [682, 353] width 261 height 24
type input "3"
click at [834, 474] on button "Get Rates" at bounding box center [810, 476] width 68 height 26
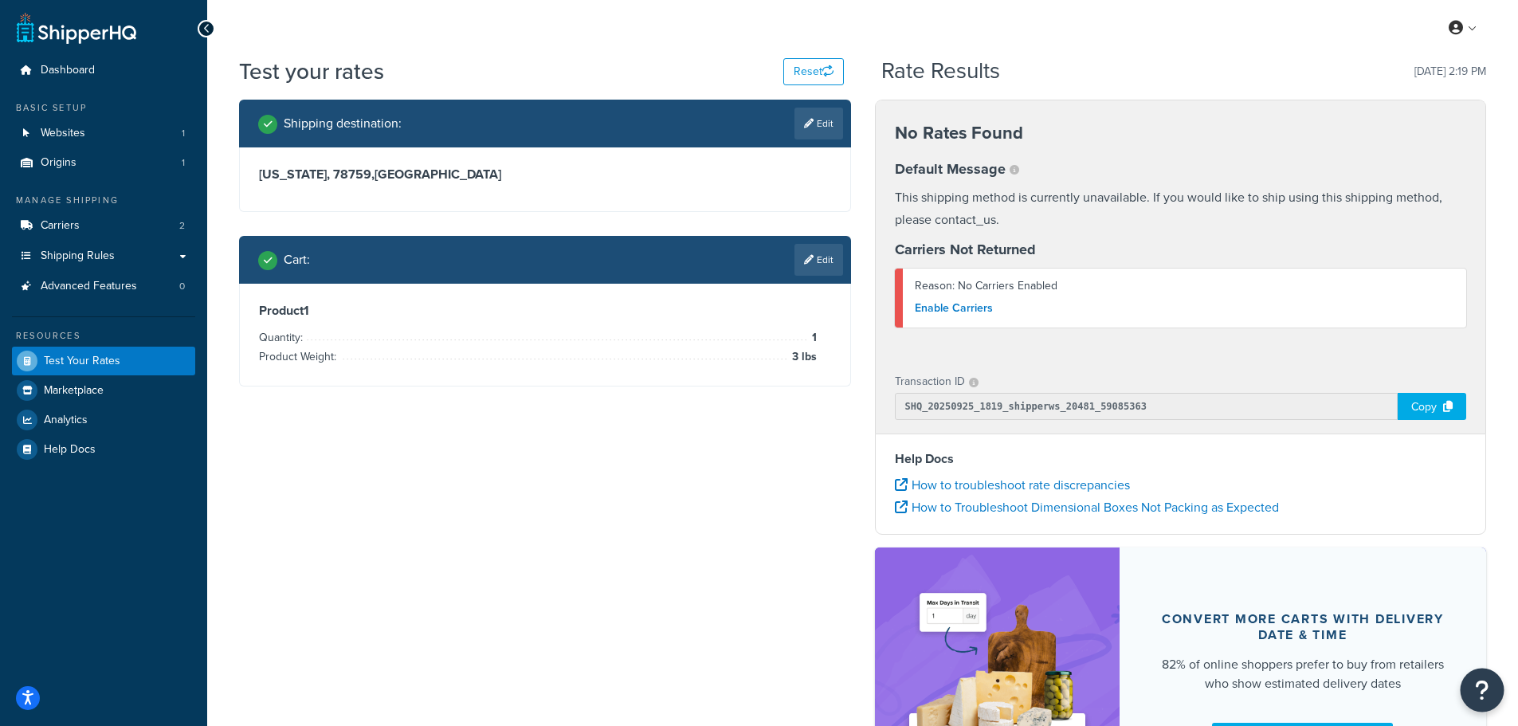
click at [1476, 694] on icon "Open Resource Center" at bounding box center [1482, 690] width 15 height 22
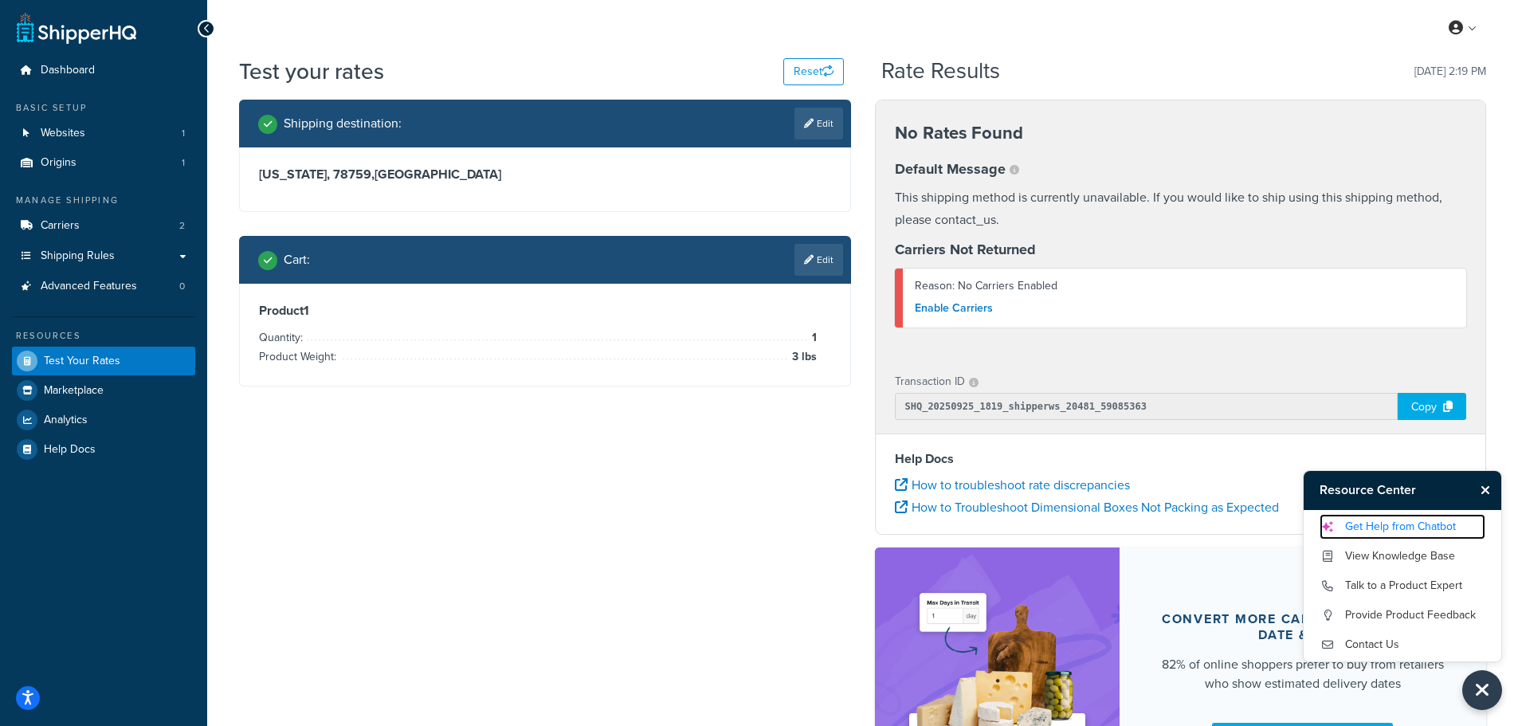
click at [1430, 533] on link "Get Help from Chatbot" at bounding box center [1403, 527] width 166 height 26
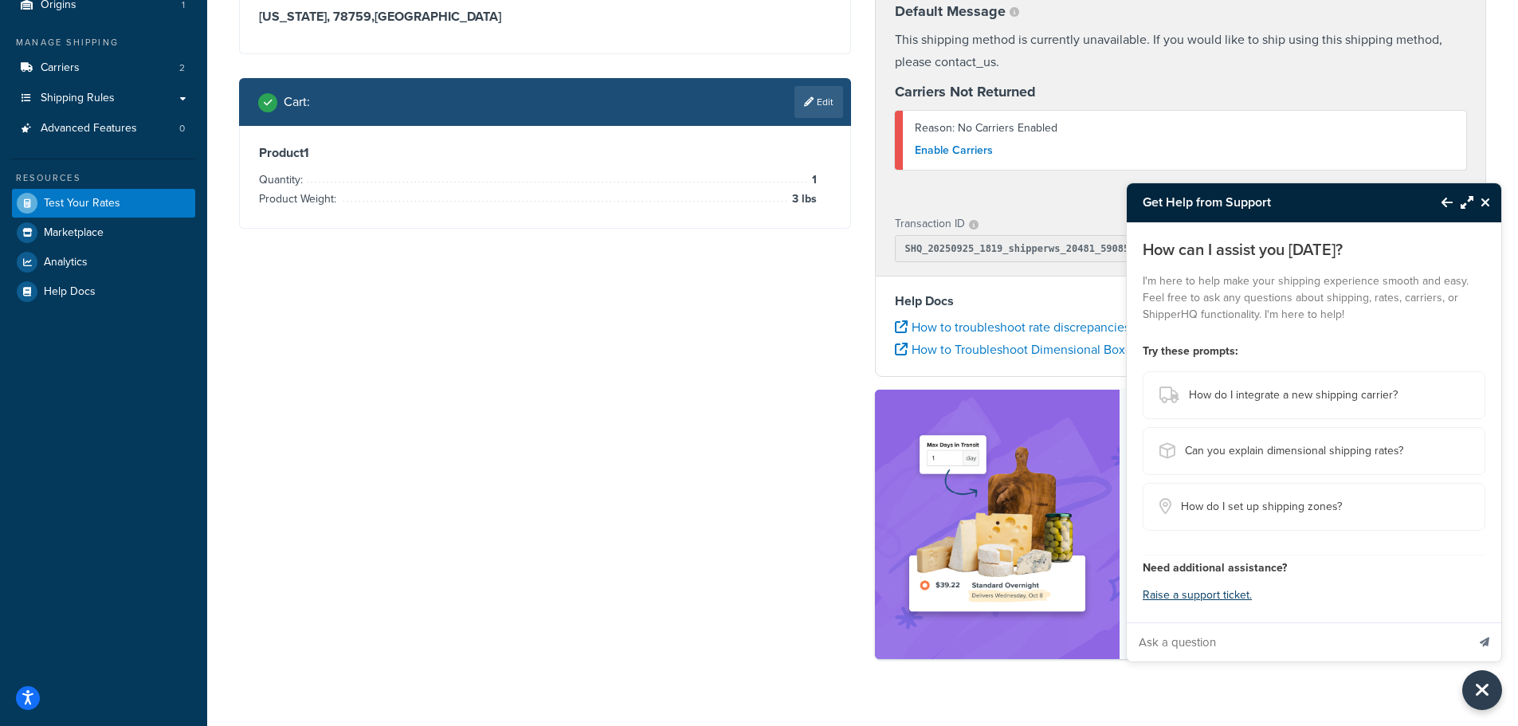
scroll to position [159, 0]
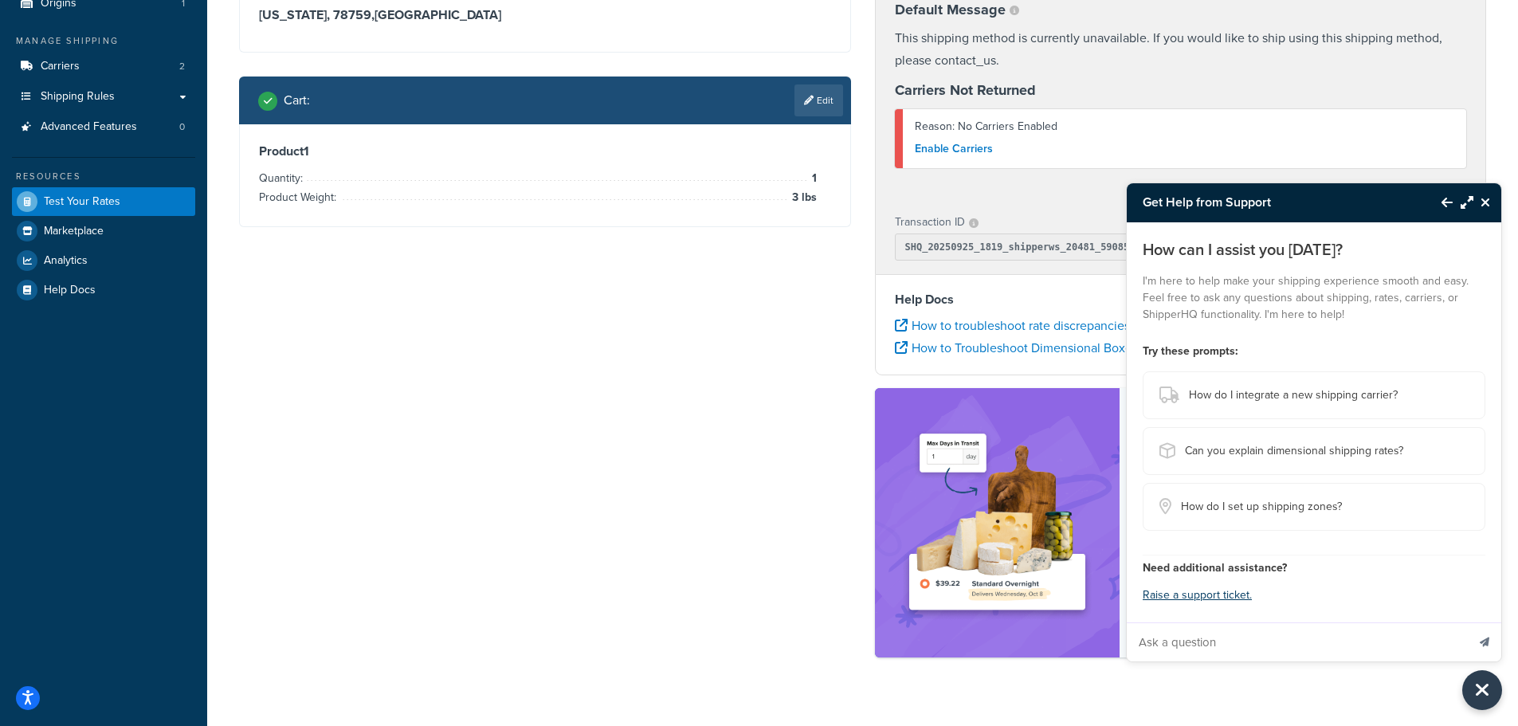
click at [1239, 634] on input "Ask a question" at bounding box center [1297, 642] width 340 height 38
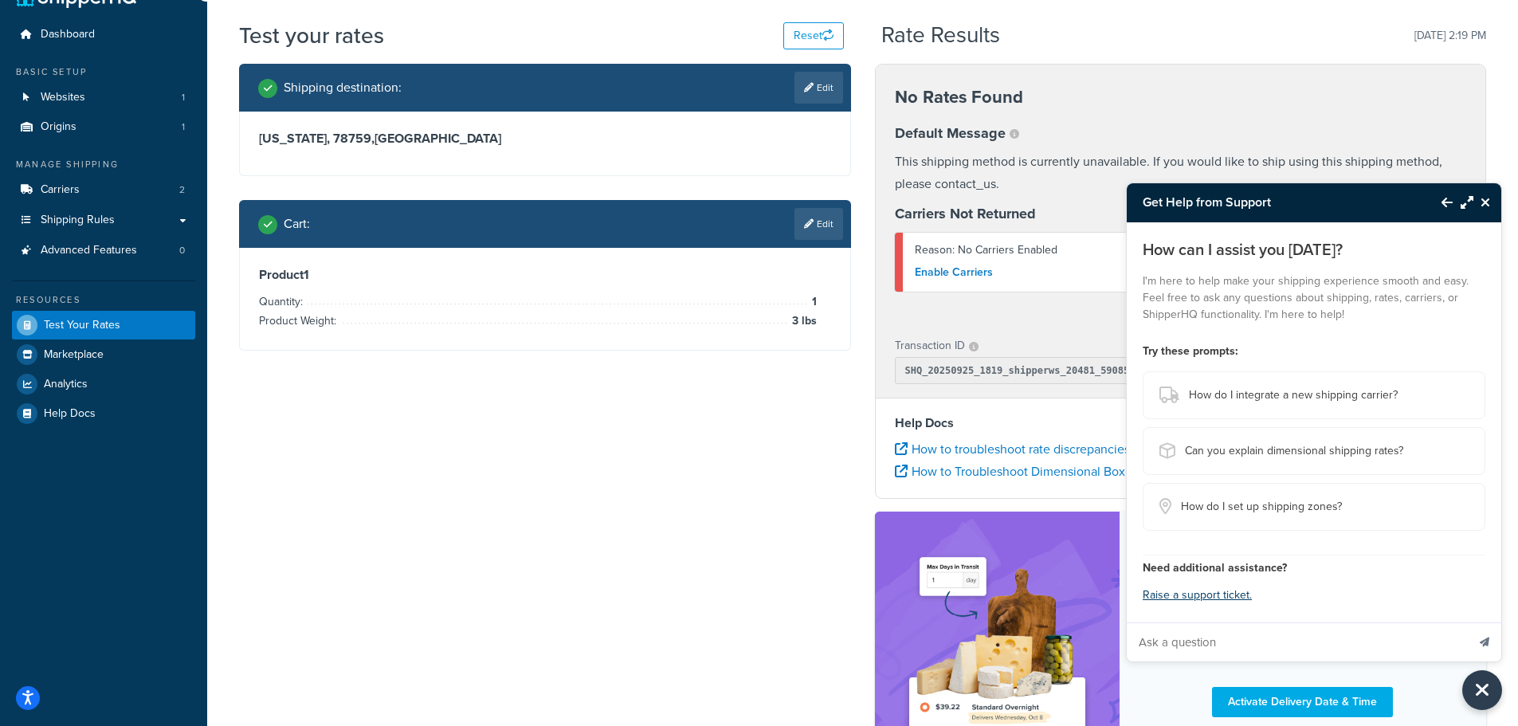
scroll to position [0, 0]
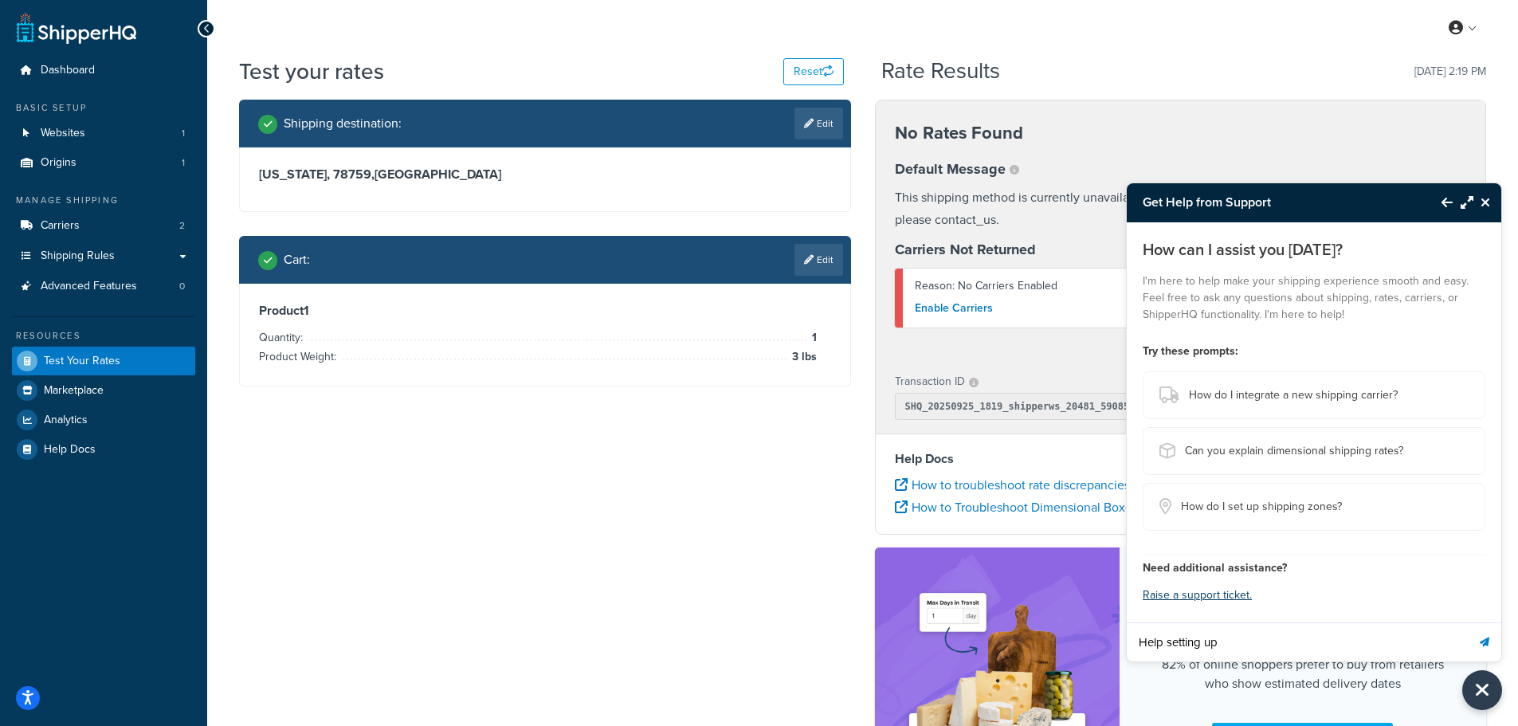
type input "Help setting up"
click at [1468, 622] on button "Send message" at bounding box center [1484, 641] width 33 height 39
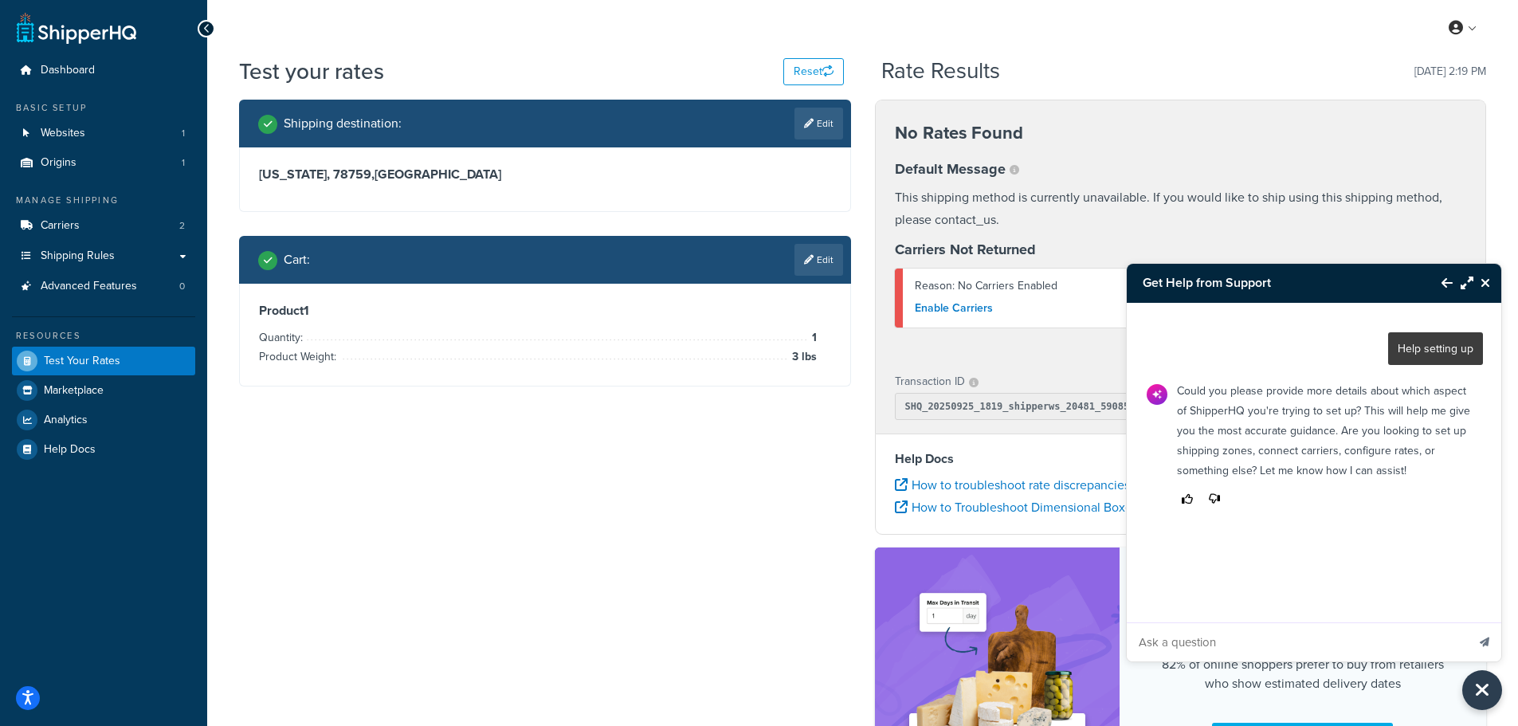
click at [1247, 641] on input "Ask a question" at bounding box center [1297, 642] width 340 height 38
type input "Live agent?"
click at [1468, 622] on button "Send message" at bounding box center [1484, 641] width 33 height 39
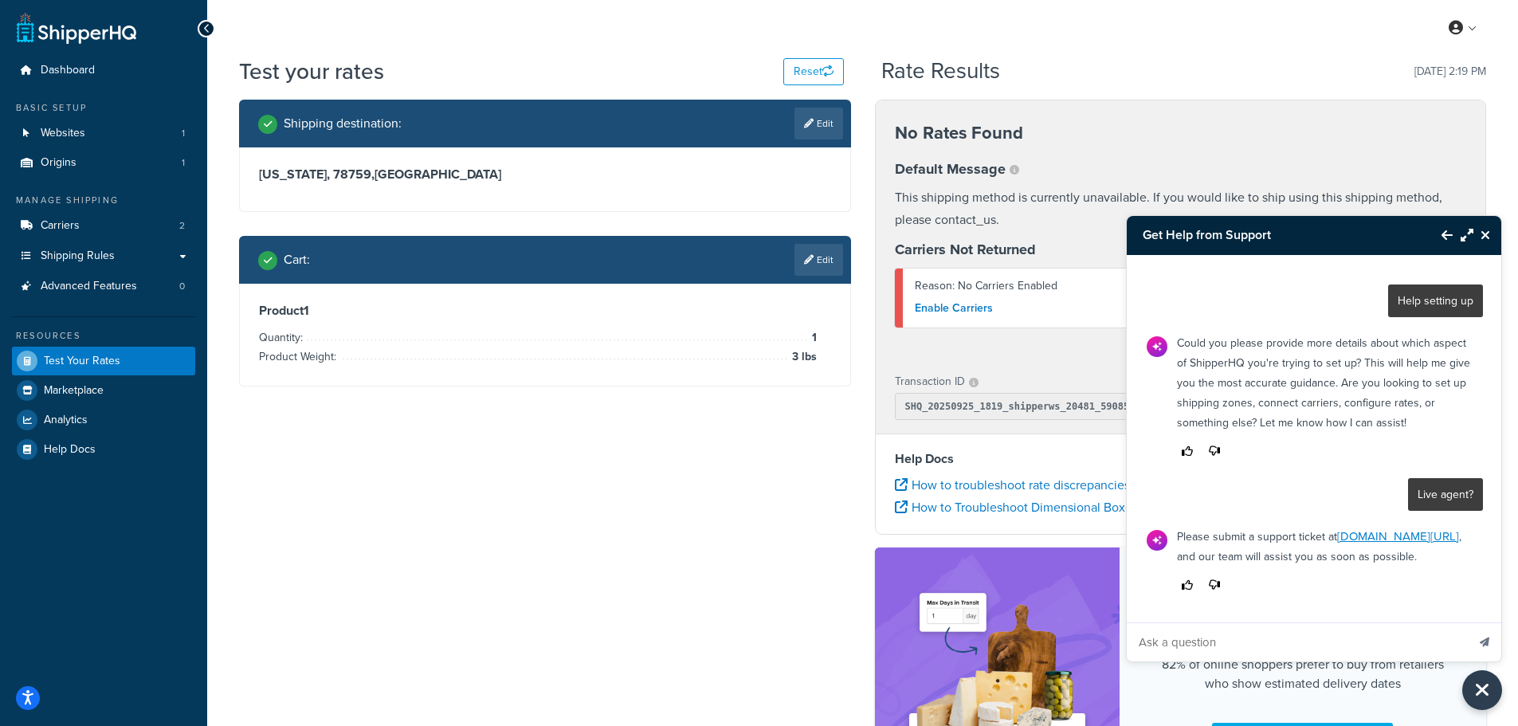
click at [1317, 653] on input "Ask a question" at bounding box center [1297, 642] width 340 height 38
type input "How can i set up rates connected to my store"
click at [1468, 622] on button "Send message" at bounding box center [1484, 641] width 33 height 39
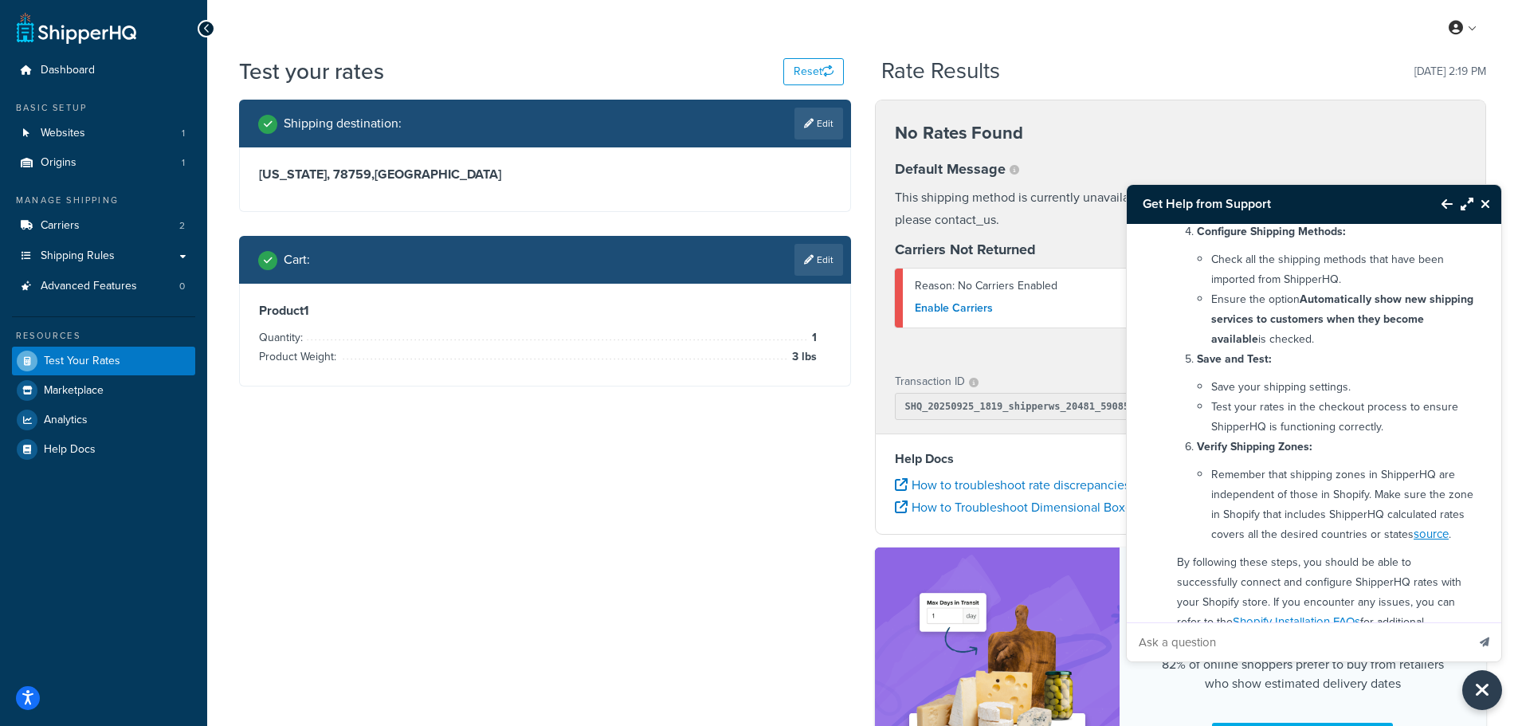
scroll to position [844, 0]
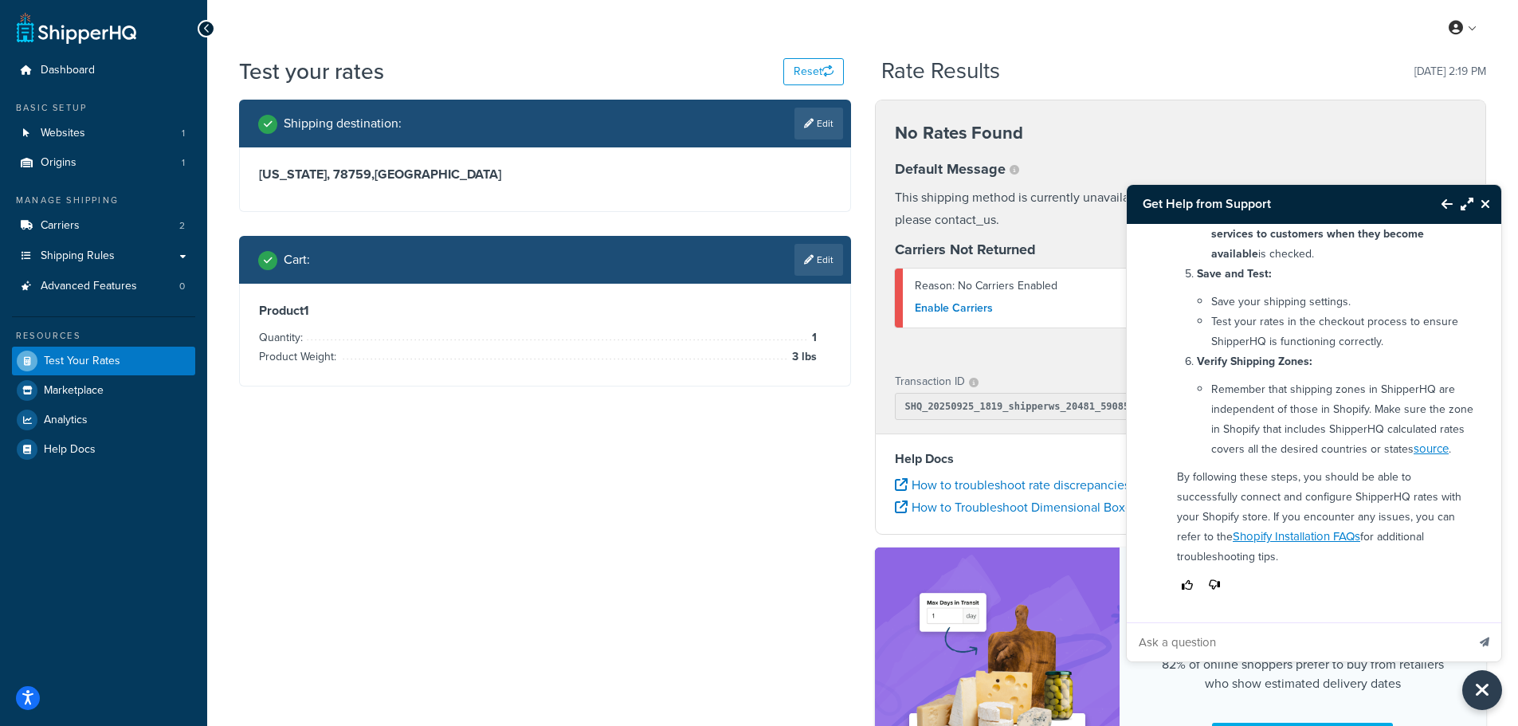
click at [1343, 640] on input "Ask a question" at bounding box center [1297, 642] width 340 height 38
type input "I dont see these options"
click at [1468, 622] on button "Send message" at bounding box center [1484, 641] width 33 height 39
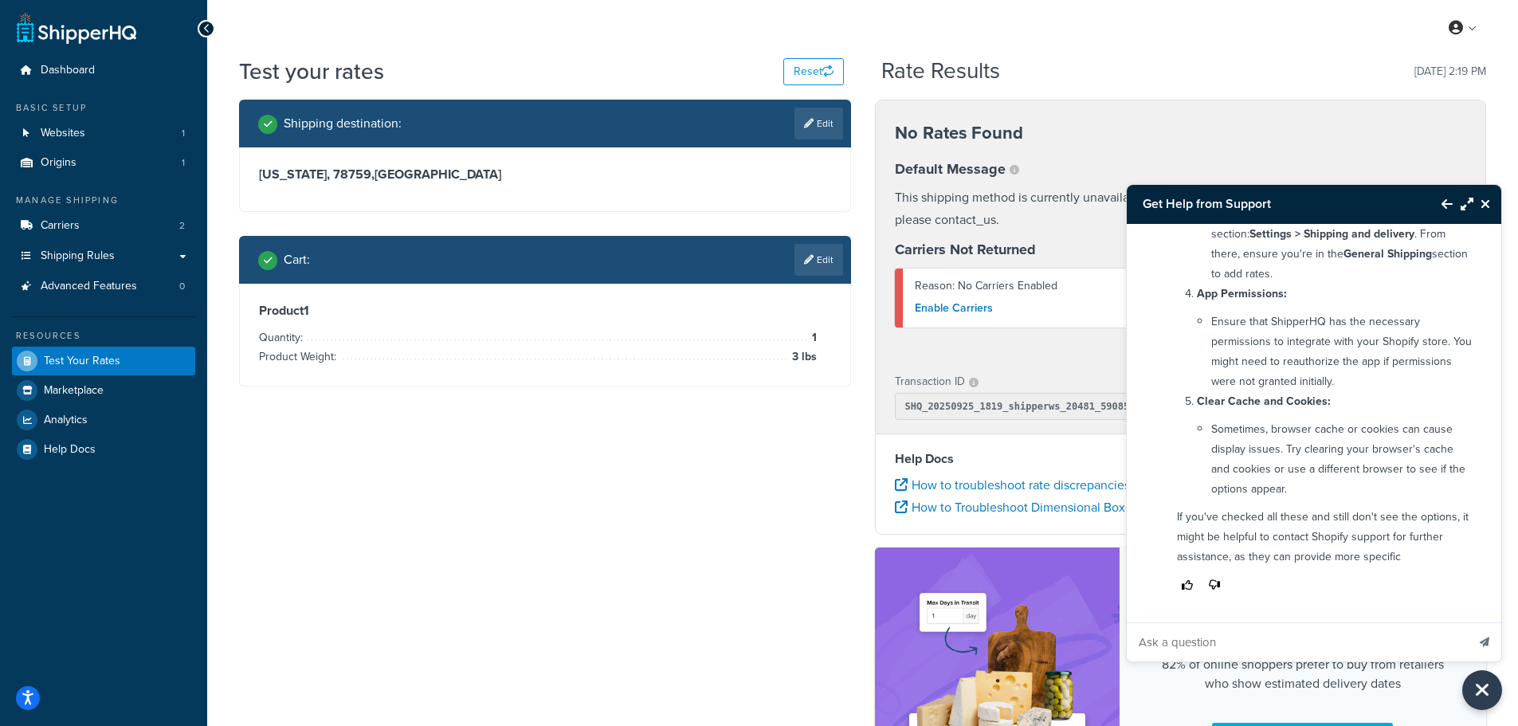
scroll to position [1651, 0]
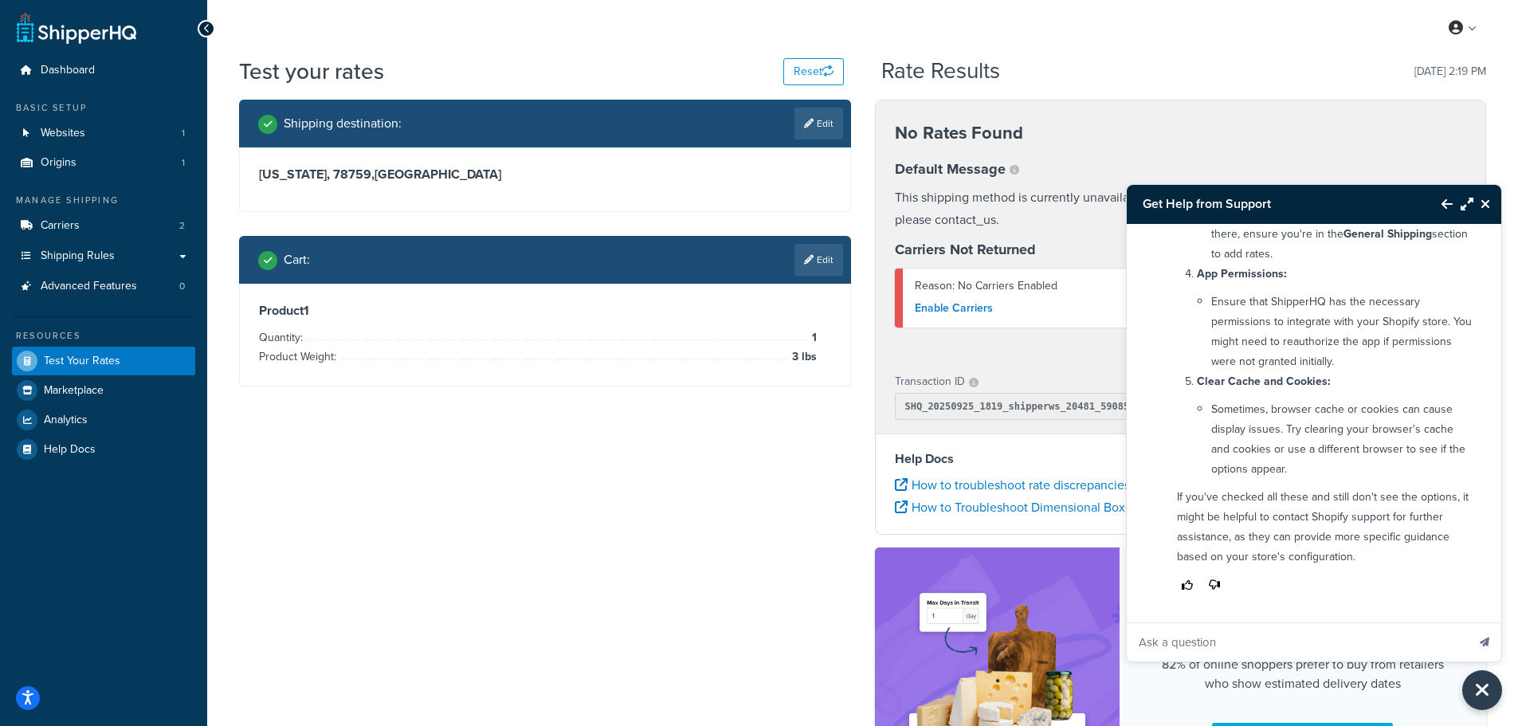
click at [1487, 203] on icon "Close Resource Center" at bounding box center [1486, 204] width 10 height 13
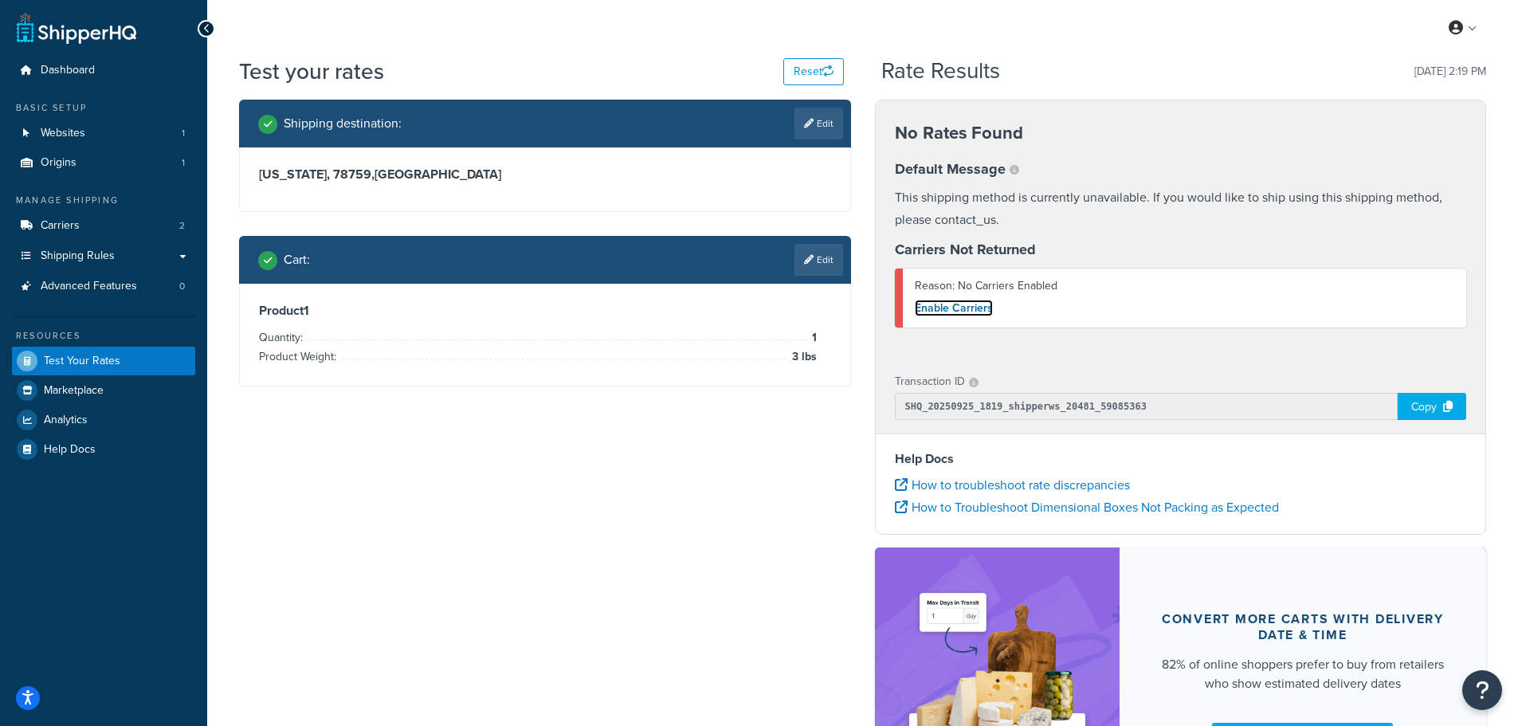
click at [944, 309] on link "Enable Carriers" at bounding box center [954, 308] width 78 height 17
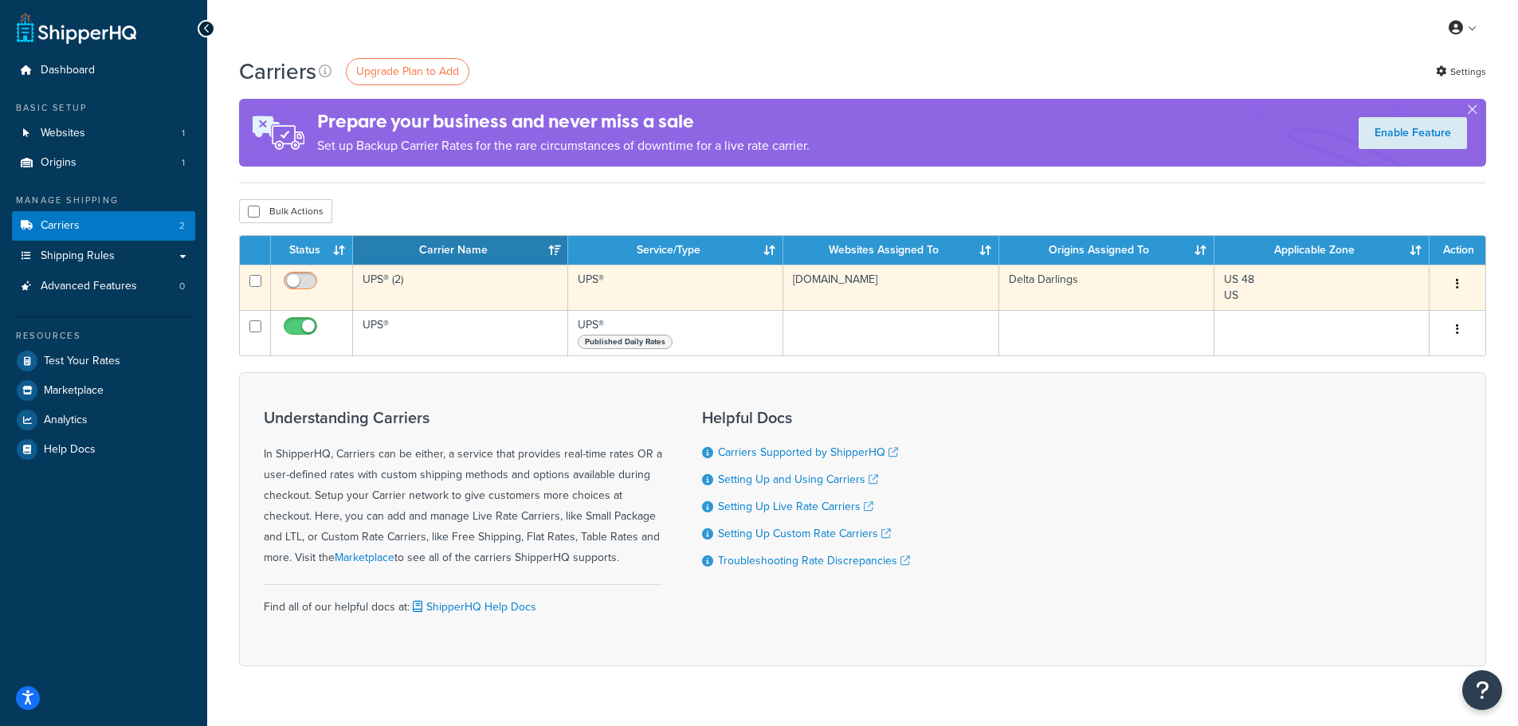
click at [301, 280] on input "checkbox" at bounding box center [303, 285] width 44 height 20
checkbox input "true"
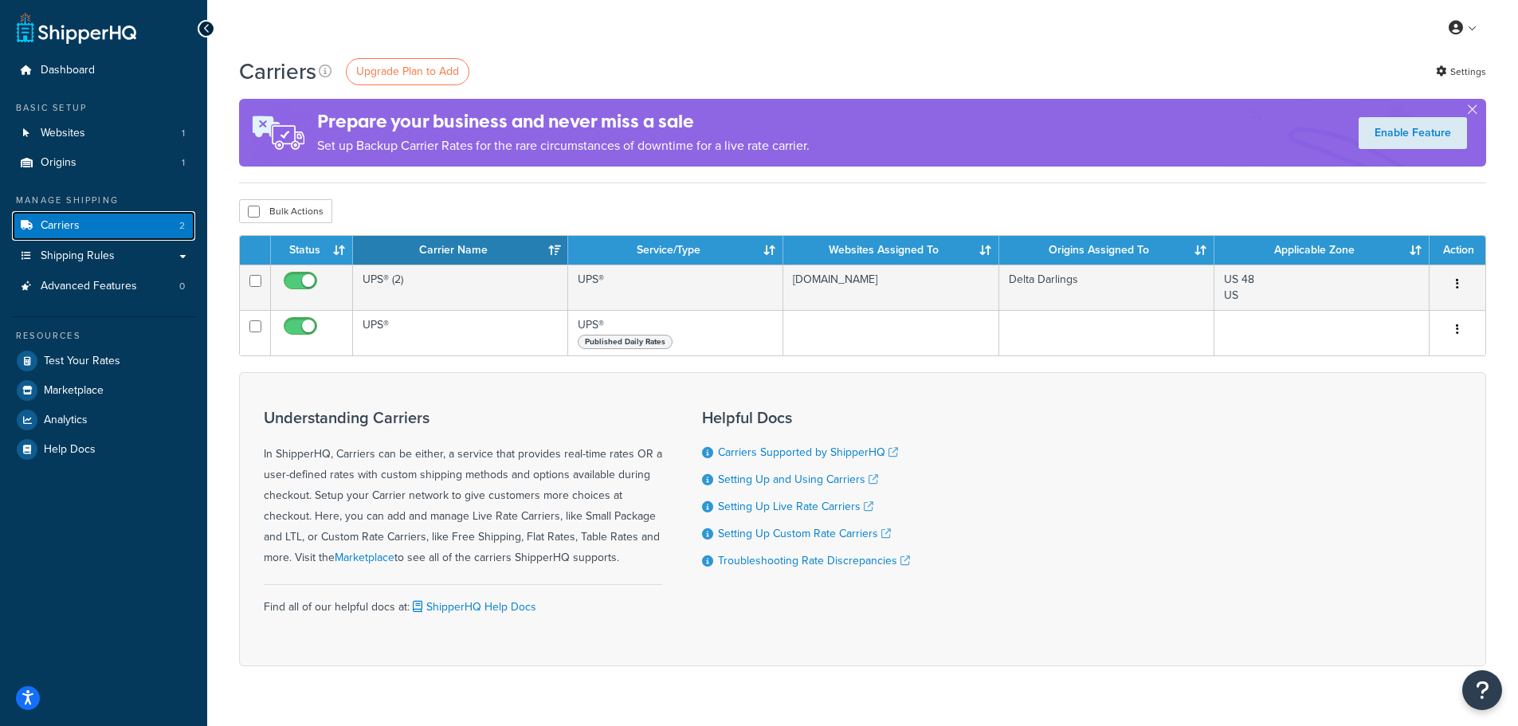
click at [141, 220] on link "Carriers 2" at bounding box center [103, 225] width 183 height 29
click at [134, 365] on link "Test Your Rates" at bounding box center [103, 361] width 183 height 29
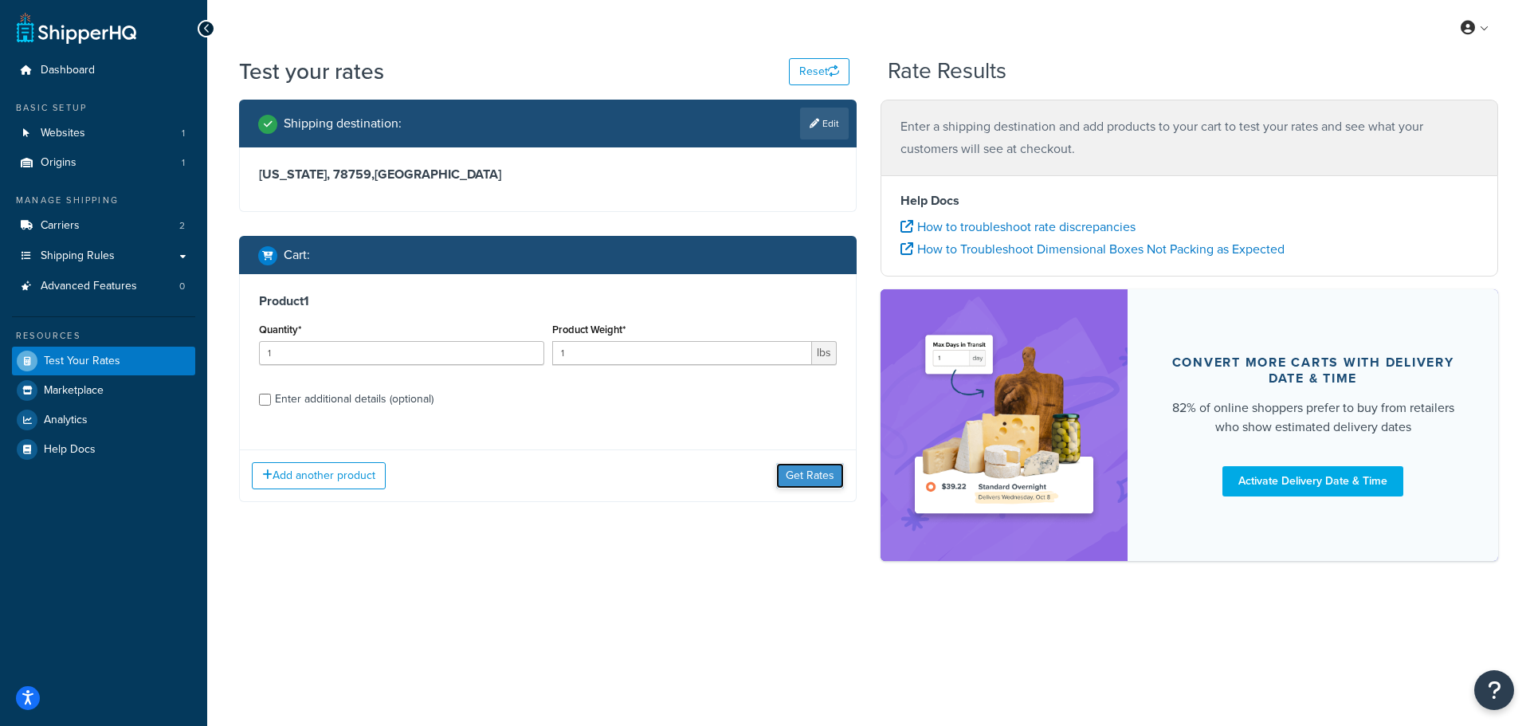
click at [807, 477] on button "Get Rates" at bounding box center [810, 476] width 68 height 26
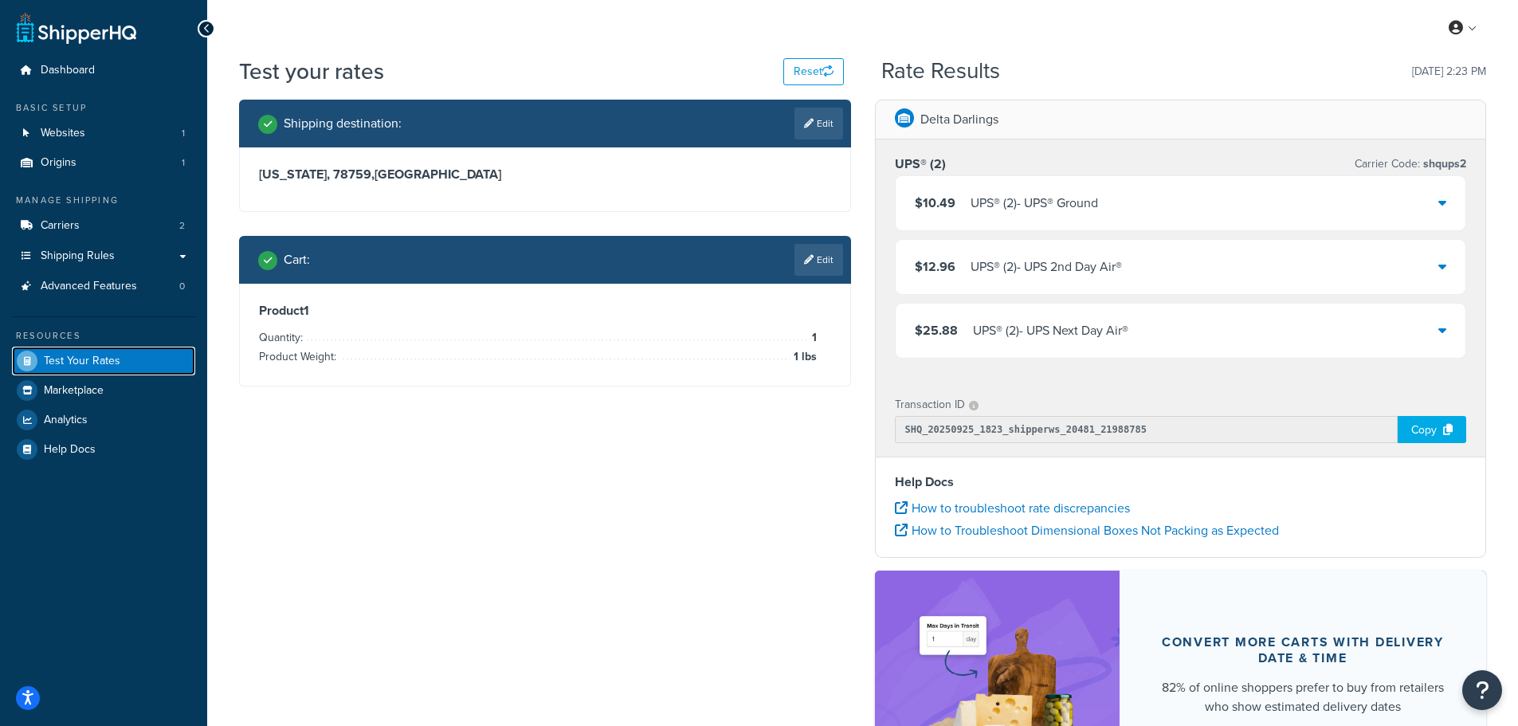
click at [150, 359] on link "Test Your Rates" at bounding box center [103, 361] width 183 height 29
click at [143, 254] on link "Shipping Rules" at bounding box center [103, 255] width 183 height 29
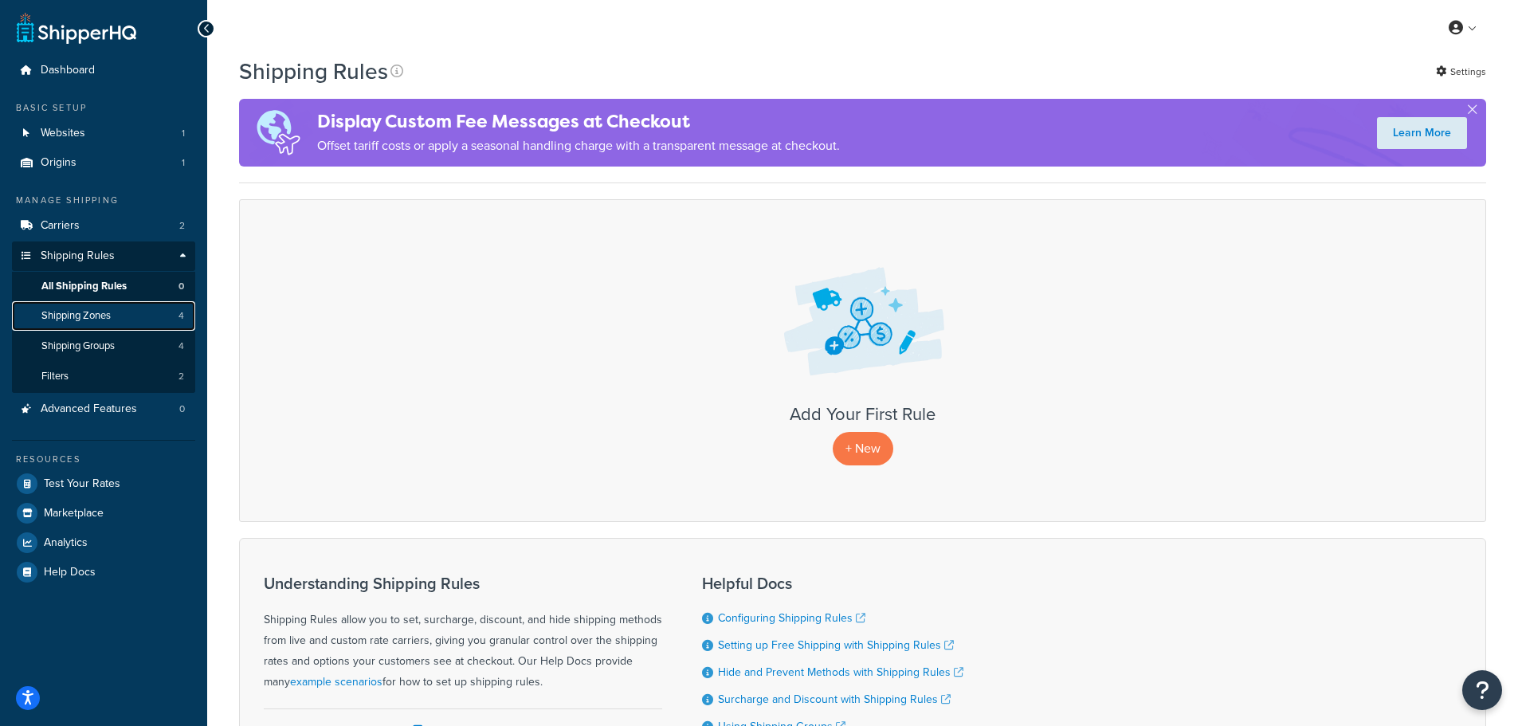
click at [147, 320] on link "Shipping Zones 4" at bounding box center [103, 315] width 183 height 29
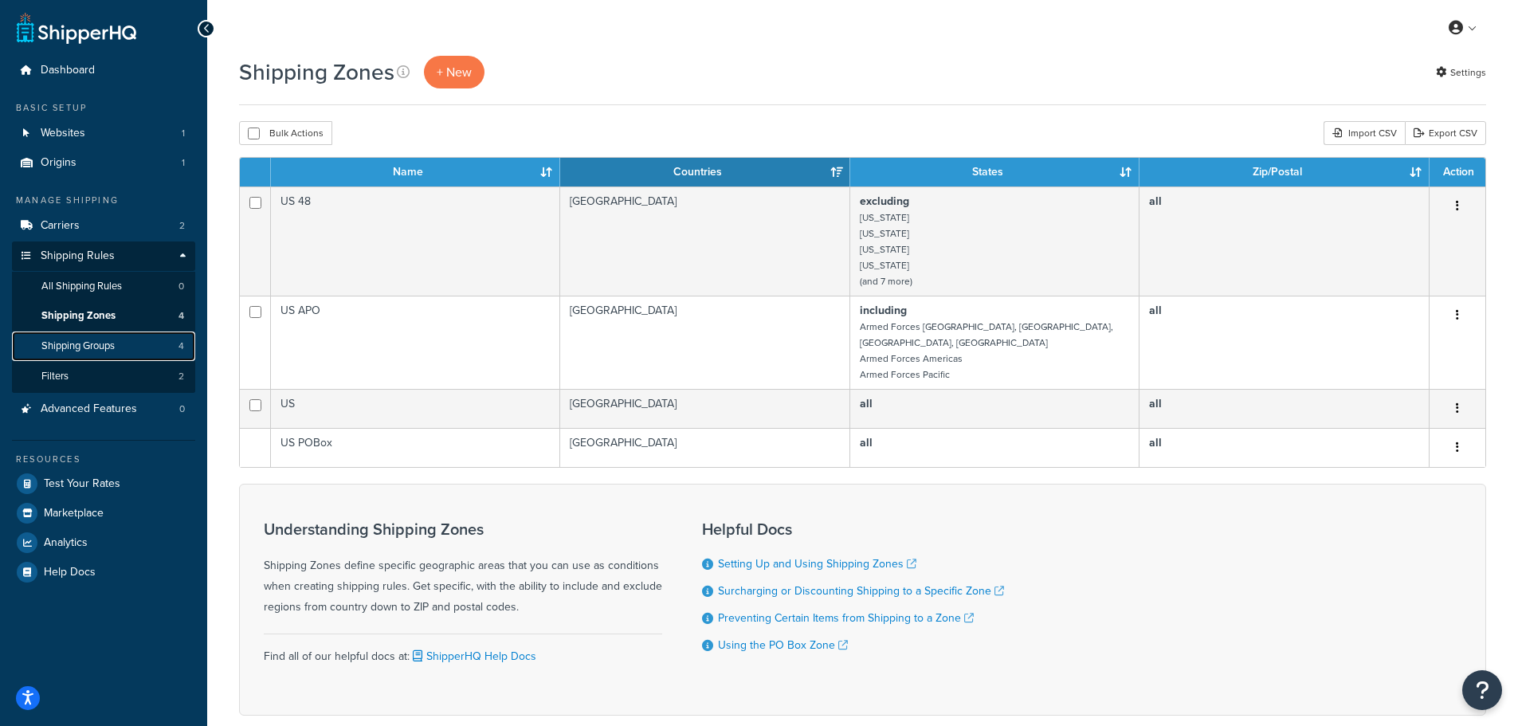
click at [132, 344] on link "Shipping Groups 4" at bounding box center [103, 346] width 183 height 29
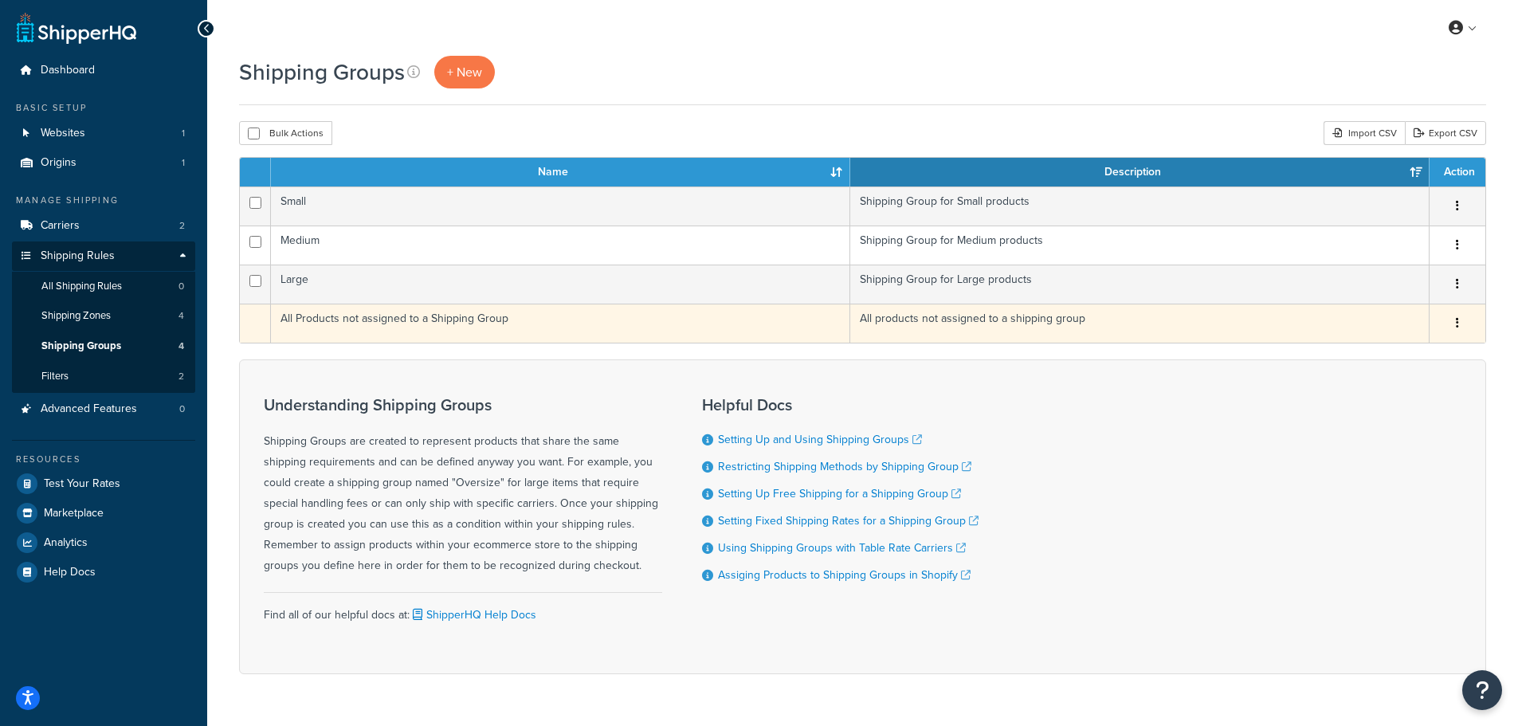
click at [585, 327] on td "All Products not assigned to a Shipping Group" at bounding box center [560, 323] width 579 height 39
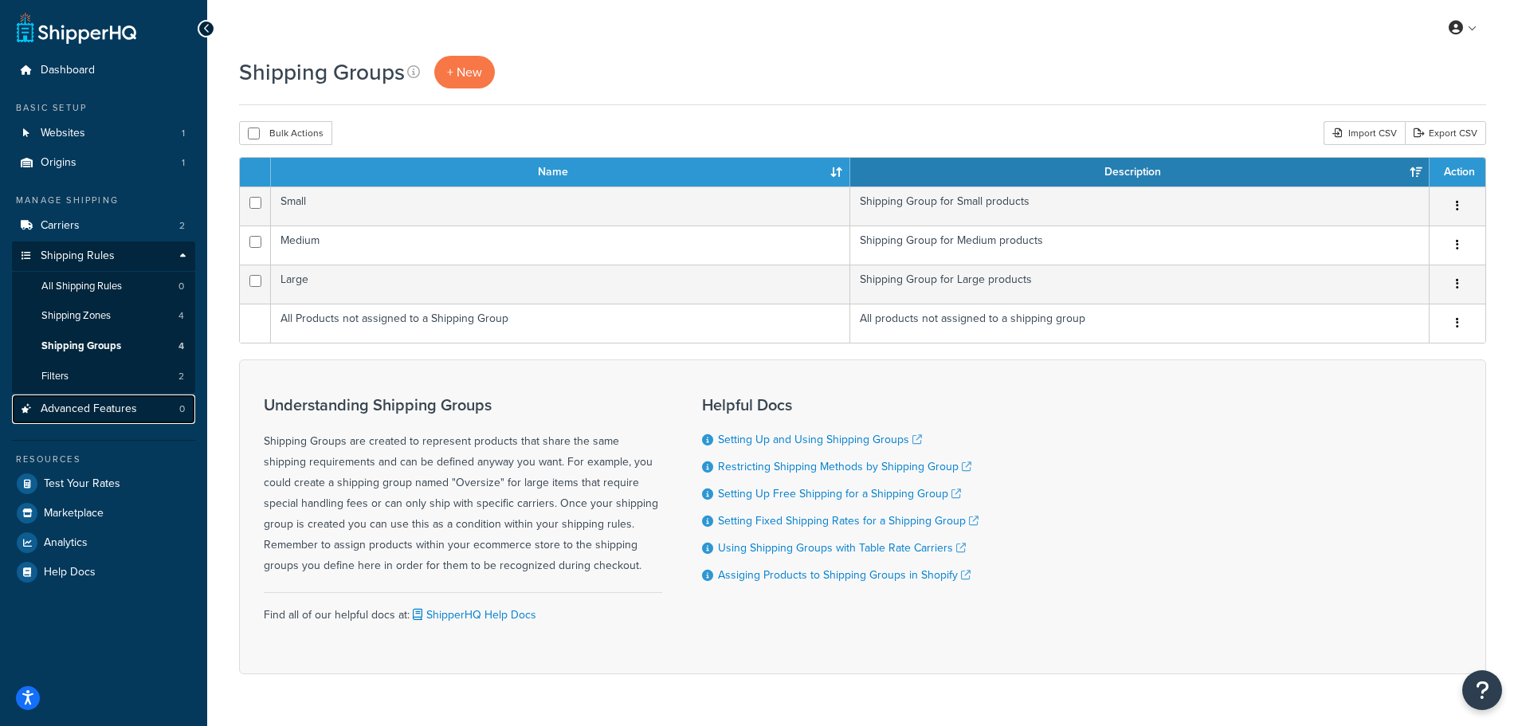
click at [159, 411] on link "Advanced Features 0" at bounding box center [103, 409] width 183 height 29
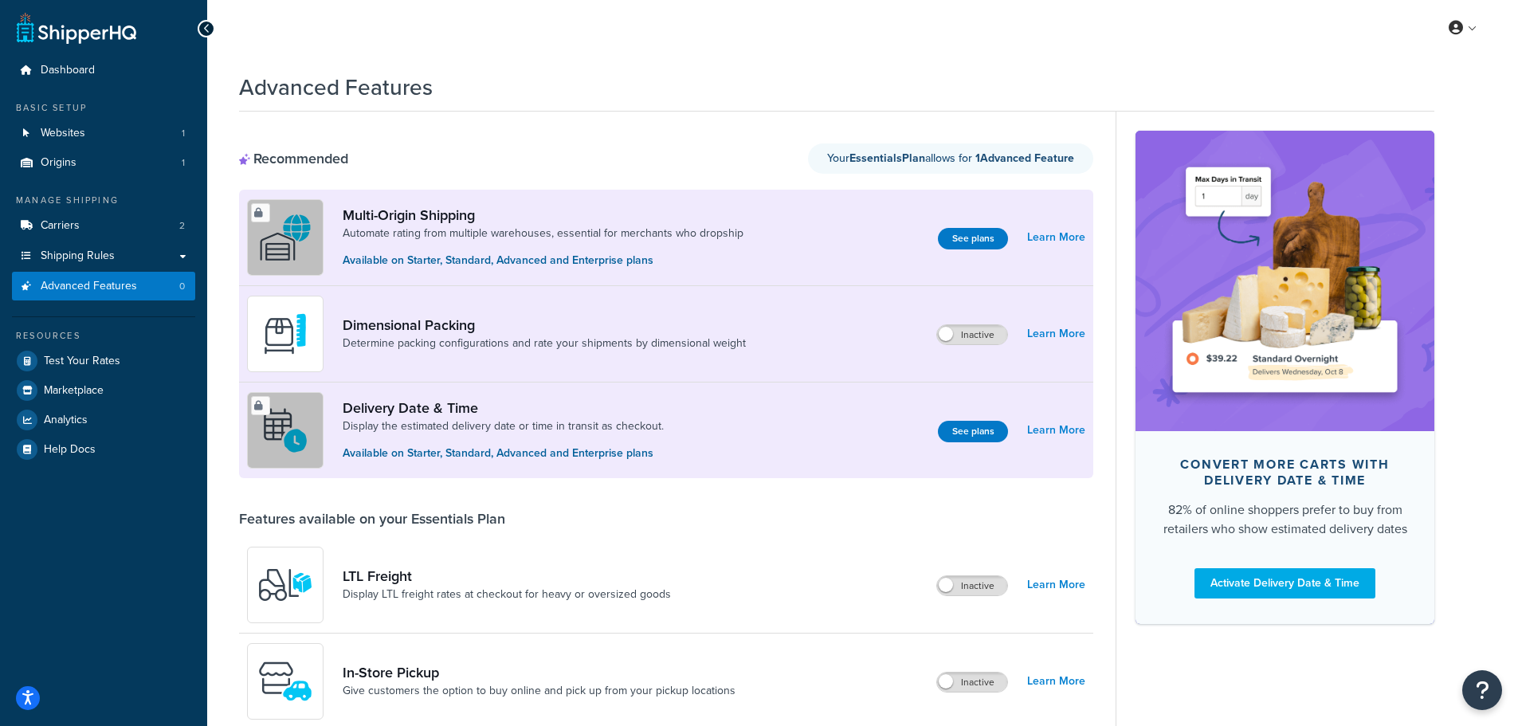
scroll to position [398, 0]
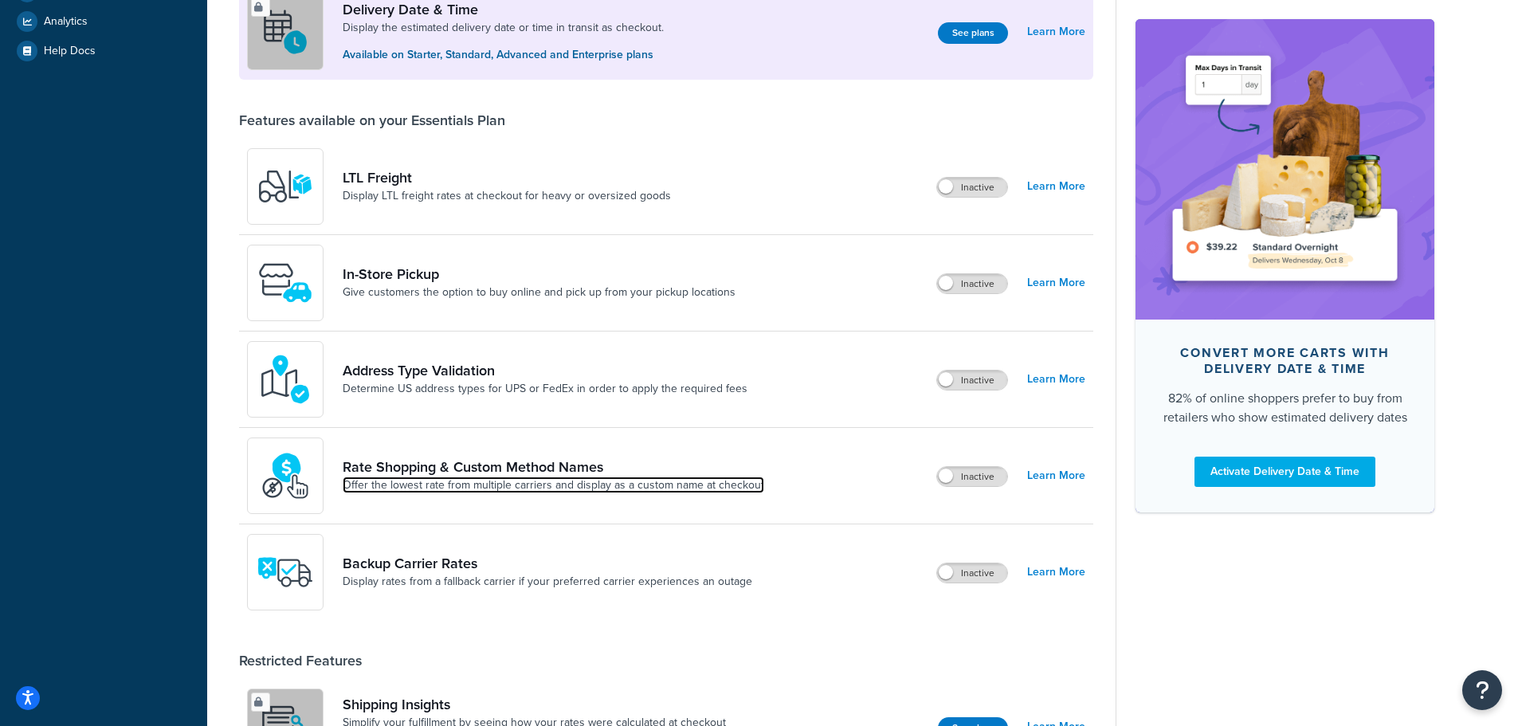
click at [398, 481] on link "Offer the lowest rate from multiple carriers and display as a custom name at ch…" at bounding box center [554, 485] width 422 height 16
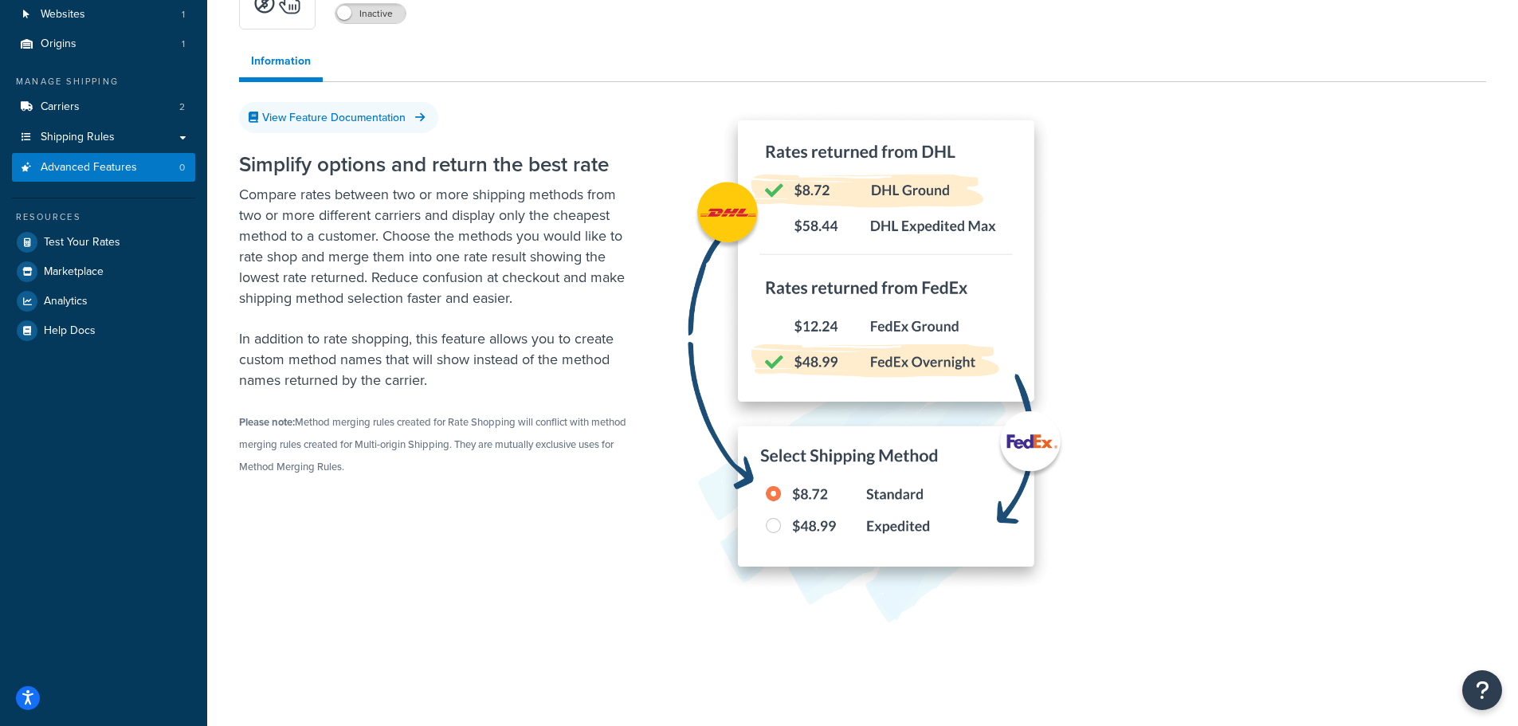
scroll to position [130, 0]
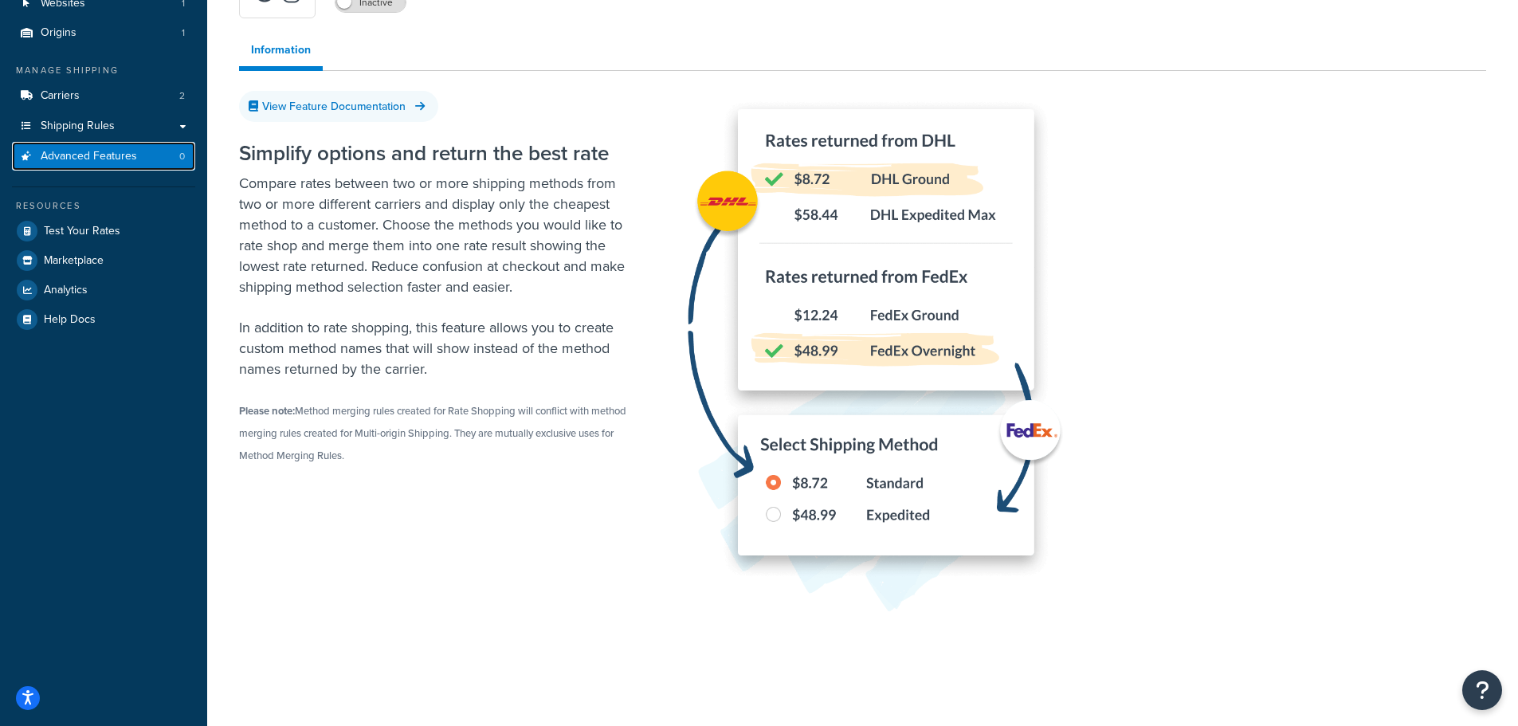
click at [65, 158] on span "Advanced Features" at bounding box center [89, 157] width 96 height 14
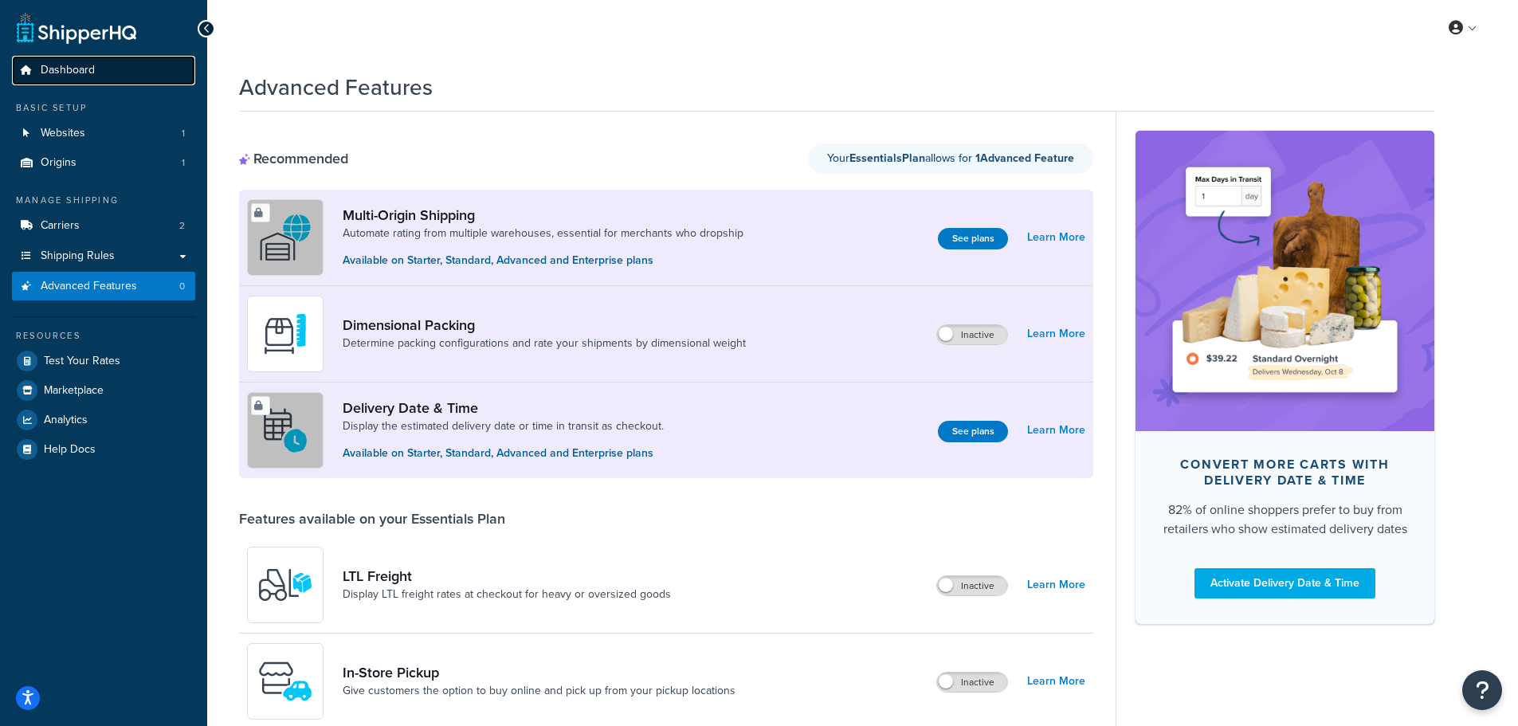
click at [98, 77] on link "Dashboard" at bounding box center [103, 70] width 183 height 29
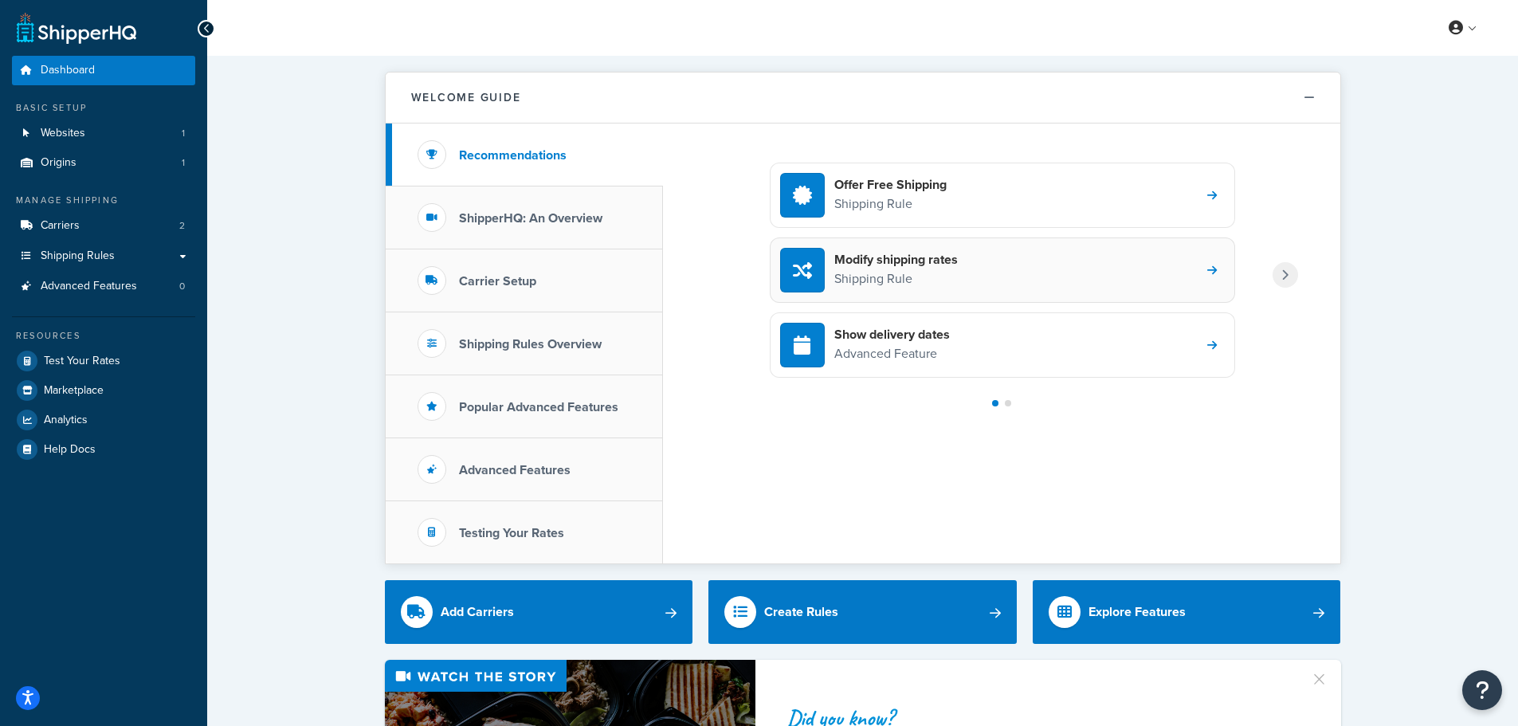
click at [999, 273] on div "Modify shipping rates Shipping Rule" at bounding box center [1002, 270] width 465 height 65
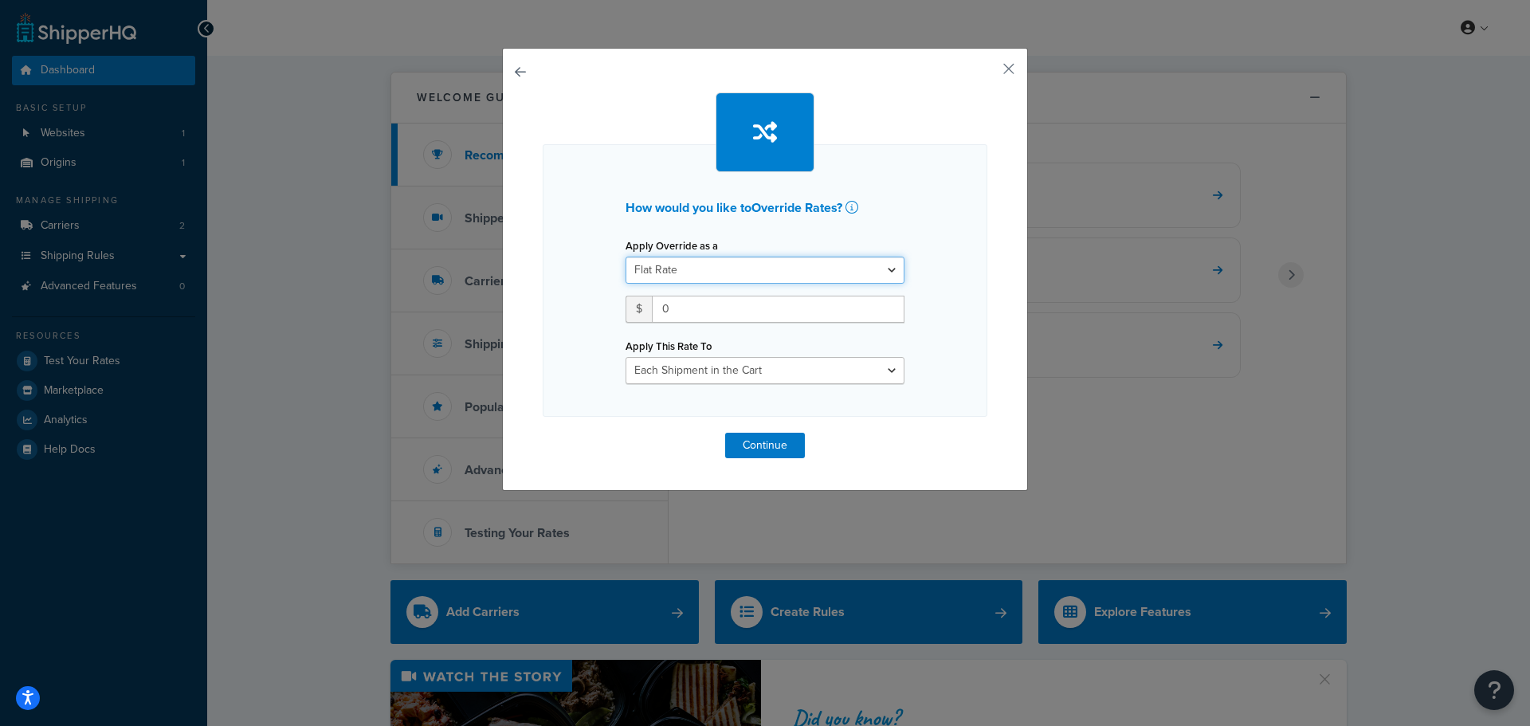
click at [838, 278] on select "Flat Rate Percentage Flat Rate & Percentage" at bounding box center [765, 270] width 279 height 27
click at [932, 251] on div "How would you like to Override Rates ? Apply Override as a Flat Rate Percentage…" at bounding box center [765, 280] width 445 height 273
click at [987, 73] on button "button" at bounding box center [985, 75] width 4 height 4
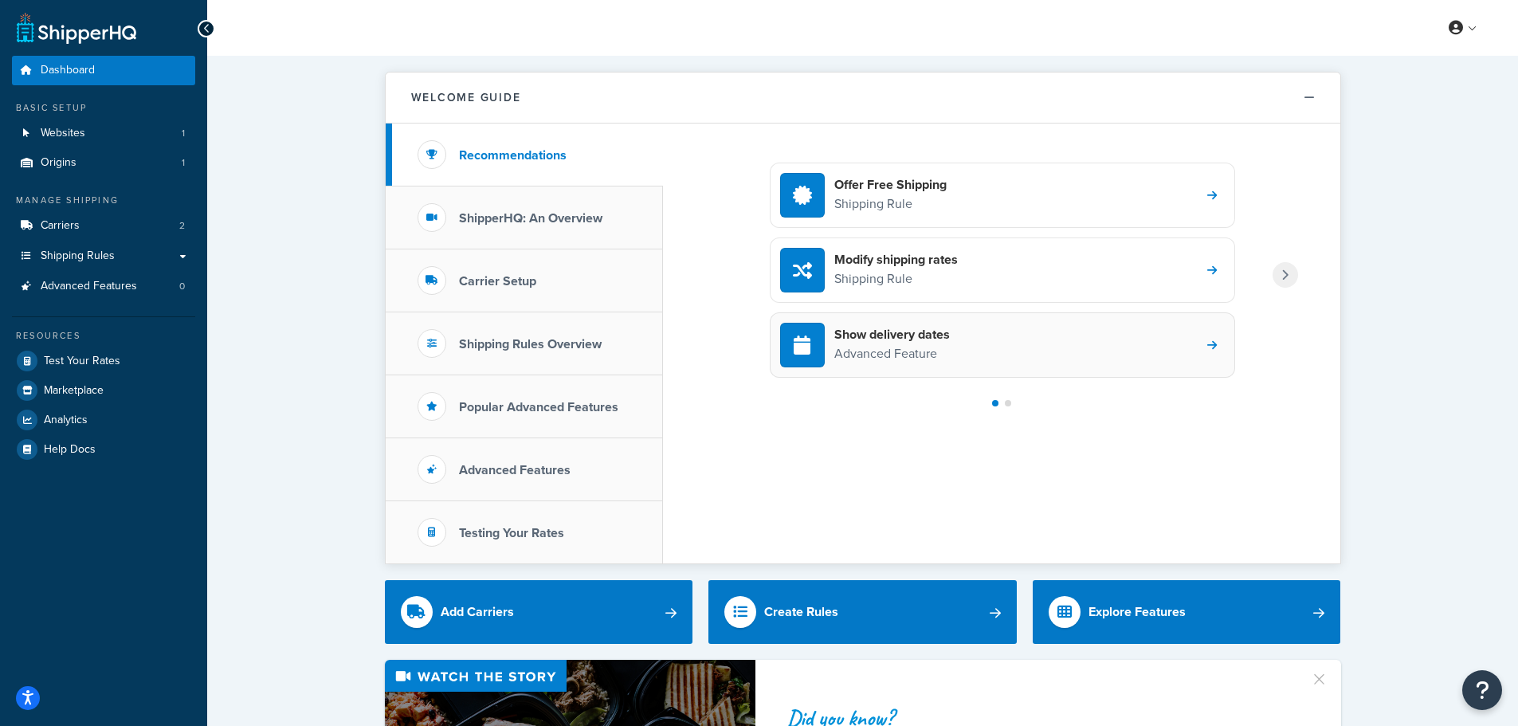
click at [999, 362] on div "Show delivery dates Advanced Feature" at bounding box center [1002, 344] width 465 height 65
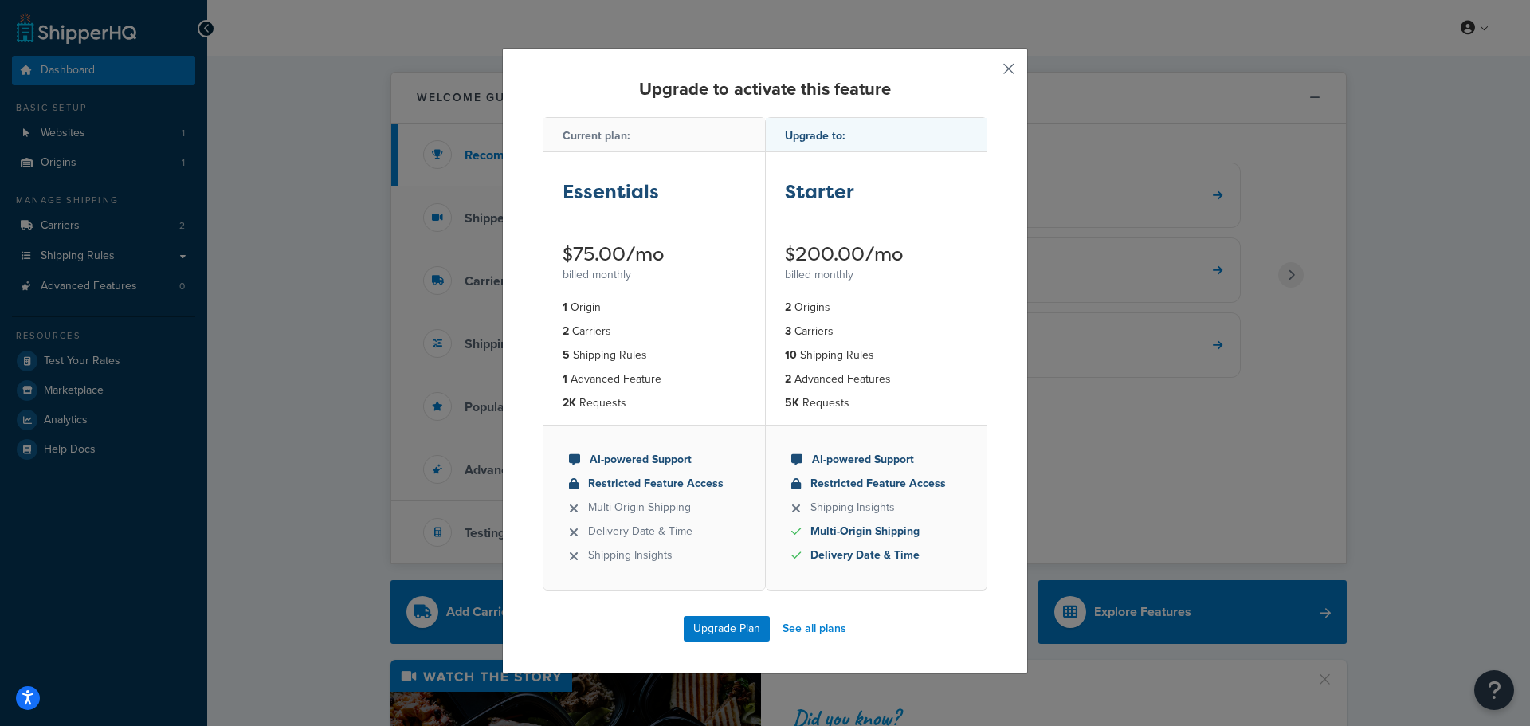
click at [987, 73] on button "button" at bounding box center [985, 75] width 4 height 4
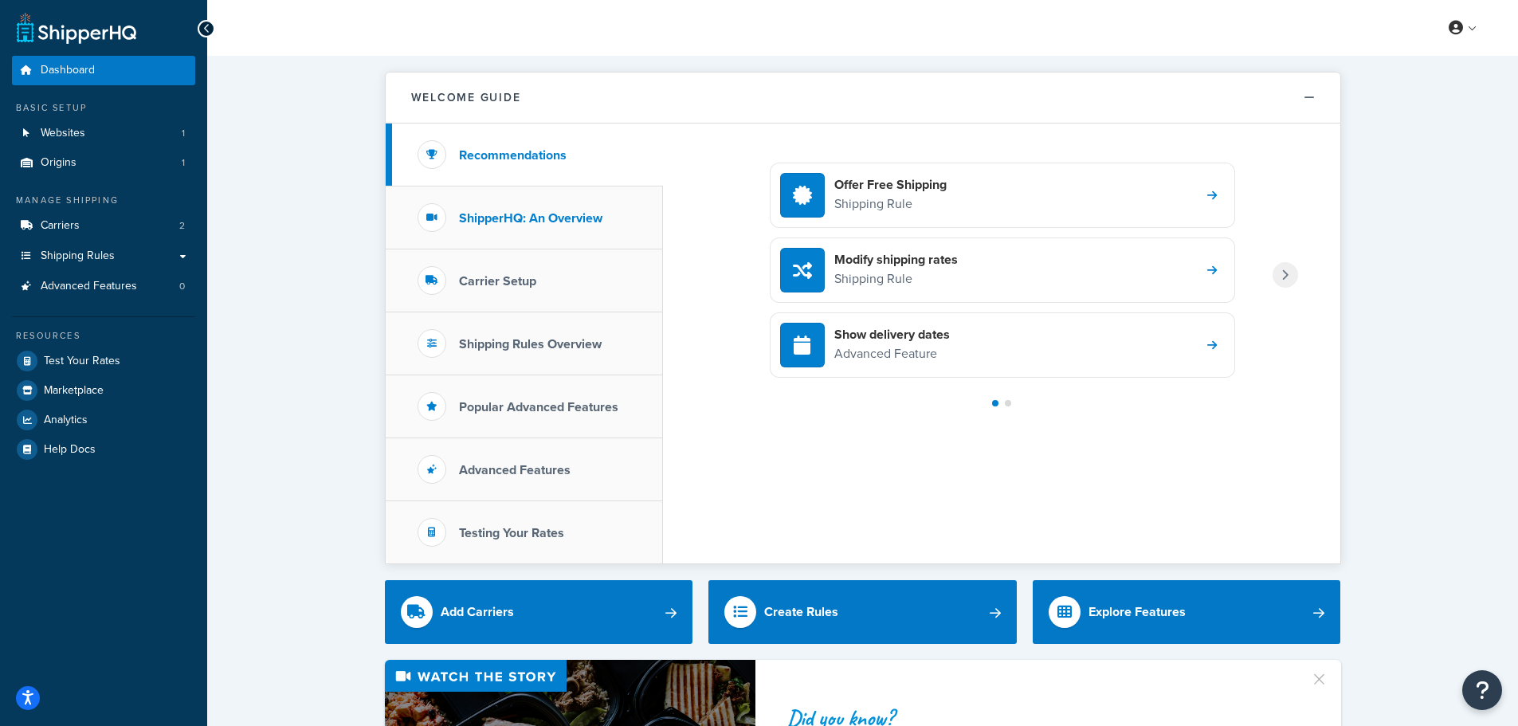
click at [598, 226] on h3 "ShipperHQ: An Overview" at bounding box center [530, 218] width 143 height 14
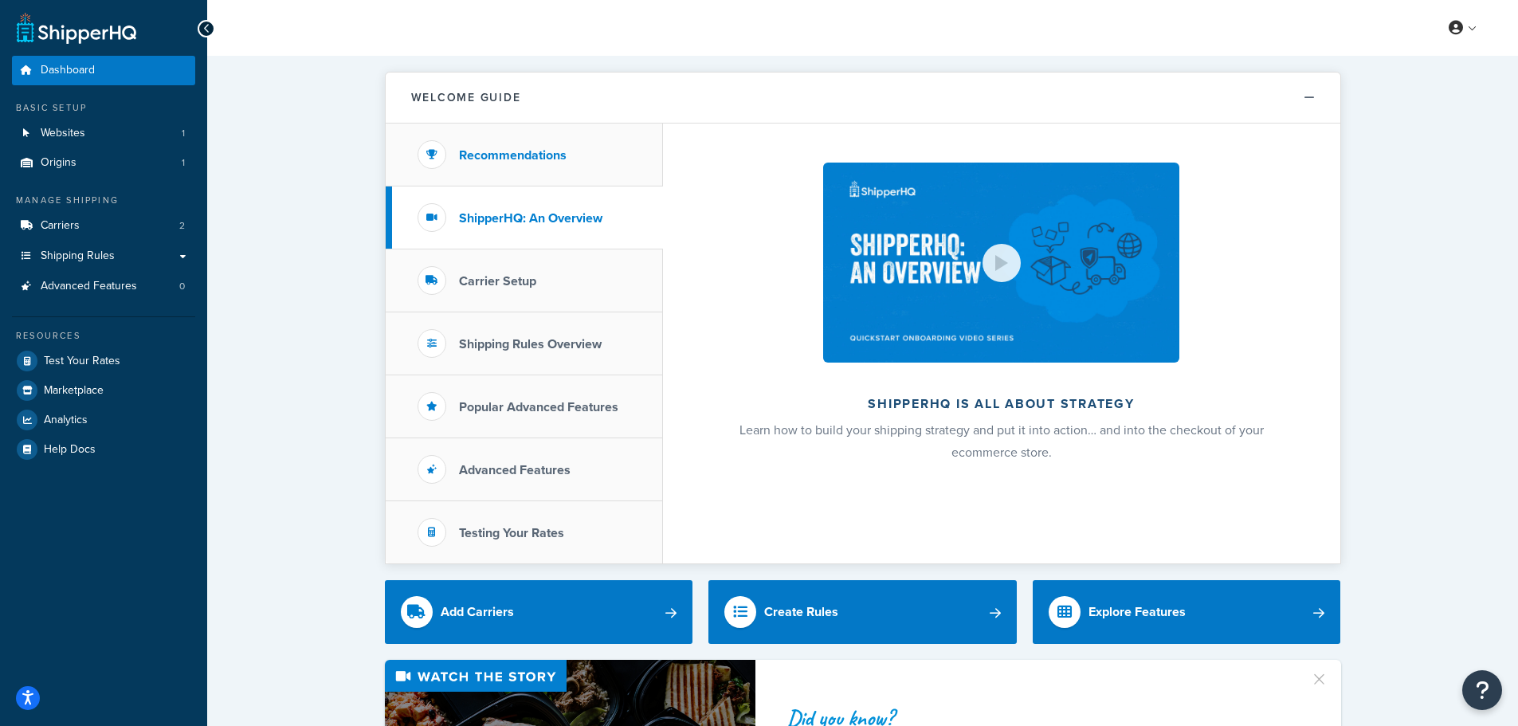
click at [588, 135] on li "Recommendations" at bounding box center [524, 155] width 277 height 63
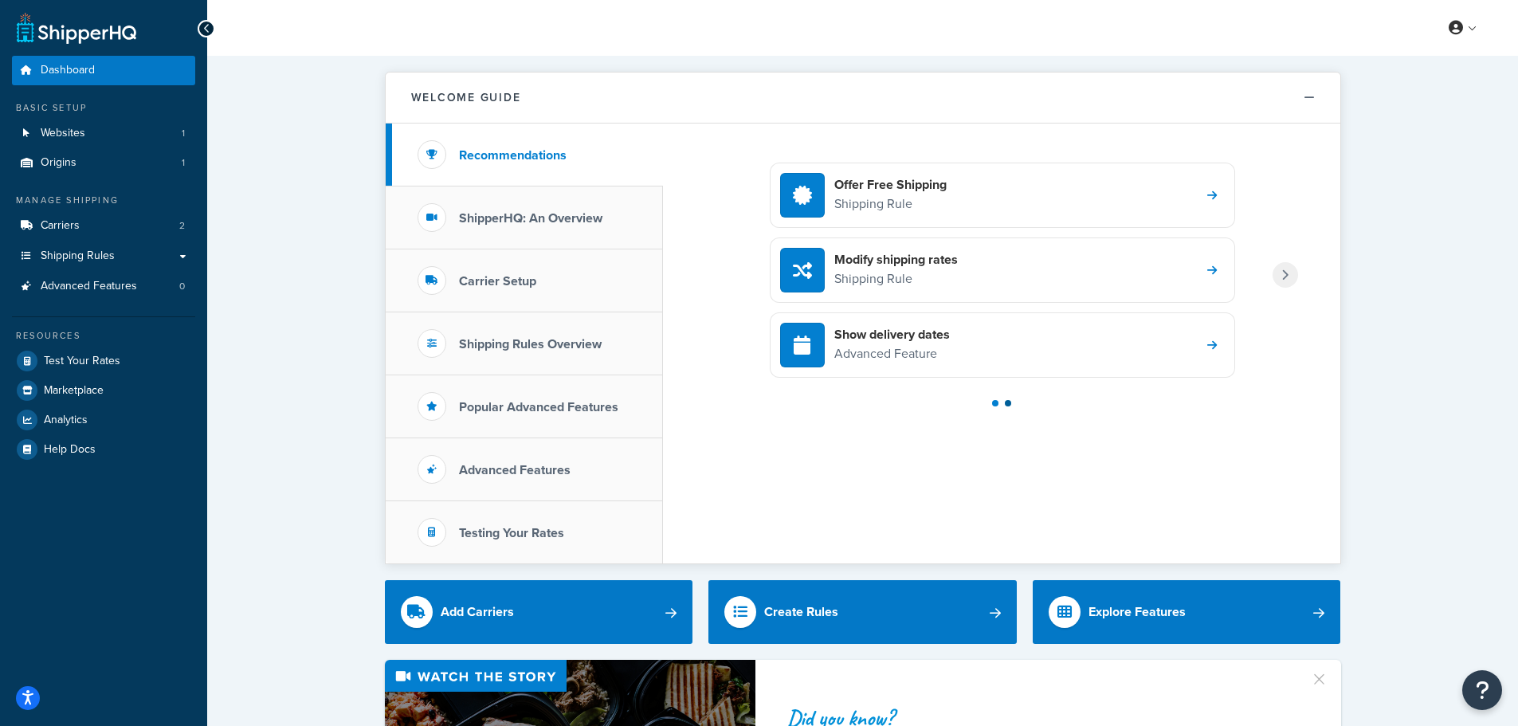
click at [1006, 403] on div at bounding box center [1008, 403] width 6 height 6
click at [995, 330] on div at bounding box center [995, 328] width 6 height 6
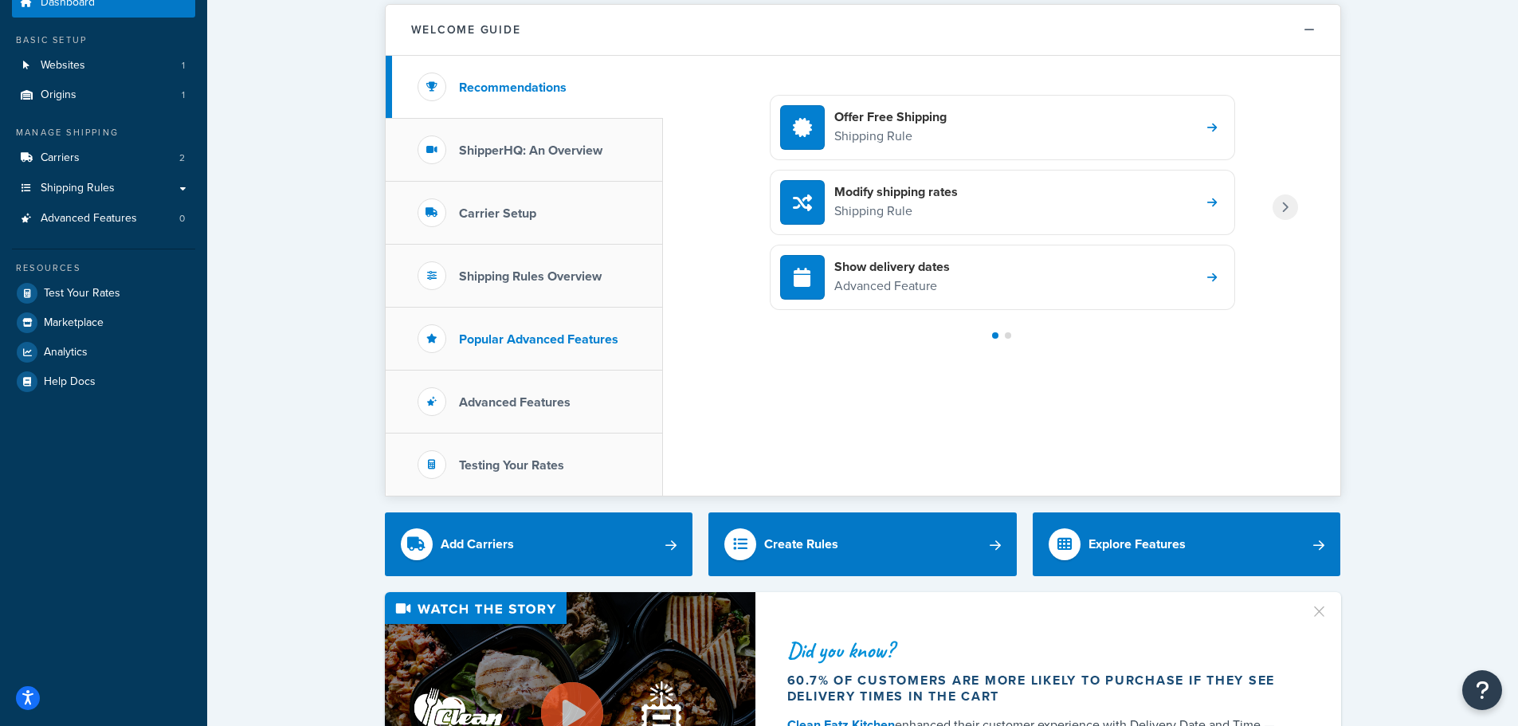
scroll to position [159, 0]
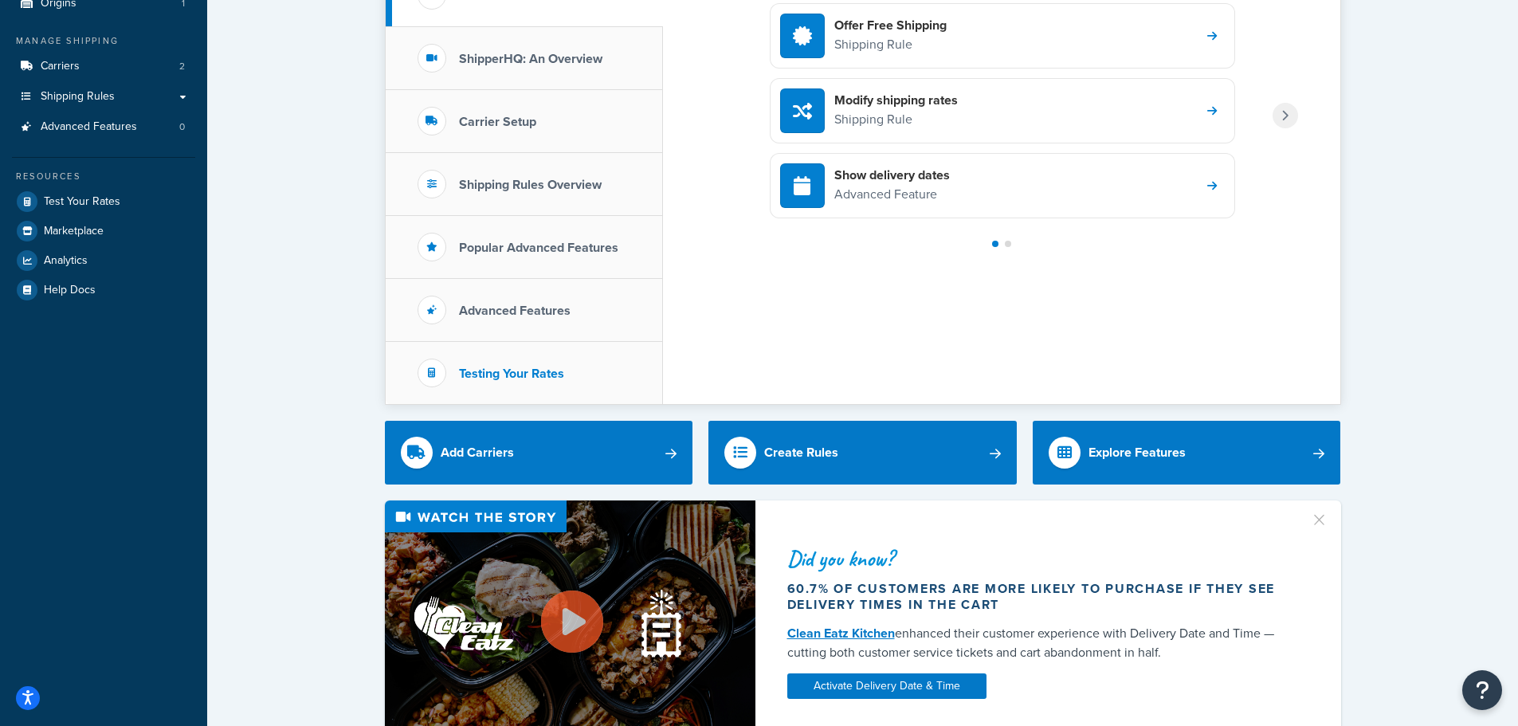
click at [594, 381] on li "Testing Your Rates" at bounding box center [524, 373] width 277 height 62
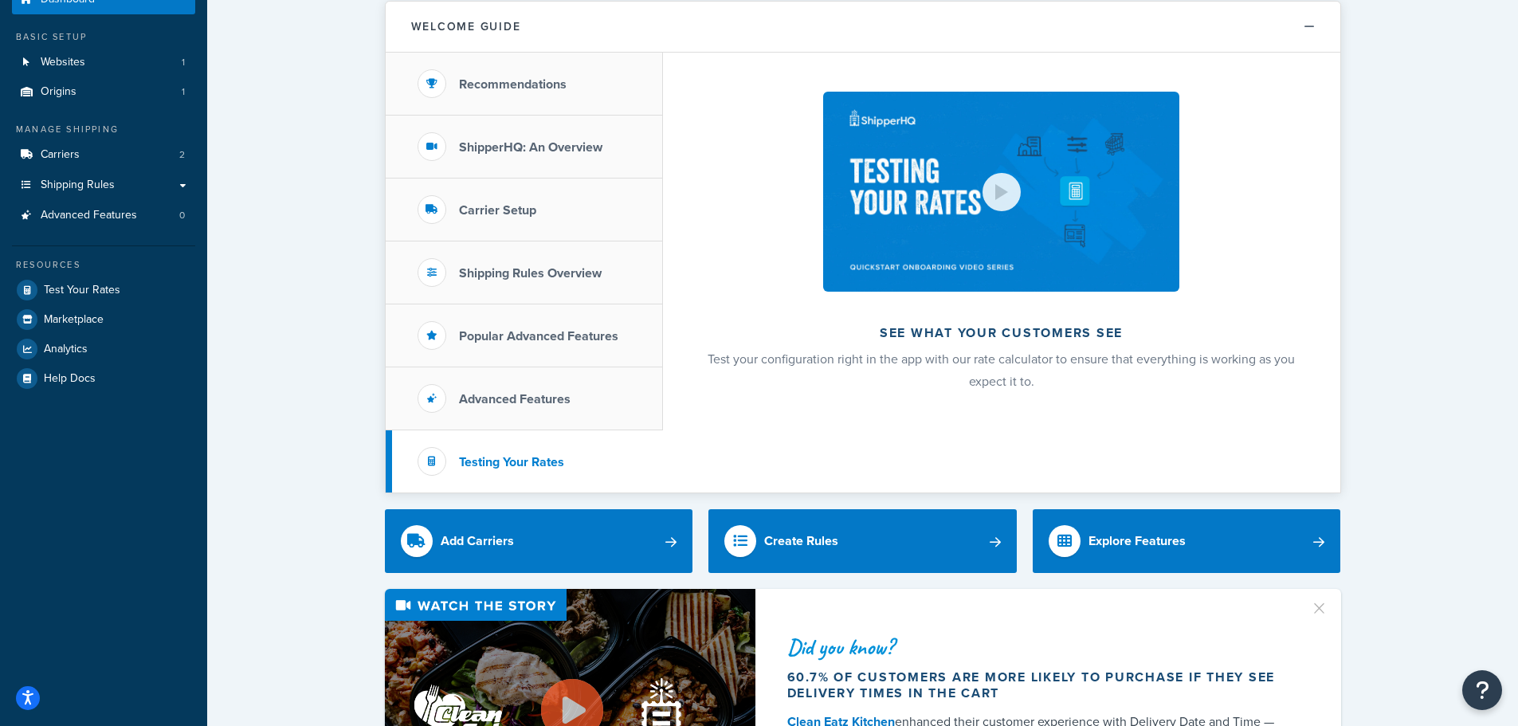
scroll to position [0, 0]
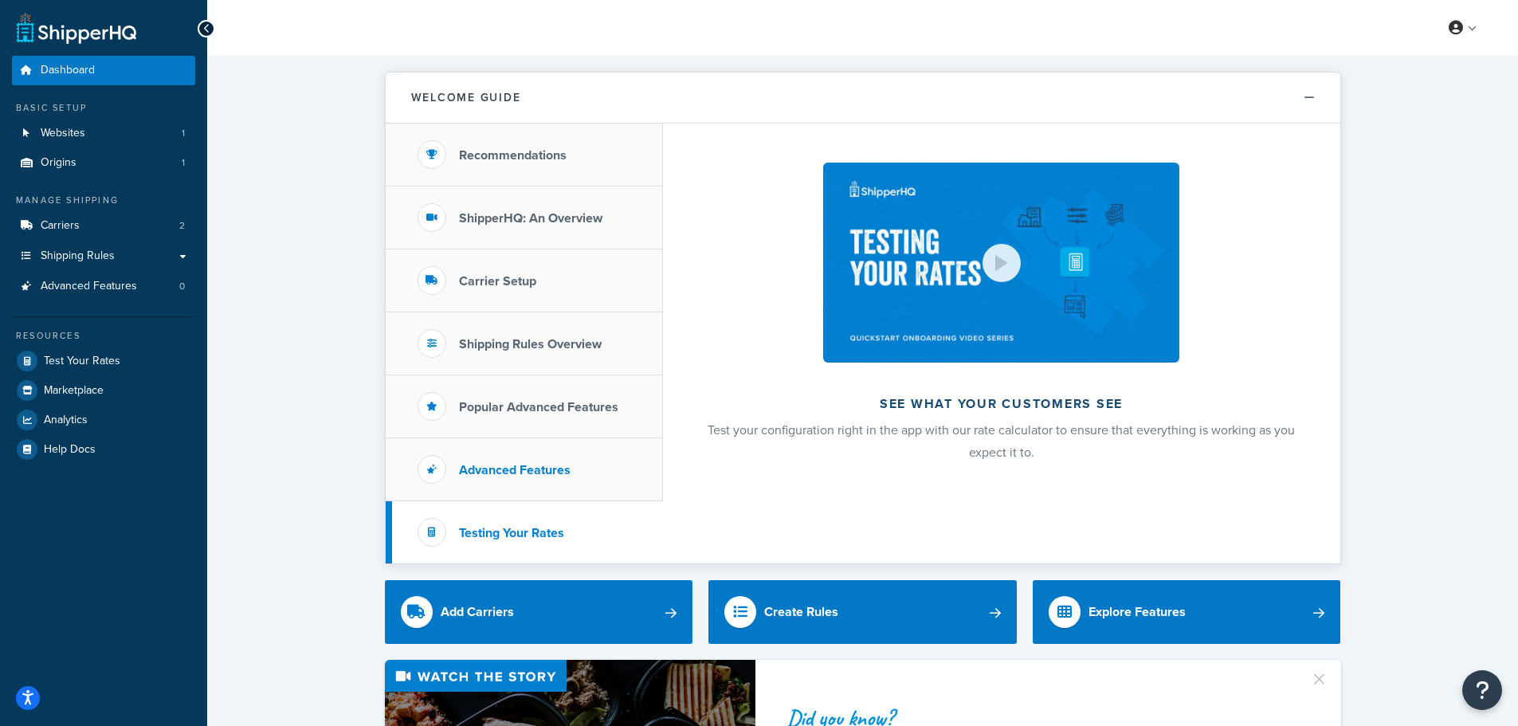
click at [548, 468] on h3 "Advanced Features" at bounding box center [515, 470] width 112 height 14
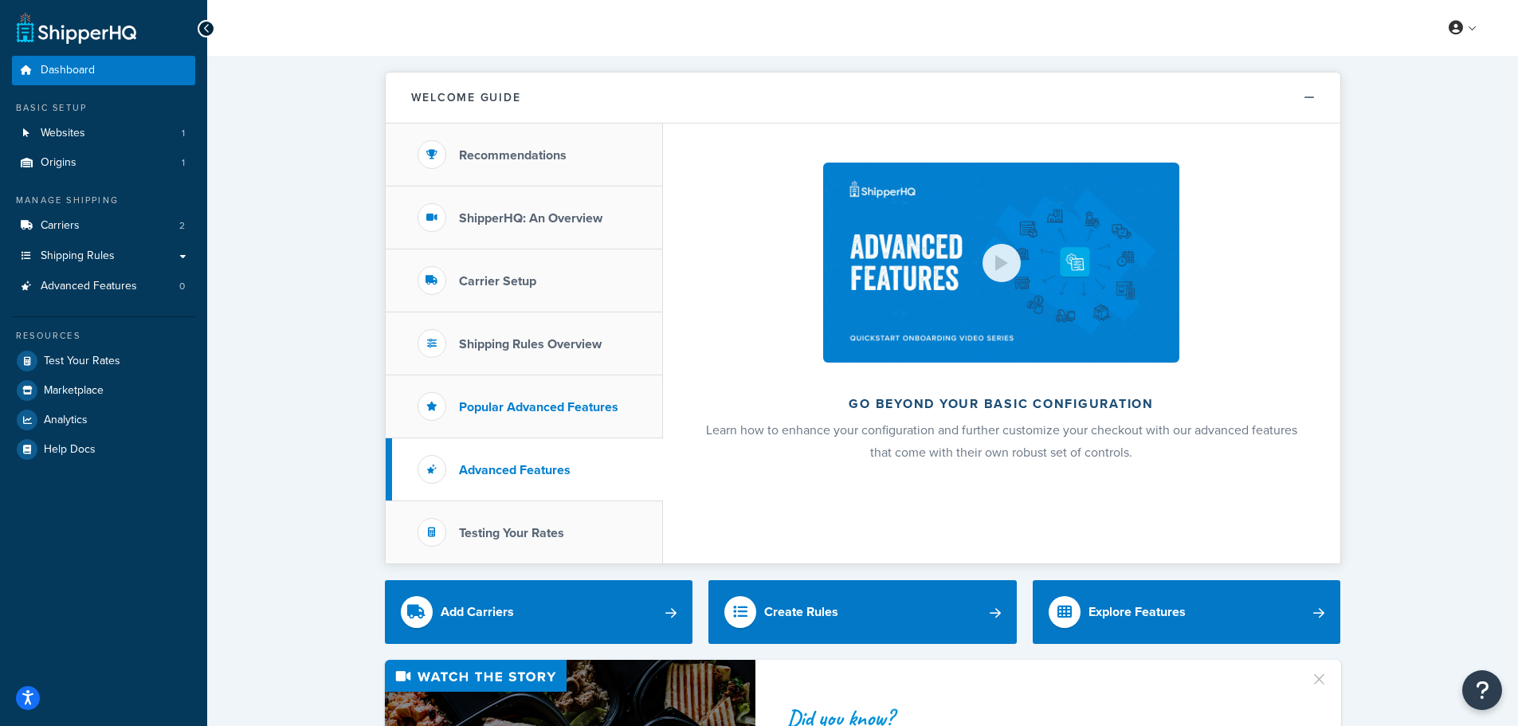
click at [571, 413] on h3 "Popular Advanced Features" at bounding box center [538, 407] width 159 height 14
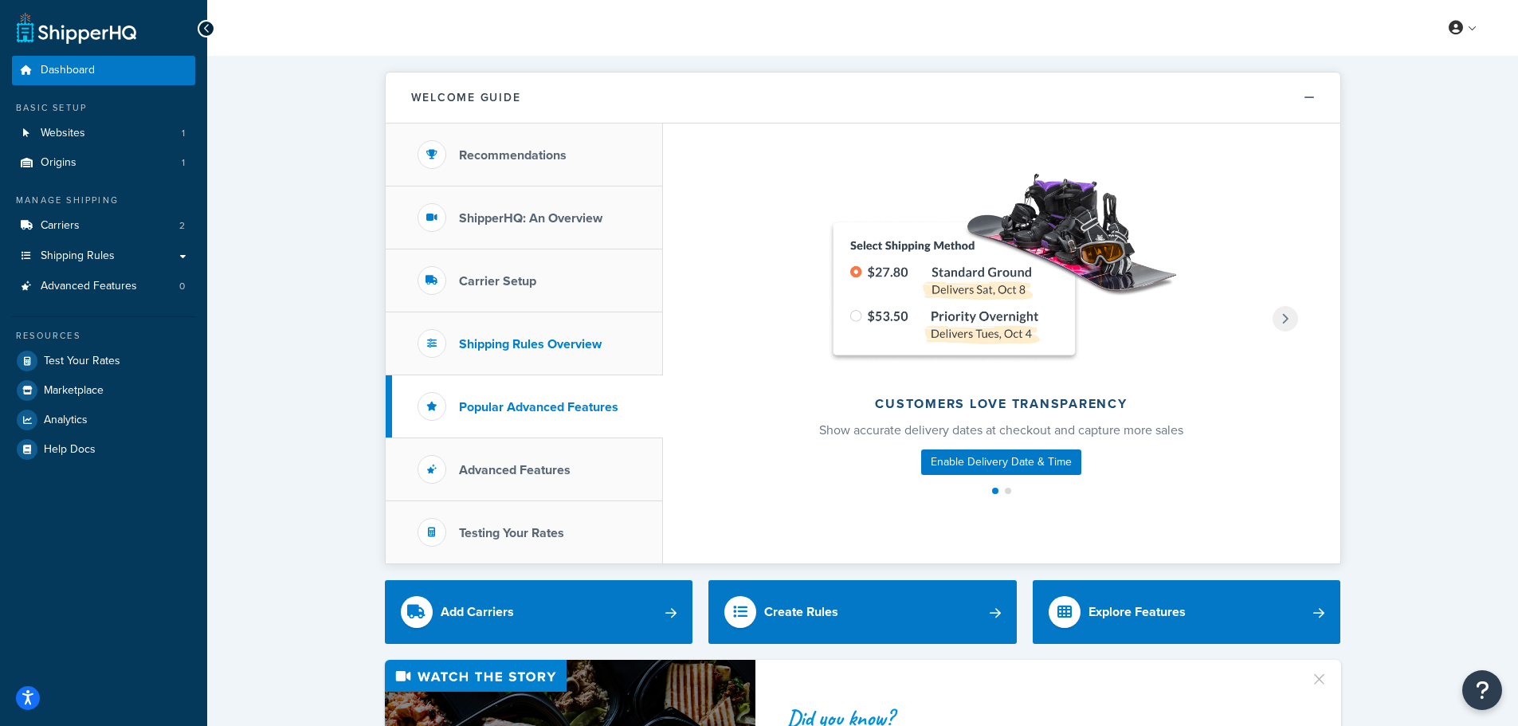
click at [617, 373] on li "Shipping Rules Overview" at bounding box center [524, 343] width 277 height 63
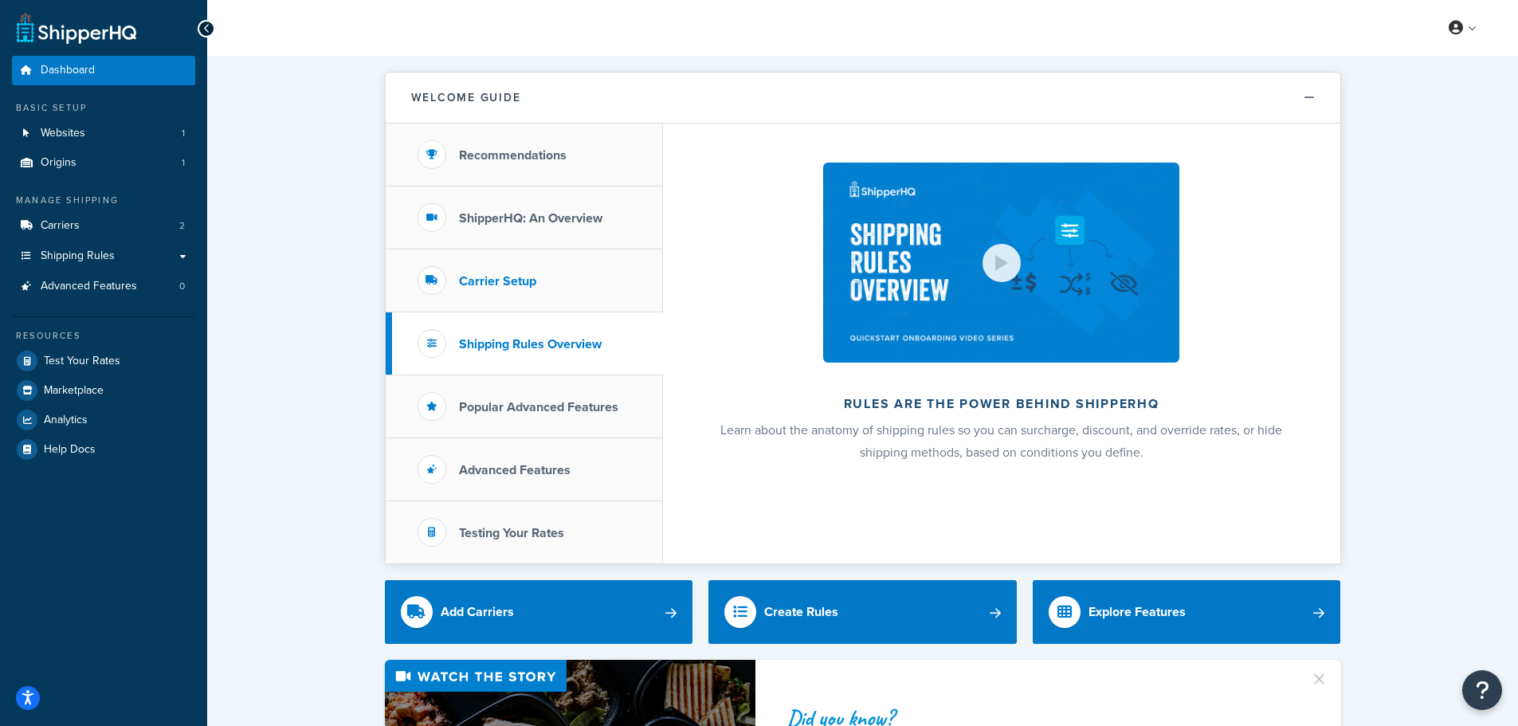
click at [586, 289] on li "Carrier Setup" at bounding box center [524, 280] width 277 height 63
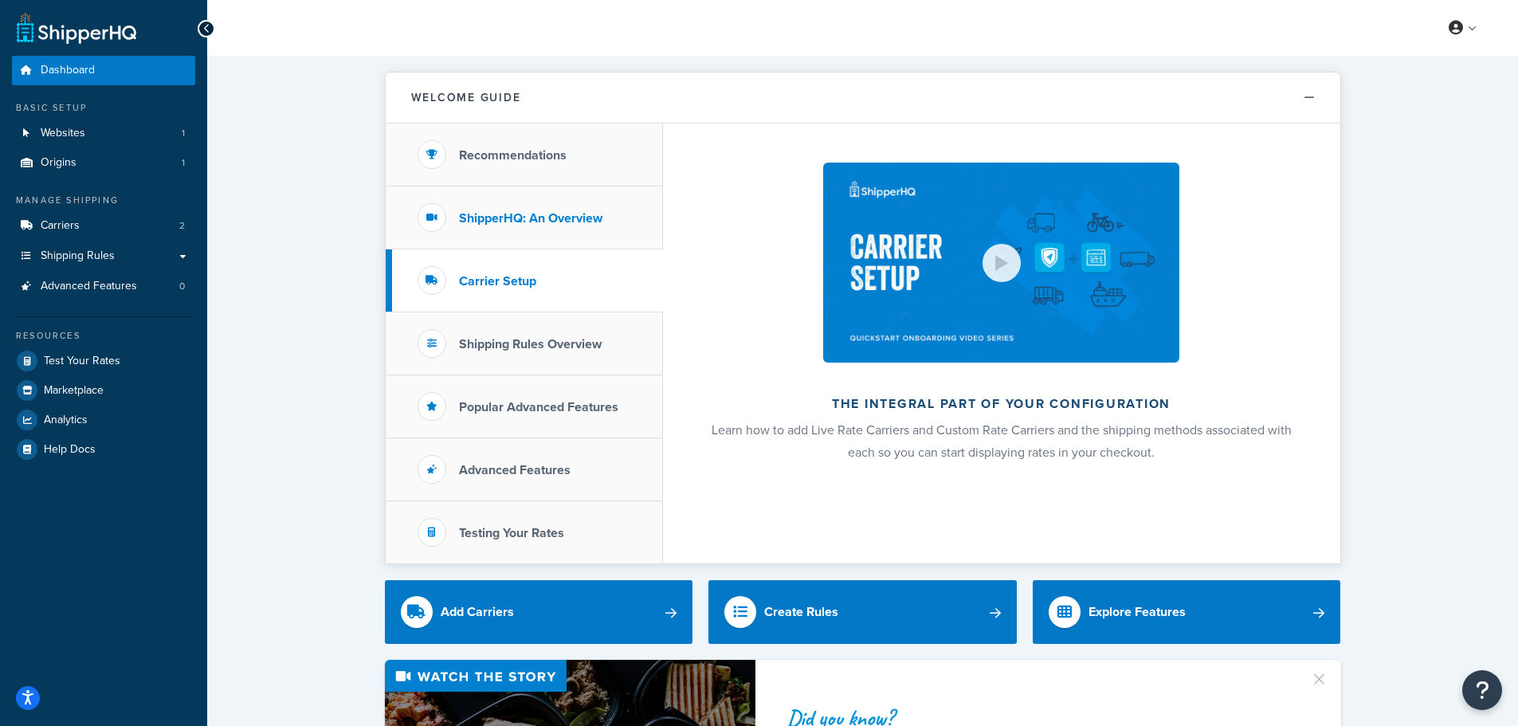
click at [586, 214] on h3 "ShipperHQ: An Overview" at bounding box center [530, 218] width 143 height 14
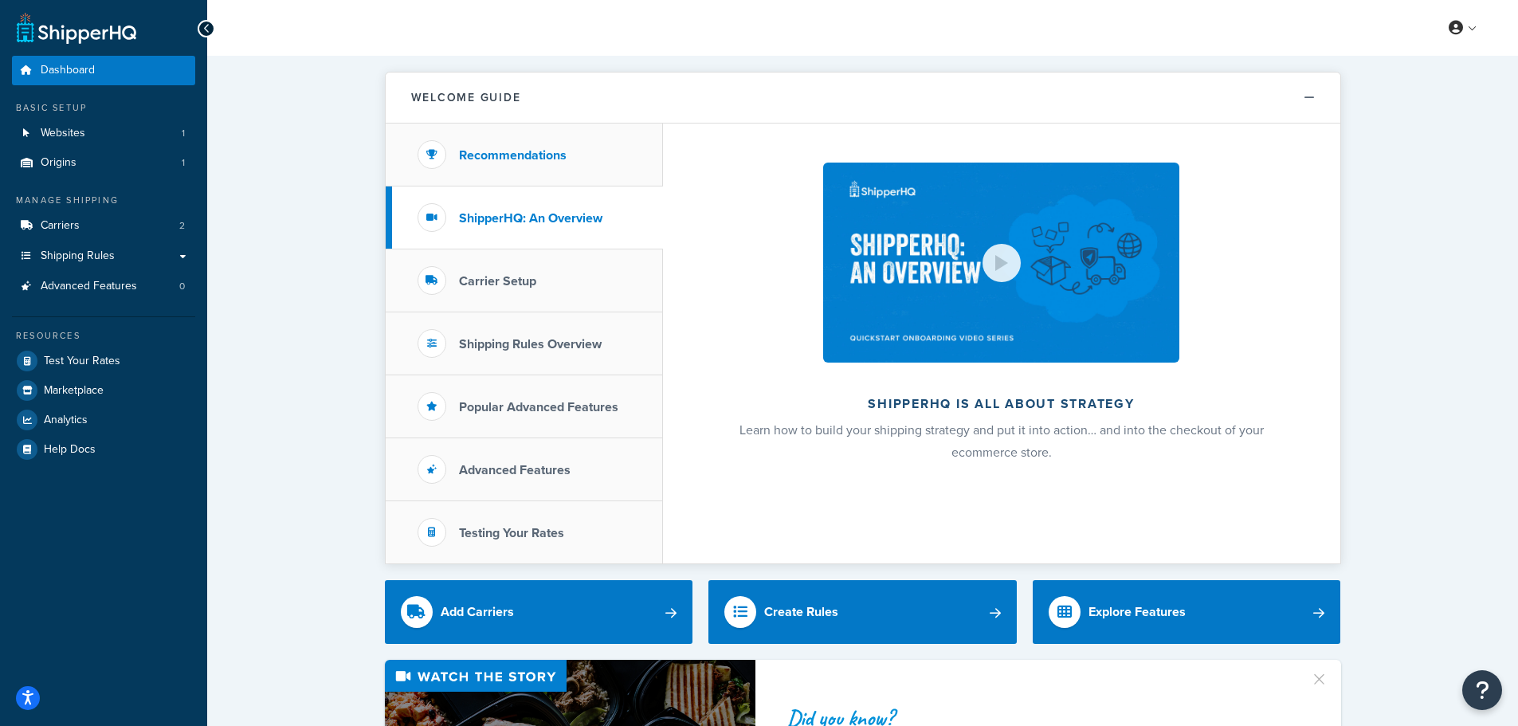
click at [588, 141] on li "Recommendations" at bounding box center [524, 155] width 277 height 63
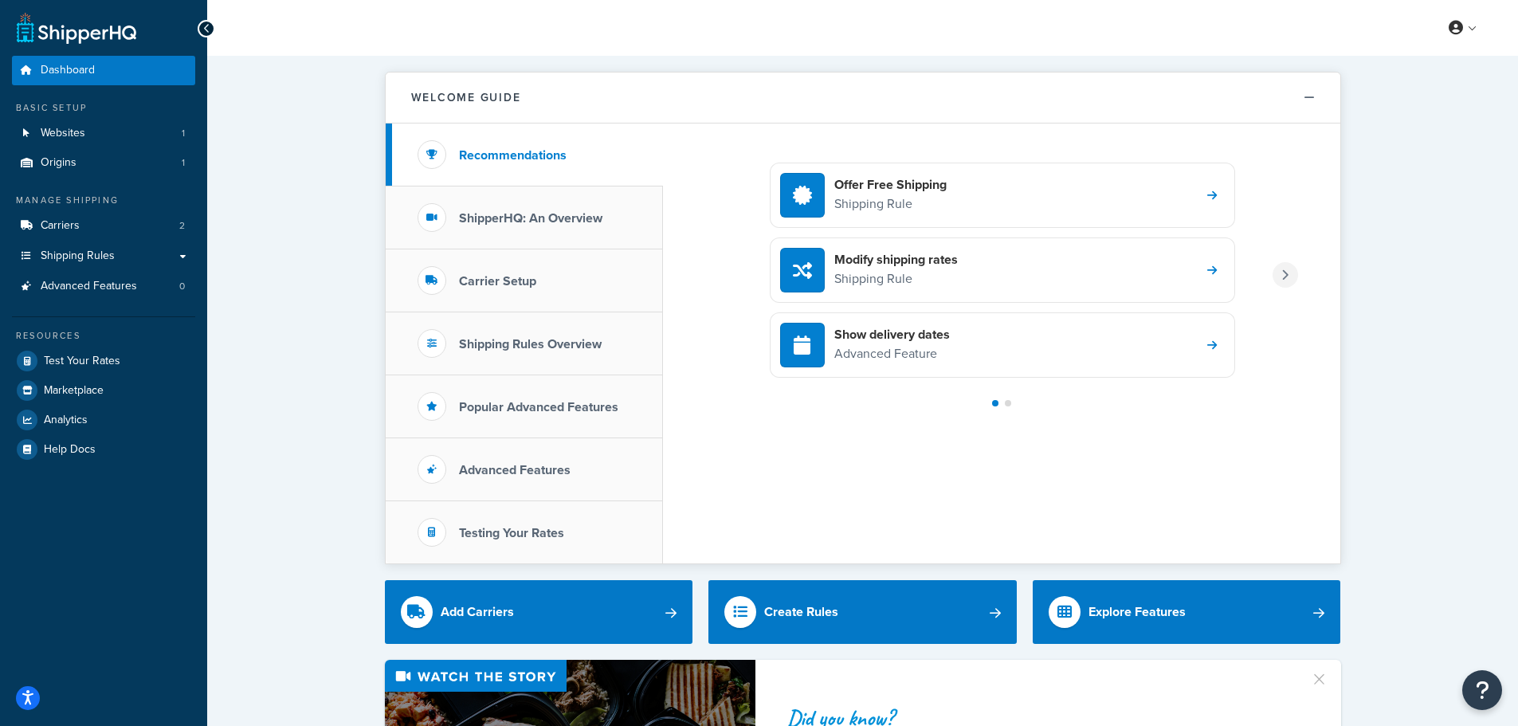
click at [1291, 273] on div at bounding box center [1286, 275] width 26 height 26
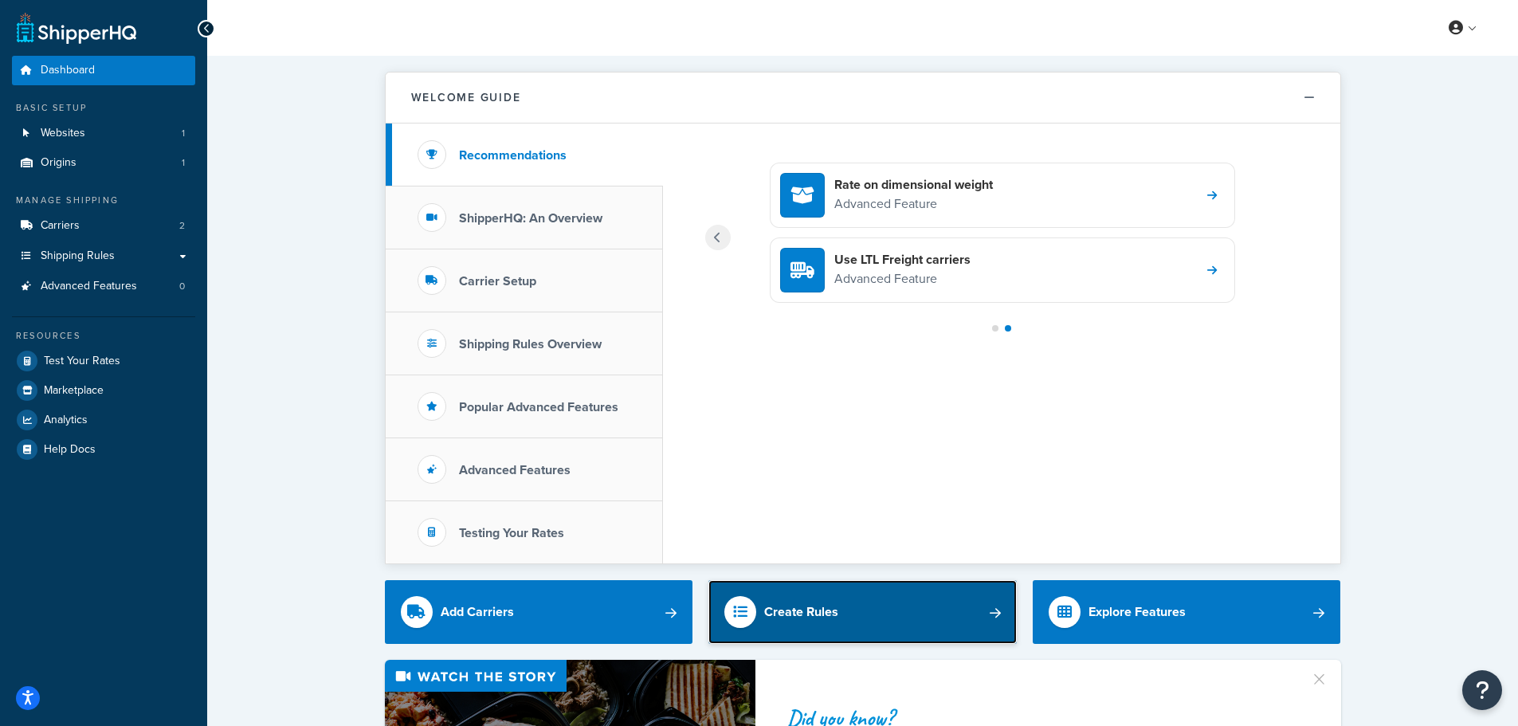
click at [959, 622] on link "Create Rules" at bounding box center [863, 612] width 308 height 64
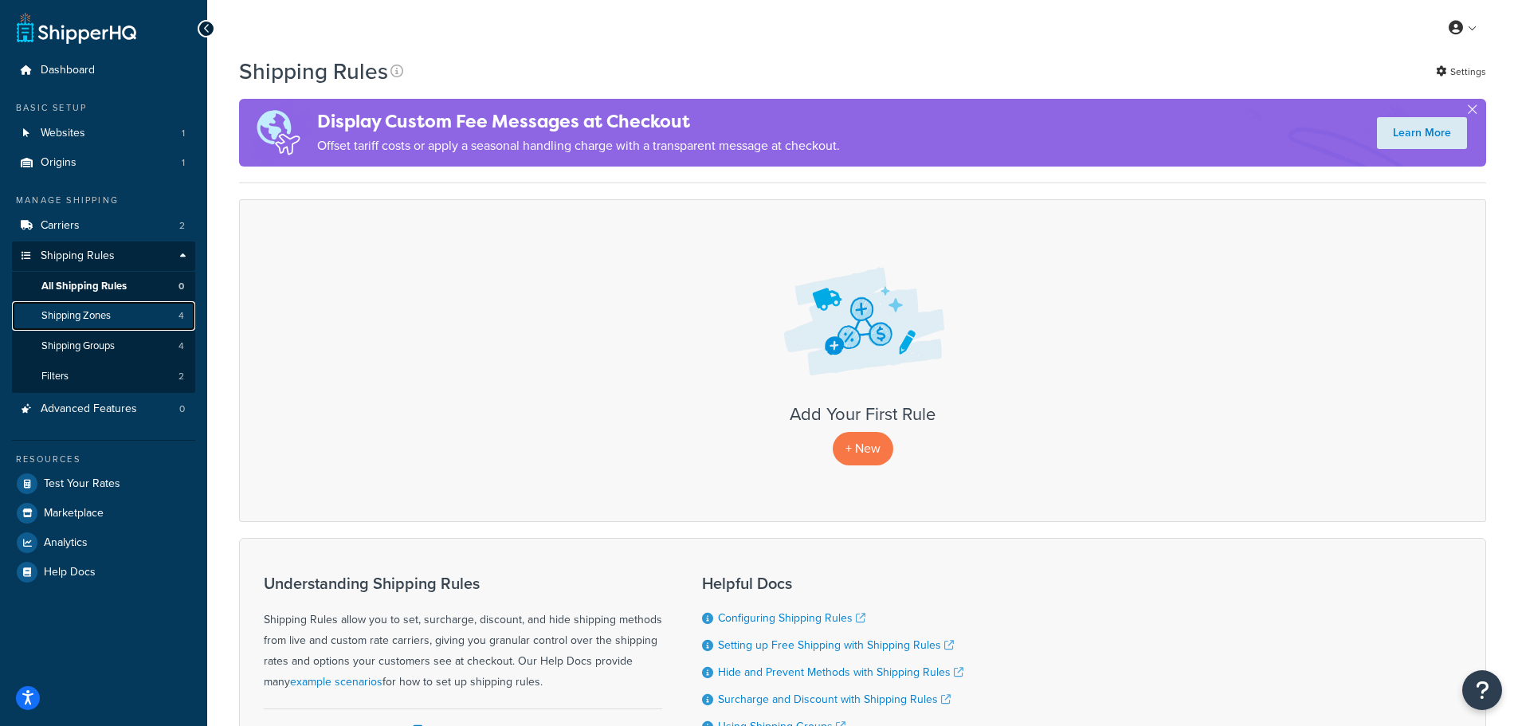
click at [102, 312] on span "Shipping Zones" at bounding box center [75, 316] width 69 height 14
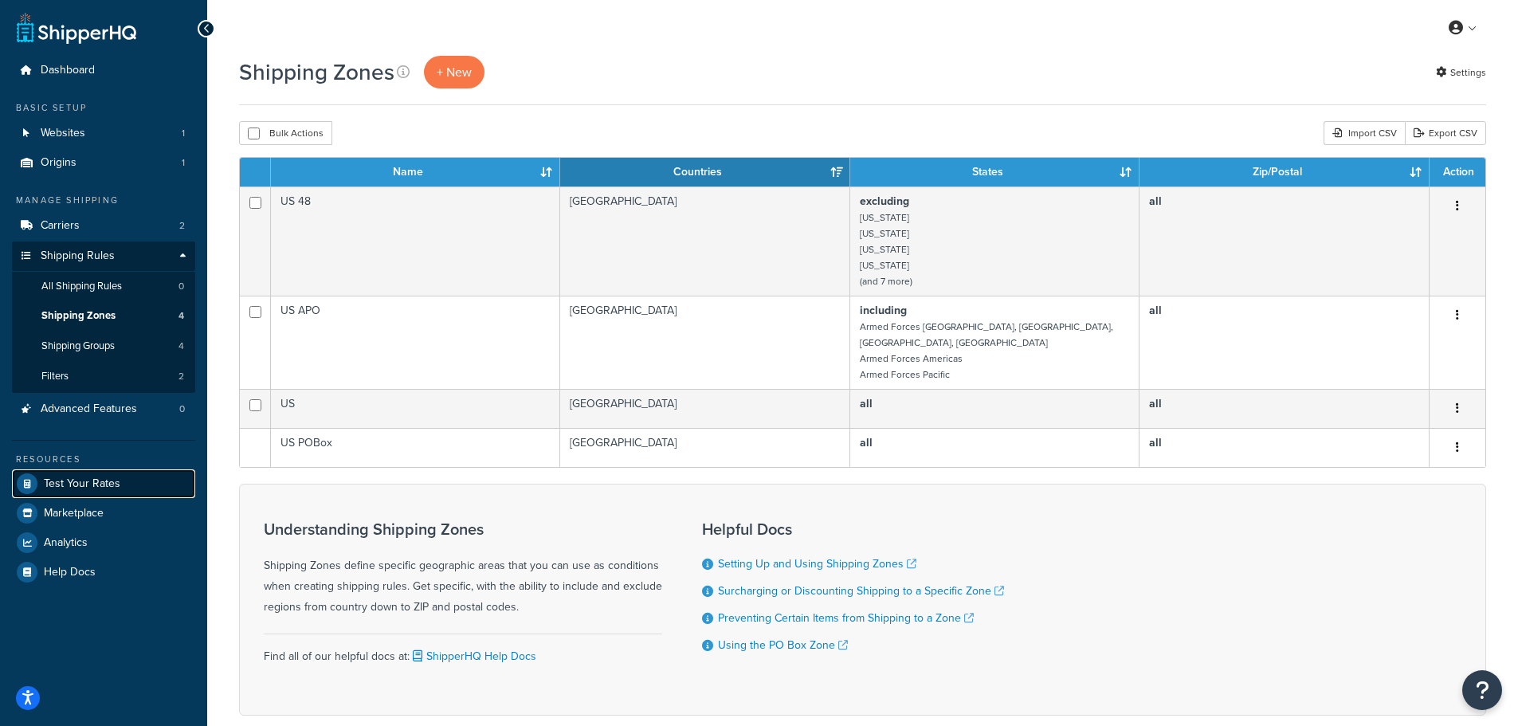
click at [90, 494] on link "Test Your Rates" at bounding box center [103, 483] width 183 height 29
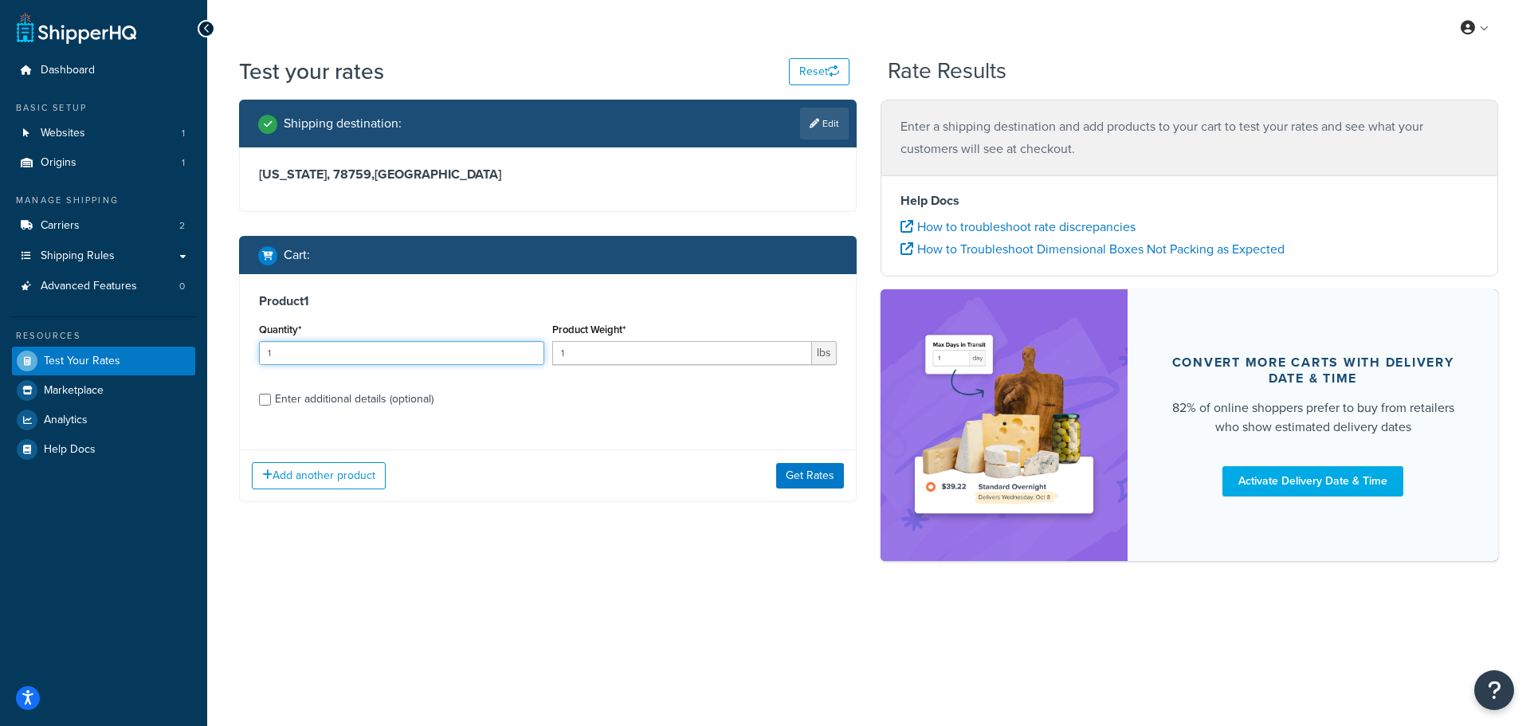
click at [375, 359] on input "1" at bounding box center [401, 353] width 285 height 24
type input "2"
click at [528, 350] on input "2" at bounding box center [401, 353] width 285 height 24
click at [730, 342] on input "1" at bounding box center [682, 353] width 261 height 24
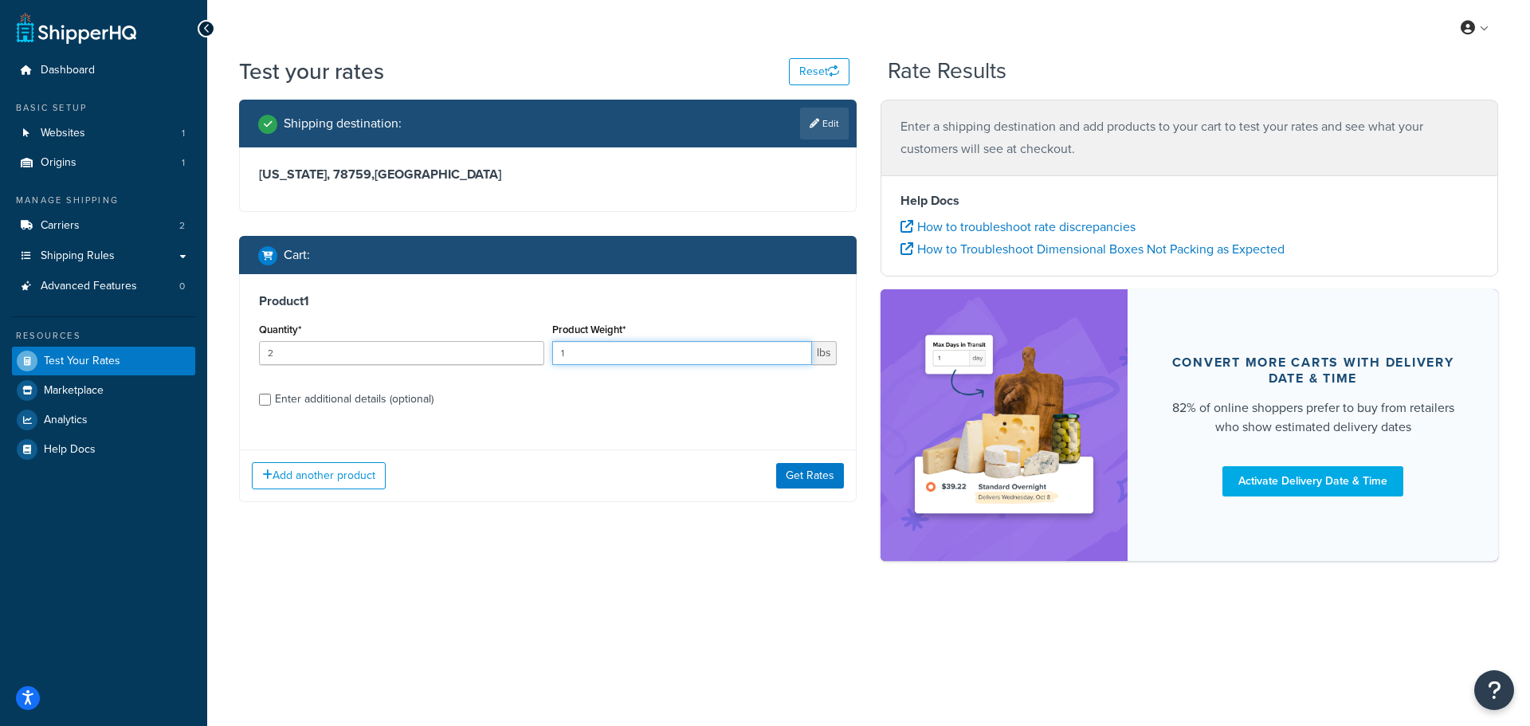
click at [730, 342] on input "1" at bounding box center [682, 353] width 261 height 24
click at [360, 402] on div "Enter additional details (optional)" at bounding box center [354, 399] width 159 height 22
click at [271, 402] on input "Enter additional details (optional)" at bounding box center [265, 400] width 12 height 12
checkbox input "true"
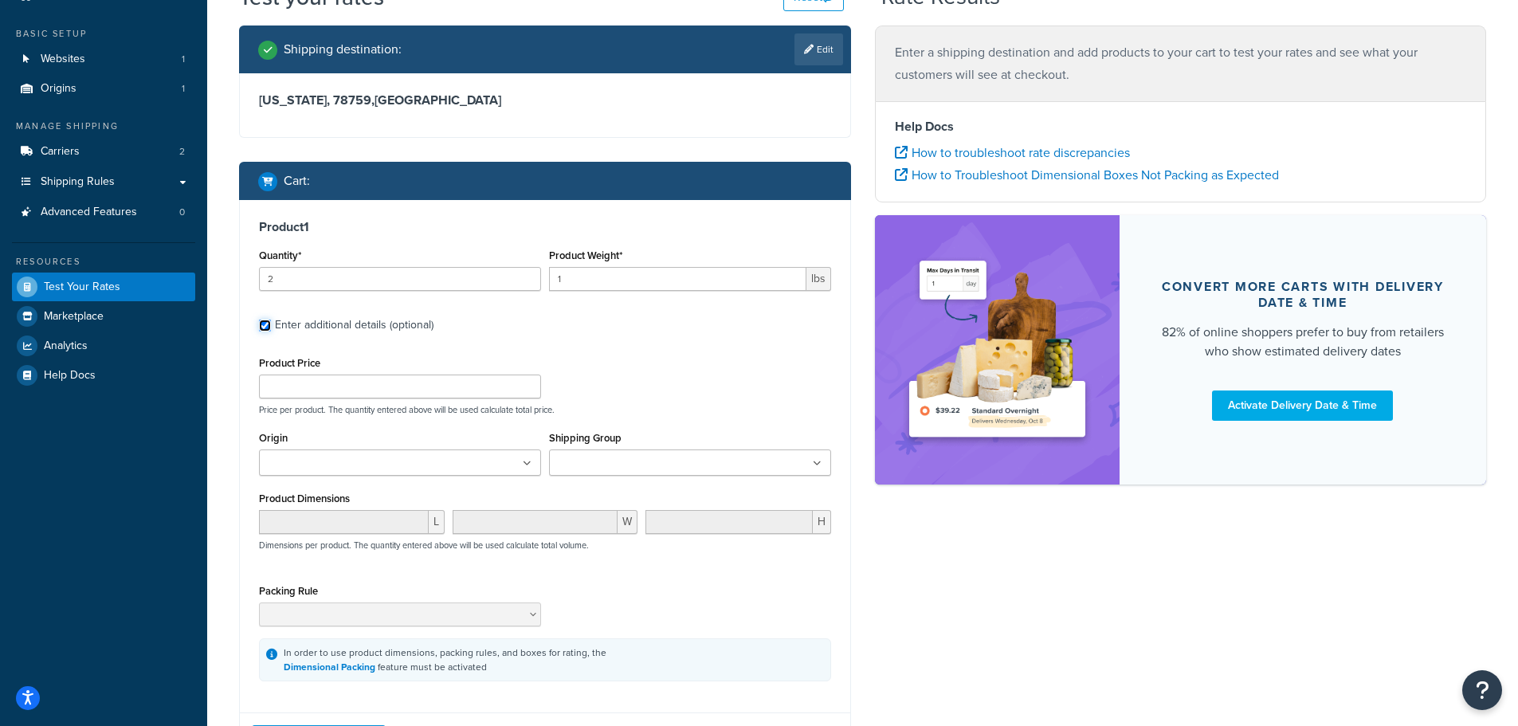
scroll to position [159, 0]
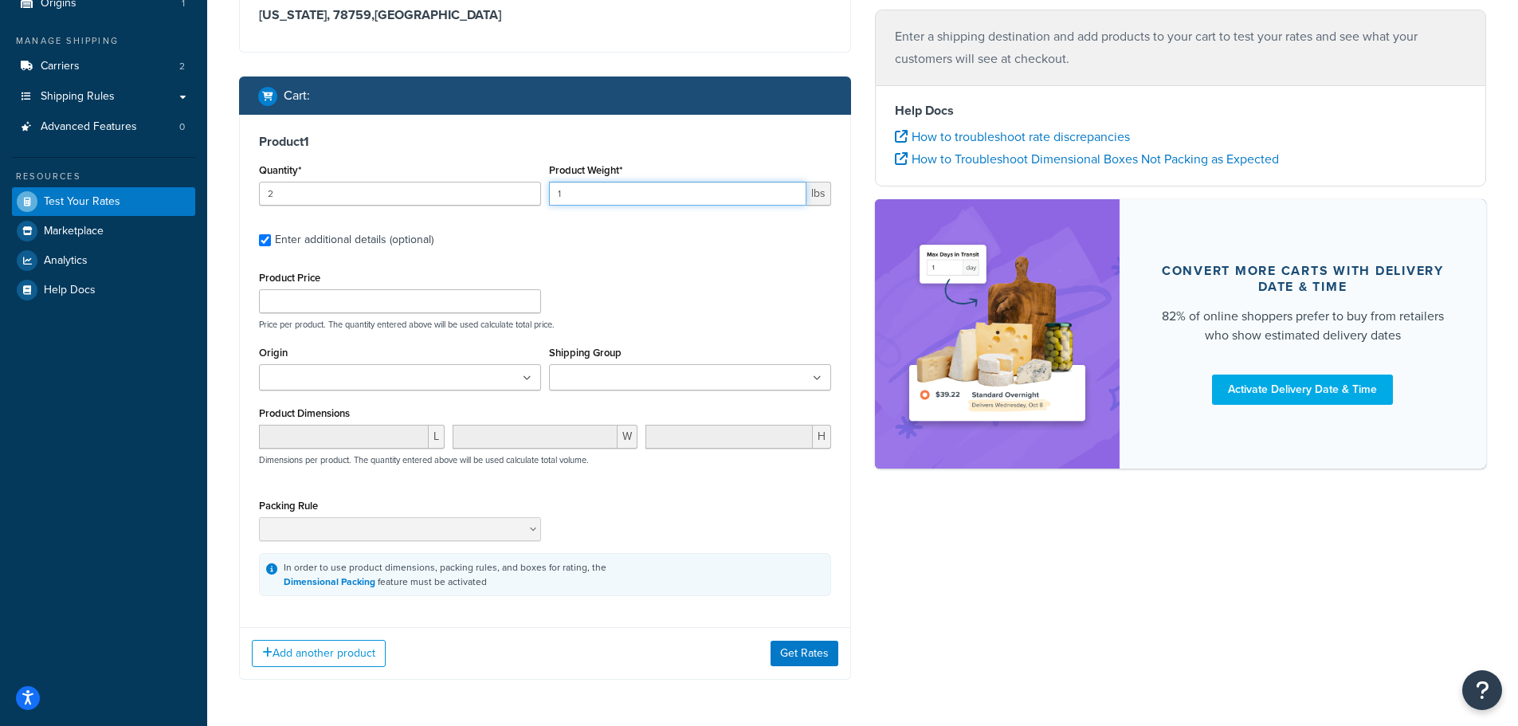
click at [701, 186] on input "1" at bounding box center [677, 194] width 257 height 24
drag, startPoint x: 701, startPoint y: 186, endPoint x: 646, endPoint y: 187, distance: 55.0
click at [684, 190] on input "1" at bounding box center [677, 194] width 257 height 24
drag, startPoint x: 635, startPoint y: 185, endPoint x: 619, endPoint y: 185, distance: 15.9
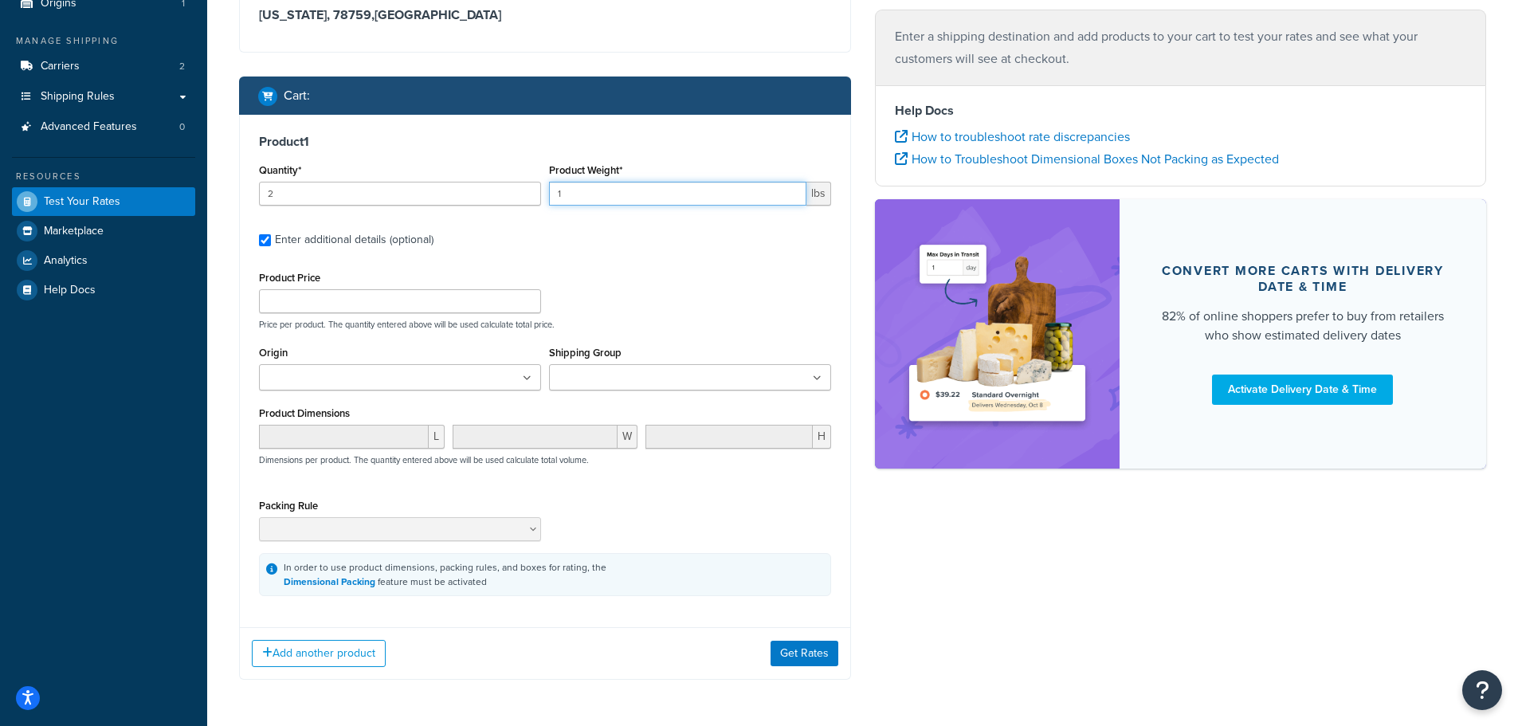
click at [621, 185] on input "1" at bounding box center [677, 194] width 257 height 24
click at [616, 185] on input "1" at bounding box center [677, 194] width 257 height 24
click at [614, 186] on input "1" at bounding box center [677, 194] width 257 height 24
drag, startPoint x: 606, startPoint y: 186, endPoint x: 444, endPoint y: 273, distance: 183.3
click at [516, 187] on div "Quantity* 2 Product Weight* 1 lbs" at bounding box center [545, 188] width 580 height 58
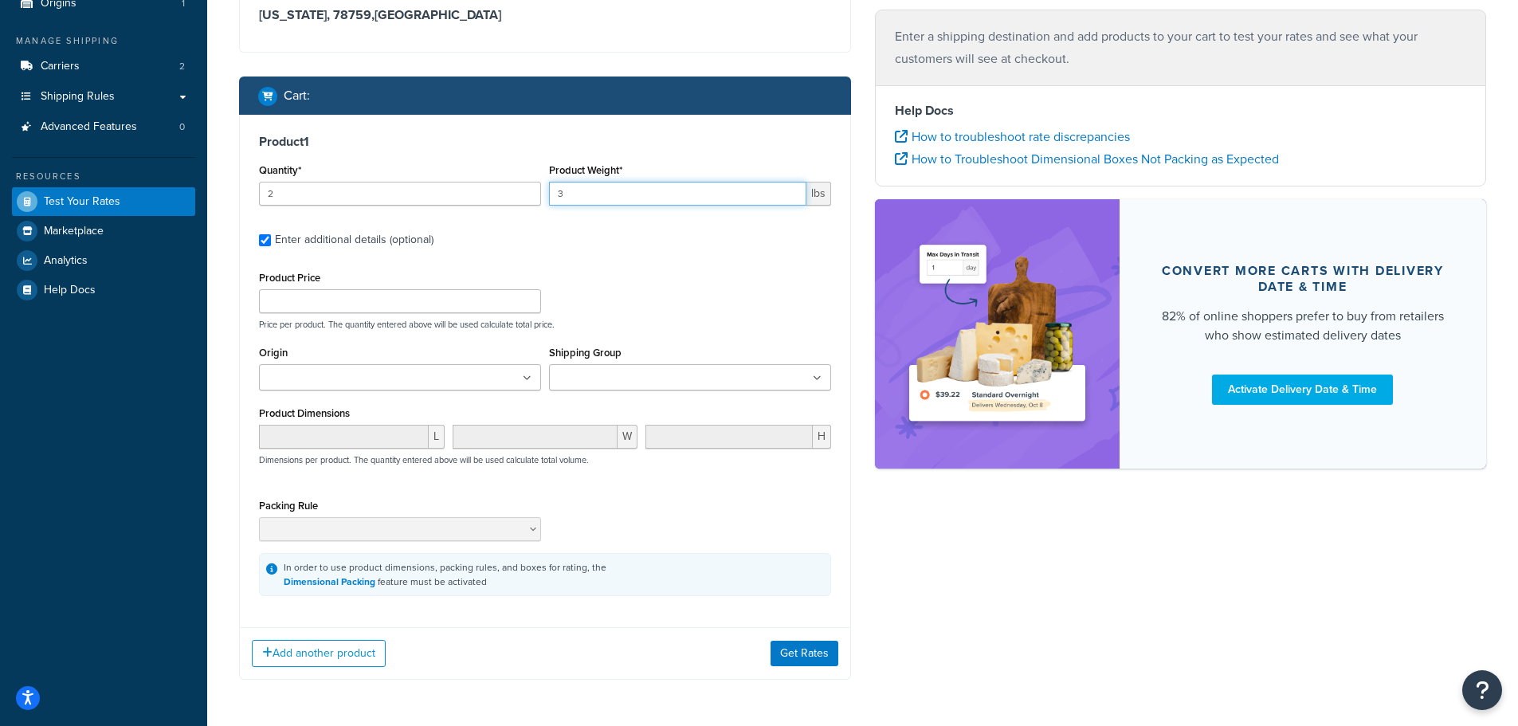
type input "3"
click at [401, 304] on input "Product Price" at bounding box center [400, 301] width 282 height 24
type input "50"
click at [427, 376] on ul at bounding box center [400, 377] width 282 height 26
drag, startPoint x: 414, startPoint y: 403, endPoint x: 424, endPoint y: 399, distance: 10.4
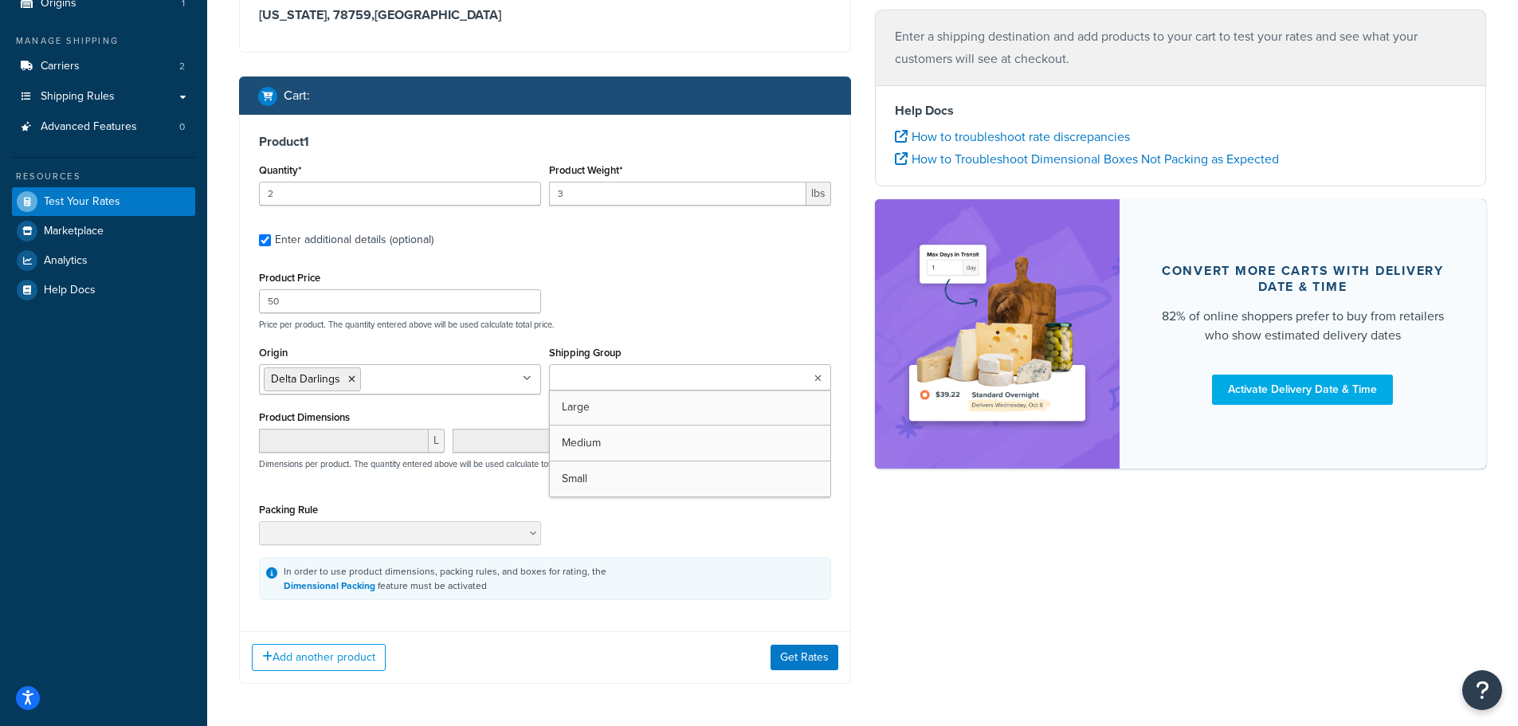
click at [578, 367] on ul at bounding box center [690, 377] width 282 height 26
click at [498, 422] on div "Product Dimensions L W H Dimensions per product. The quantity entered above wil…" at bounding box center [545, 446] width 572 height 80
click at [806, 658] on button "Get Rates" at bounding box center [805, 658] width 68 height 26
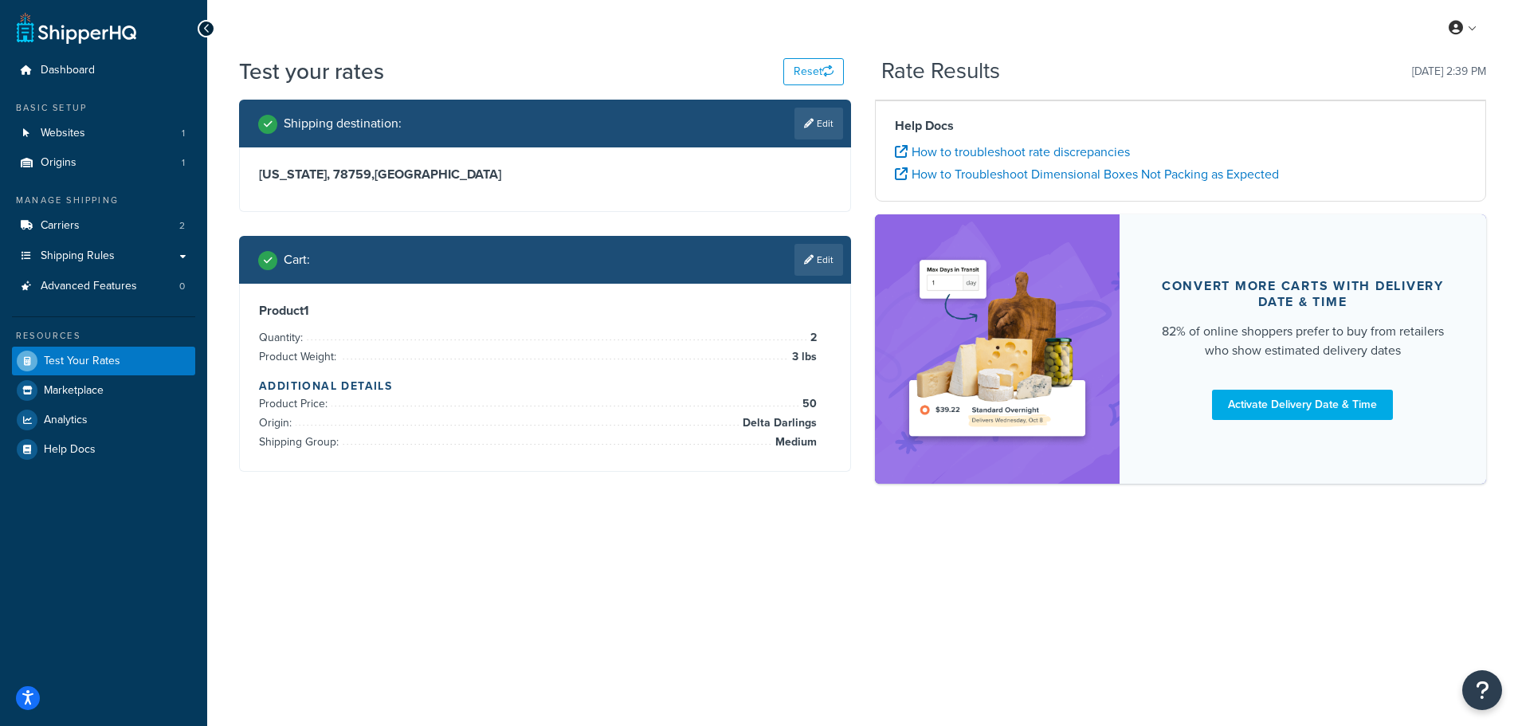
scroll to position [0, 0]
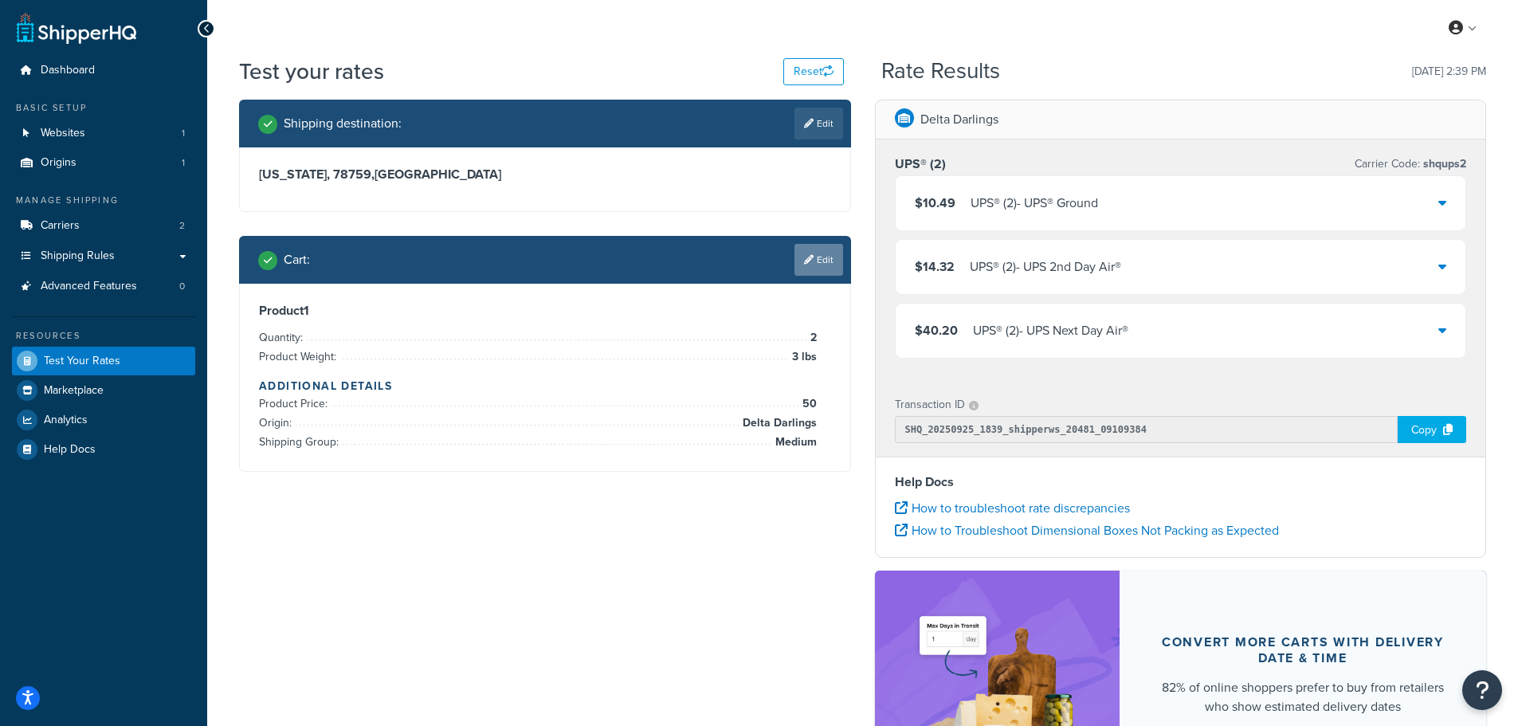
click at [826, 261] on link "Edit" at bounding box center [819, 260] width 49 height 32
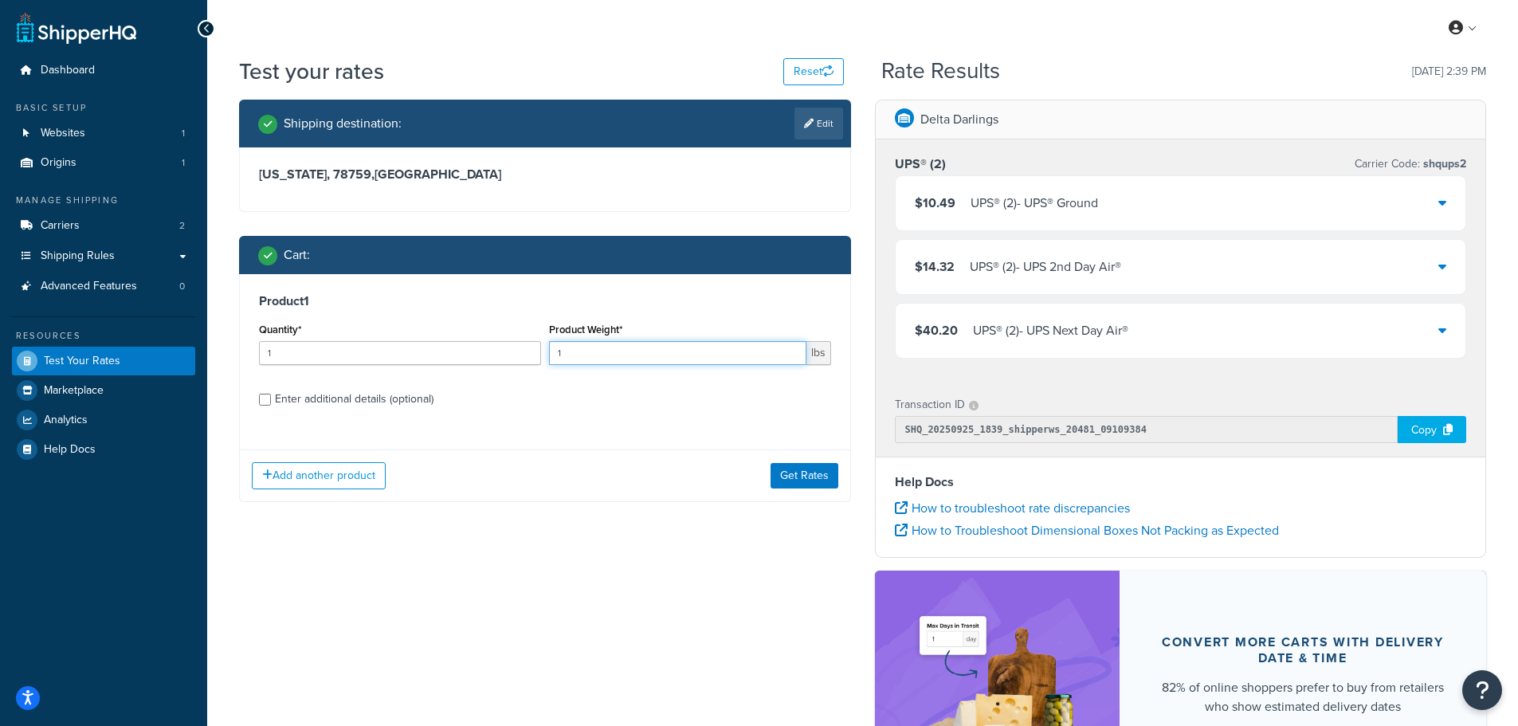
click at [603, 347] on input "1" at bounding box center [677, 353] width 257 height 24
drag, startPoint x: 599, startPoint y: 348, endPoint x: 504, endPoint y: 340, distance: 95.2
click at [504, 340] on div "Quantity* 1 Product Weight* 1 lbs" at bounding box center [545, 348] width 580 height 58
type input "10"
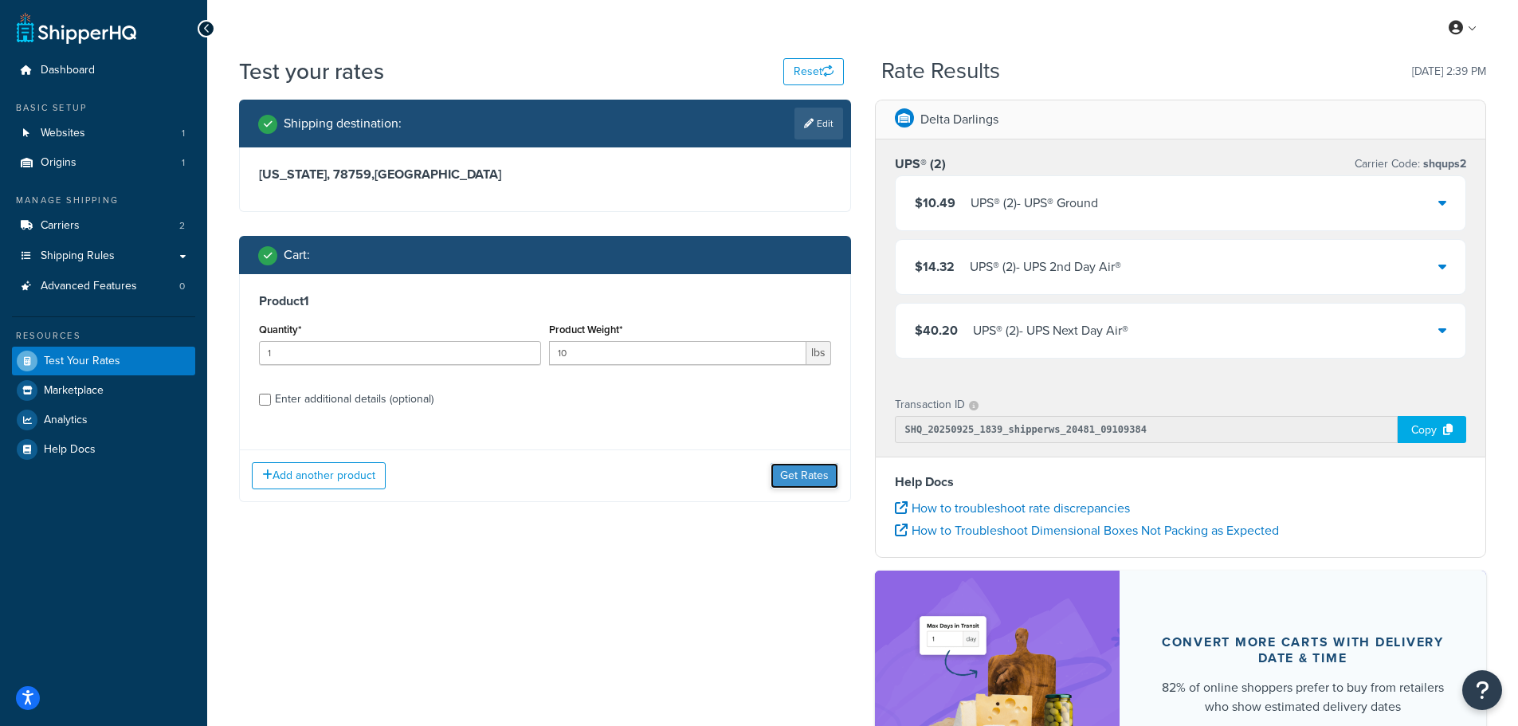
click at [781, 477] on button "Get Rates" at bounding box center [805, 476] width 68 height 26
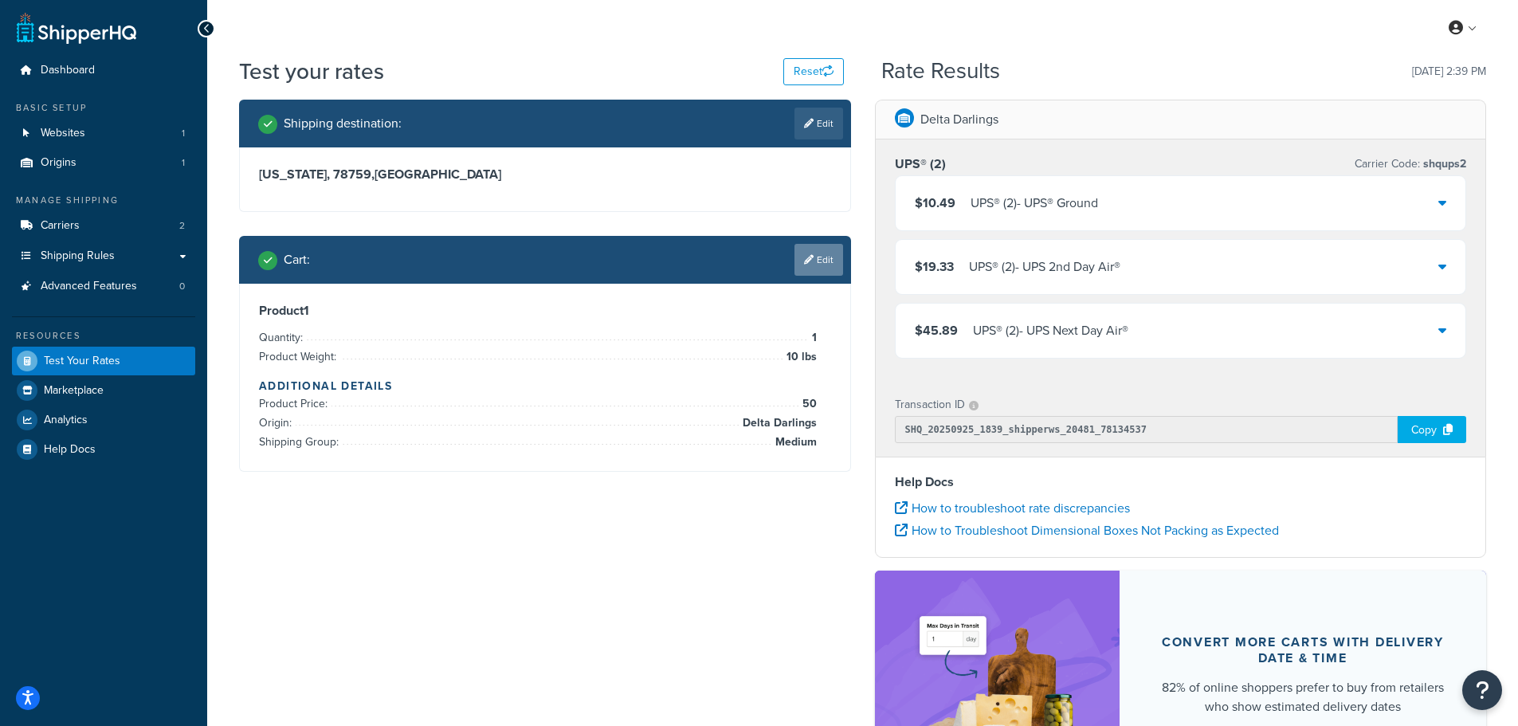
click at [811, 268] on link "Edit" at bounding box center [819, 260] width 49 height 32
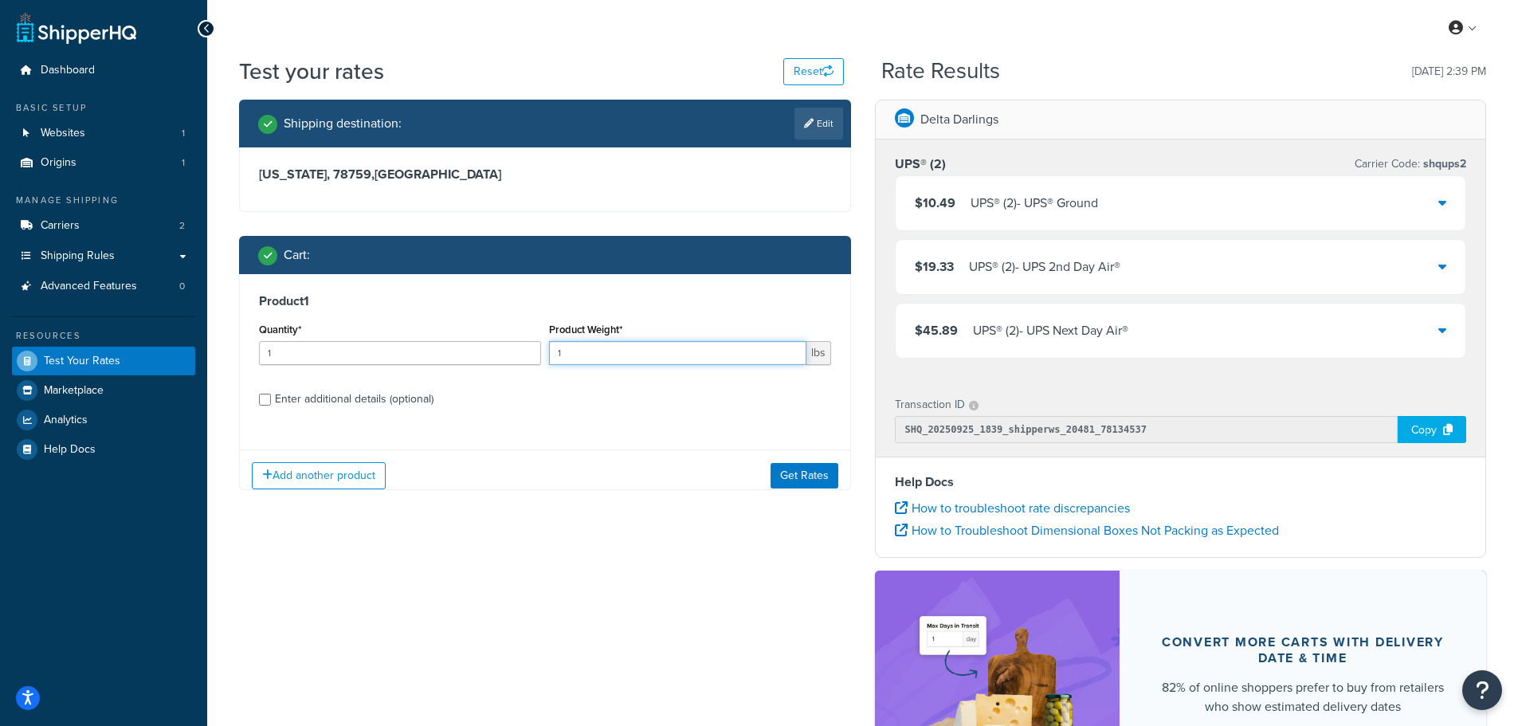
click at [767, 352] on input "1" at bounding box center [677, 353] width 257 height 24
drag, startPoint x: 670, startPoint y: 351, endPoint x: 576, endPoint y: 350, distance: 94.0
click at [576, 350] on input "1" at bounding box center [677, 353] width 257 height 24
type input "30"
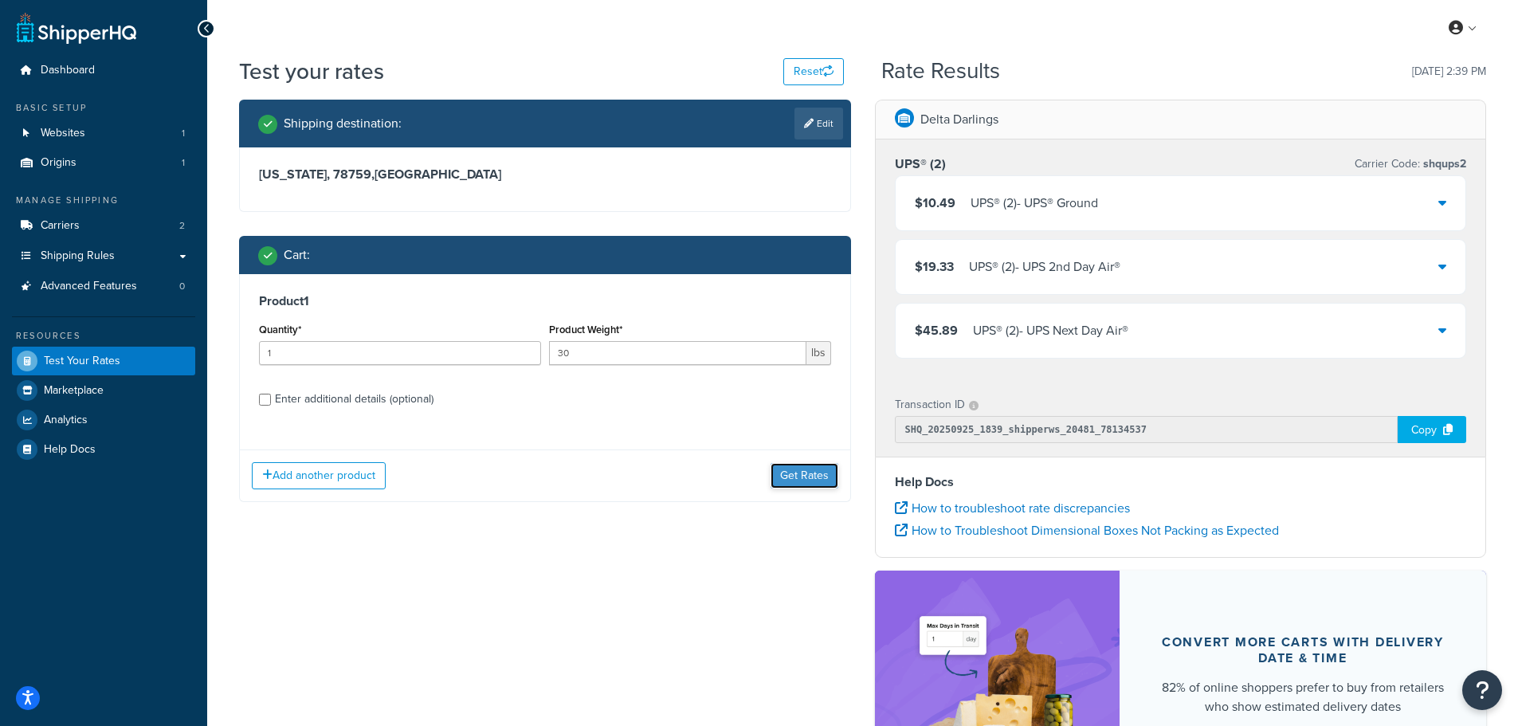
click at [804, 480] on button "Get Rates" at bounding box center [805, 476] width 68 height 26
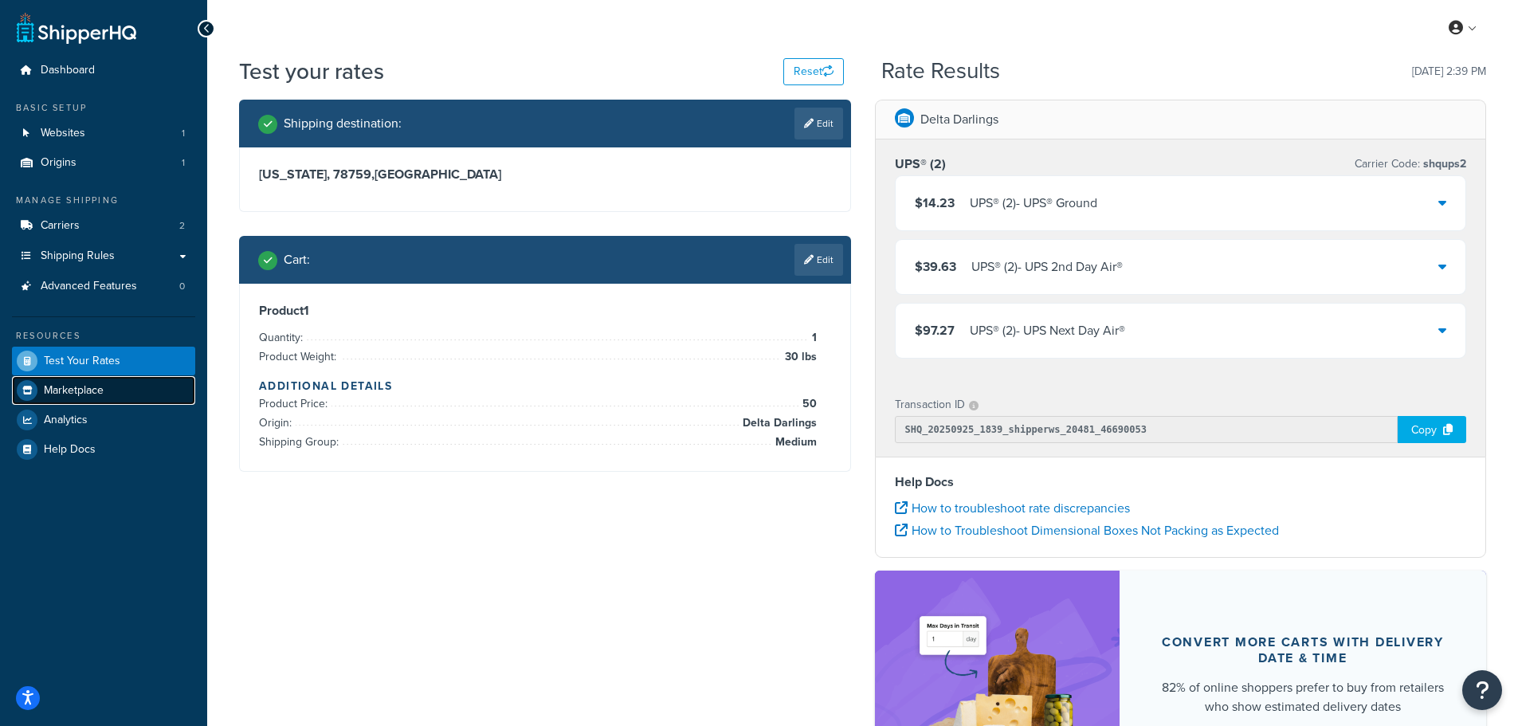
click at [79, 390] on span "Marketplace" at bounding box center [74, 391] width 60 height 14
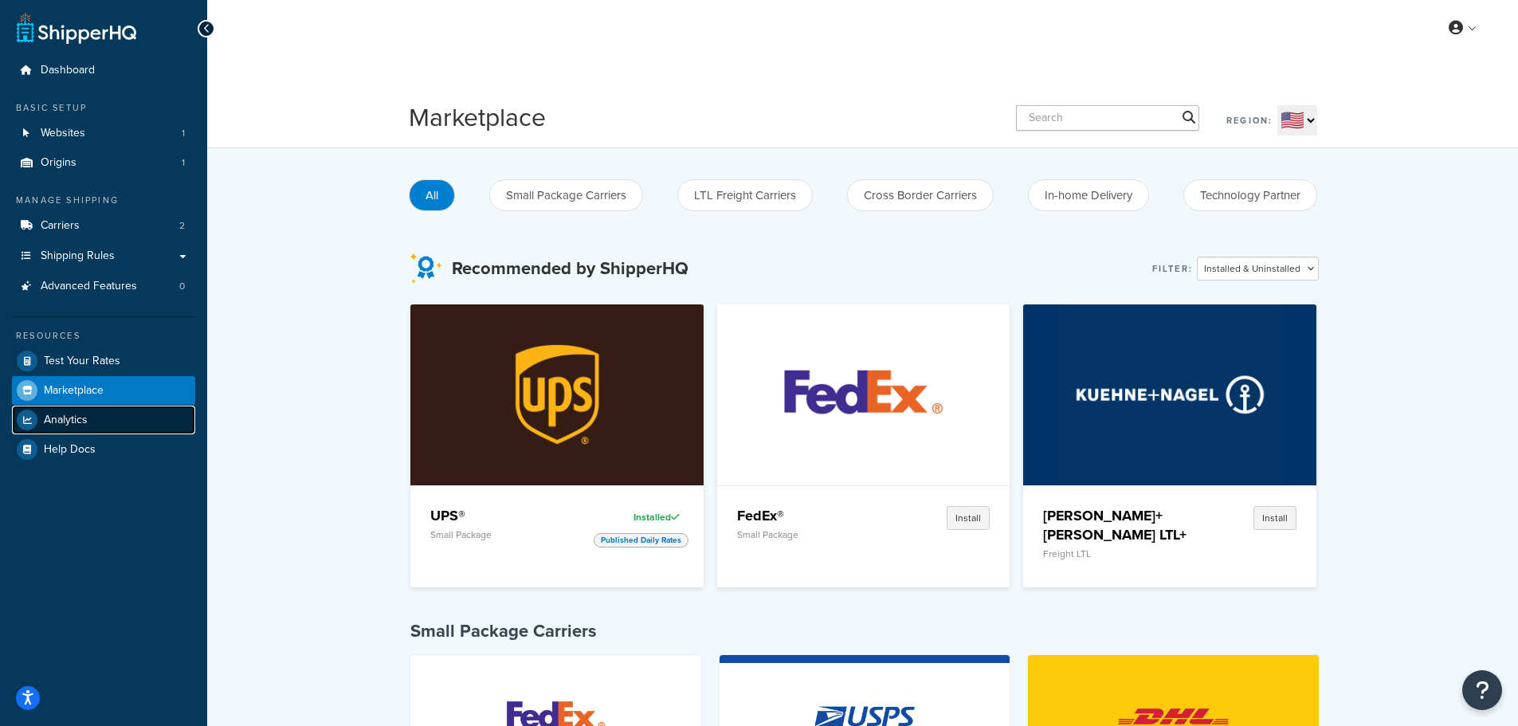
click at [128, 427] on link "Analytics" at bounding box center [103, 420] width 183 height 29
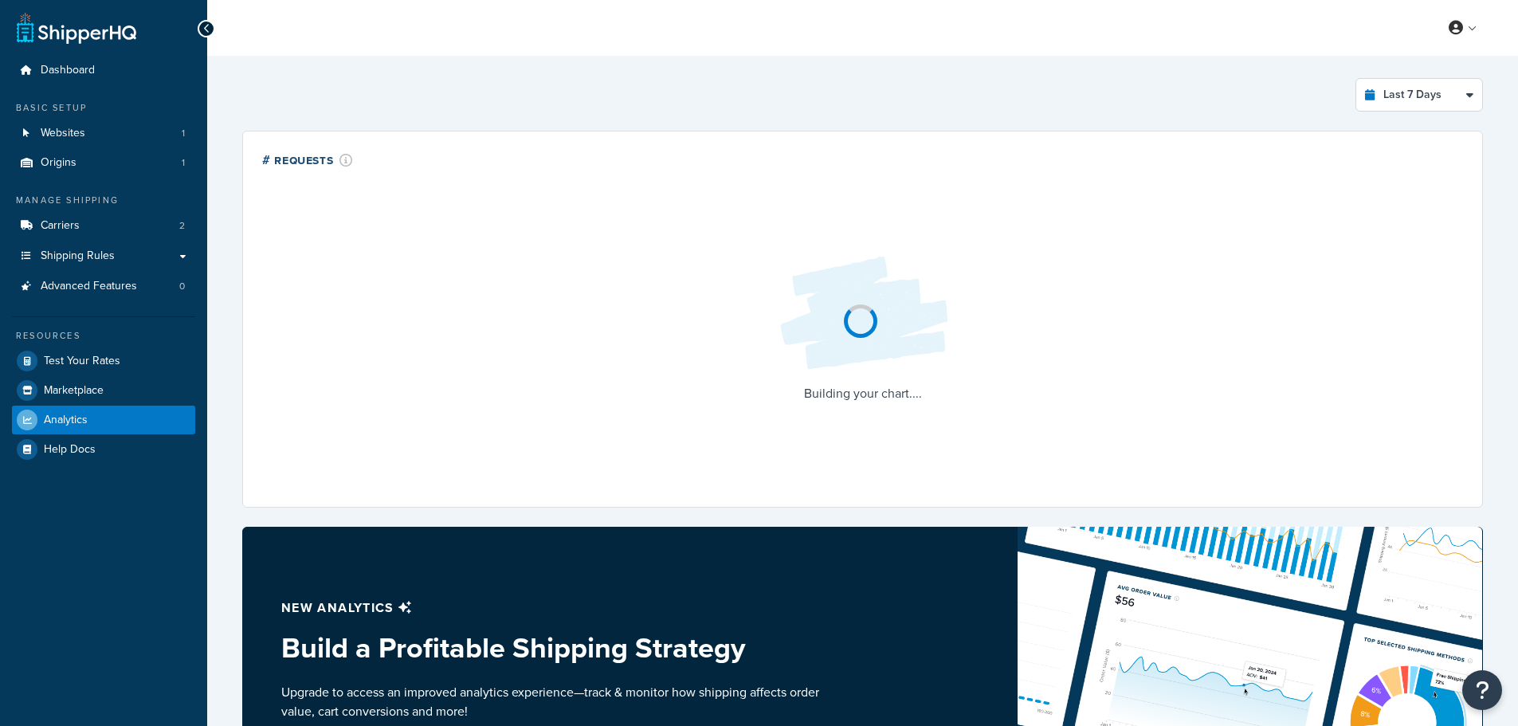
select select "last_7_days"
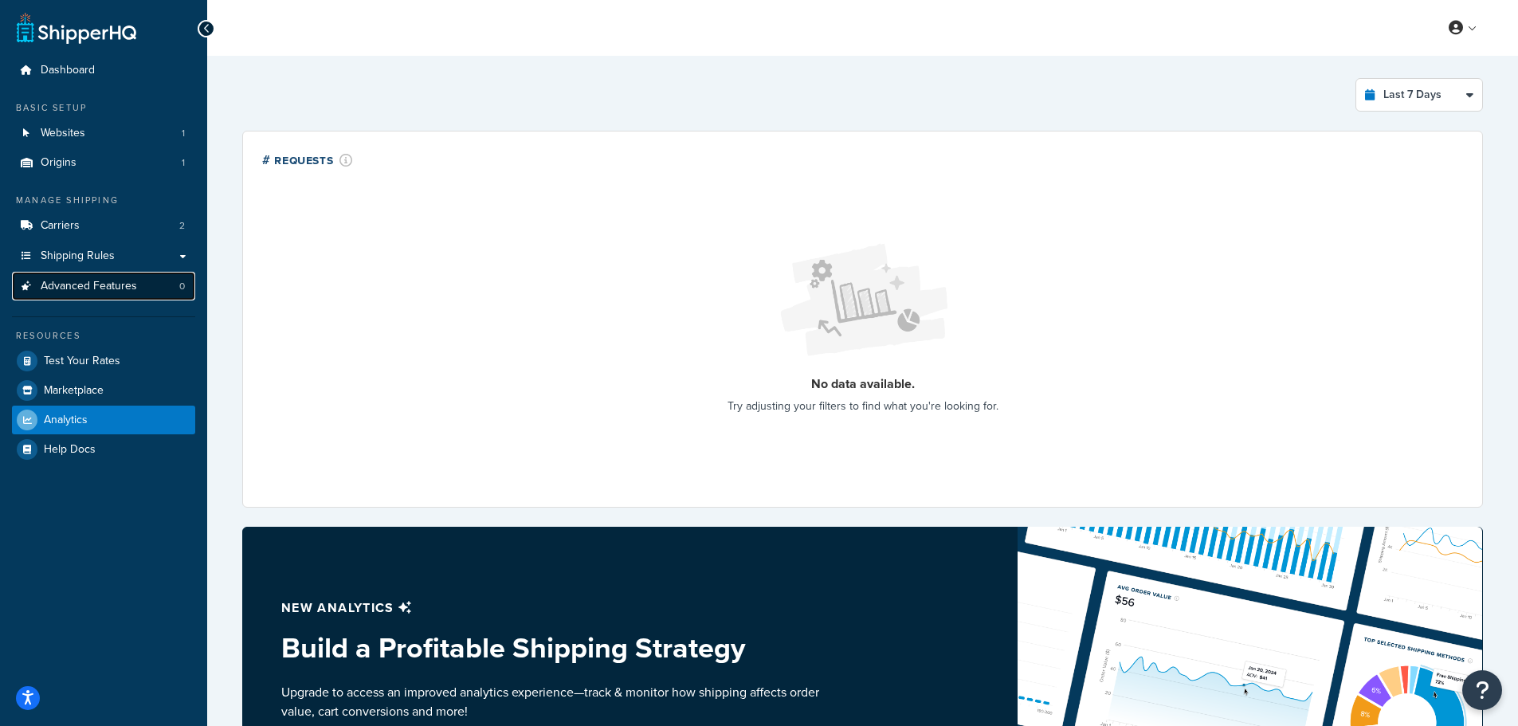
click at [116, 289] on span "Advanced Features" at bounding box center [89, 287] width 96 height 14
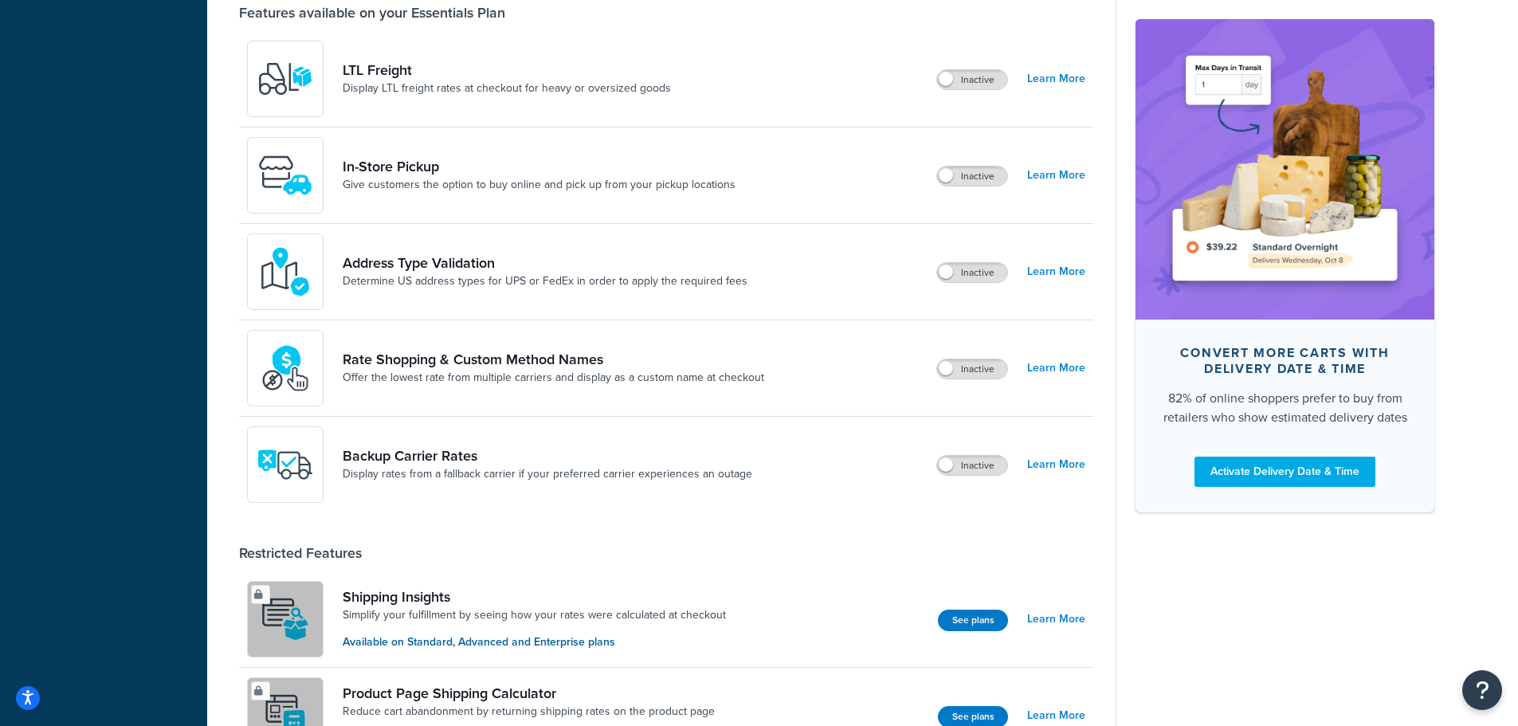
scroll to position [478, 0]
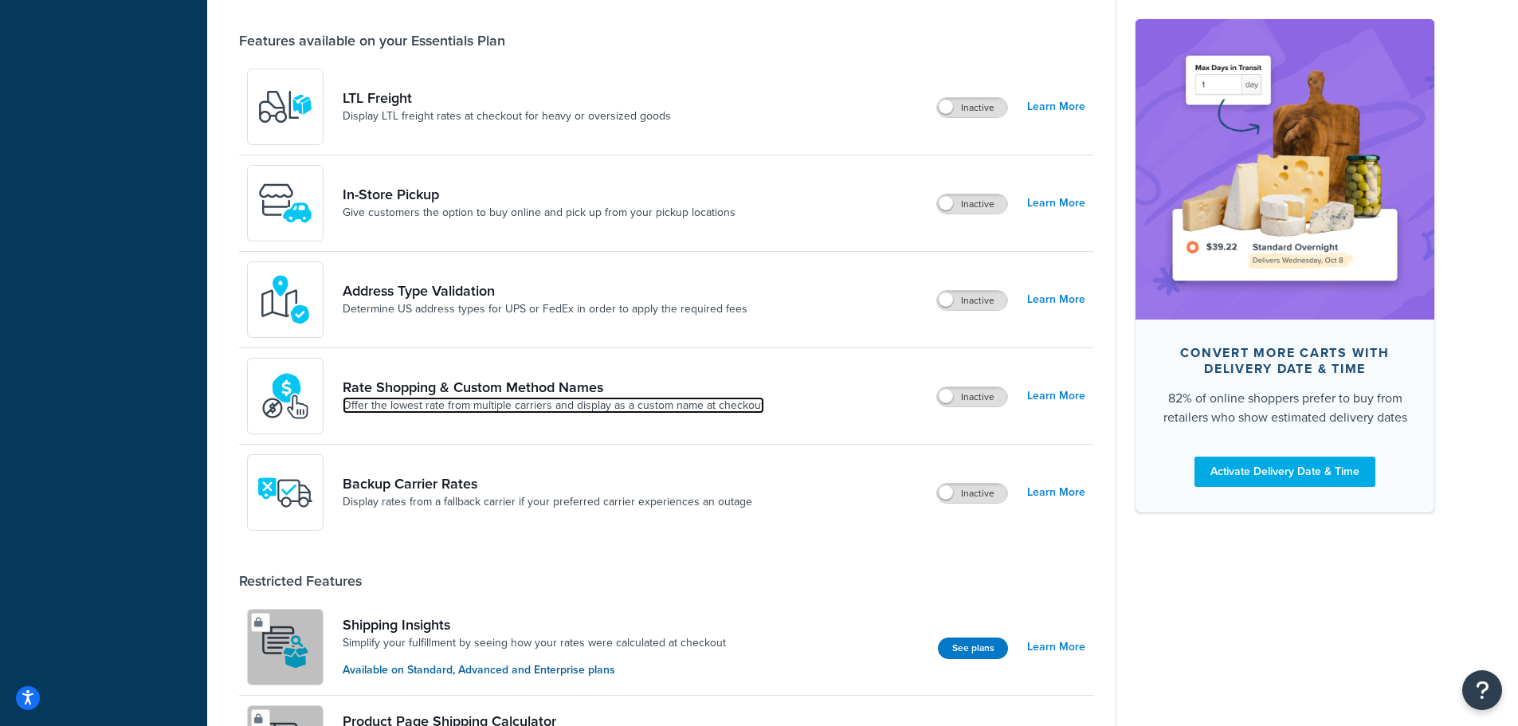
click at [632, 406] on link "Offer the lowest rate from multiple carriers and display as a custom name at ch…" at bounding box center [554, 406] width 422 height 16
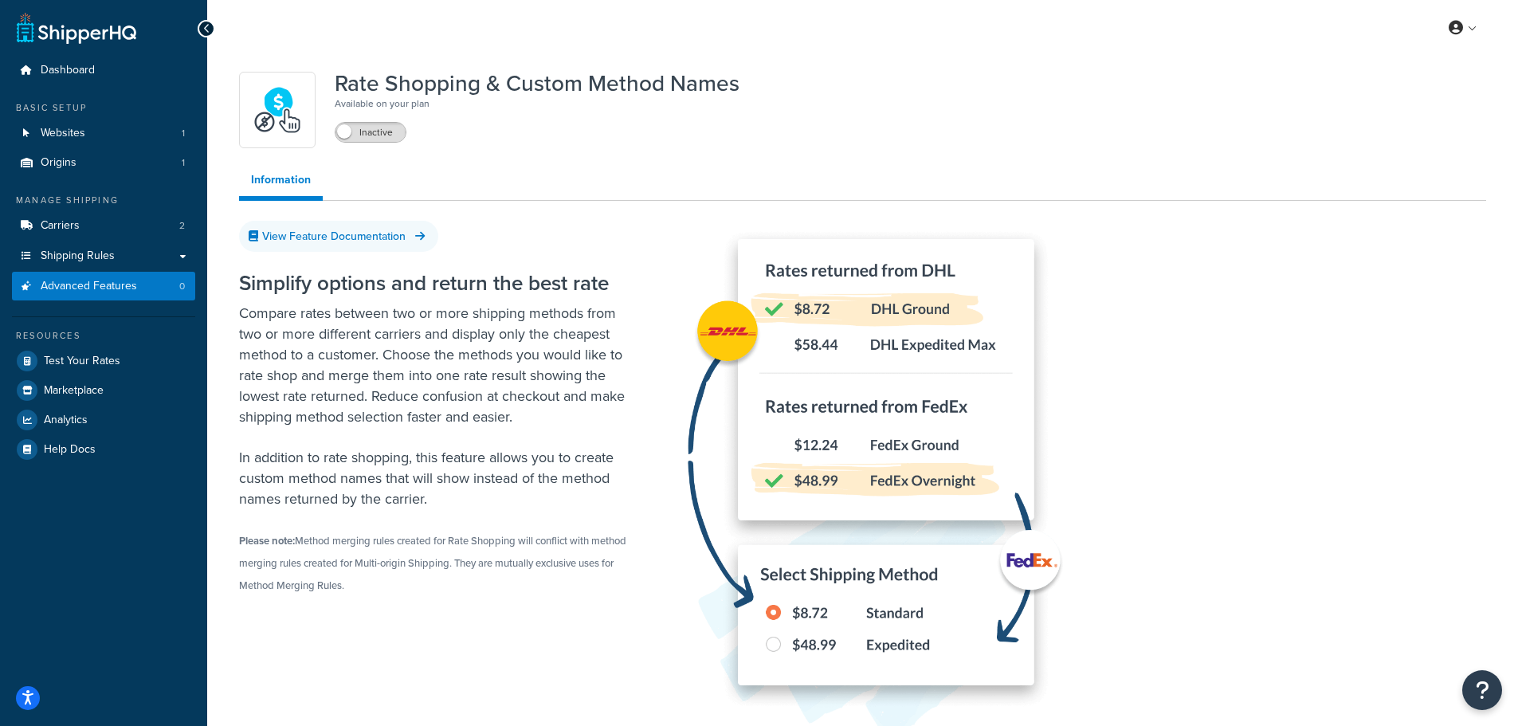
click at [349, 132] on span at bounding box center [344, 131] width 14 height 14
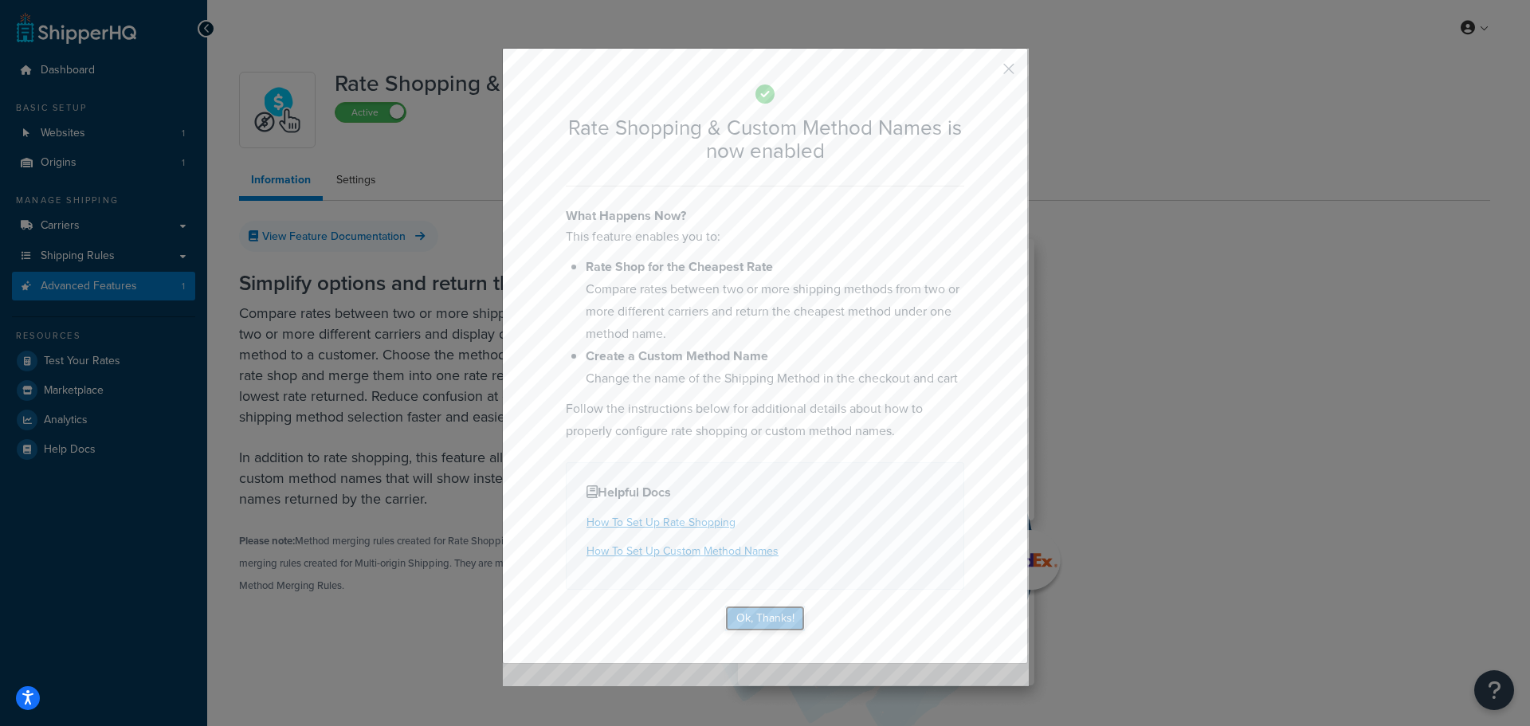
click at [753, 617] on button "Ok, Thanks!" at bounding box center [765, 619] width 80 height 26
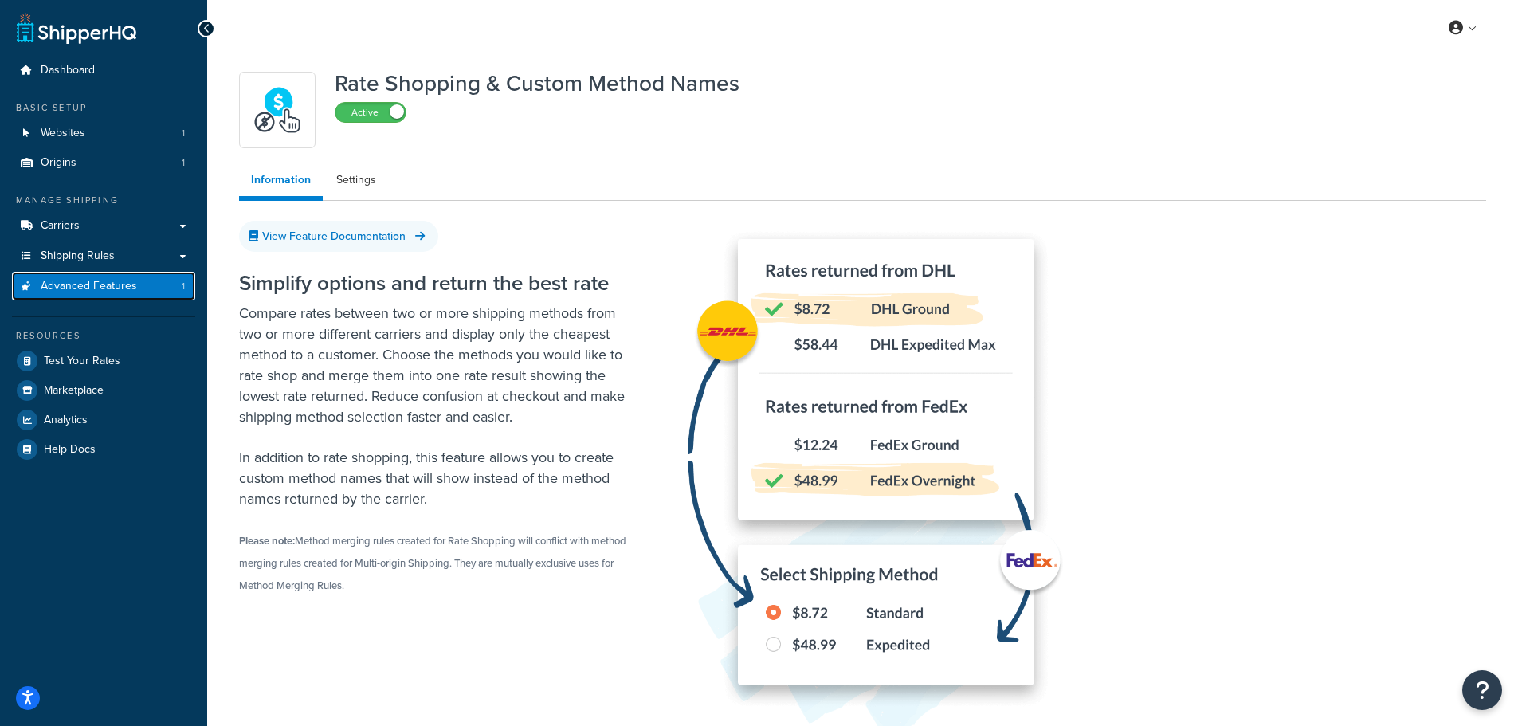
click at [100, 280] on span "Advanced Features" at bounding box center [89, 287] width 96 height 14
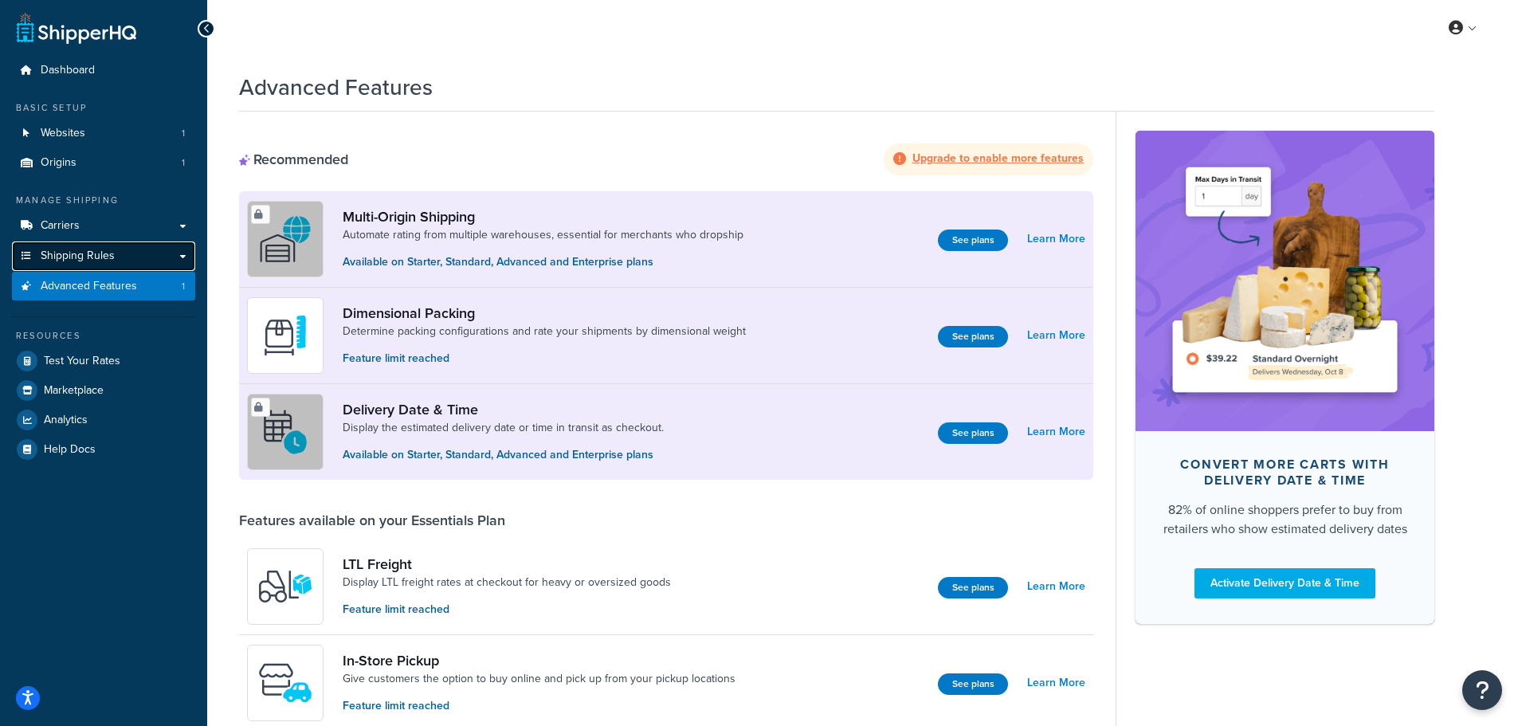
click at [103, 258] on span "Shipping Rules" at bounding box center [78, 256] width 74 height 14
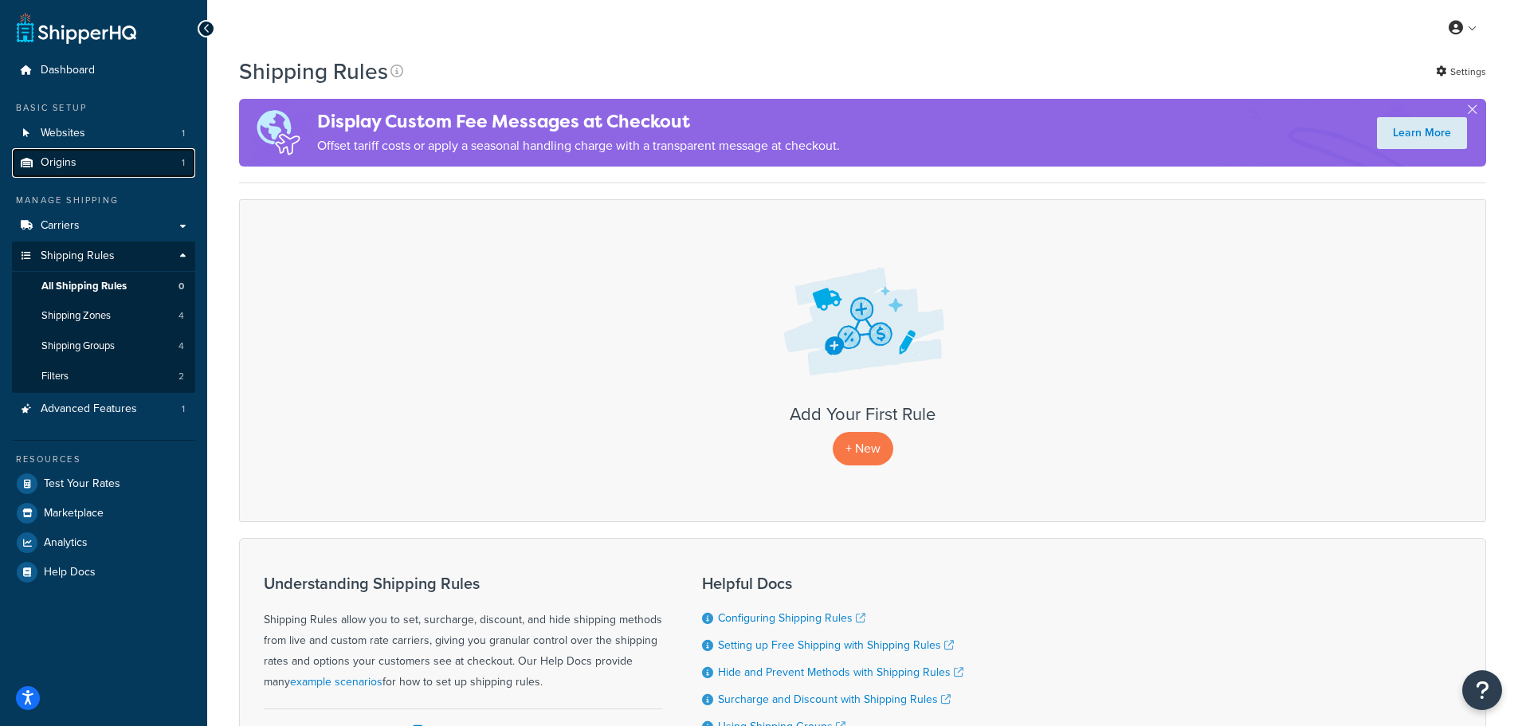
click at [132, 165] on link "Origins 1" at bounding box center [103, 162] width 183 height 29
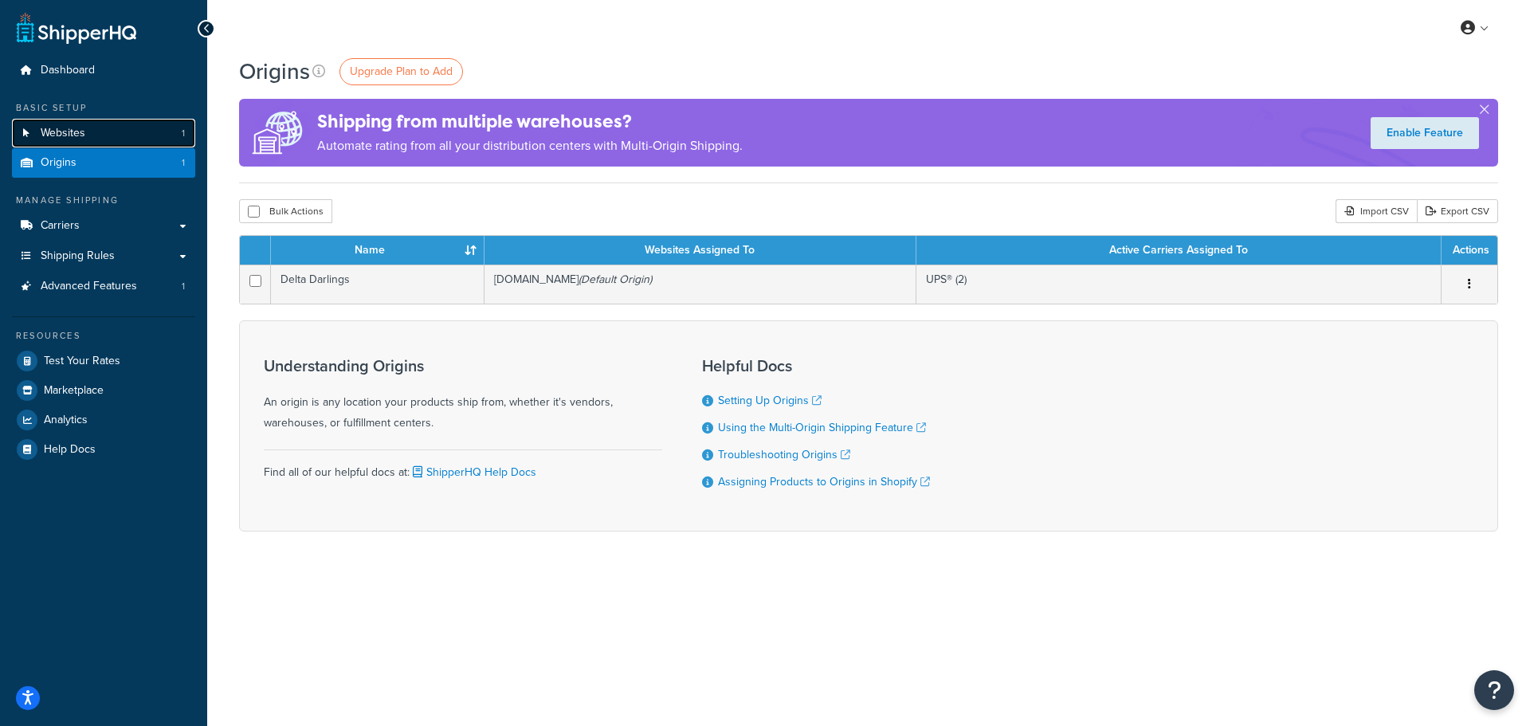
click at [126, 135] on link "Websites 1" at bounding box center [103, 133] width 183 height 29
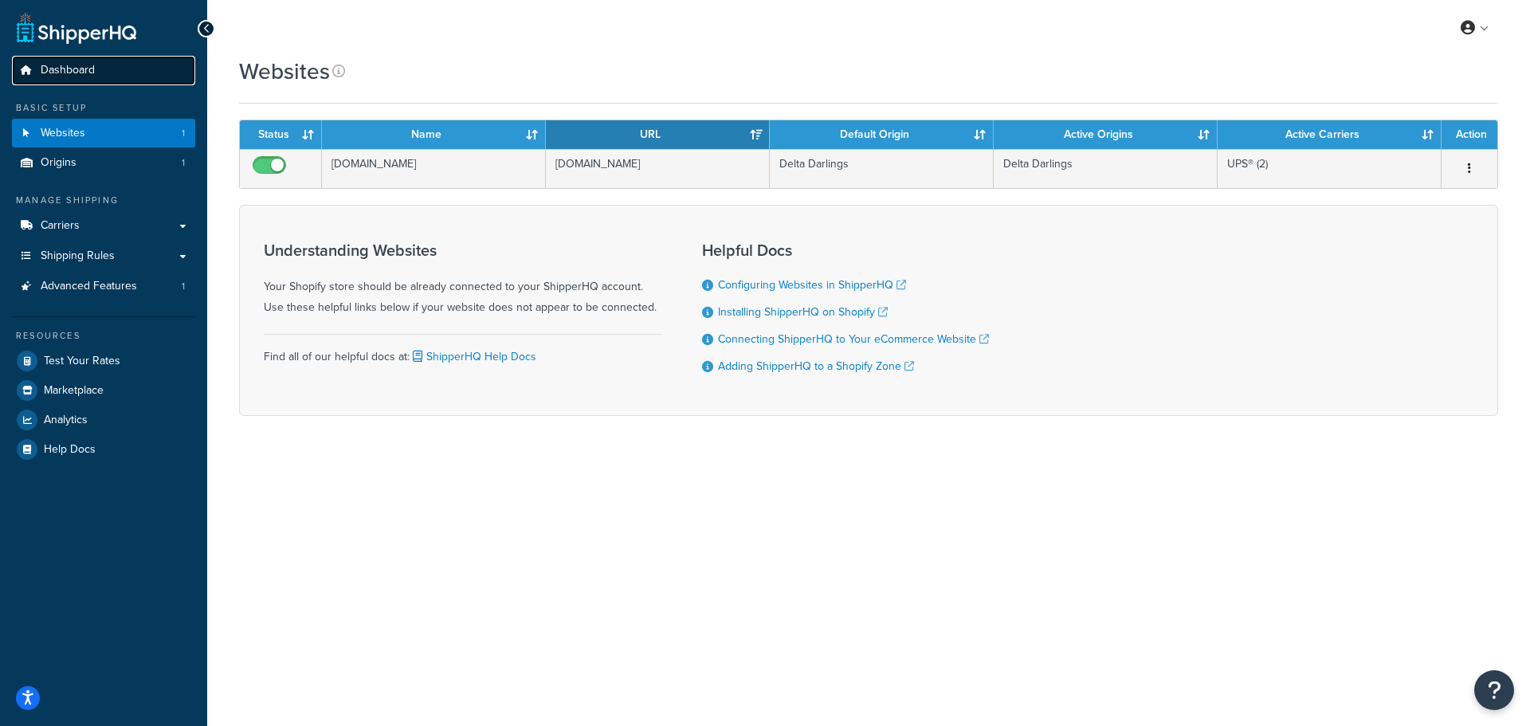
click at [114, 71] on link "Dashboard" at bounding box center [103, 70] width 183 height 29
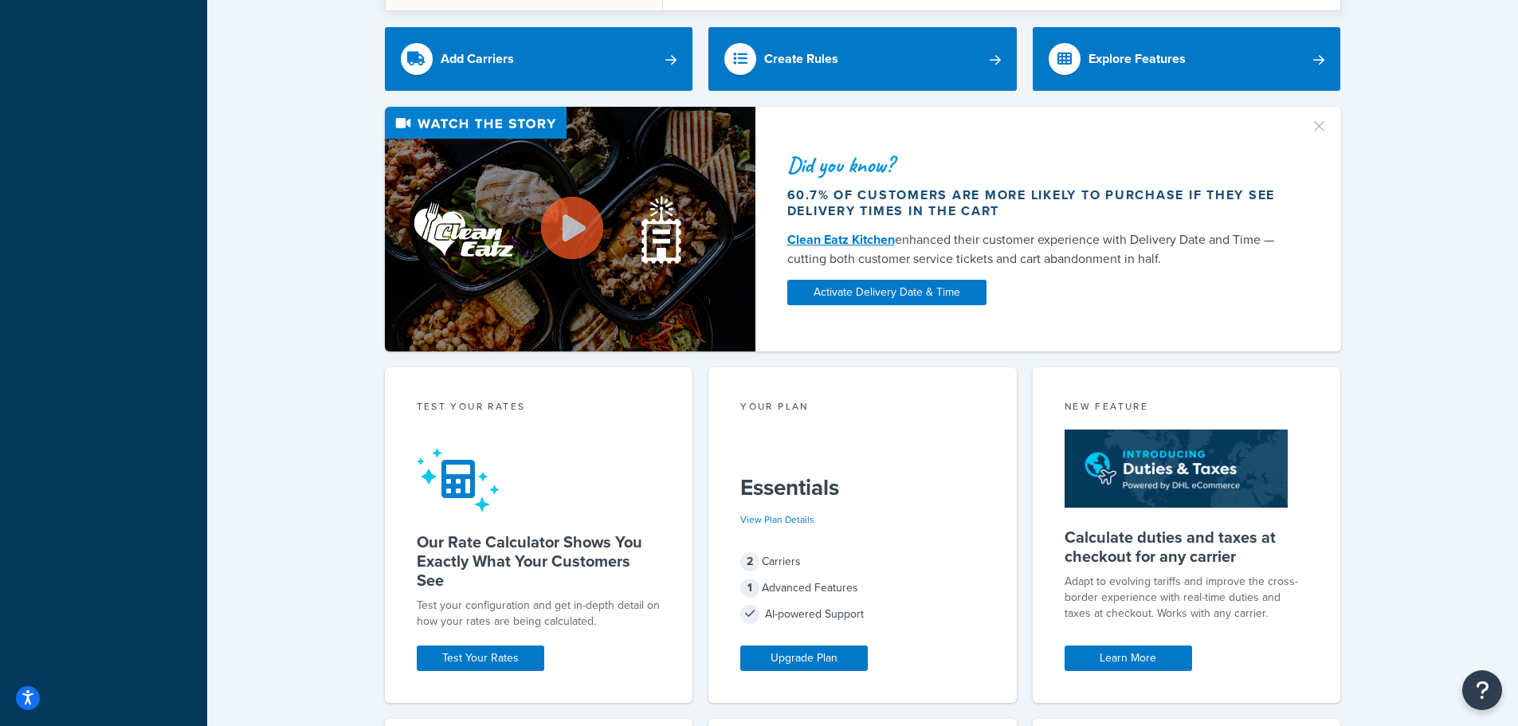
scroll to position [398, 0]
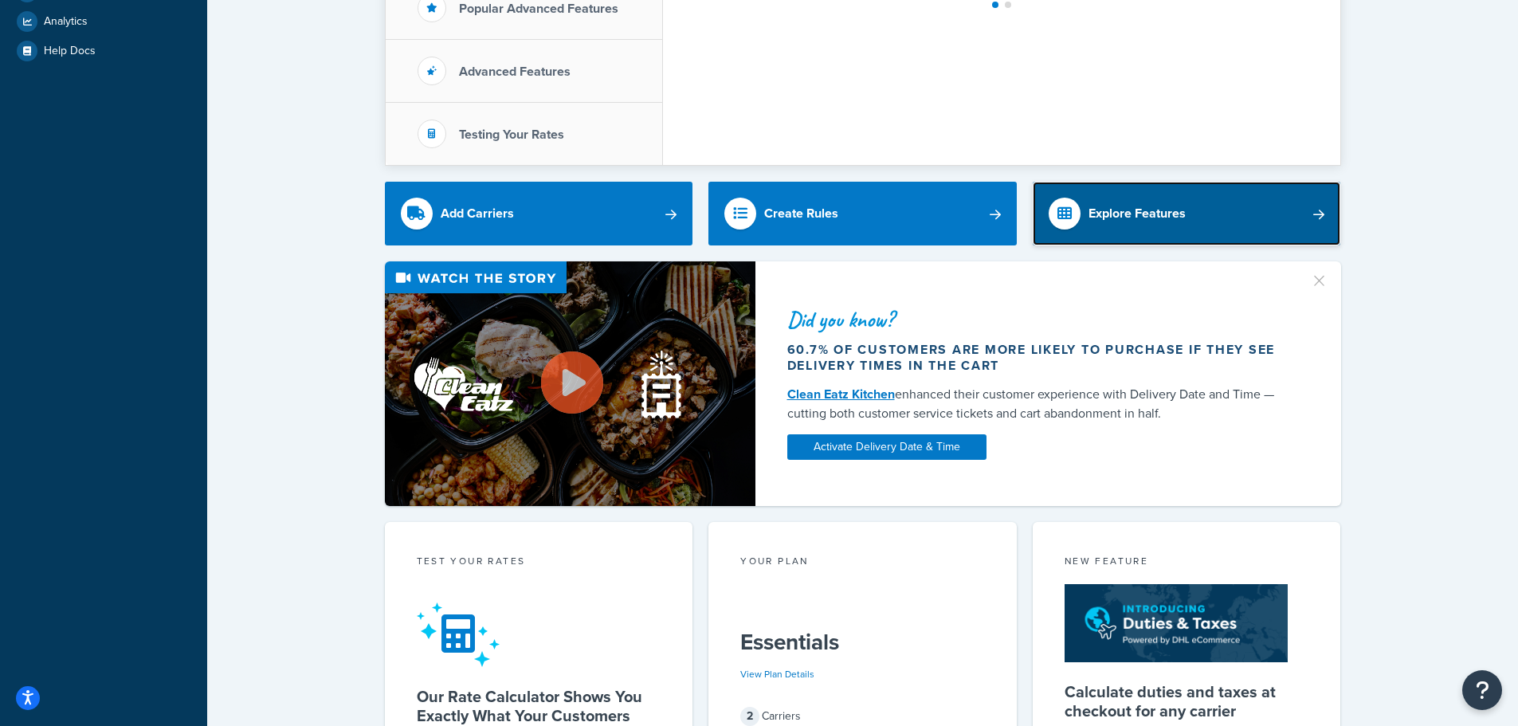
click at [1169, 232] on link "Explore Features" at bounding box center [1187, 214] width 308 height 64
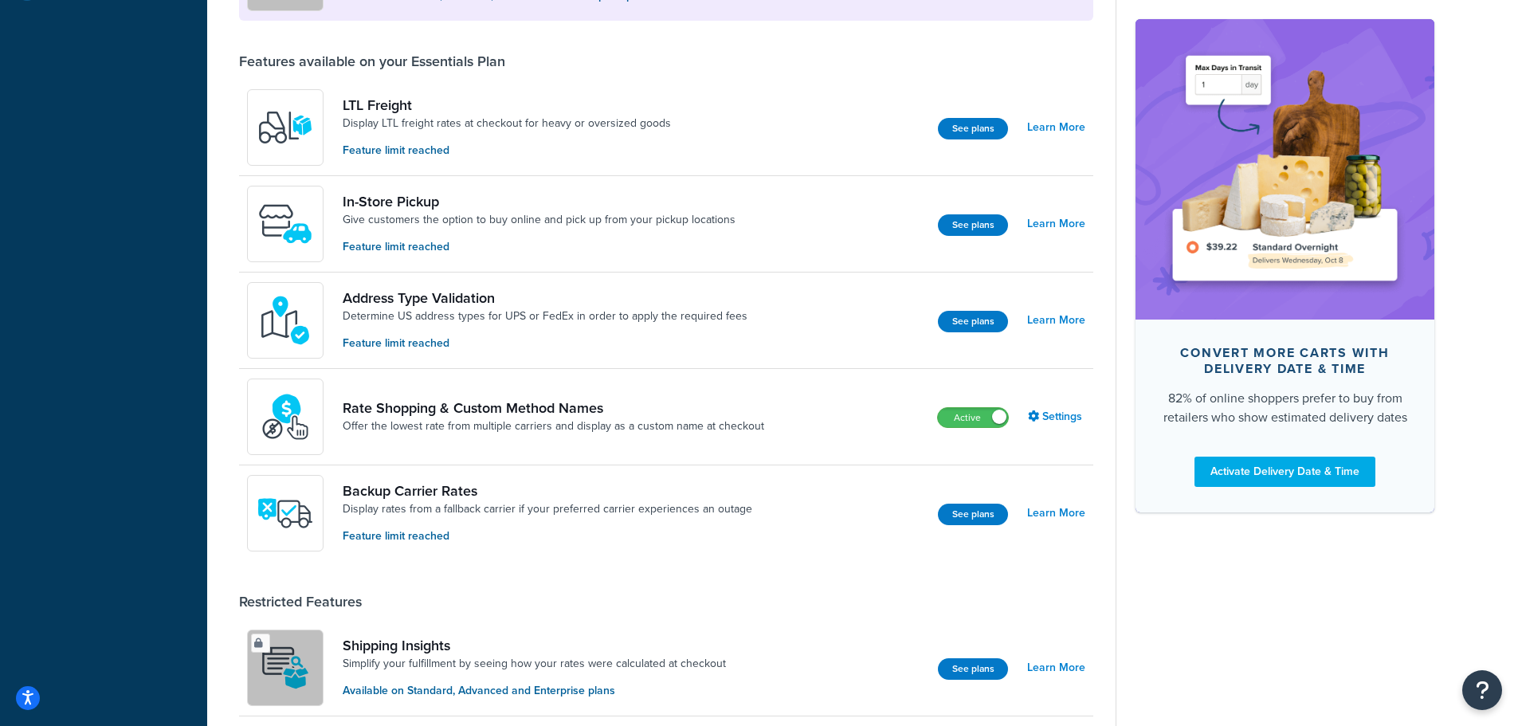
scroll to position [558, 0]
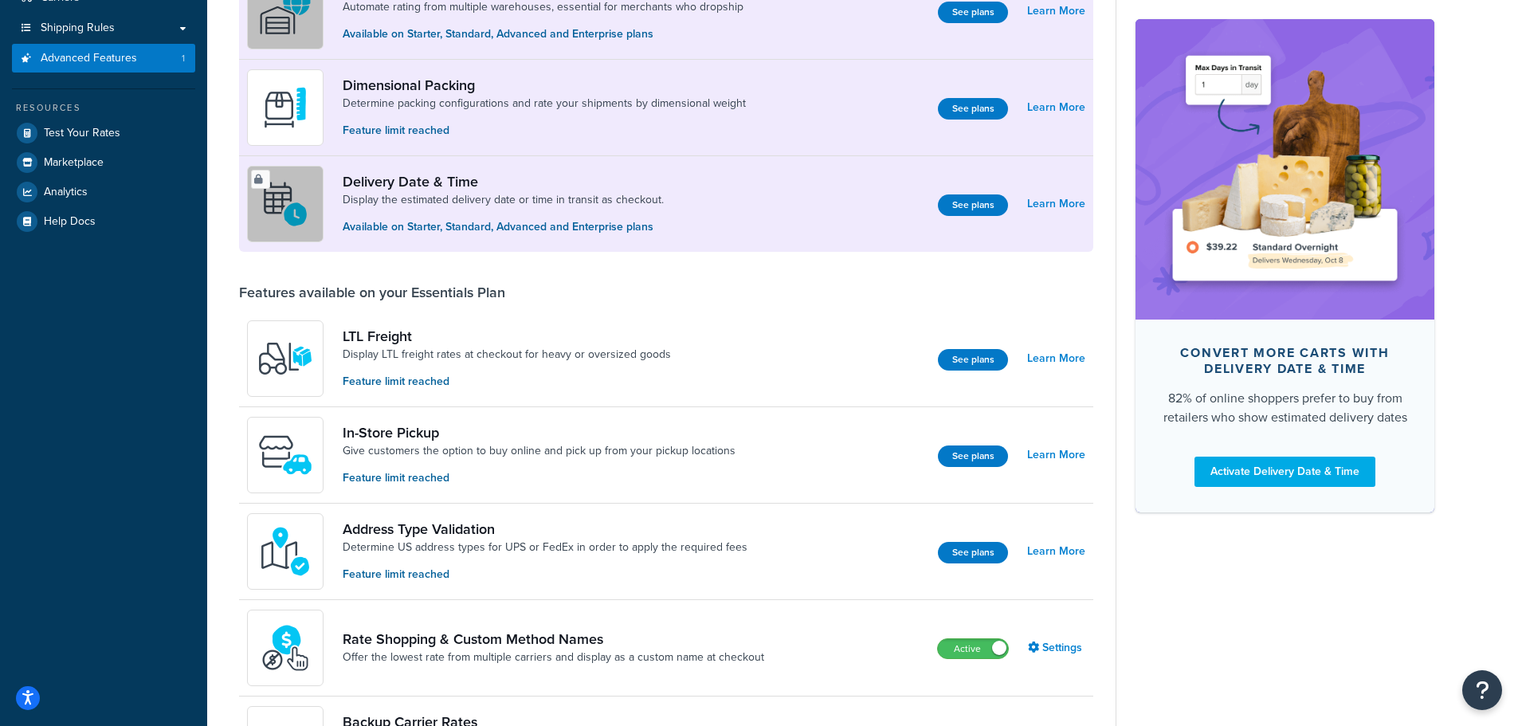
drag, startPoint x: 1383, startPoint y: 578, endPoint x: 1428, endPoint y: 453, distance: 133.1
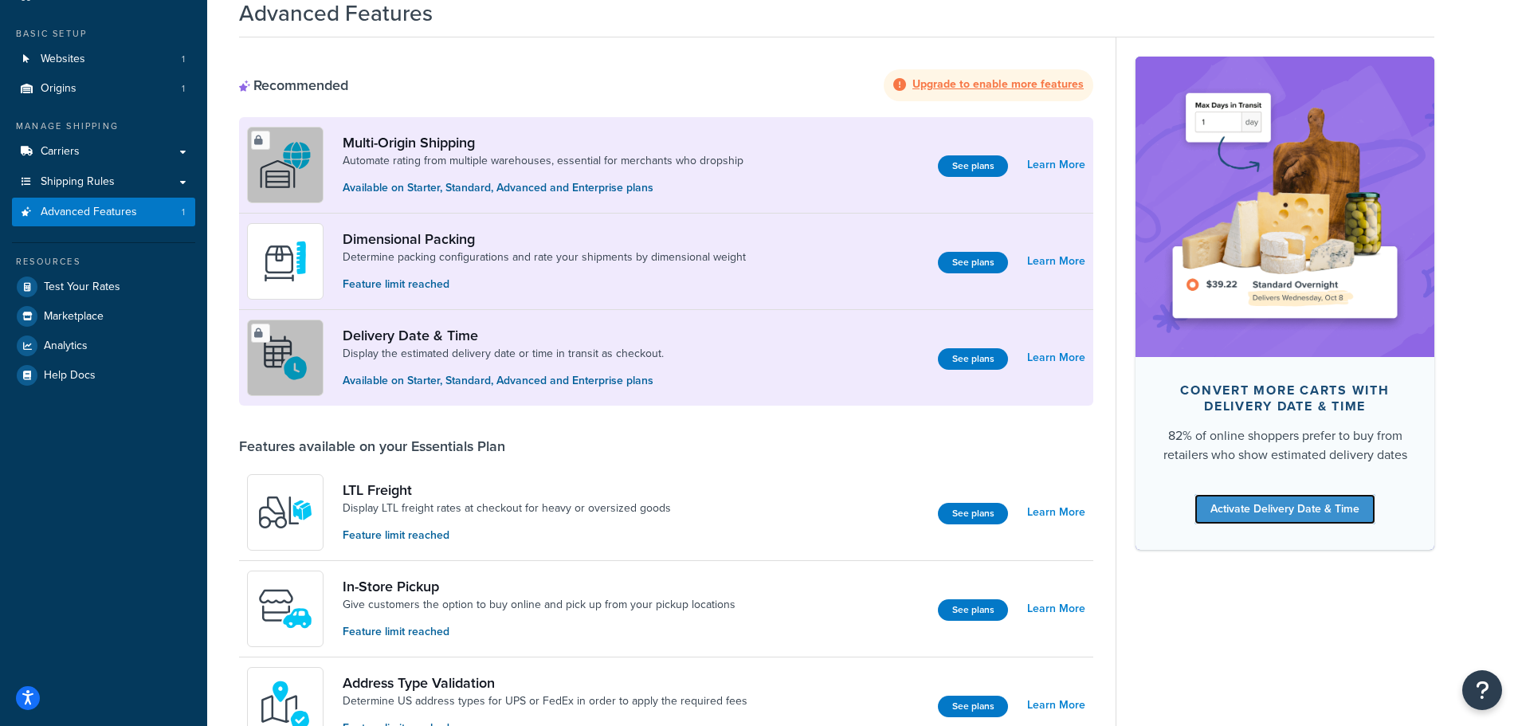
click at [1305, 506] on link "Activate Delivery Date & Time" at bounding box center [1285, 509] width 181 height 30
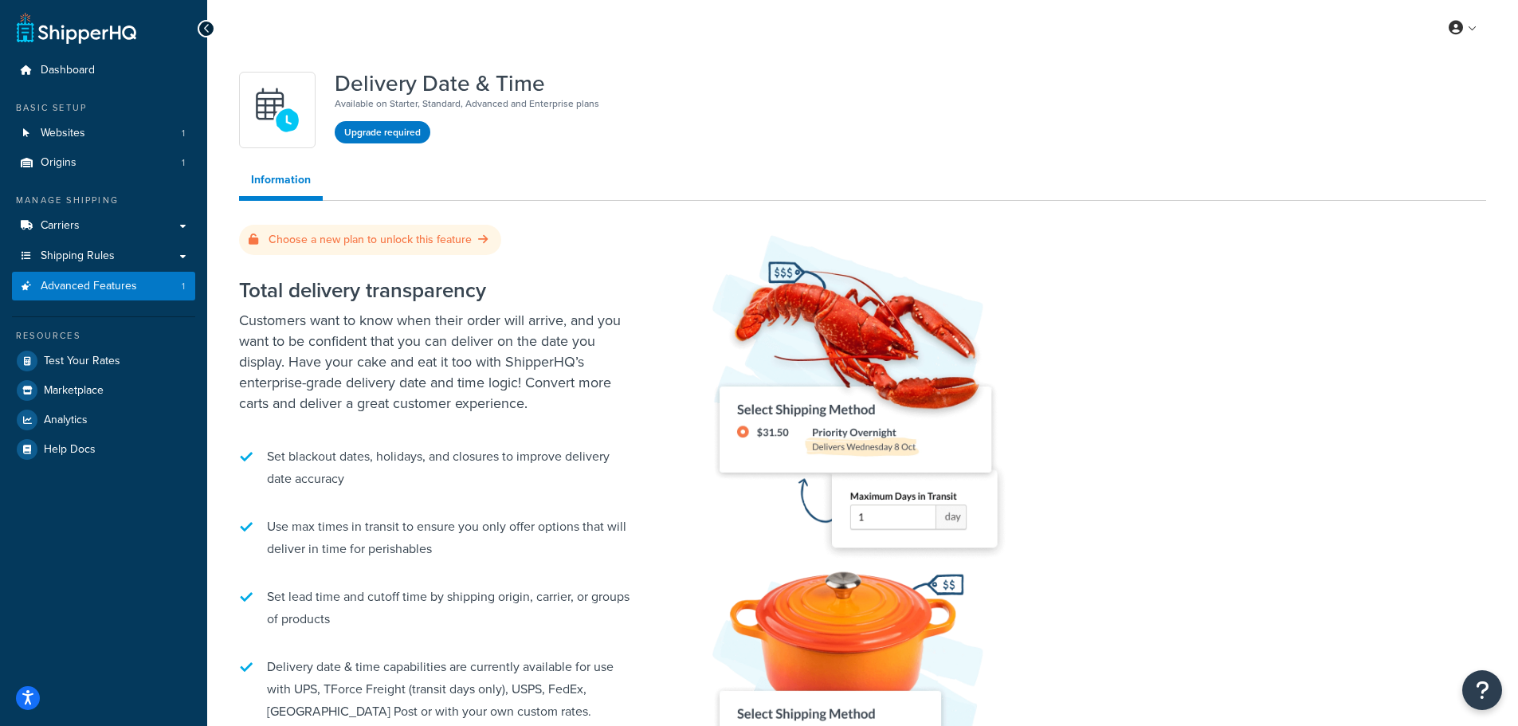
drag, startPoint x: 1038, startPoint y: 574, endPoint x: 1019, endPoint y: 352, distance: 222.4
click at [110, 274] on link "Advanced Features 1" at bounding box center [103, 286] width 183 height 29
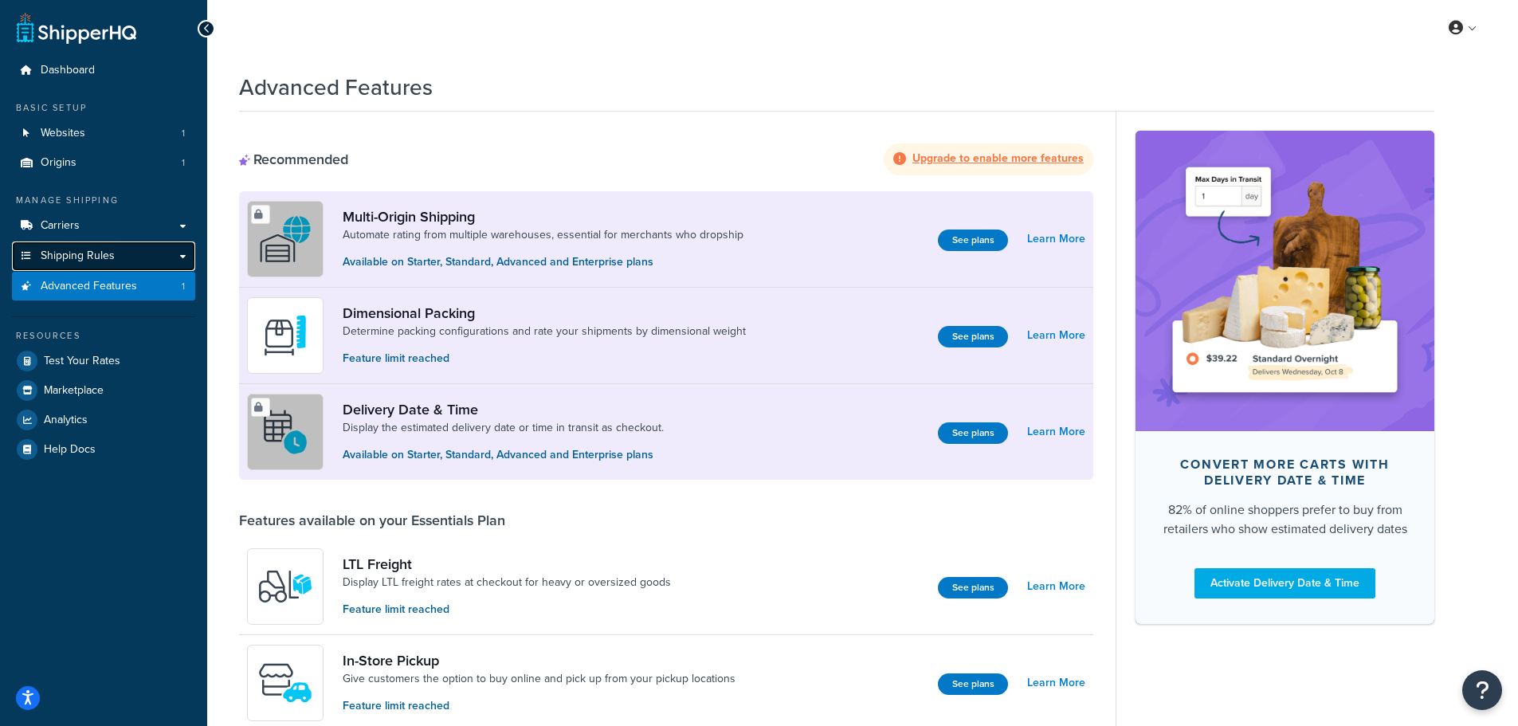
click at [117, 261] on link "Shipping Rules" at bounding box center [103, 255] width 183 height 29
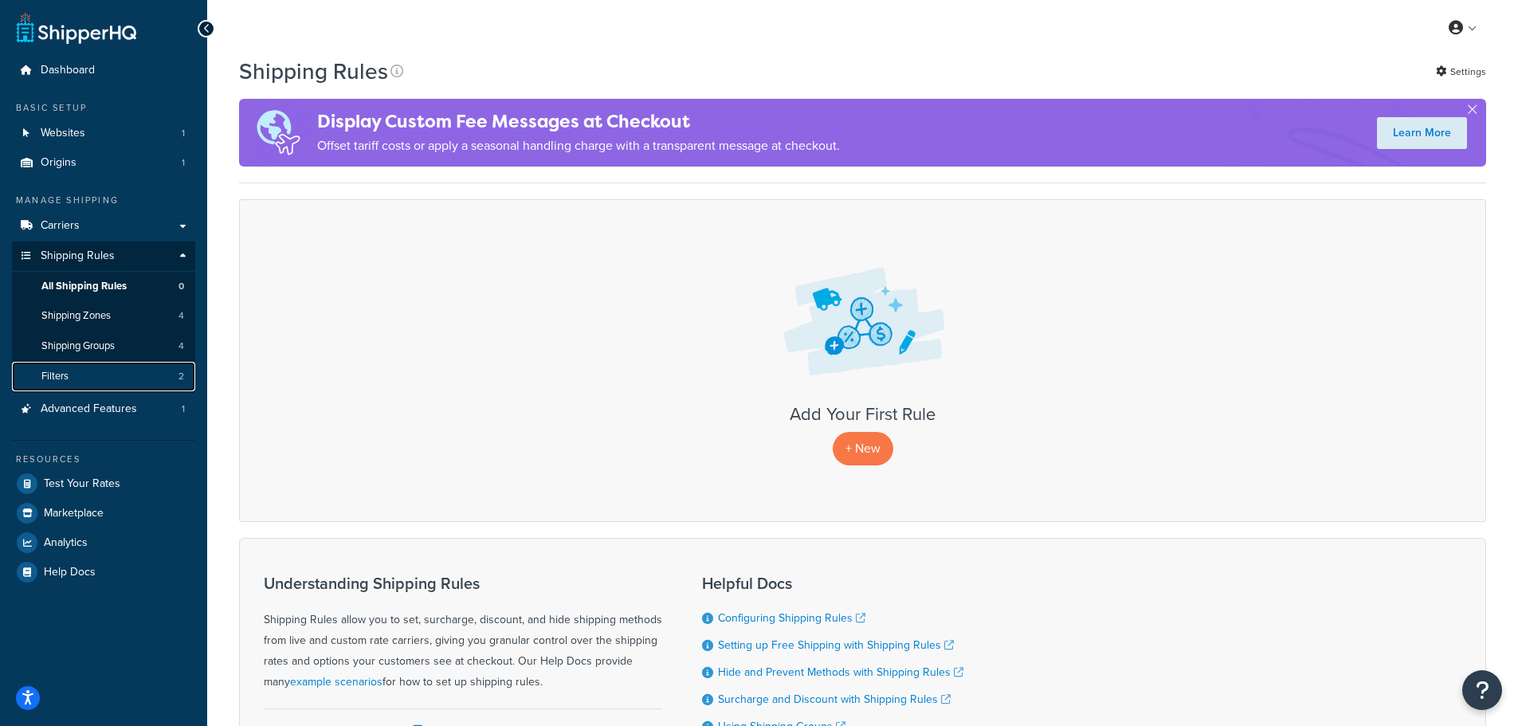
click at [130, 378] on link "Filters 2" at bounding box center [103, 376] width 183 height 29
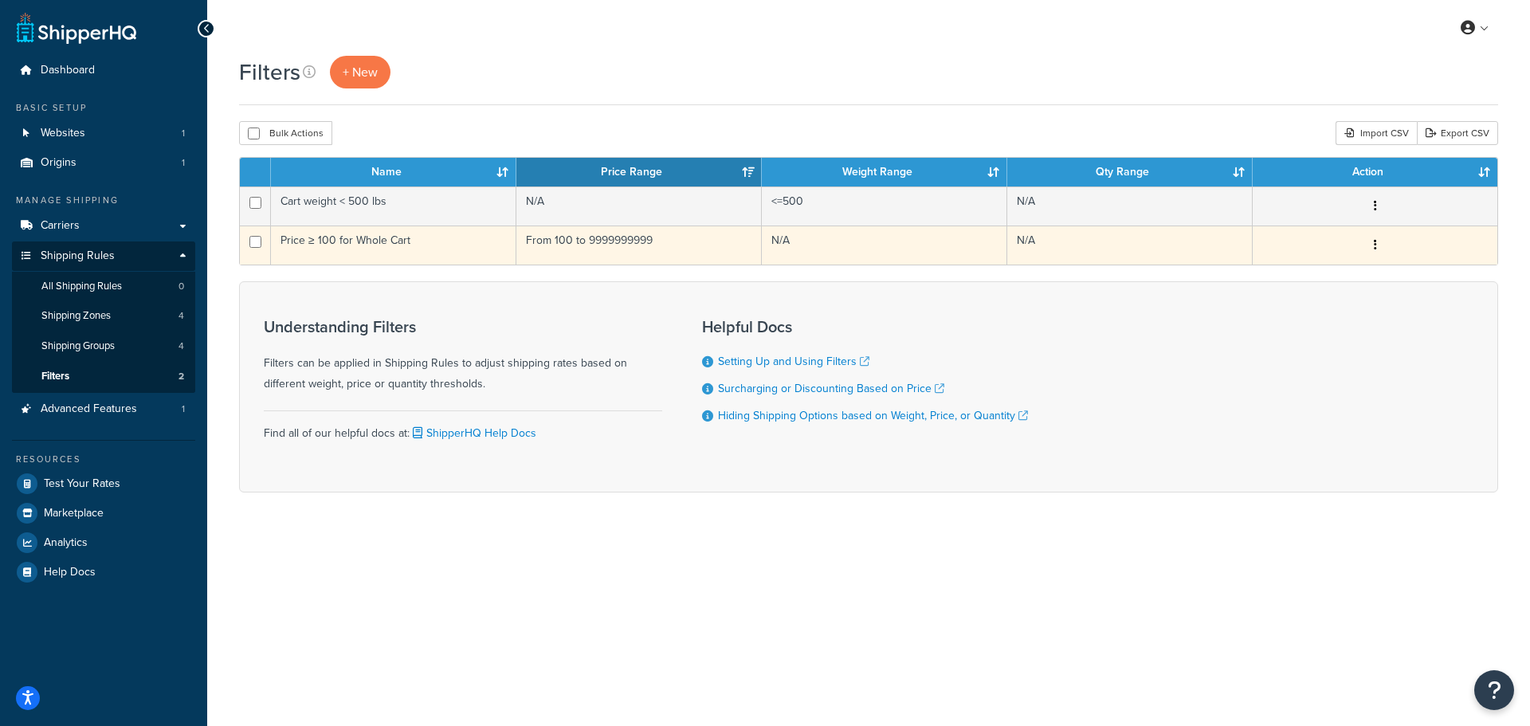
click at [363, 244] on td "Price ≥ 100 for Whole Cart" at bounding box center [393, 245] width 245 height 39
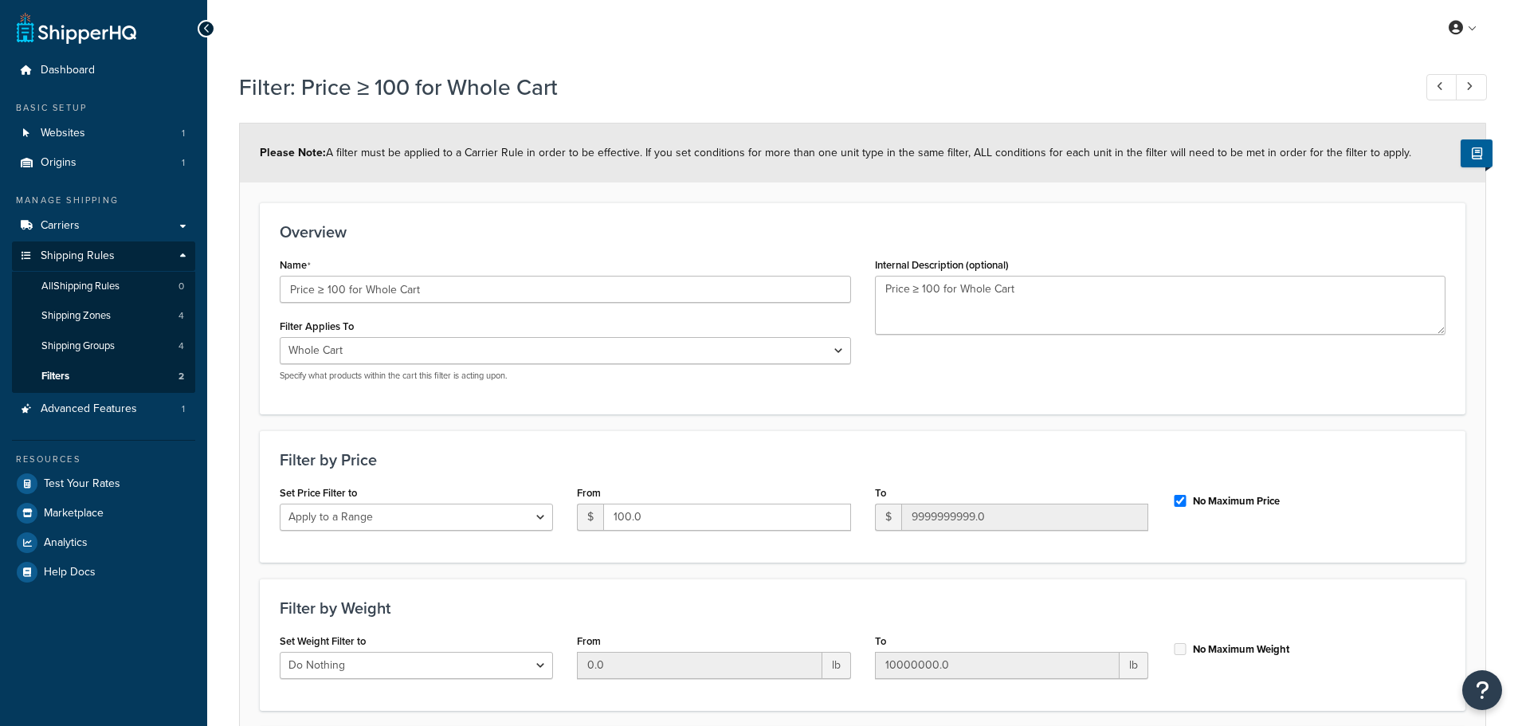
select select "range"
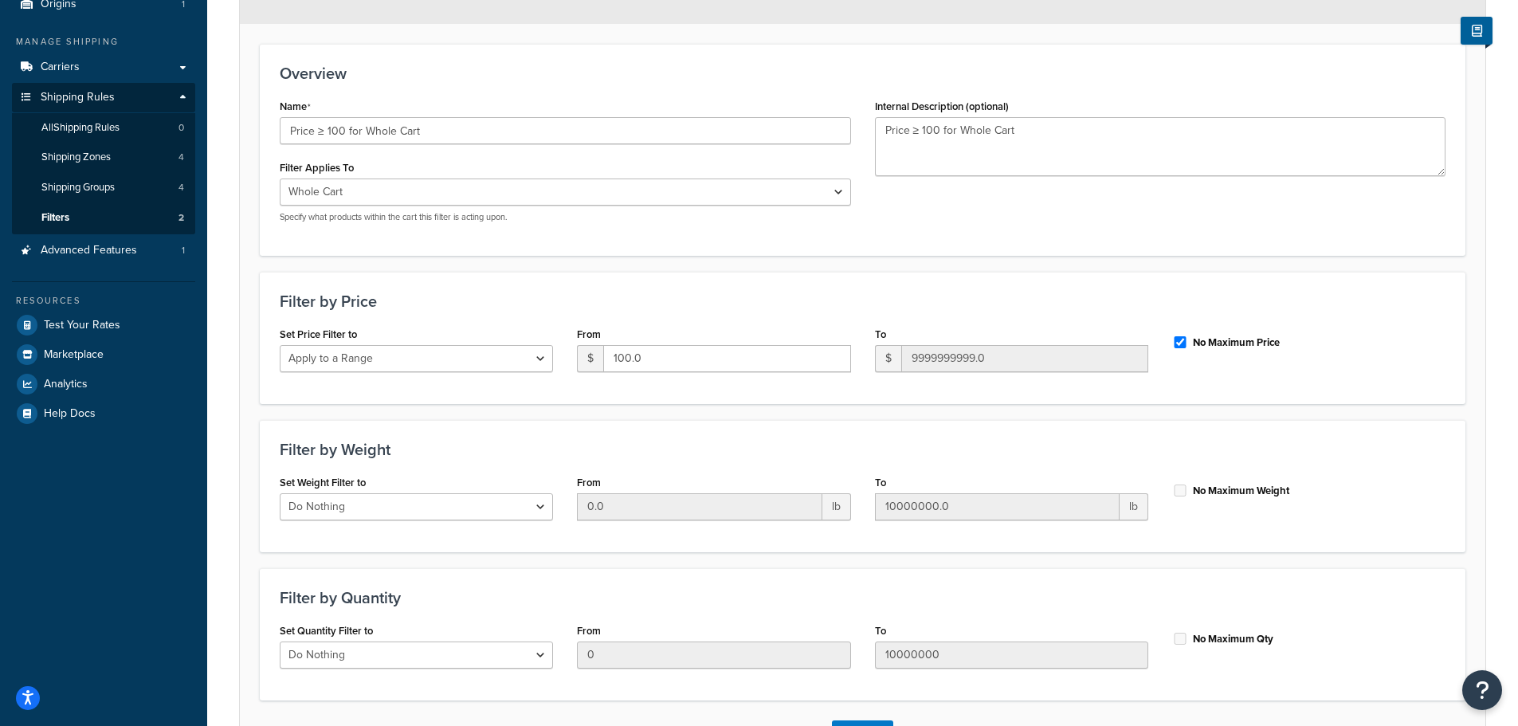
scroll to position [159, 0]
click at [434, 355] on select "Do Nothing Apply to a Range" at bounding box center [416, 357] width 273 height 27
click at [520, 300] on h3 "Filter by Price" at bounding box center [863, 301] width 1166 height 18
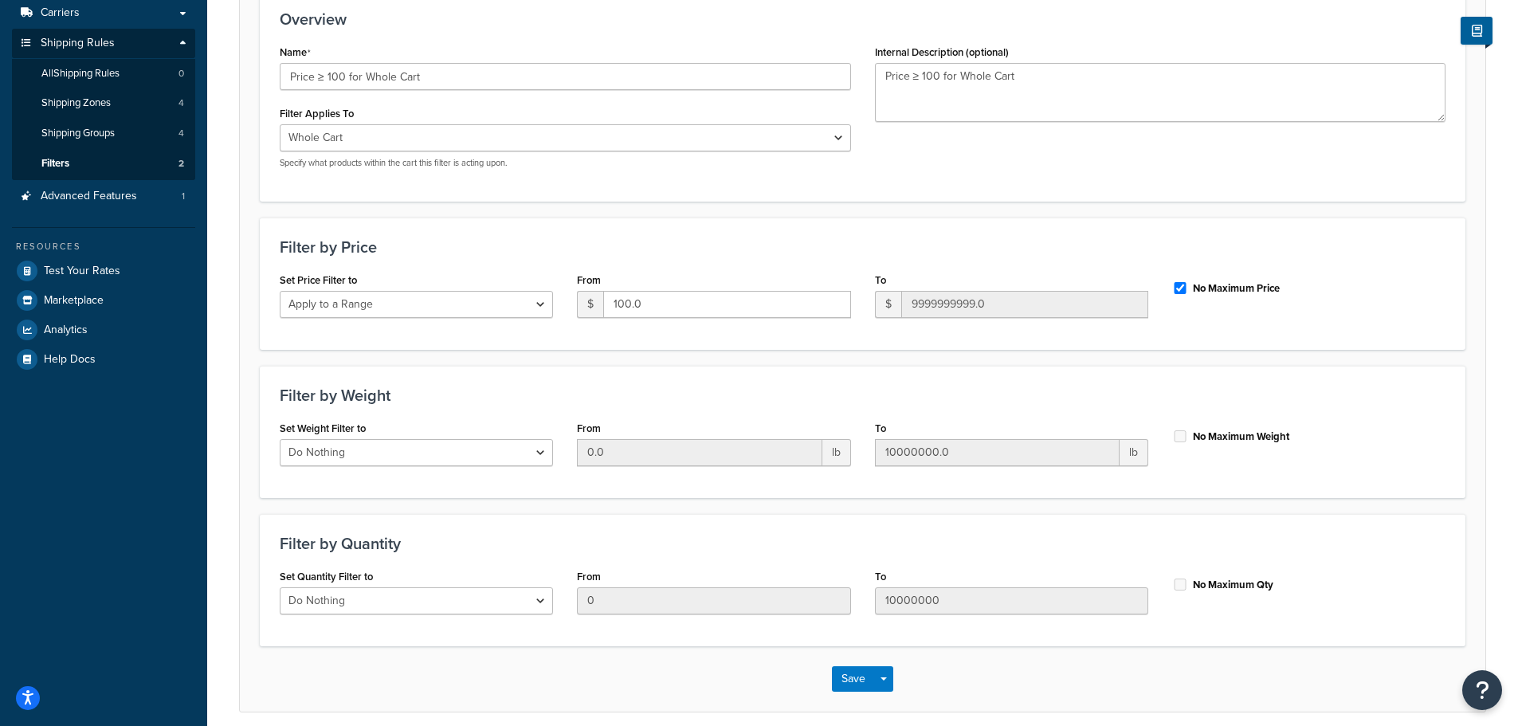
scroll to position [279, 0]
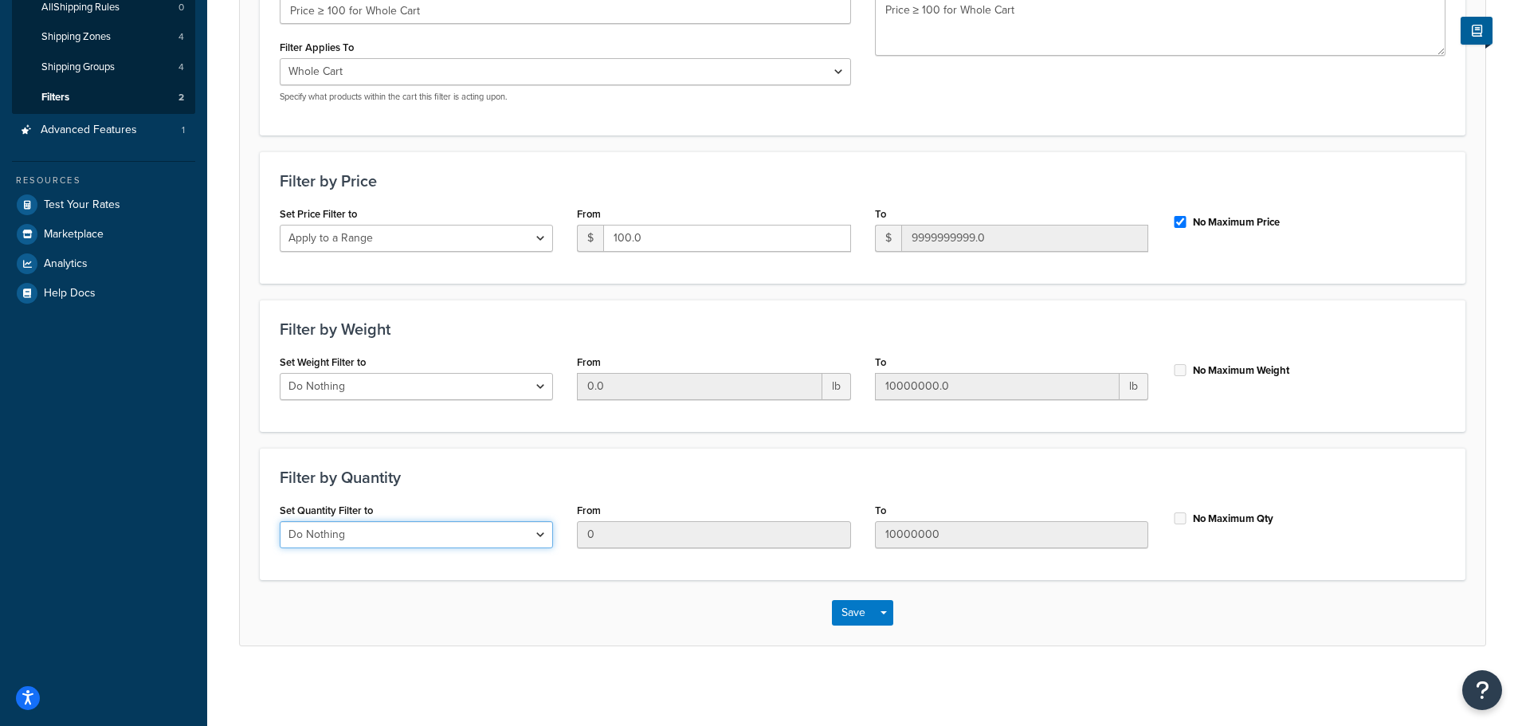
click at [412, 530] on select "Do Nothing Apply to a Range" at bounding box center [416, 534] width 273 height 27
click at [483, 464] on div "Filter by Quantity Set Quantity Filter to Do Nothing Apply to a Range From 0 To…" at bounding box center [863, 514] width 1206 height 132
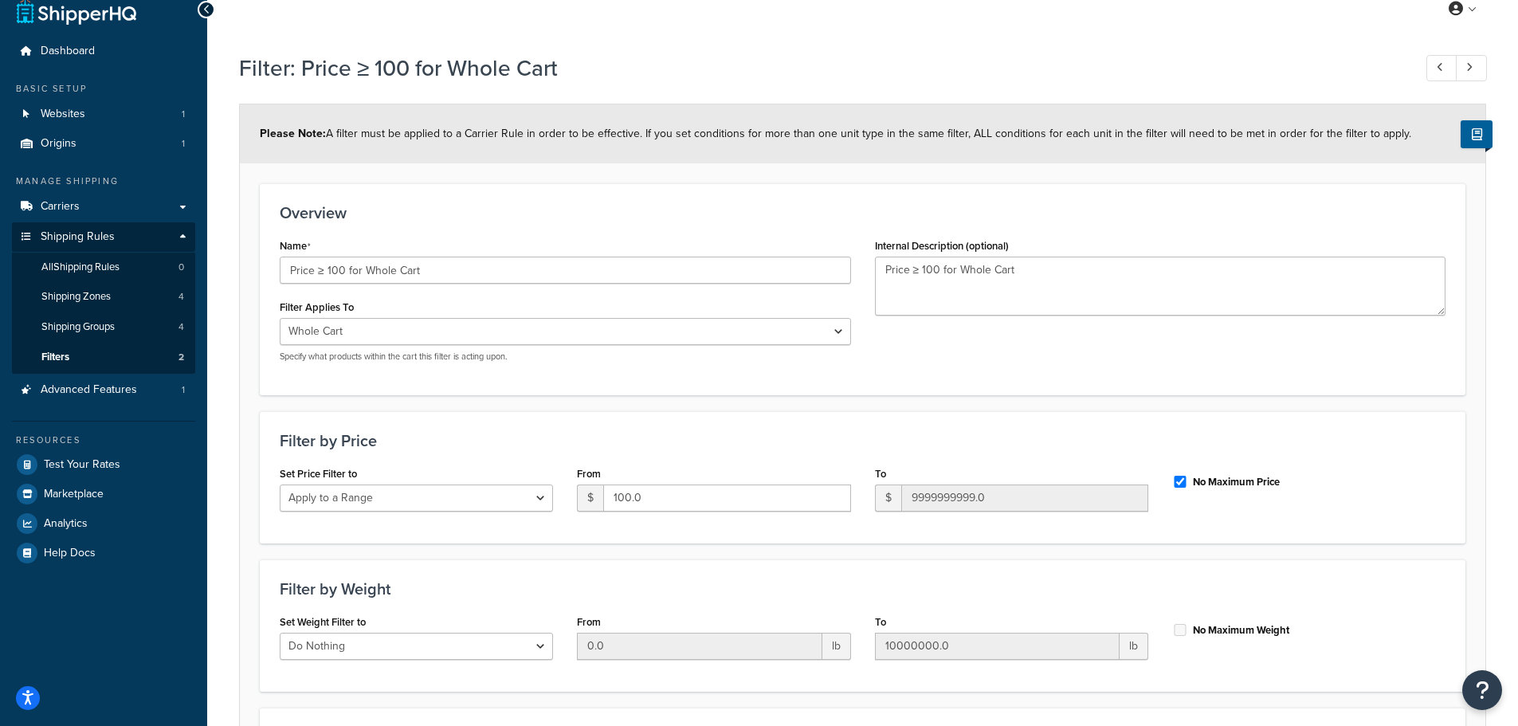
scroll to position [0, 0]
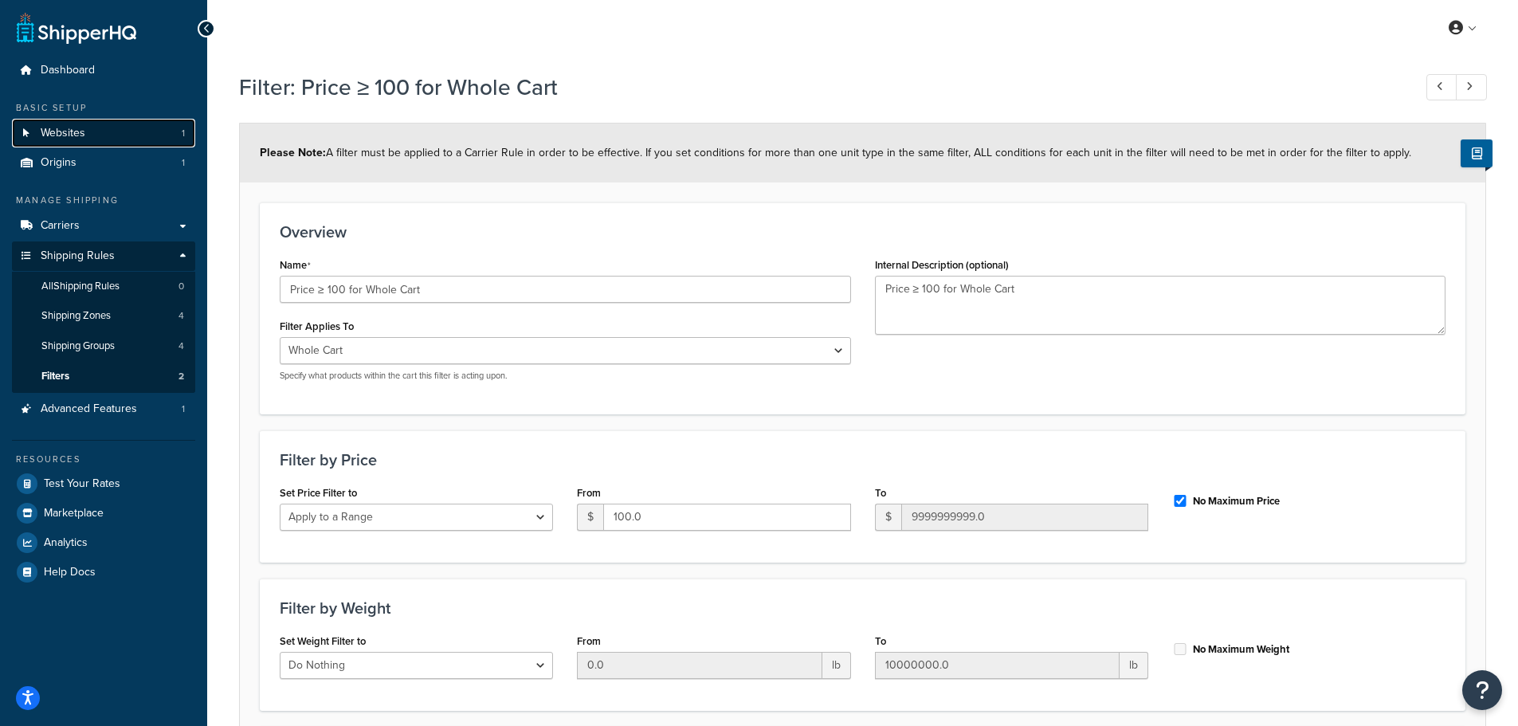
click at [69, 123] on link "Websites 1" at bounding box center [103, 133] width 183 height 29
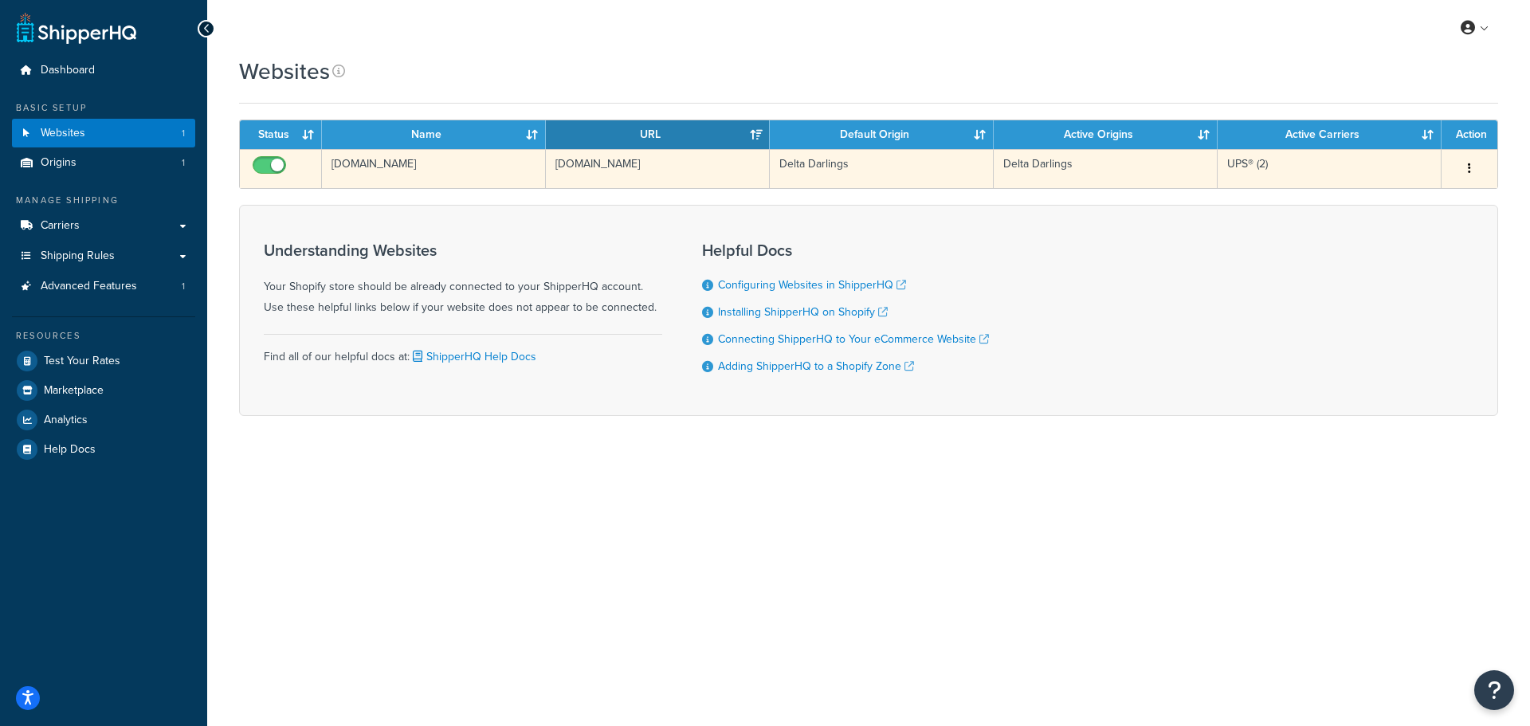
click at [449, 160] on td "3x7hqc-d9.myshopify.com" at bounding box center [434, 168] width 224 height 39
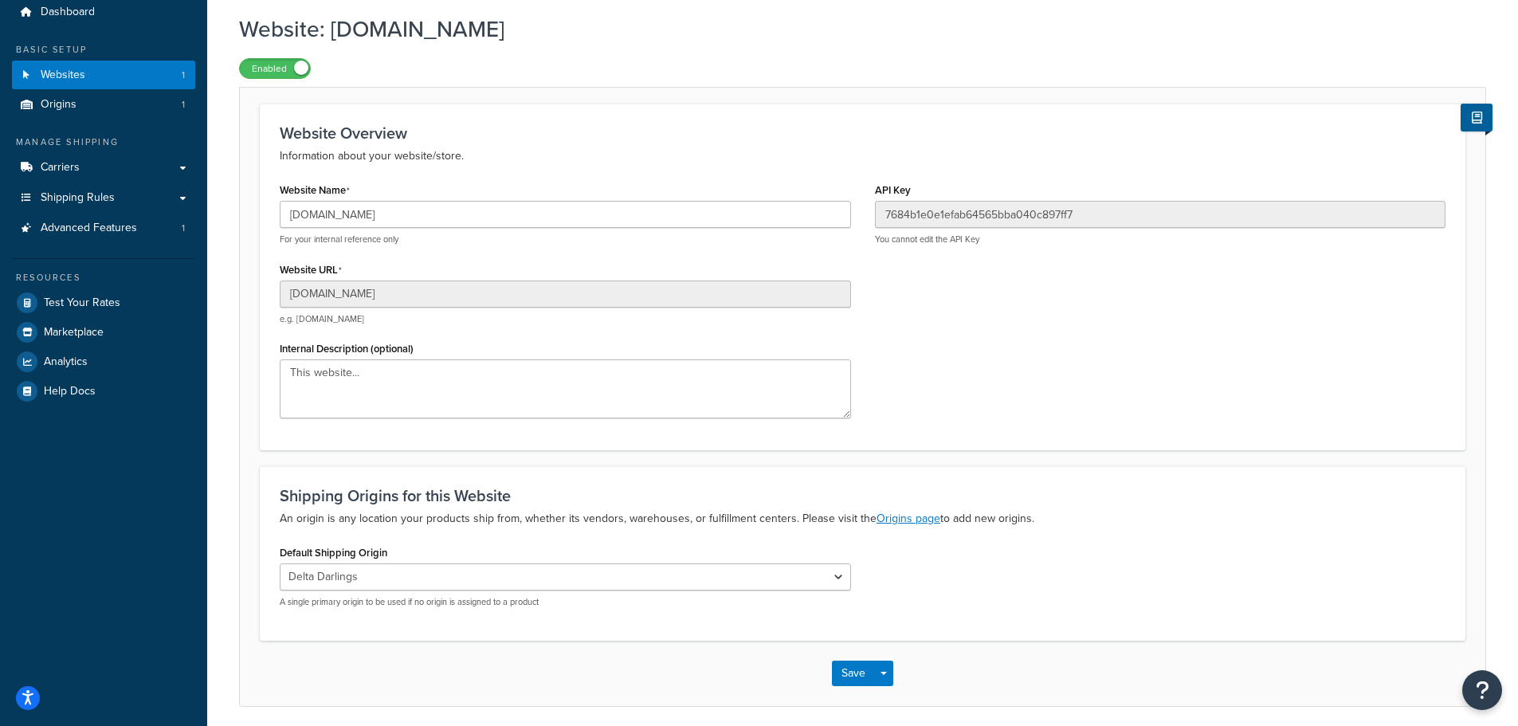
scroll to position [119, 0]
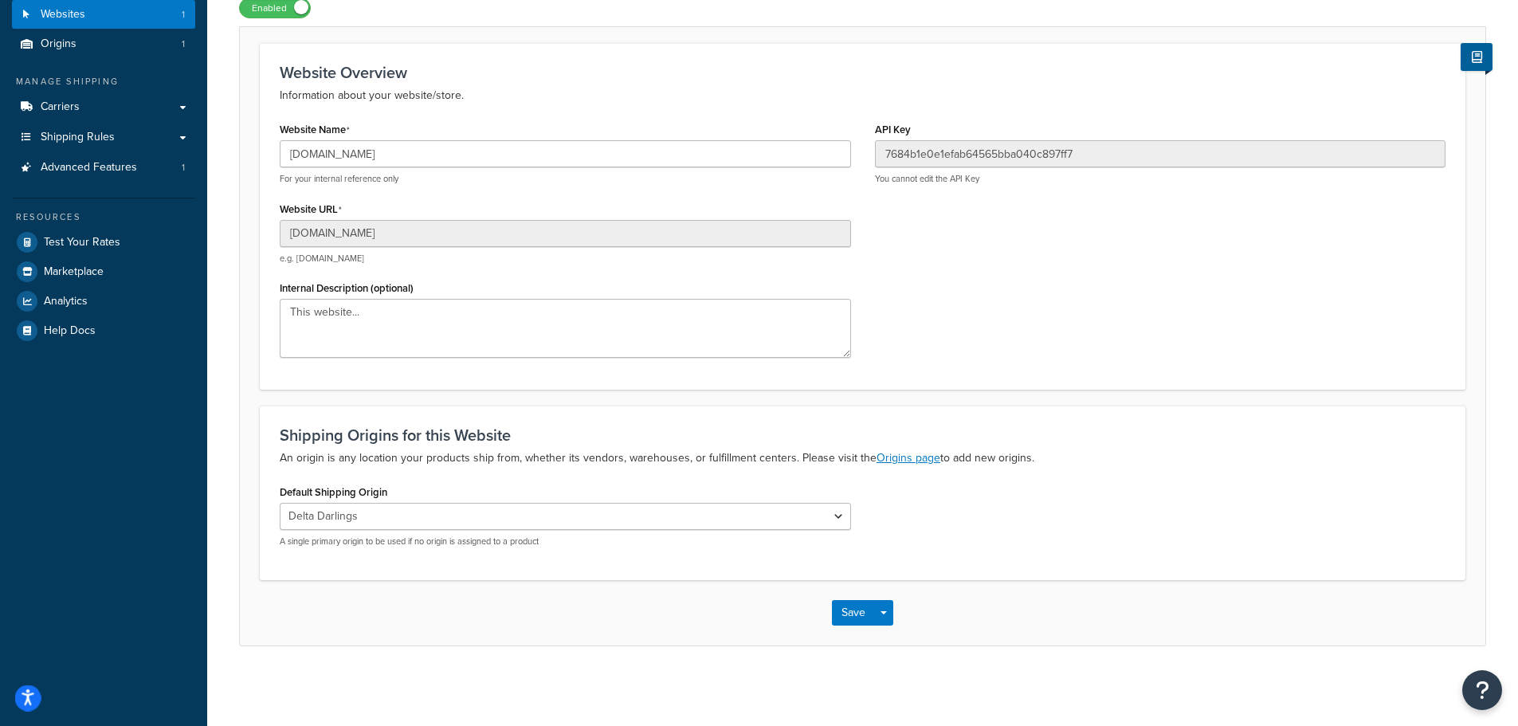
click at [19, 689] on button "Open accessiBe: accessibility options, statement and help" at bounding box center [28, 698] width 26 height 26
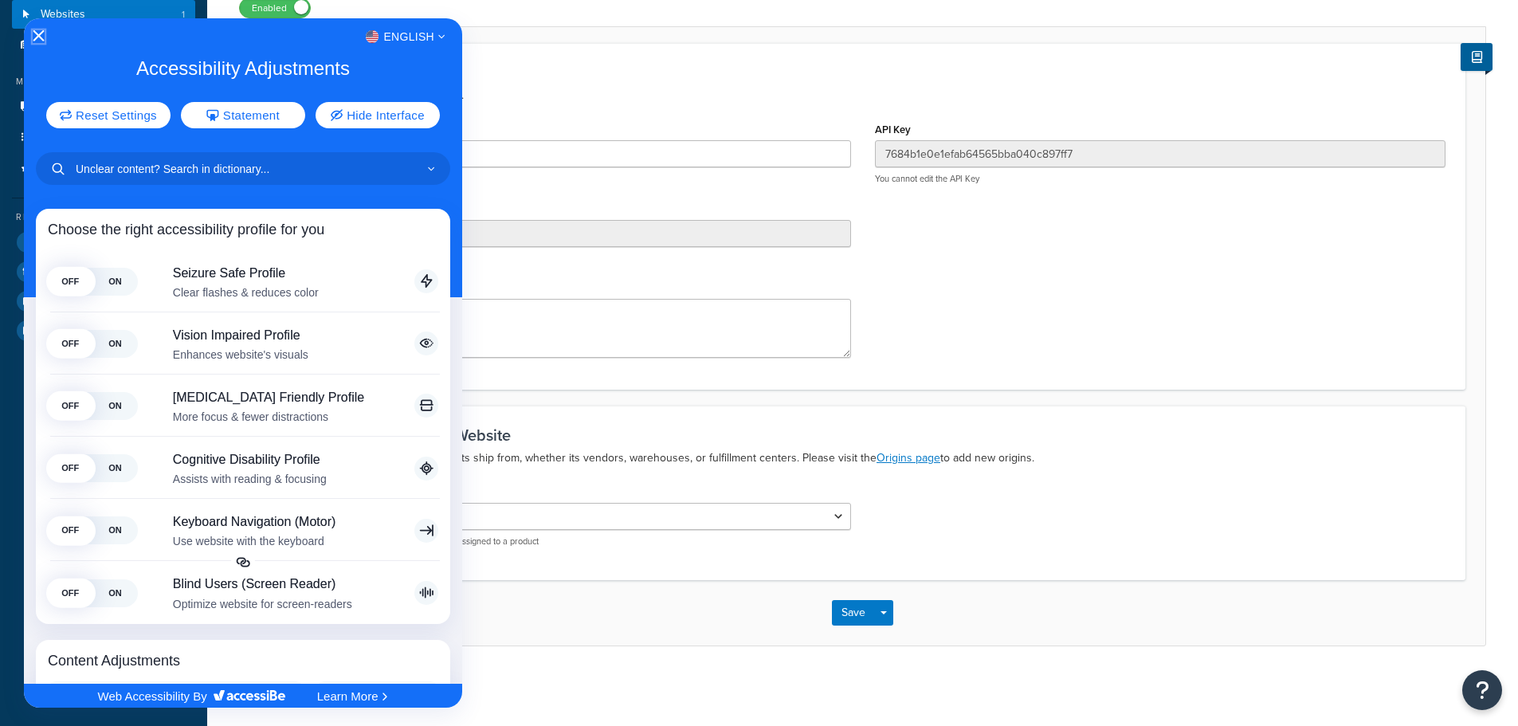
click at [38, 35] on icon "Close Accessibility Interface" at bounding box center [38, 35] width 11 height 11
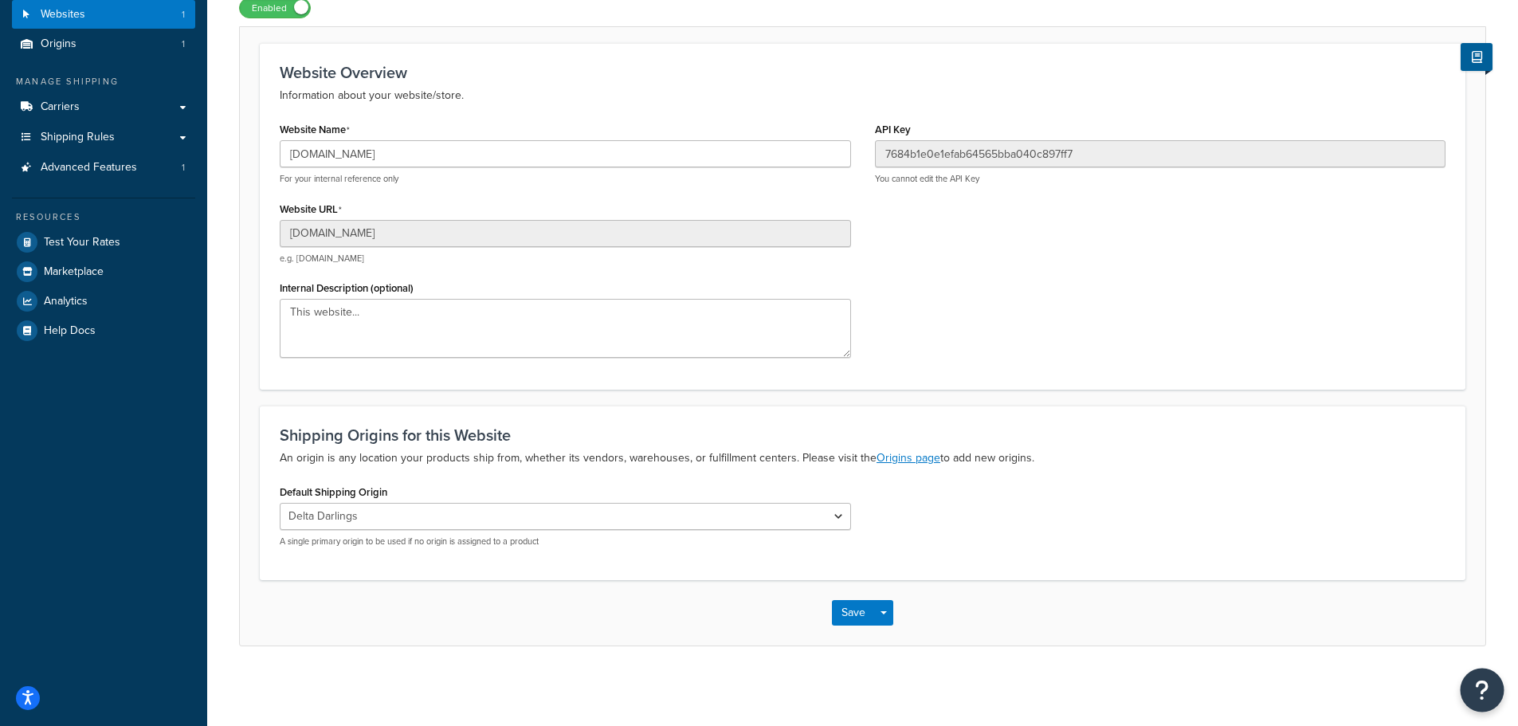
click at [1477, 681] on icon "Open Resource Center" at bounding box center [1482, 690] width 15 height 22
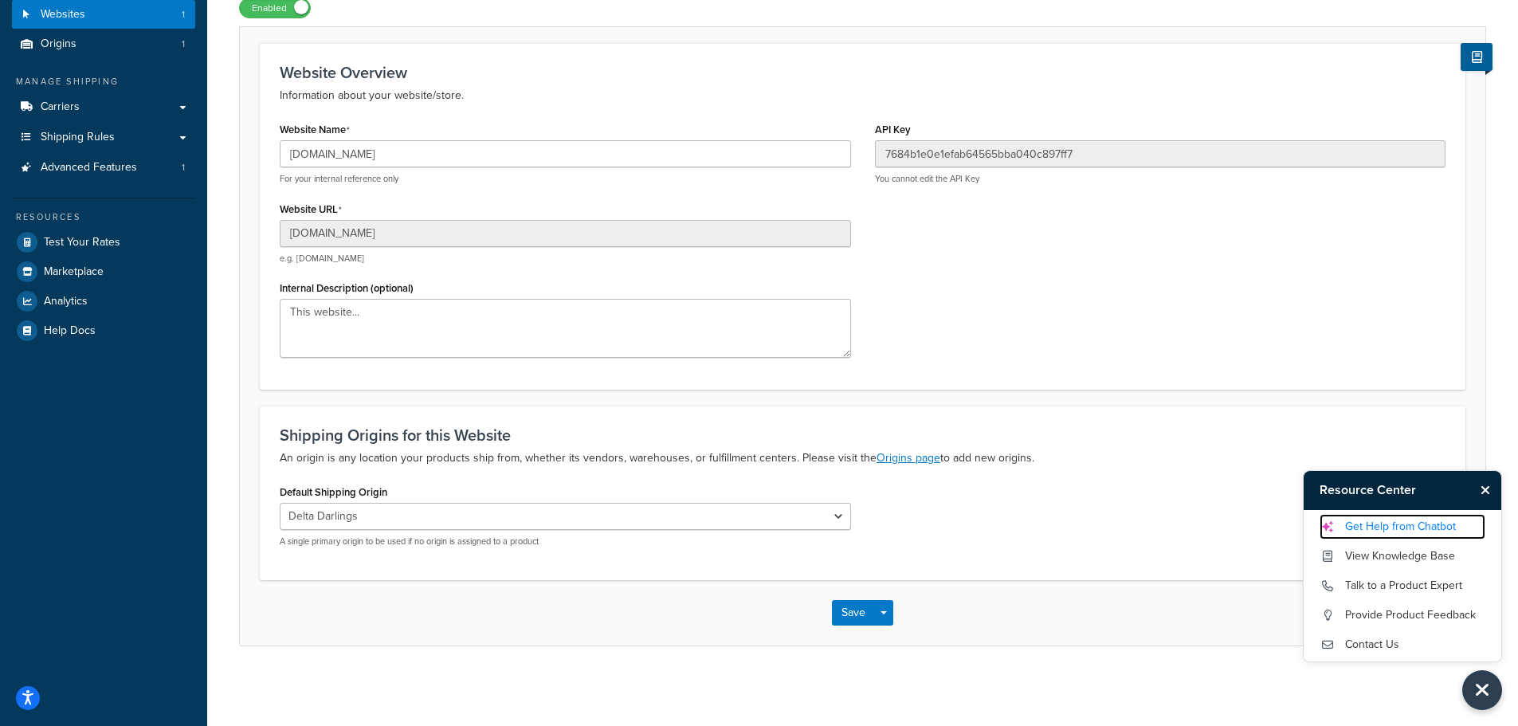
click at [1431, 531] on link "Get Help from Chatbot" at bounding box center [1403, 527] width 166 height 26
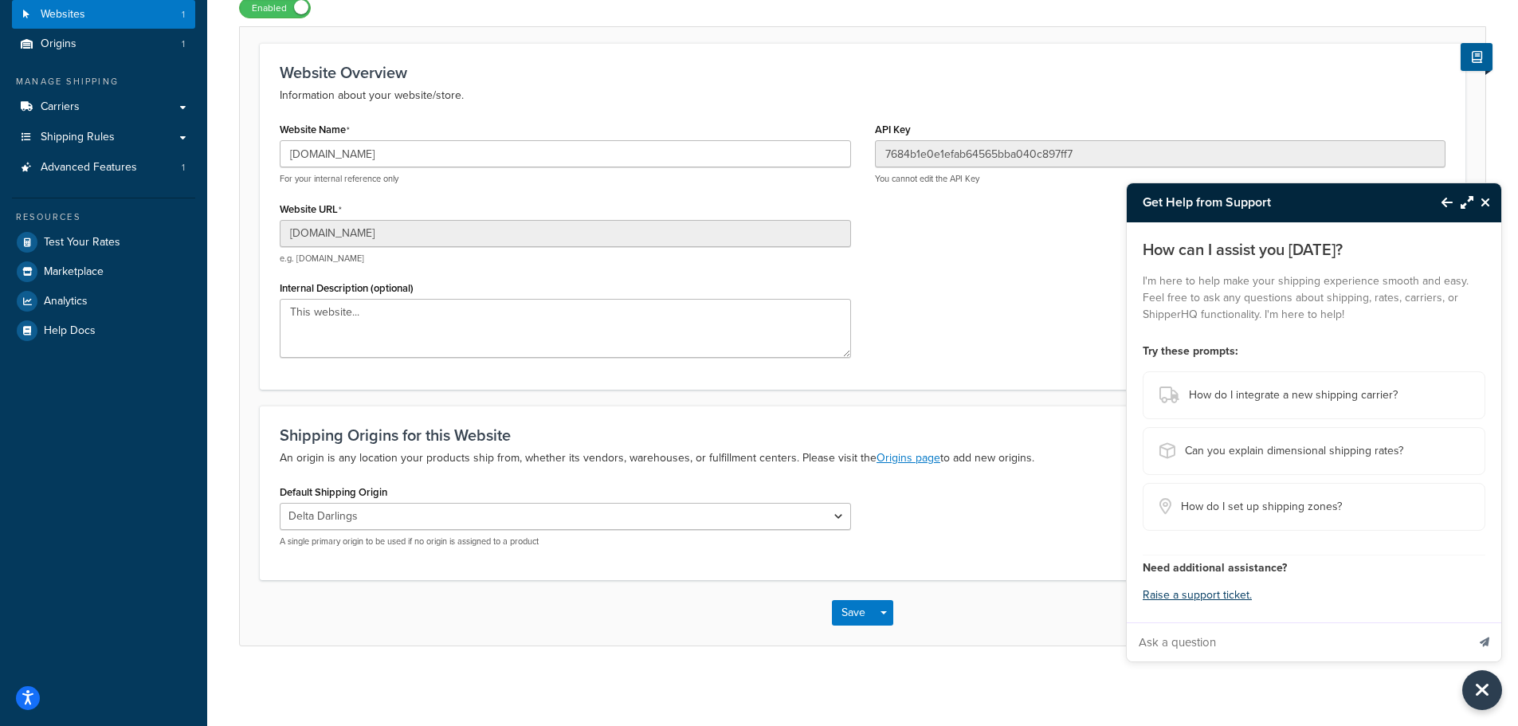
click at [1309, 632] on input "Ask a question" at bounding box center [1297, 642] width 340 height 38
type input "How do I connect Shipper HQ to our shopify to set up the dsicounted rate"
click at [1468, 622] on button "Send message" at bounding box center [1484, 641] width 33 height 39
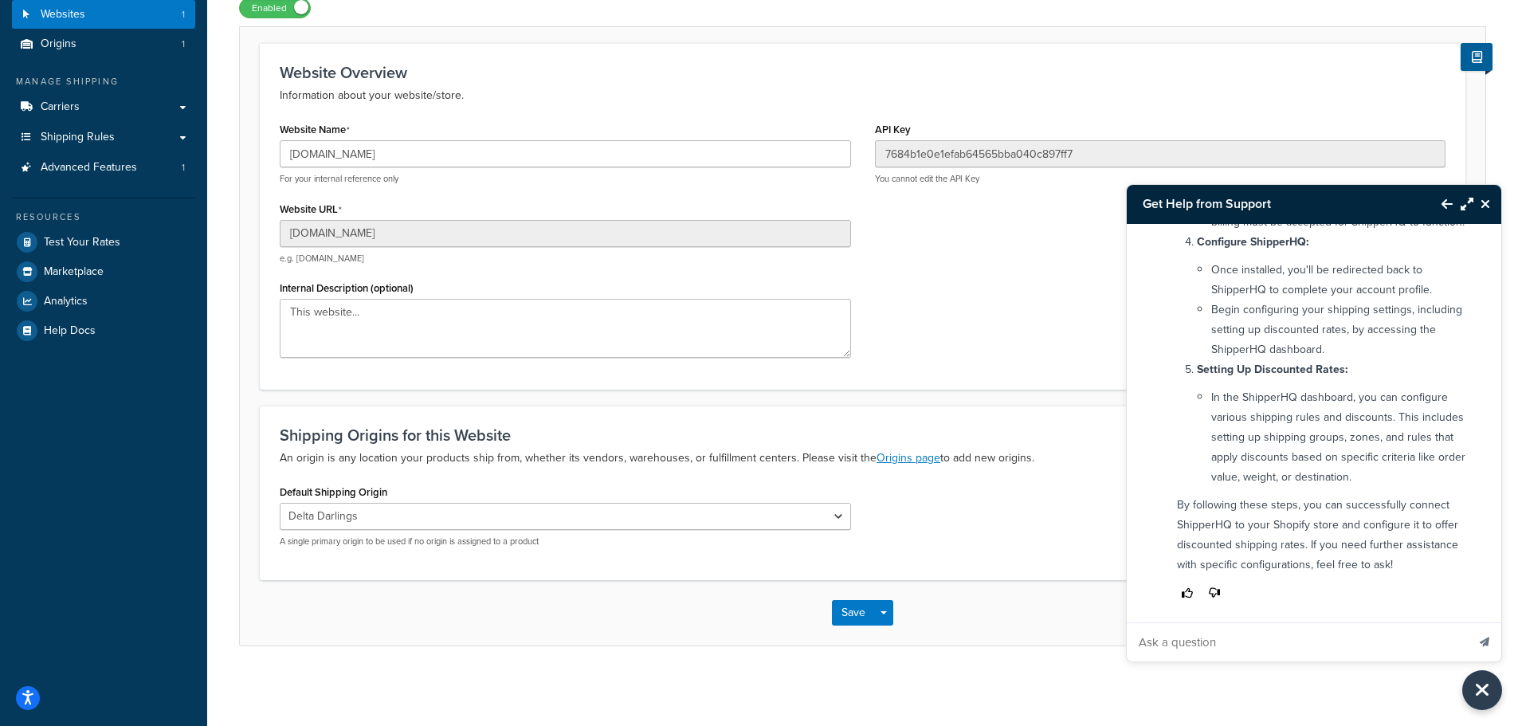
scroll to position [608, 0]
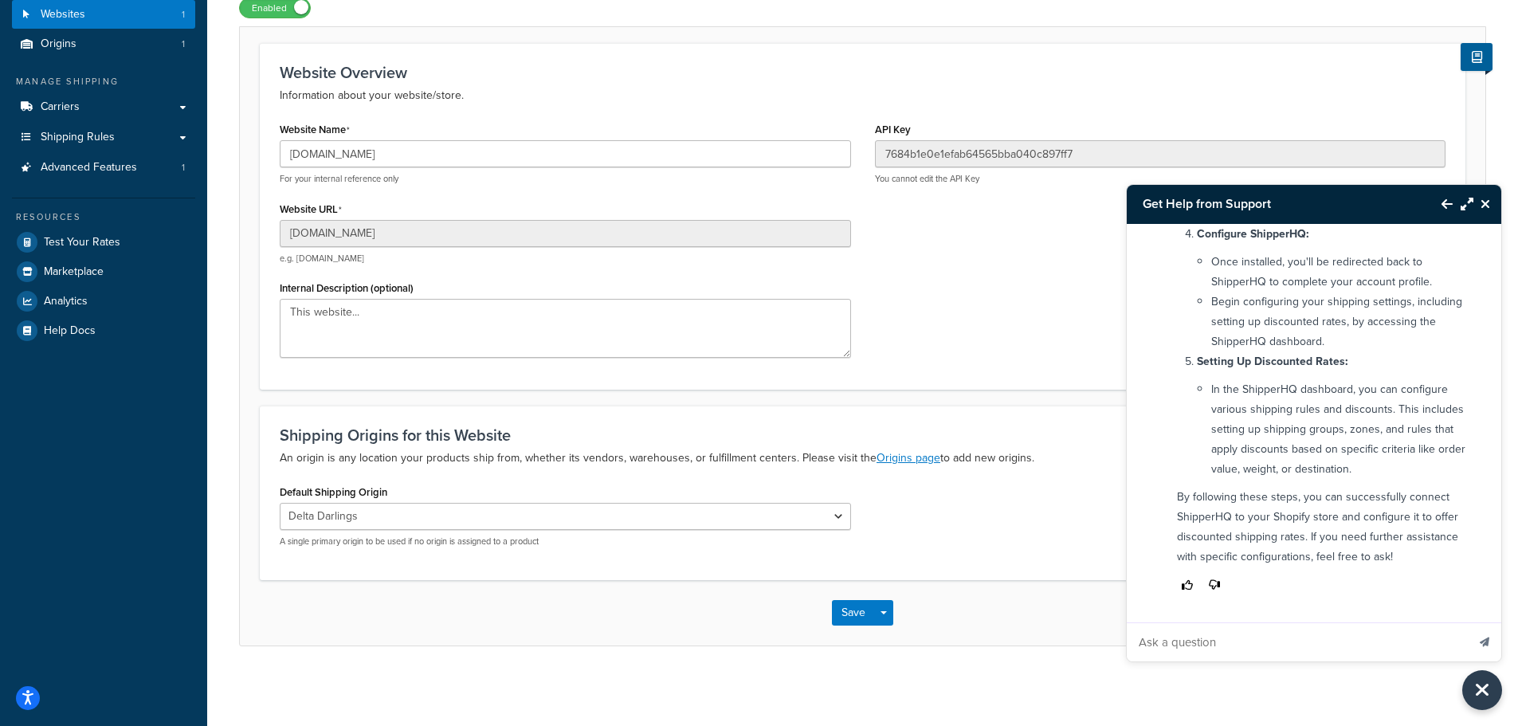
click at [1308, 650] on input "Ask a question" at bounding box center [1297, 642] width 340 height 38
type input "How do I set this up to be live on my online store"
click at [1468, 622] on button "Send message" at bounding box center [1484, 641] width 33 height 39
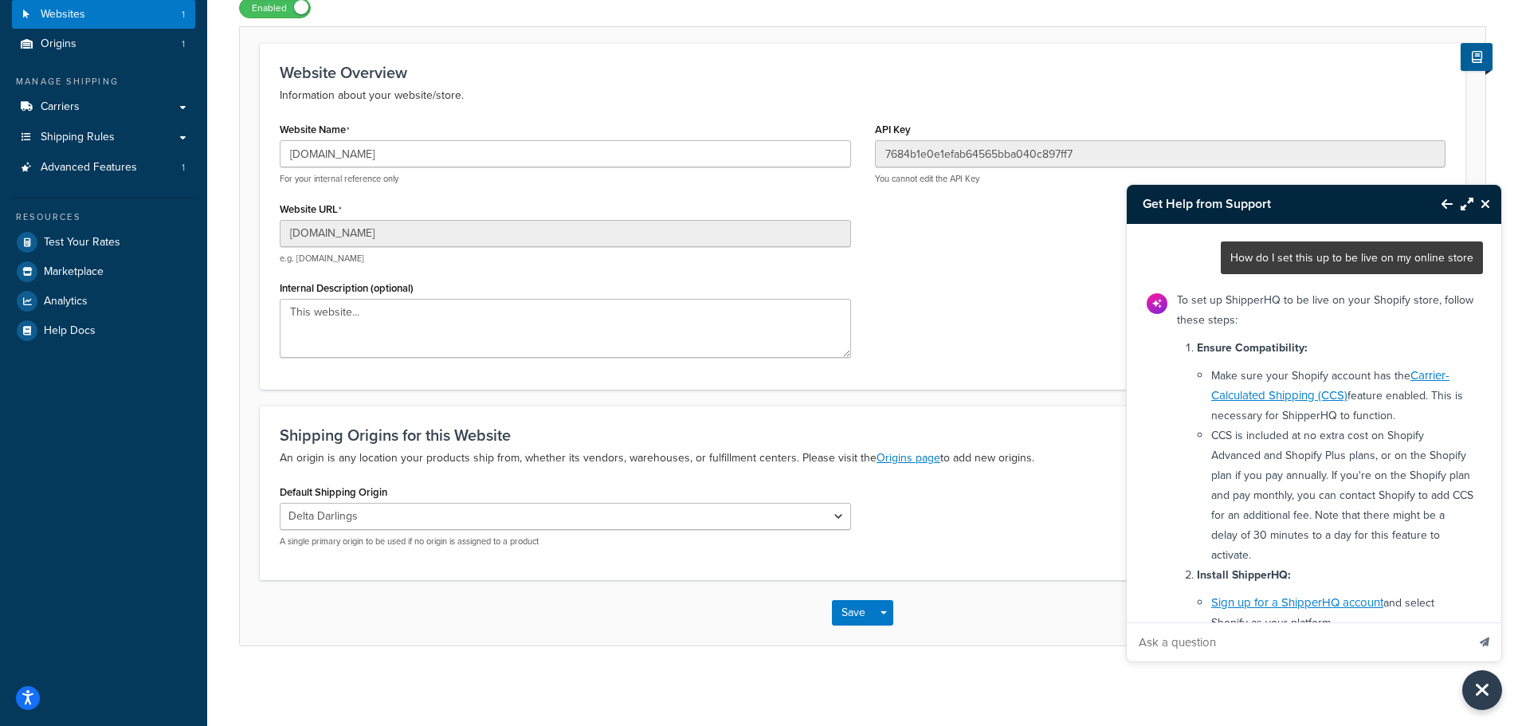
scroll to position [942, 0]
